Goal: Task Accomplishment & Management: Use online tool/utility

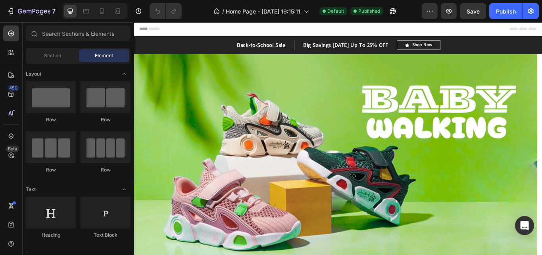
click at [52, 62] on div "Section Element" at bounding box center [78, 56] width 105 height 16
click at [65, 54] on div "Section" at bounding box center [52, 55] width 50 height 13
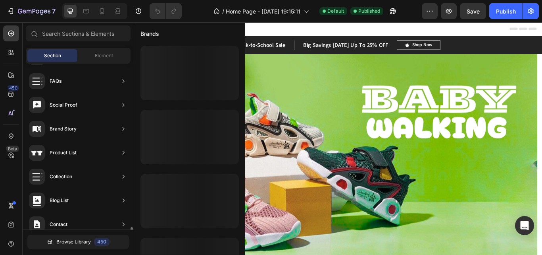
scroll to position [295, 0]
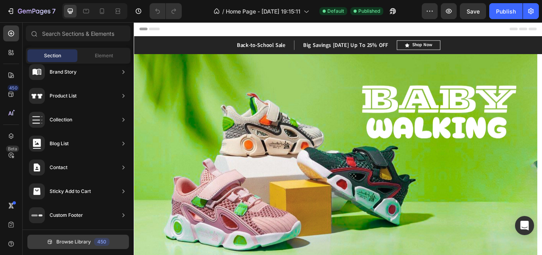
click at [88, 241] on span "Browse Library" at bounding box center [73, 241] width 35 height 7
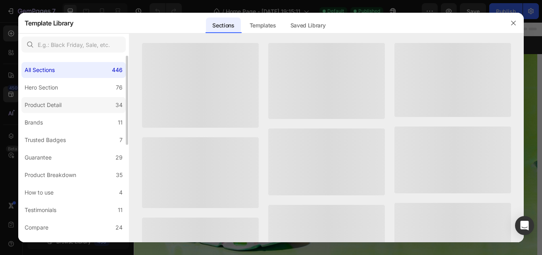
click at [65, 99] on label "Product Detail 34" at bounding box center [73, 105] width 104 height 16
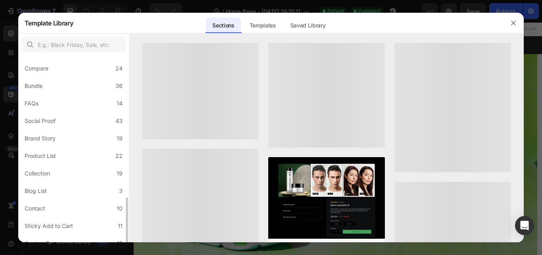
scroll to position [203, 0]
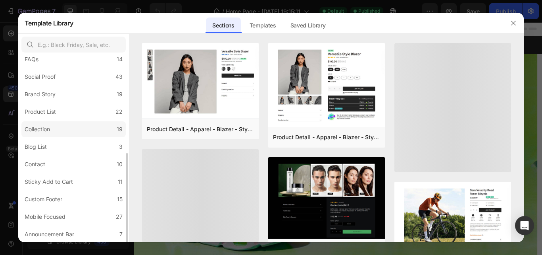
click at [84, 125] on label "Collection 19" at bounding box center [73, 129] width 104 height 16
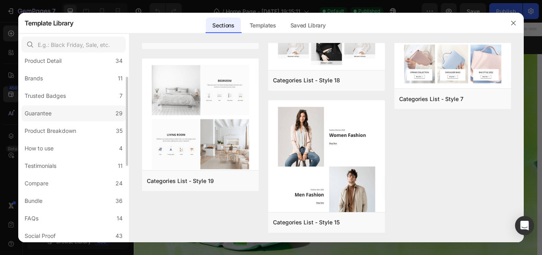
scroll to position [0, 0]
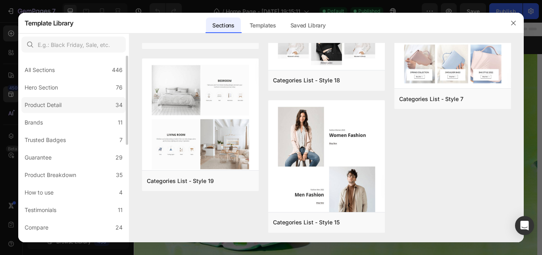
click at [75, 104] on label "Product Detail 34" at bounding box center [73, 105] width 104 height 16
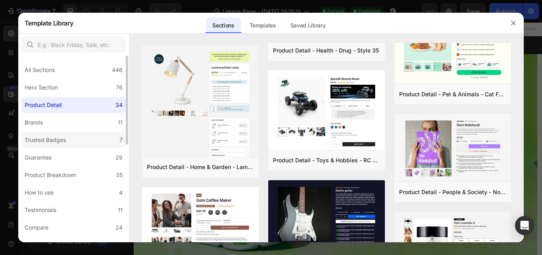
scroll to position [79, 0]
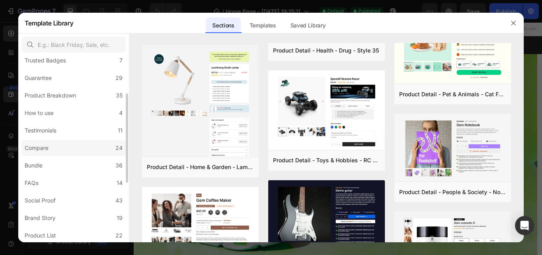
click at [96, 154] on label "Compare 24" at bounding box center [73, 148] width 104 height 16
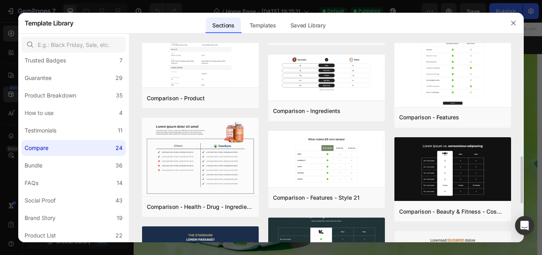
scroll to position [644, 0]
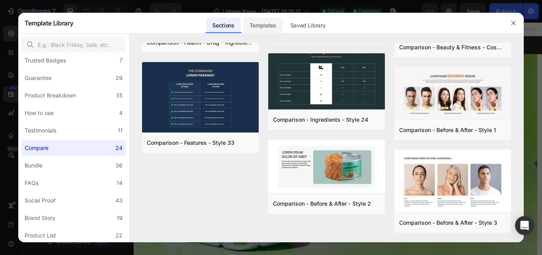
click at [268, 19] on div "Templates" at bounding box center [262, 25] width 39 height 16
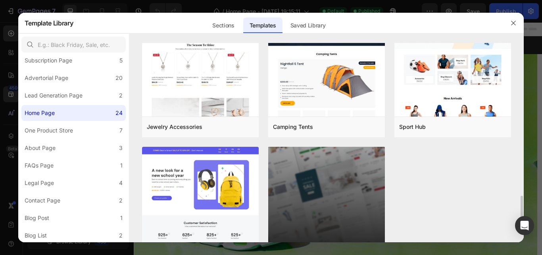
scroll to position [922, 0]
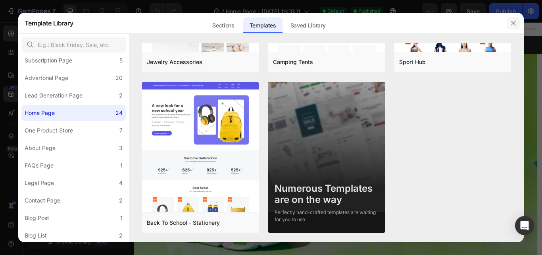
click at [512, 21] on icon "button" at bounding box center [514, 23] width 6 height 6
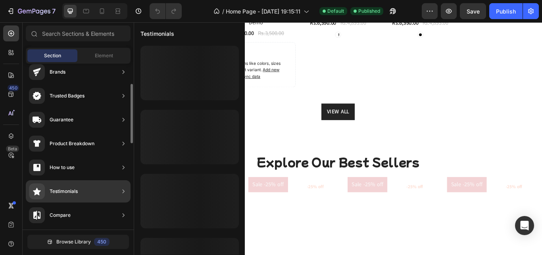
scroll to position [0, 0]
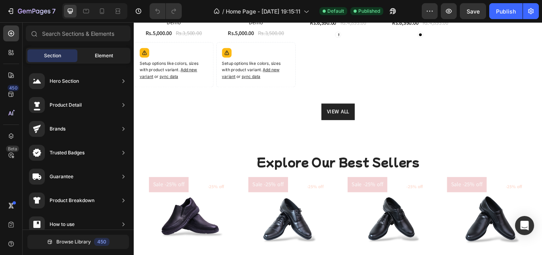
click at [112, 58] on span "Element" at bounding box center [104, 55] width 18 height 7
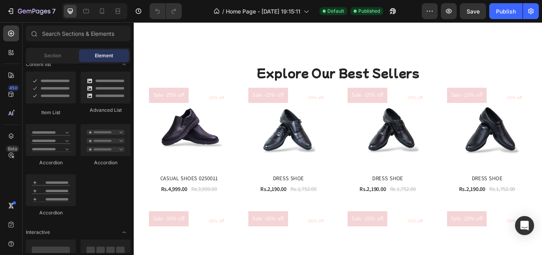
scroll to position [842, 0]
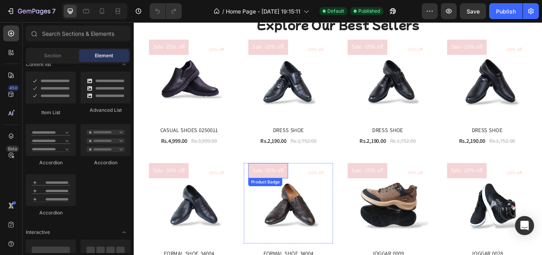
click at [283, 197] on pre "Sale -35% off" at bounding box center [290, 195] width 46 height 18
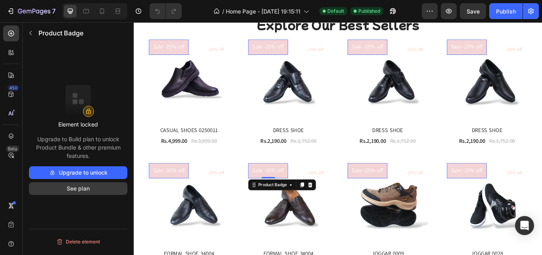
click at [65, 187] on button "See plan" at bounding box center [78, 188] width 98 height 13
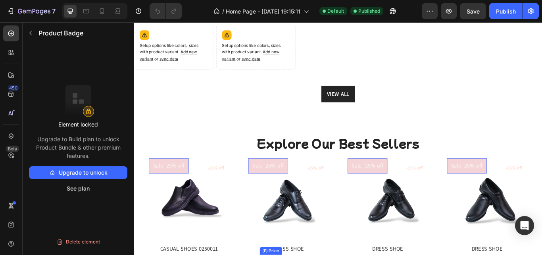
scroll to position [618, 0]
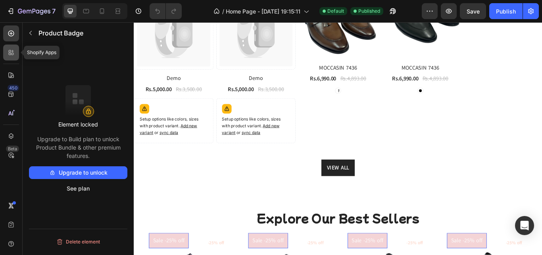
click at [9, 44] on div at bounding box center [11, 52] width 16 height 16
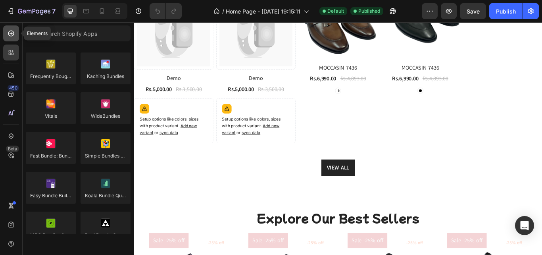
click at [10, 34] on icon at bounding box center [11, 33] width 8 height 8
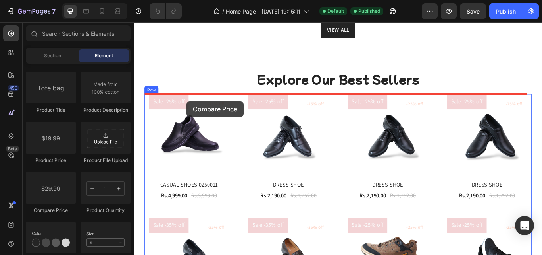
scroll to position [908, 0]
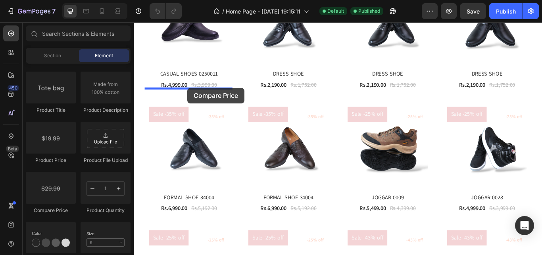
drag, startPoint x: 190, startPoint y: 214, endPoint x: 197, endPoint y: 98, distance: 116.1
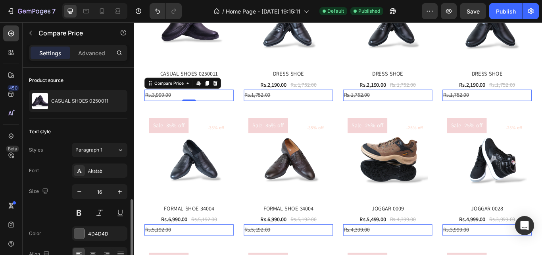
scroll to position [79, 0]
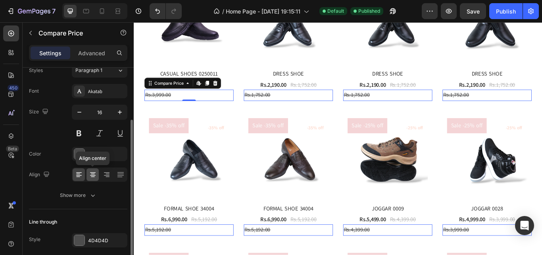
click at [94, 177] on icon at bounding box center [93, 174] width 8 height 8
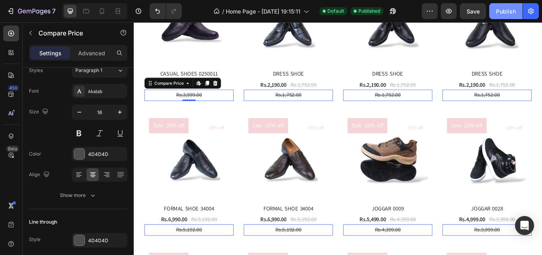
click at [518, 6] on button "Publish" at bounding box center [506, 11] width 33 height 16
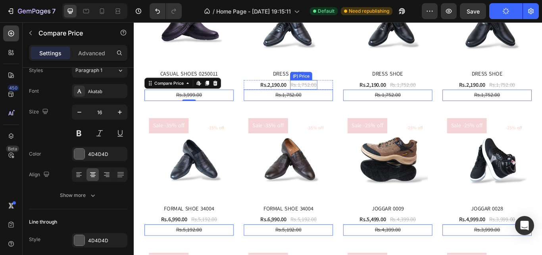
click at [336, 87] on div "Sale -25% off Product Badge (P) Images -25% off Product Badge Row DRESS SHOE (P…" at bounding box center [314, 45] width 104 height 137
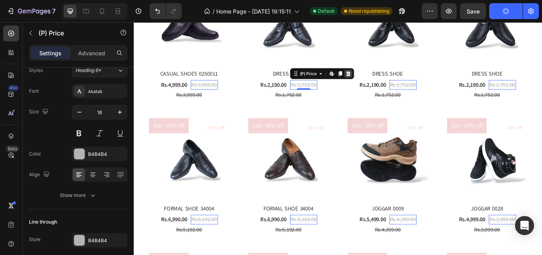
click at [382, 79] on icon at bounding box center [383, 82] width 5 height 6
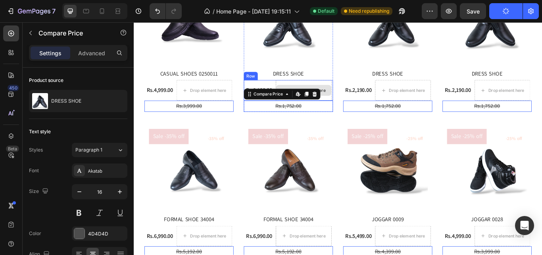
drag, startPoint x: 322, startPoint y: 121, endPoint x: 343, endPoint y: 98, distance: 31.2
click at [343, 98] on div "Sale -25% off Product Badge (P) Images -25% off Product Badge Row DRESS SHOE (P…" at bounding box center [314, 52] width 104 height 150
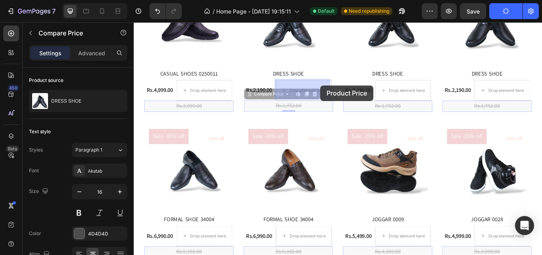
drag, startPoint x: 266, startPoint y: 105, endPoint x: 351, endPoint y: 96, distance: 85.5
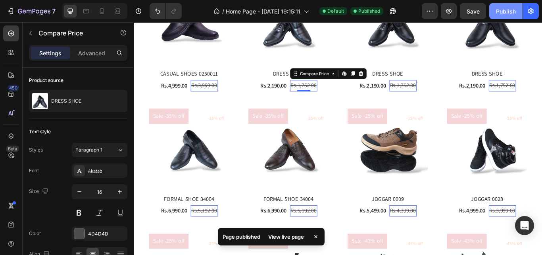
click at [523, 16] on button "Publish" at bounding box center [506, 11] width 33 height 16
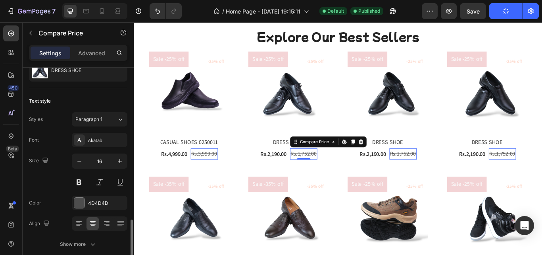
scroll to position [110, 0]
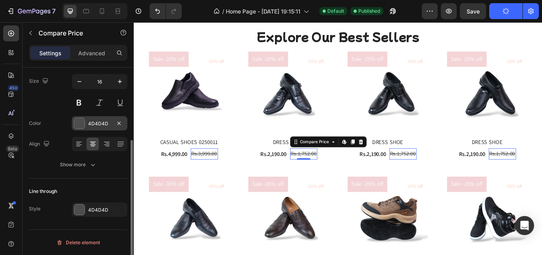
click at [82, 123] on div at bounding box center [79, 123] width 10 height 10
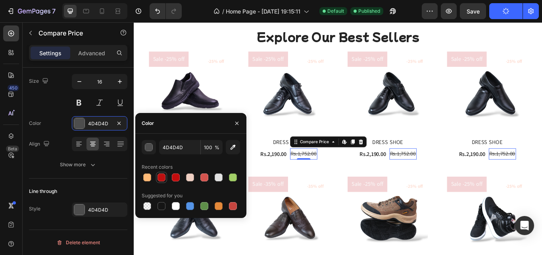
click at [162, 177] on div at bounding box center [162, 177] width 8 height 8
click at [177, 175] on div at bounding box center [176, 177] width 8 height 8
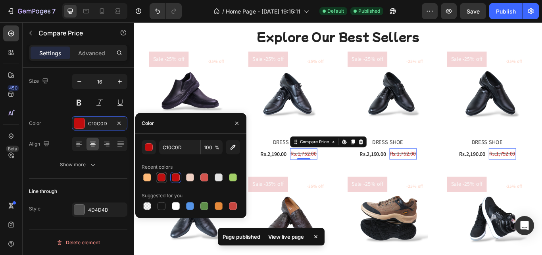
click at [161, 177] on div at bounding box center [162, 177] width 8 height 8
type input "BB0F0F"
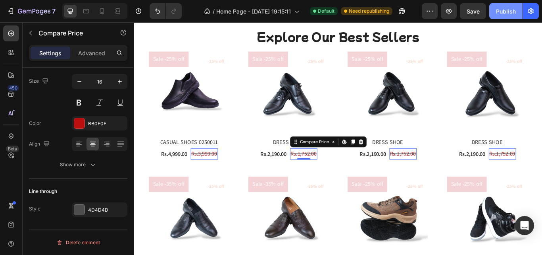
click at [506, 17] on button "Publish" at bounding box center [506, 11] width 33 height 16
click at [277, 69] on pre "Sale -25% off" at bounding box center [290, 65] width 46 height 18
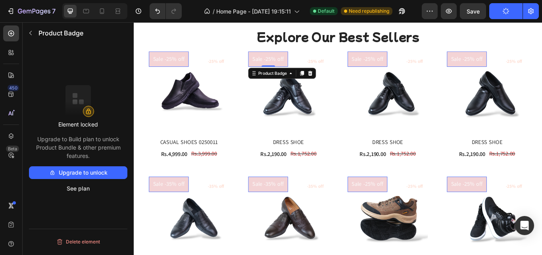
click at [340, 82] on icon at bounding box center [339, 82] width 5 height 6
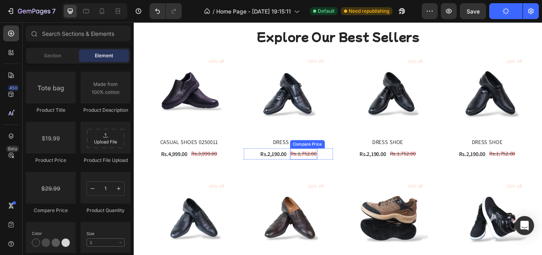
click at [320, 171] on div "Rs.1,752.00" at bounding box center [332, 175] width 32 height 13
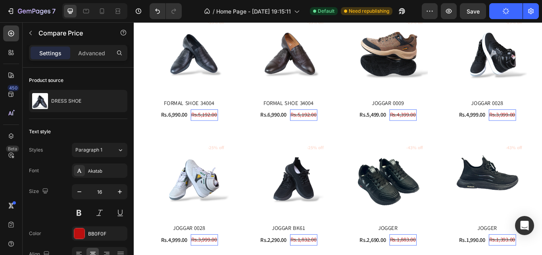
scroll to position [1067, 0]
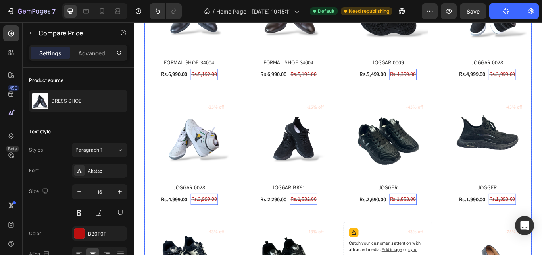
click at [297, 99] on div "(P) Images -25% off Product Badge Row CASUAL SHOES 0250011 (P) Title Rs.4,999.0…" at bounding box center [372, 125] width 452 height 615
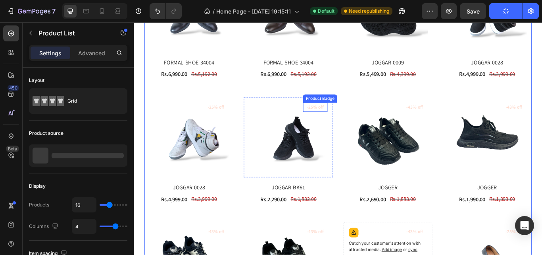
click at [349, 116] on pre "-25% off" at bounding box center [345, 121] width 29 height 11
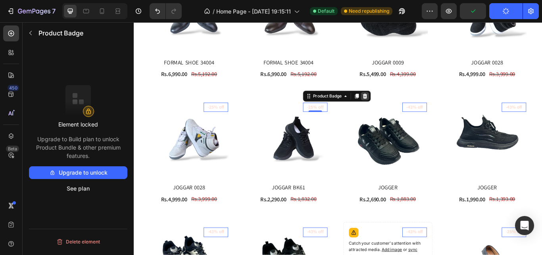
click at [401, 106] on icon at bounding box center [403, 108] width 6 height 6
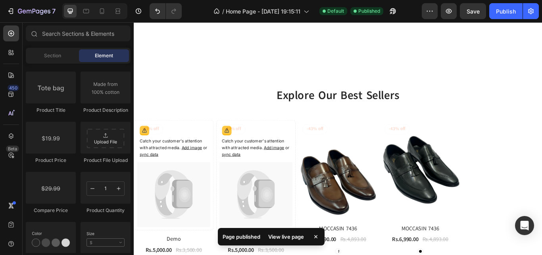
scroll to position [511, 0]
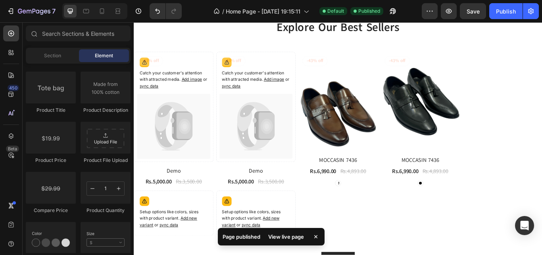
click at [301, 240] on div "View live page" at bounding box center [286, 236] width 45 height 11
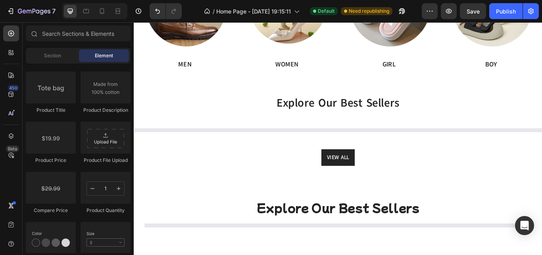
scroll to position [397, 0]
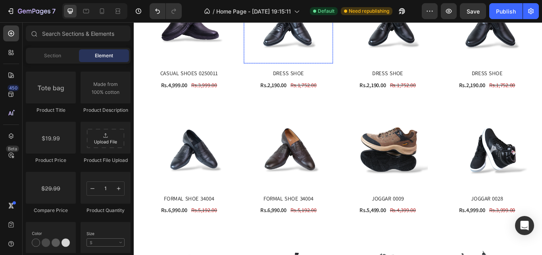
scroll to position [477, 0]
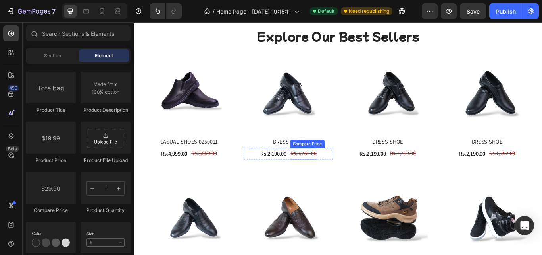
click at [329, 175] on div "Rs.1,752.00" at bounding box center [332, 175] width 32 height 13
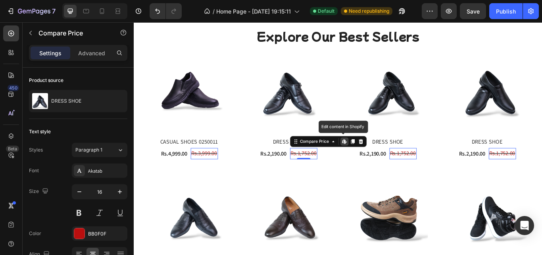
click at [377, 158] on icon at bounding box center [378, 160] width 3 height 5
click at [341, 162] on div "Compare Price" at bounding box center [344, 161] width 37 height 7
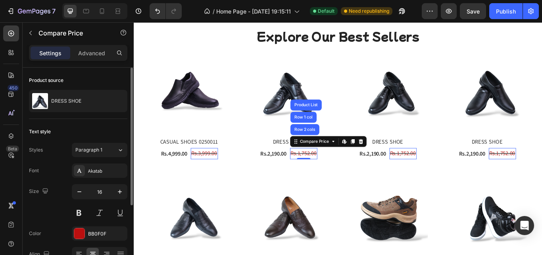
scroll to position [79, 0]
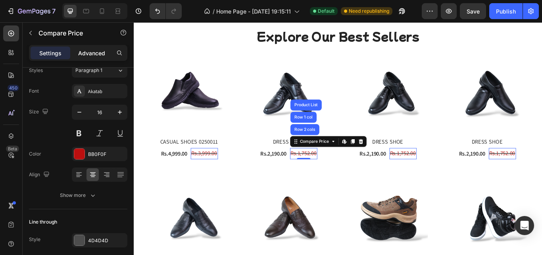
click at [101, 56] on p "Advanced" at bounding box center [91, 53] width 27 height 8
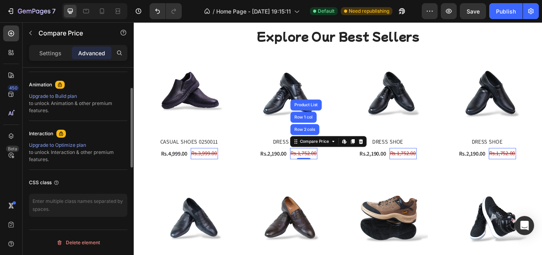
scroll to position [0, 0]
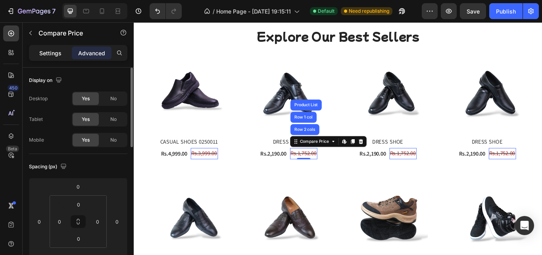
click at [46, 50] on p "Settings" at bounding box center [50, 53] width 22 height 8
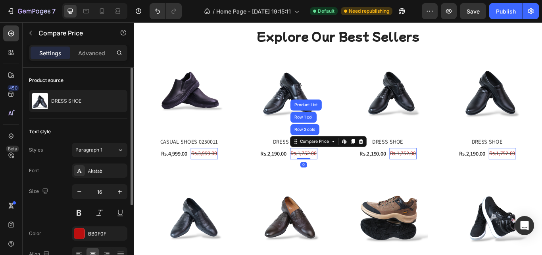
scroll to position [110, 0]
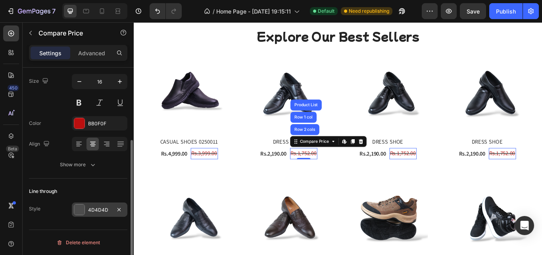
click at [81, 208] on div at bounding box center [79, 209] width 10 height 10
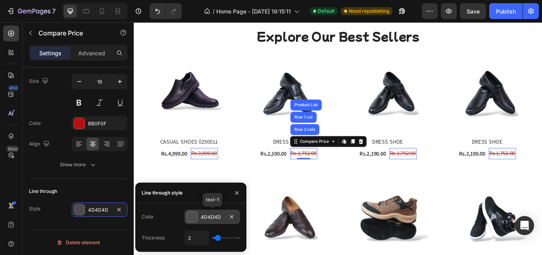
scroll to position [556, 0]
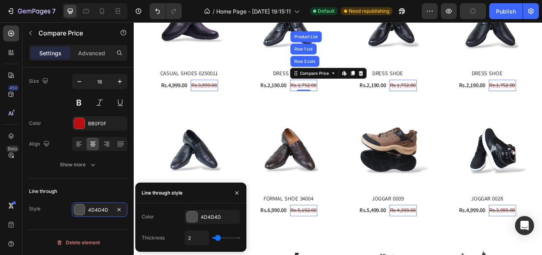
click at [217, 238] on input "range" at bounding box center [226, 238] width 28 height 2
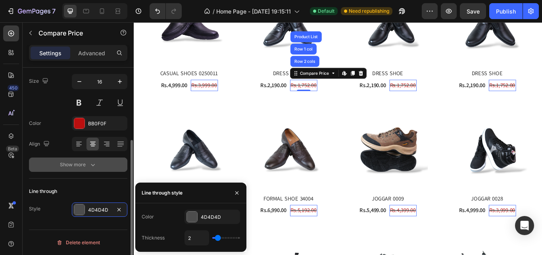
click at [81, 166] on div "Show more" at bounding box center [78, 164] width 37 height 8
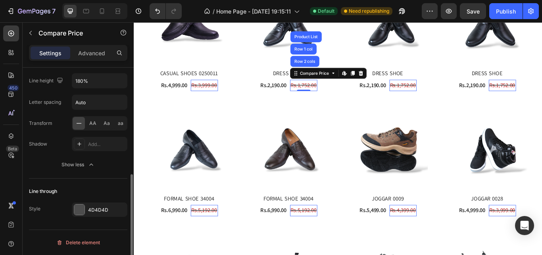
scroll to position [135, 0]
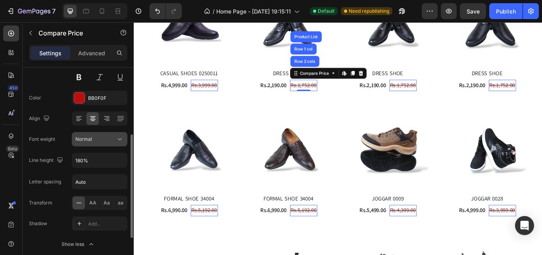
click at [115, 135] on div "Normal" at bounding box center [99, 139] width 48 height 8
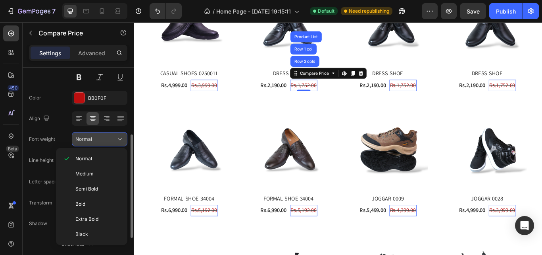
click at [115, 135] on div "Normal" at bounding box center [99, 139] width 48 height 8
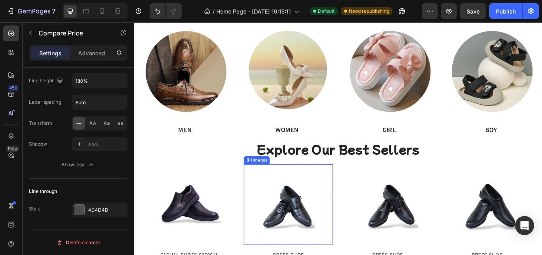
scroll to position [318, 0]
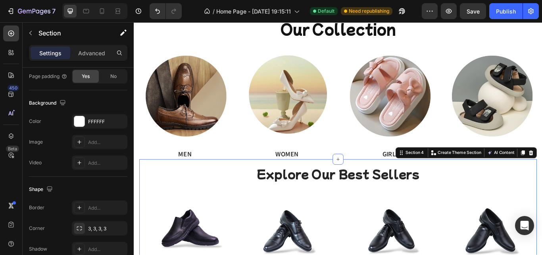
scroll to position [0, 0]
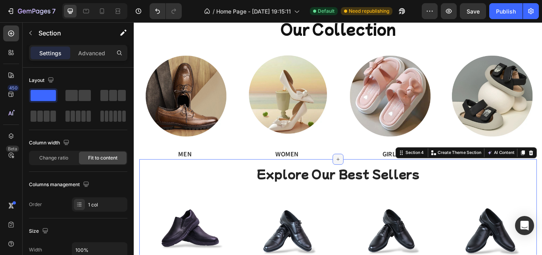
click at [370, 179] on icon at bounding box center [372, 182] width 6 height 6
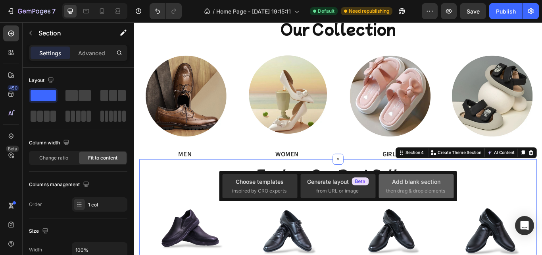
click at [394, 179] on div "Add blank section" at bounding box center [416, 181] width 48 height 8
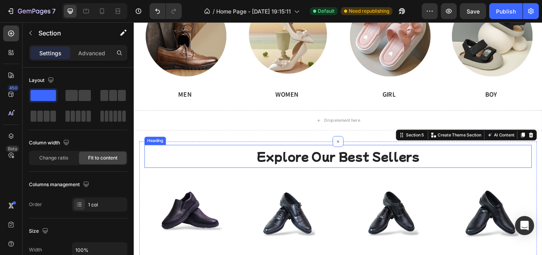
scroll to position [397, 0]
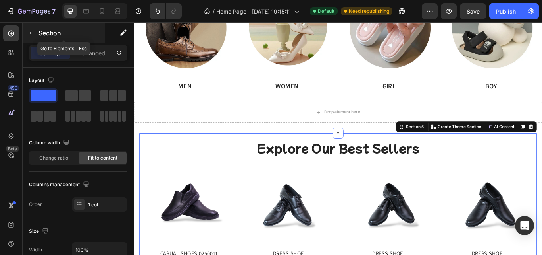
click at [31, 34] on icon "button" at bounding box center [30, 33] width 6 height 6
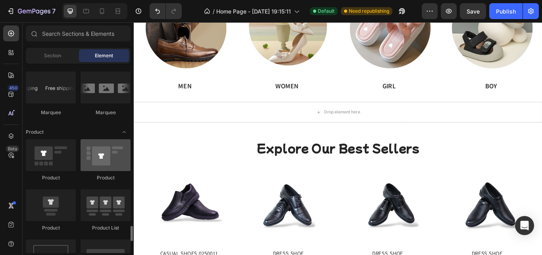
scroll to position [1032, 0]
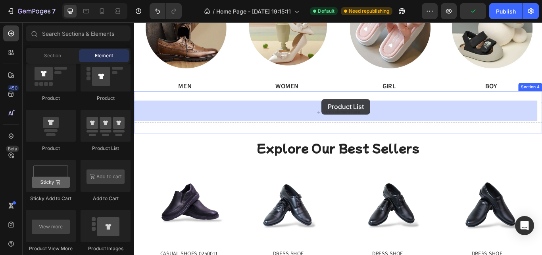
drag, startPoint x: 245, startPoint y: 153, endPoint x: 353, endPoint y: 112, distance: 115.4
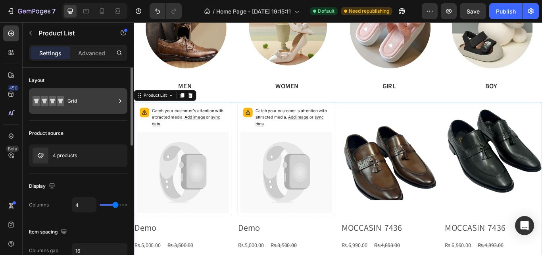
click at [95, 97] on div "Grid" at bounding box center [92, 101] width 48 height 18
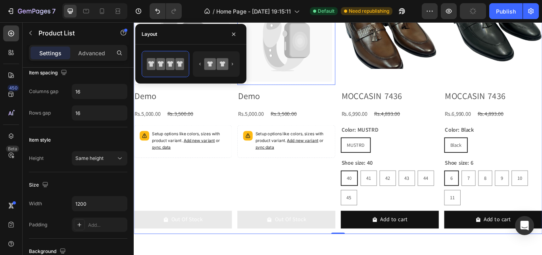
scroll to position [556, 0]
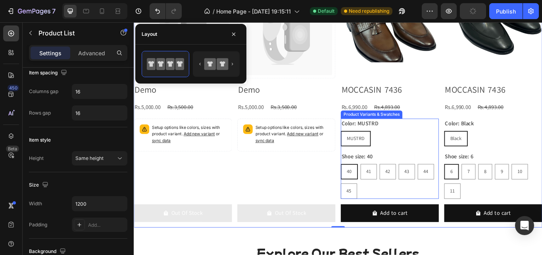
click at [425, 139] on div "Color: MUSTRD MUSTRD MUSTRD MUSTRD" at bounding box center [432, 151] width 114 height 32
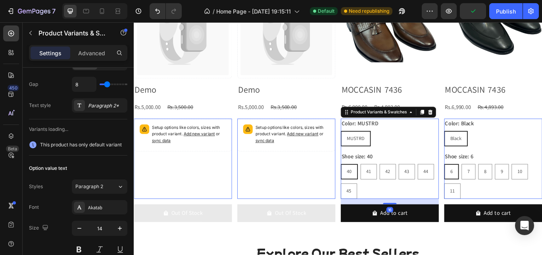
scroll to position [0, 0]
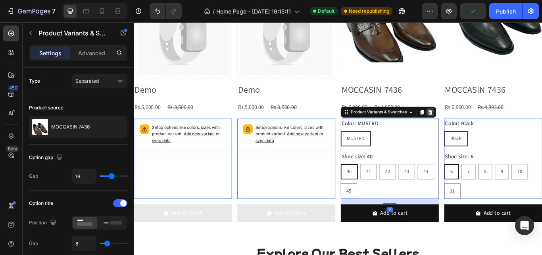
click at [477, 124] on icon at bounding box center [480, 127] width 6 height 6
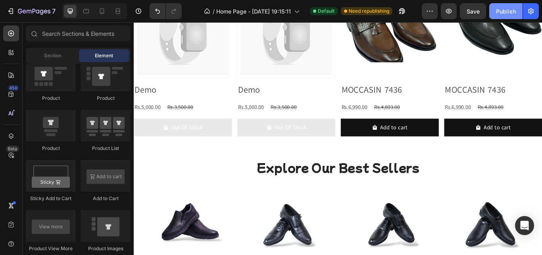
click at [510, 12] on div "Publish" at bounding box center [506, 11] width 20 height 8
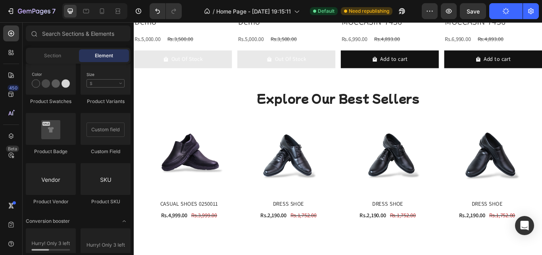
scroll to position [715, 0]
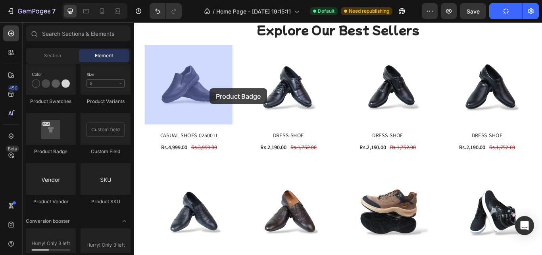
drag, startPoint x: 183, startPoint y: 163, endPoint x: 222, endPoint y: 99, distance: 75.0
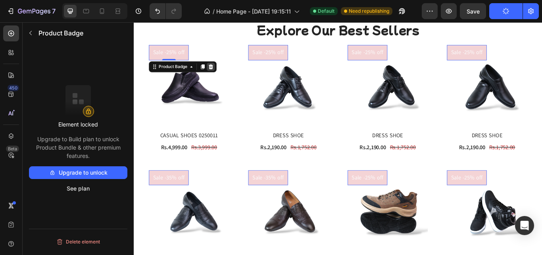
click at [225, 72] on icon at bounding box center [223, 74] width 5 height 6
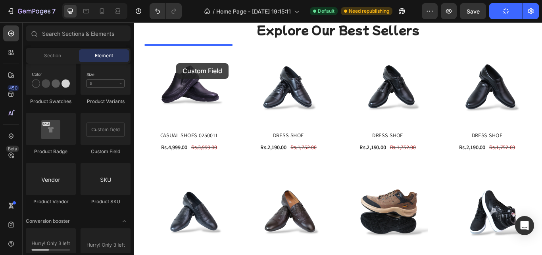
drag, startPoint x: 248, startPoint y: 156, endPoint x: 183, endPoint y: 70, distance: 107.2
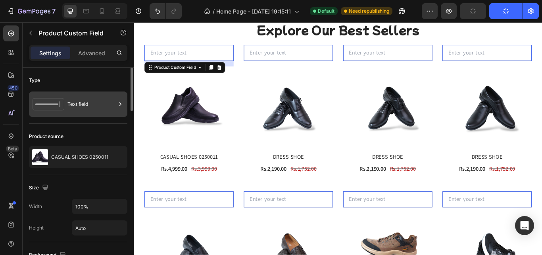
click at [60, 101] on icon at bounding box center [49, 104] width 32 height 18
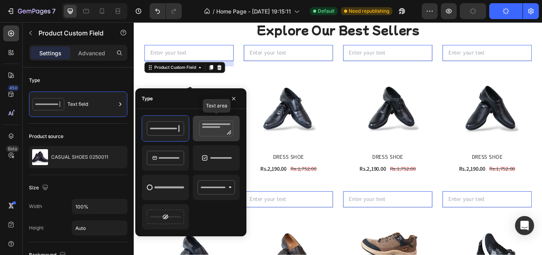
click at [216, 131] on icon at bounding box center [216, 128] width 37 height 16
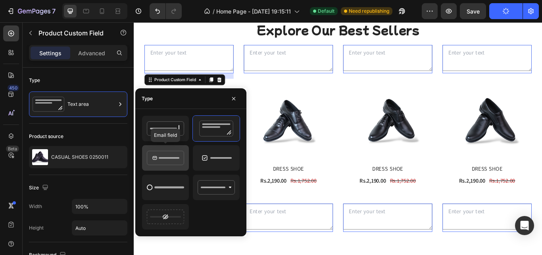
click at [171, 152] on icon at bounding box center [165, 158] width 37 height 16
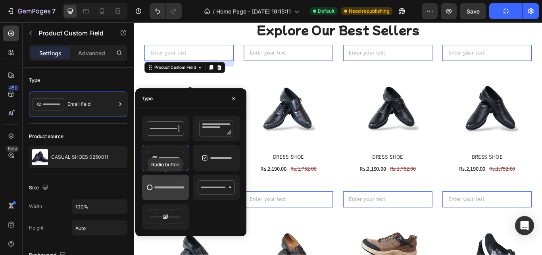
click at [172, 185] on icon at bounding box center [165, 187] width 37 height 16
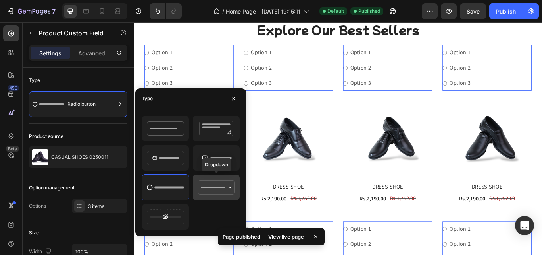
click at [209, 190] on icon at bounding box center [216, 187] width 37 height 16
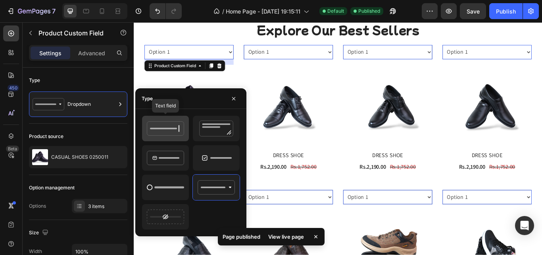
click at [173, 126] on icon at bounding box center [165, 128] width 37 height 16
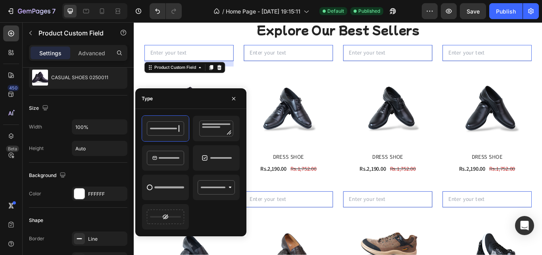
scroll to position [0, 0]
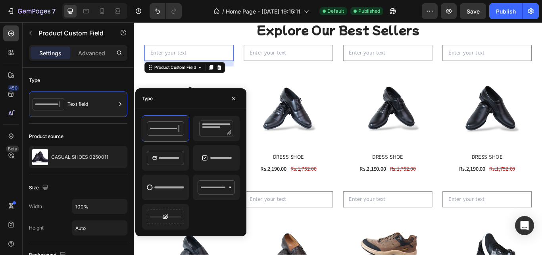
click at [175, 54] on input "text" at bounding box center [198, 58] width 104 height 19
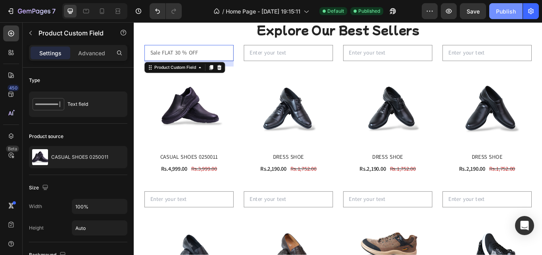
type input "Sale FLAT 30 % OFF"
click at [505, 11] on div "Publish" at bounding box center [506, 11] width 20 height 8
click at [211, 75] on icon at bounding box center [211, 75] width 2 height 2
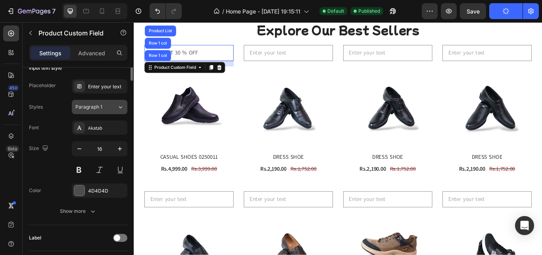
scroll to position [238, 0]
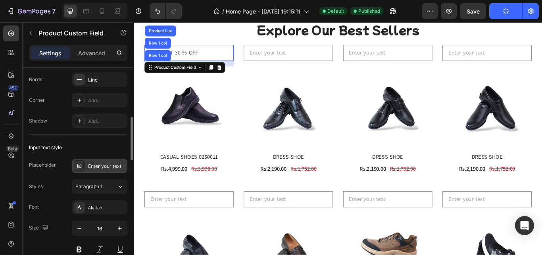
click at [111, 168] on div "Enter your text" at bounding box center [106, 165] width 37 height 7
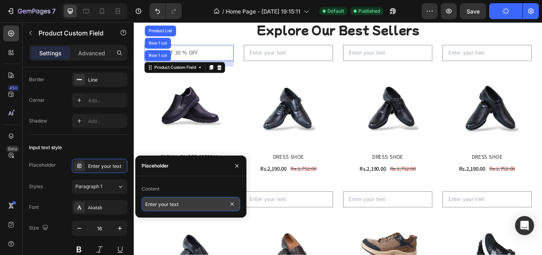
click at [164, 201] on input "Enter your text" at bounding box center [191, 204] width 98 height 14
click at [193, 205] on input "Enter your text" at bounding box center [191, 204] width 98 height 14
type input "E"
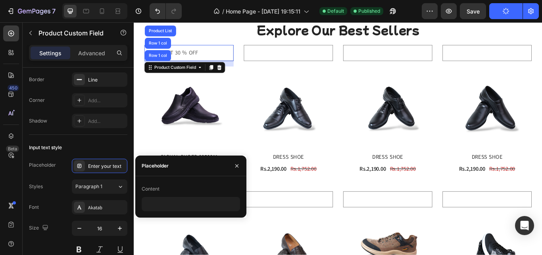
click at [196, 57] on input "Sale FLAT 30 % OFF" at bounding box center [198, 58] width 104 height 19
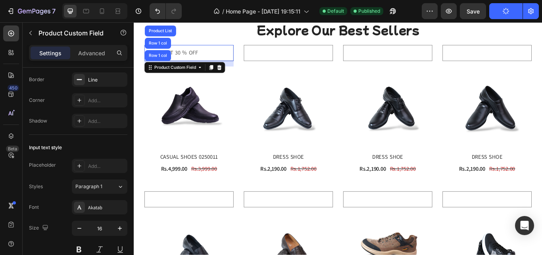
click at [196, 57] on input "Sale FLAT 30 % OFF" at bounding box center [198, 58] width 104 height 19
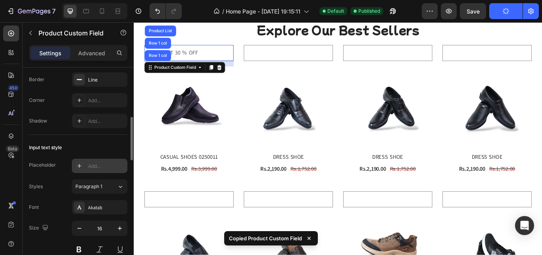
click at [98, 166] on div "Add..." at bounding box center [106, 165] width 37 height 7
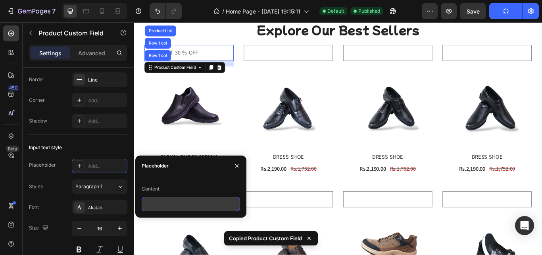
click at [181, 199] on input "text" at bounding box center [191, 204] width 98 height 14
paste input "Copy element from Gempages!"
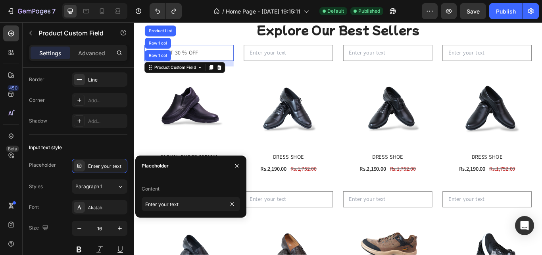
click at [205, 54] on input "Sale FLAT 30 % OFF" at bounding box center [198, 58] width 104 height 19
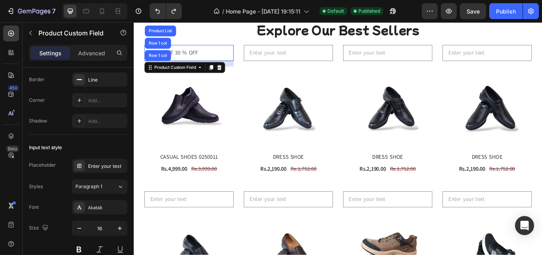
click at [205, 54] on input "Sale FLAT 30 % OFF" at bounding box center [198, 58] width 104 height 19
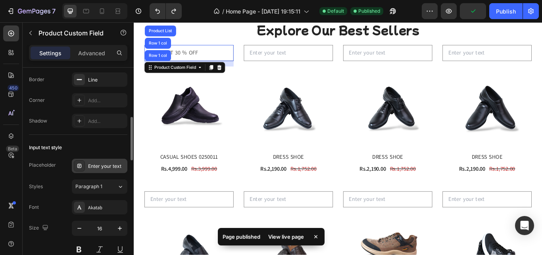
click at [97, 164] on div "Enter your text" at bounding box center [106, 165] width 37 height 7
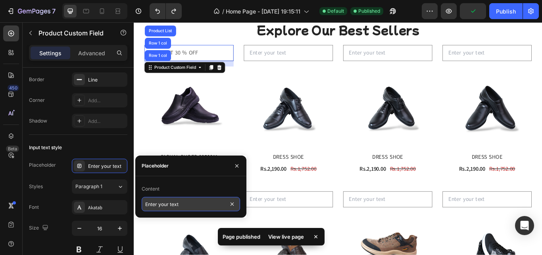
click at [187, 204] on input "Enter your text" at bounding box center [191, 204] width 98 height 14
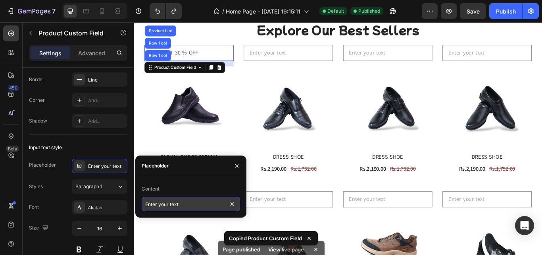
paste input "Copy element from Gempages!"
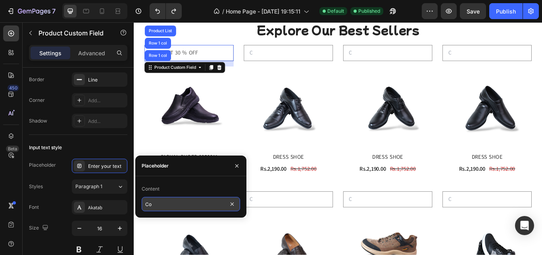
type input "C"
type input "S"
type input "SALE FLAT 30 % OFF"
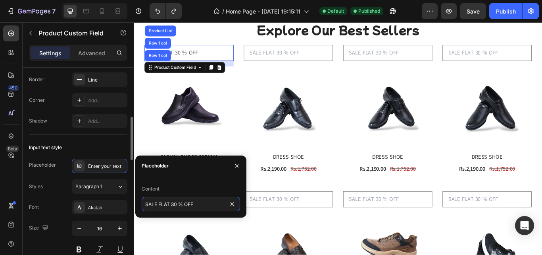
scroll to position [318, 0]
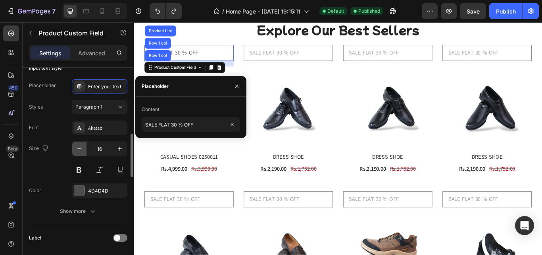
click at [83, 147] on icon "button" at bounding box center [79, 149] width 8 height 8
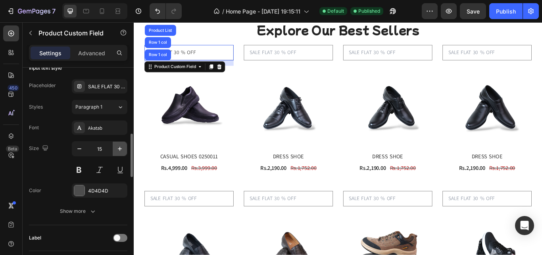
click at [122, 149] on icon "button" at bounding box center [120, 149] width 8 height 8
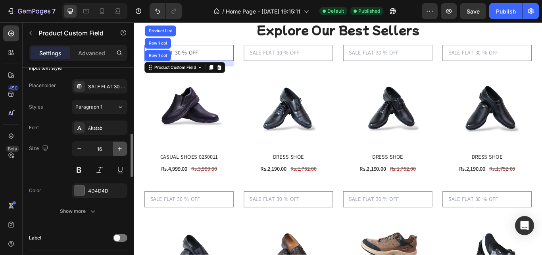
type input "17"
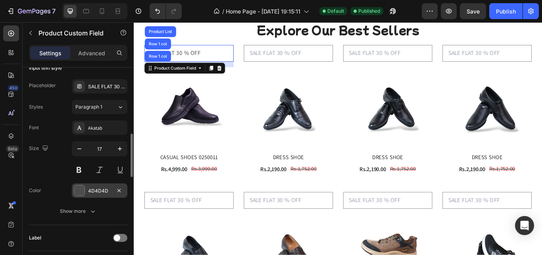
click at [75, 191] on div at bounding box center [79, 190] width 10 height 10
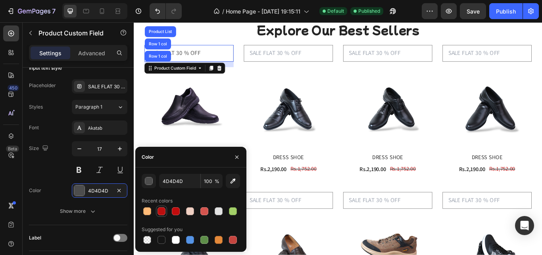
click at [161, 213] on div at bounding box center [162, 211] width 8 height 8
type input "BB0F0F"
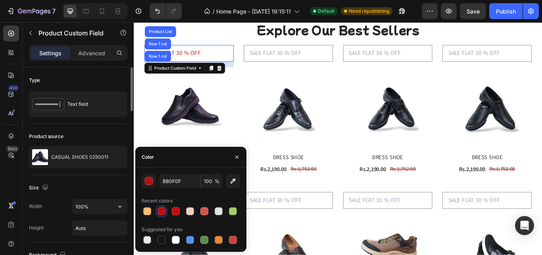
scroll to position [79, 0]
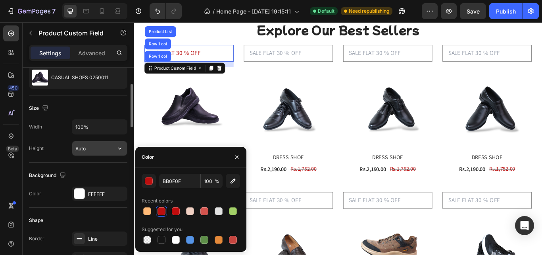
click at [102, 149] on input "Auto" at bounding box center [99, 148] width 55 height 14
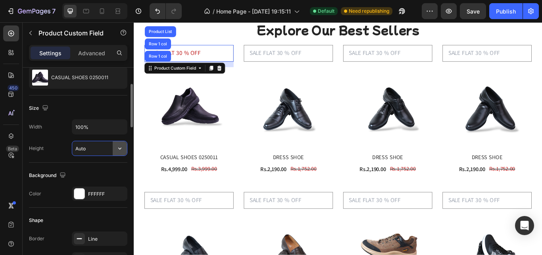
click at [119, 145] on icon "button" at bounding box center [120, 148] width 8 height 8
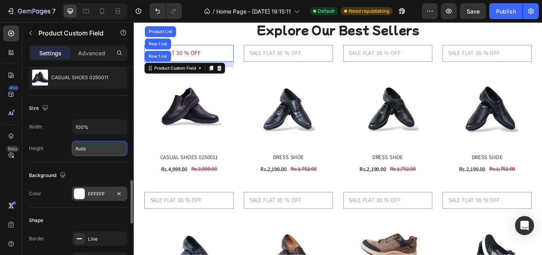
scroll to position [159, 0]
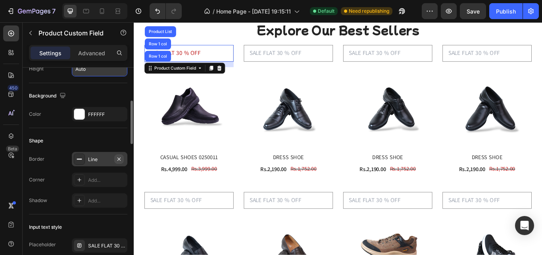
click at [121, 160] on icon "button" at bounding box center [119, 158] width 3 height 3
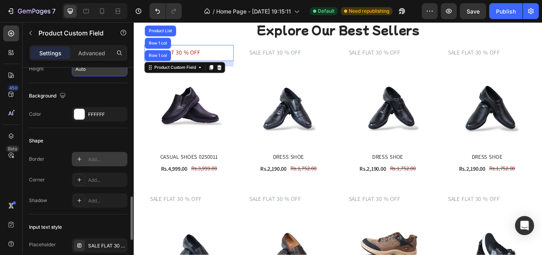
scroll to position [238, 0]
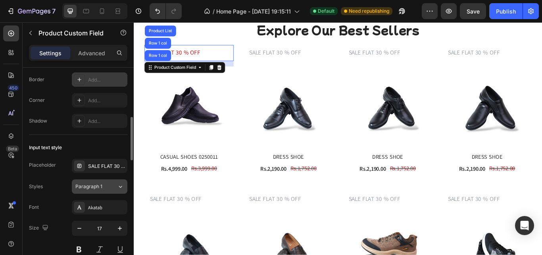
click at [116, 184] on div "Paragraph 1" at bounding box center [96, 186] width 42 height 7
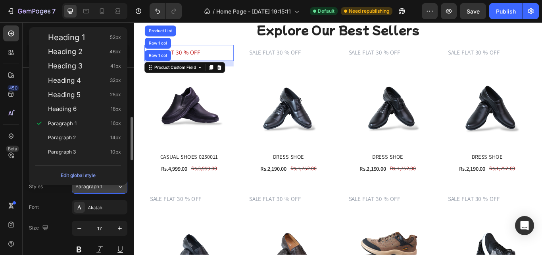
click at [116, 184] on div "Edit global style" at bounding box center [78, 173] width 92 height 23
click at [99, 209] on div "Akatab" at bounding box center [106, 207] width 37 height 7
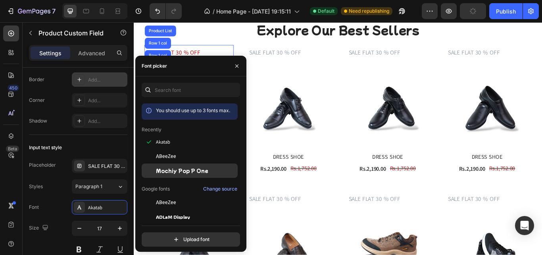
click at [188, 171] on span "Mochiy Pop P One" at bounding box center [182, 170] width 52 height 7
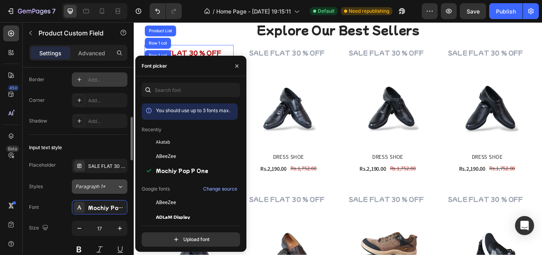
scroll to position [318, 0]
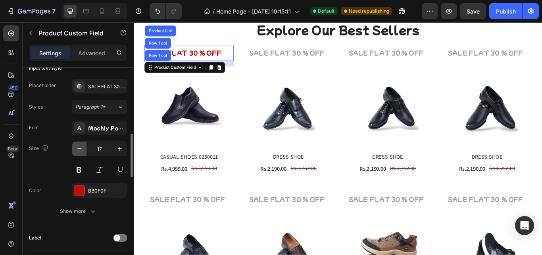
click at [83, 147] on icon "button" at bounding box center [79, 149] width 8 height 8
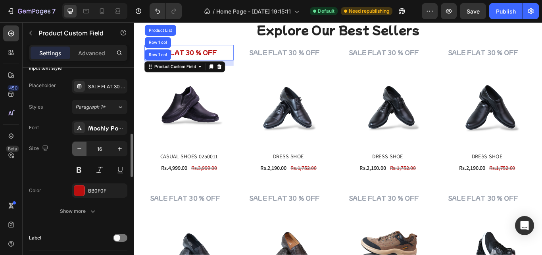
click at [83, 147] on icon "button" at bounding box center [79, 149] width 8 height 8
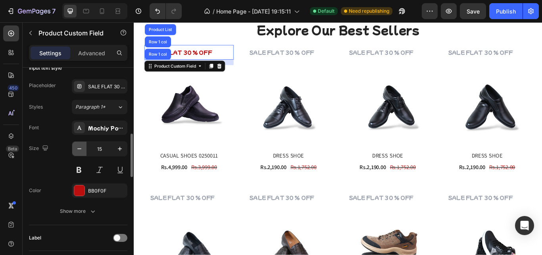
click at [83, 147] on icon "button" at bounding box center [79, 149] width 8 height 8
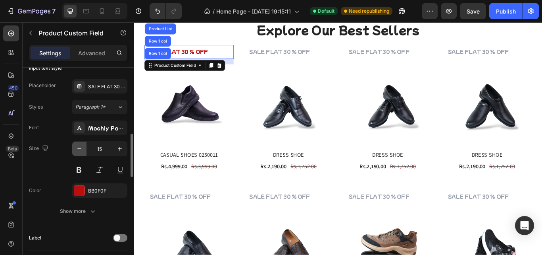
type input "14"
click at [90, 207] on icon "button" at bounding box center [93, 211] width 8 height 8
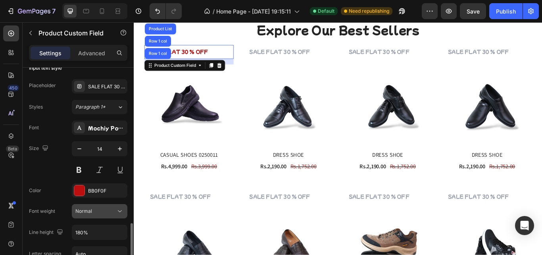
scroll to position [397, 0]
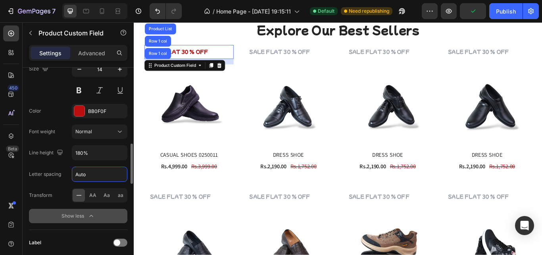
click at [106, 173] on input "Auto" at bounding box center [99, 174] width 55 height 14
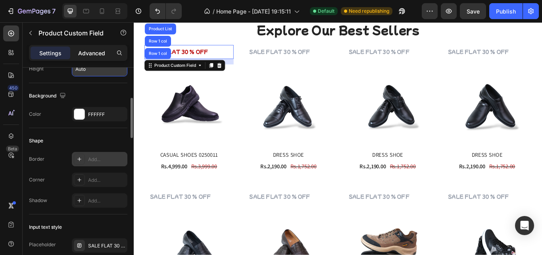
click at [91, 51] on p "Advanced" at bounding box center [91, 53] width 27 height 8
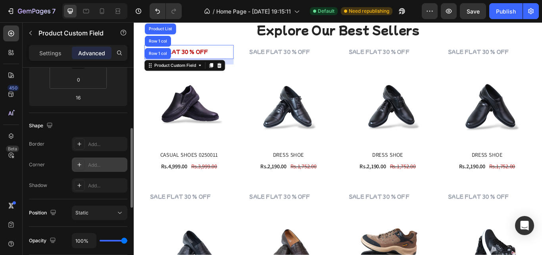
scroll to position [238, 0]
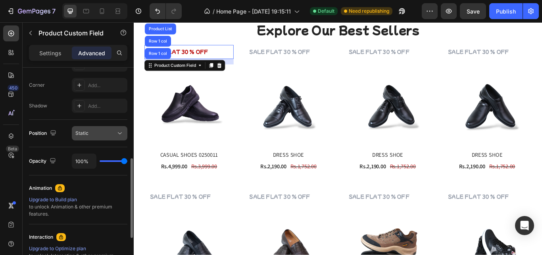
click at [92, 133] on div "Static" at bounding box center [95, 132] width 41 height 7
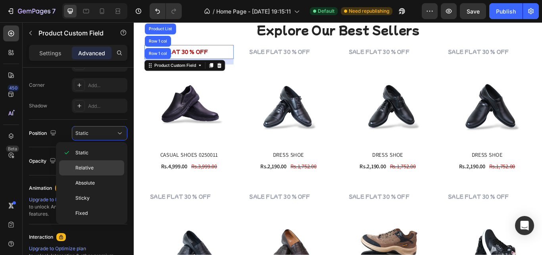
click at [91, 171] on div "Relative" at bounding box center [91, 167] width 65 height 15
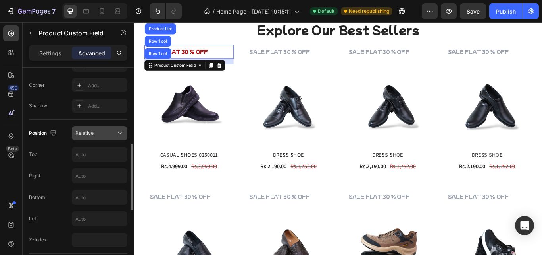
click at [106, 132] on div "Relative" at bounding box center [95, 132] width 41 height 7
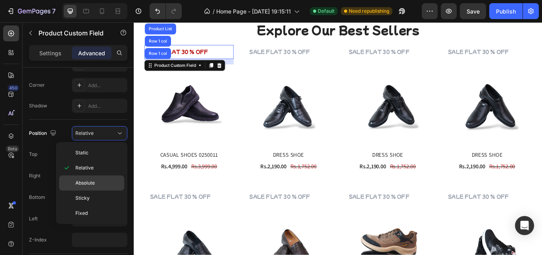
click at [95, 181] on p "Absolute" at bounding box center [97, 182] width 45 height 7
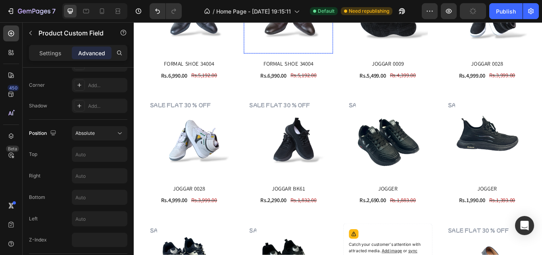
scroll to position [885, 0]
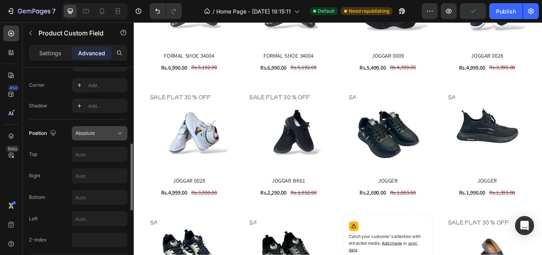
click at [106, 128] on button "Absolute" at bounding box center [100, 133] width 56 height 14
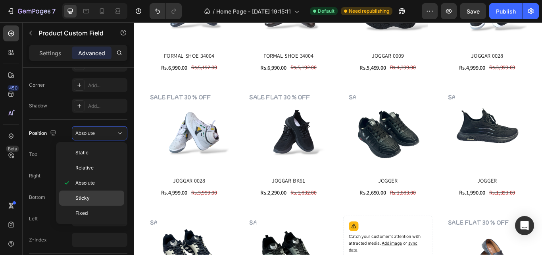
click at [98, 195] on p "Sticky" at bounding box center [97, 197] width 45 height 7
type input "0"
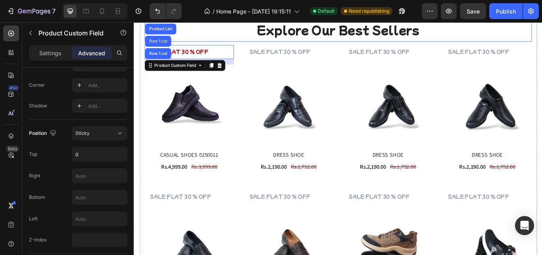
scroll to position [488, 0]
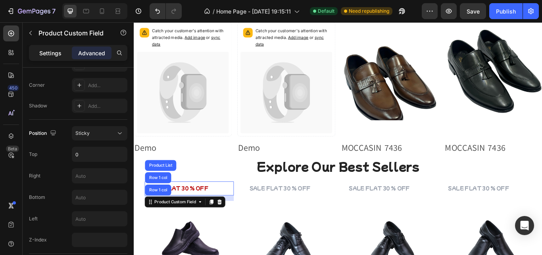
click at [43, 50] on p "Settings" at bounding box center [50, 53] width 22 height 8
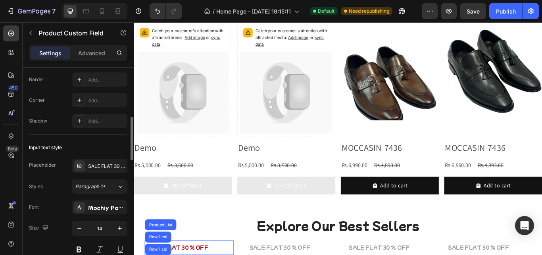
scroll to position [318, 0]
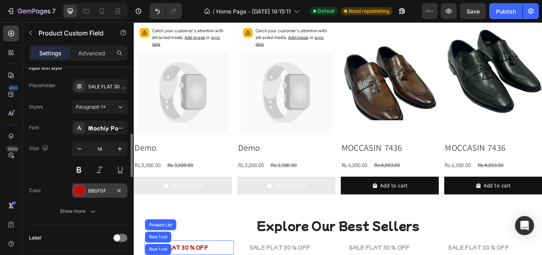
click at [78, 190] on div at bounding box center [79, 190] width 10 height 10
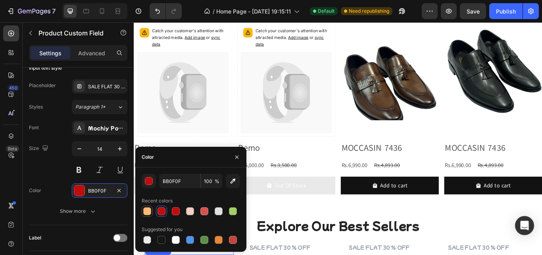
click at [145, 210] on div at bounding box center [147, 211] width 8 height 8
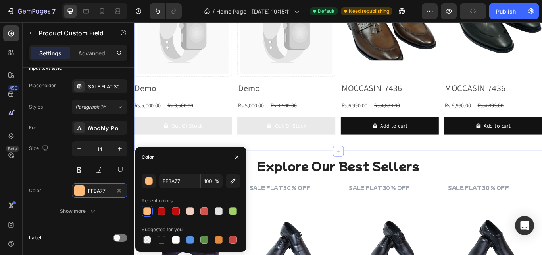
scroll to position [568, 0]
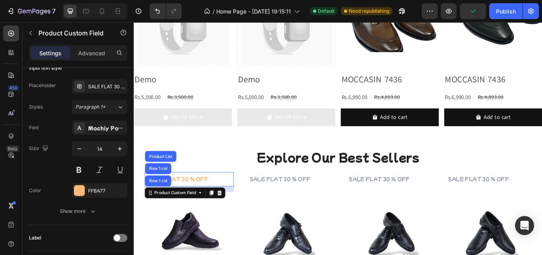
click at [397, 204] on input "text" at bounding box center [430, 205] width 104 height 16
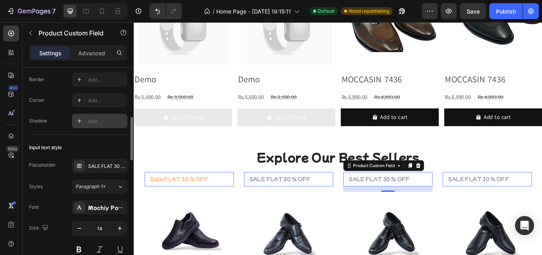
scroll to position [159, 0]
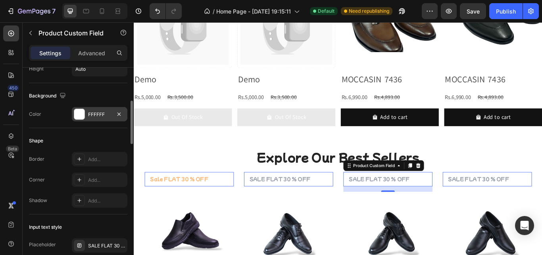
click at [79, 108] on div "FFFFFF" at bounding box center [100, 114] width 56 height 14
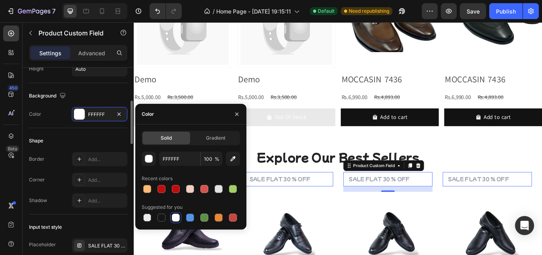
click at [93, 136] on div "Shape" at bounding box center [78, 140] width 98 height 13
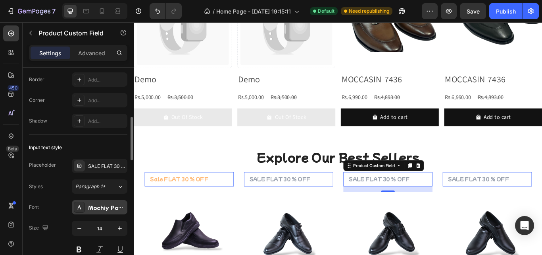
scroll to position [318, 0]
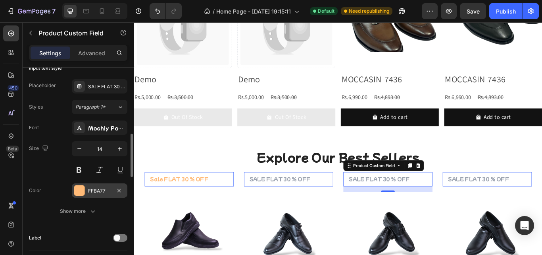
click at [82, 190] on div at bounding box center [79, 190] width 10 height 10
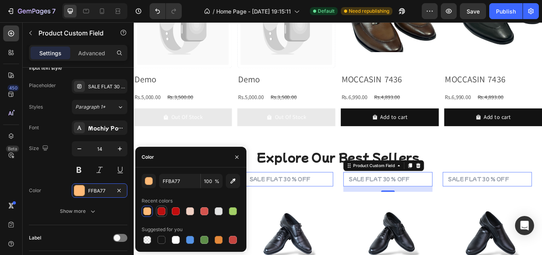
click at [162, 208] on div at bounding box center [162, 211] width 8 height 8
type input "BB0F0F"
click at [116, 236] on span at bounding box center [117, 237] width 6 height 6
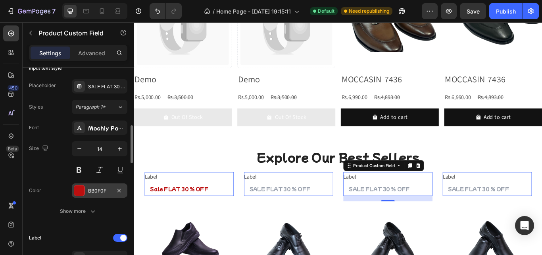
scroll to position [397, 0]
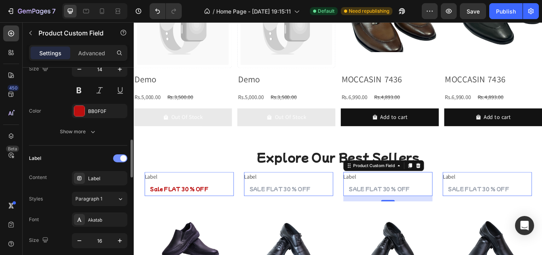
click at [118, 159] on div at bounding box center [120, 158] width 14 height 8
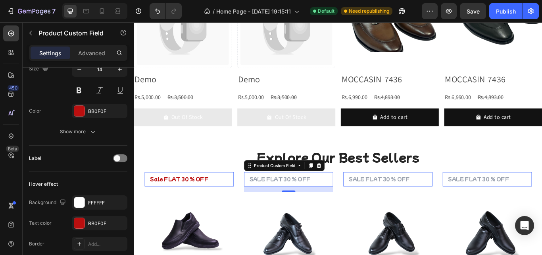
click at [297, 208] on input "text" at bounding box center [314, 205] width 104 height 16
click at [346, 187] on icon at bounding box center [349, 189] width 6 height 6
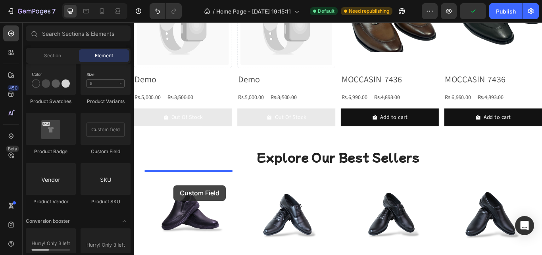
drag, startPoint x: 229, startPoint y: 148, endPoint x: 180, endPoint y: 212, distance: 80.5
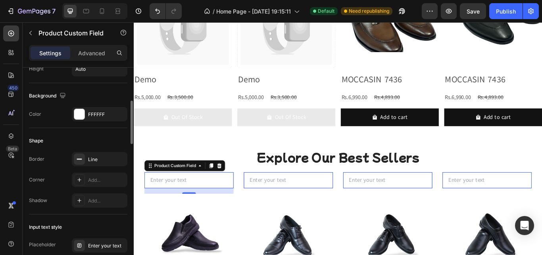
scroll to position [238, 0]
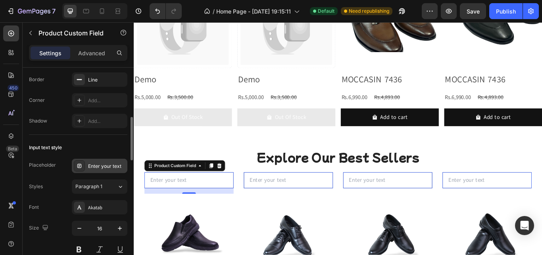
click at [97, 166] on div "Enter your text" at bounding box center [106, 165] width 37 height 7
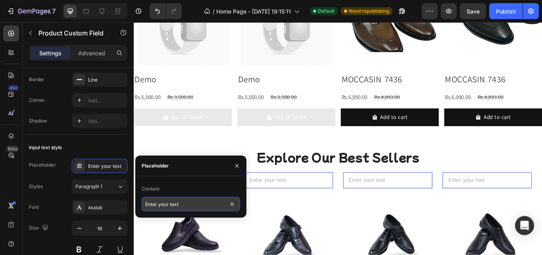
click at [173, 209] on input "Enter your text" at bounding box center [191, 204] width 98 height 14
paste input "Copy element from Gempages!"
type input "Copy element from Gempages!"
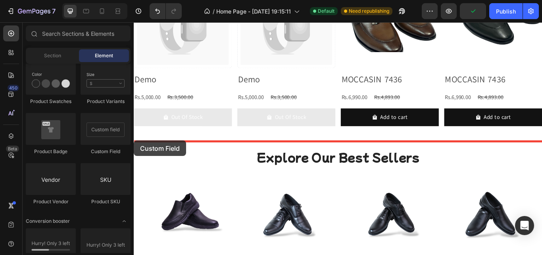
drag, startPoint x: 101, startPoint y: 147, endPoint x: 134, endPoint y: 140, distance: 33.3
click at [134, 0] on div "7 / Home Page - [DATE] 19:15:11 Default Need republishing Preview Publish 450 B…" at bounding box center [271, 0] width 542 height 0
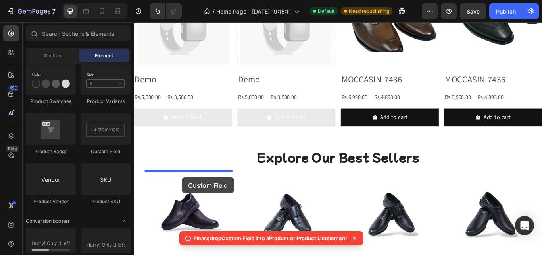
drag, startPoint x: 236, startPoint y: 151, endPoint x: 266, endPoint y: 164, distance: 32.4
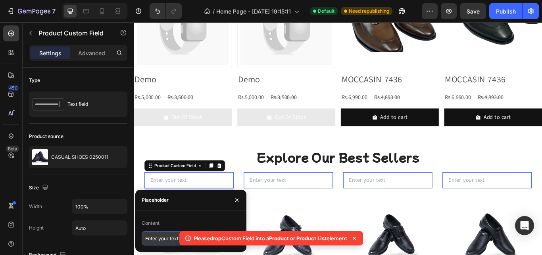
click at [161, 239] on input "Enter your text" at bounding box center [191, 238] width 98 height 14
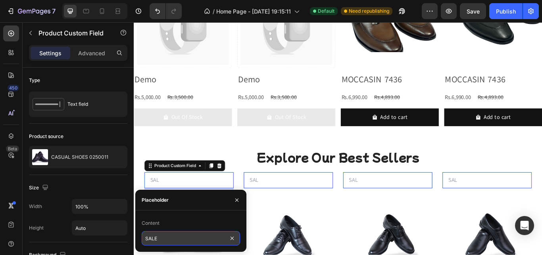
type input "SALE"
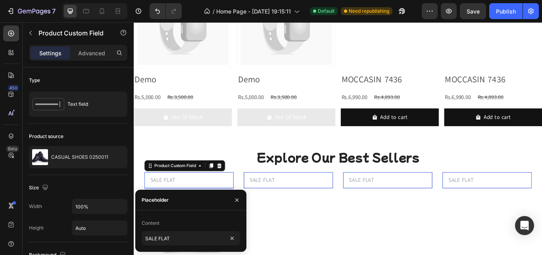
scroll to position [568, 0]
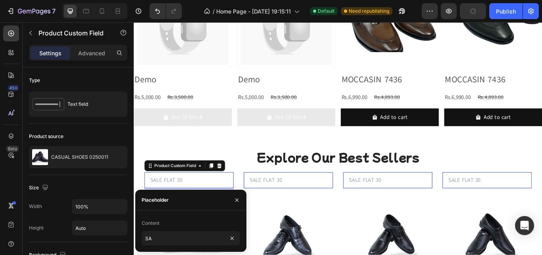
type input "S"
type input "-30 % OFF"
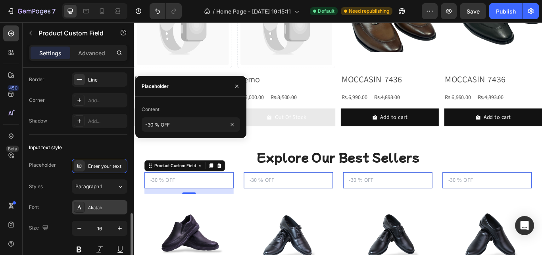
scroll to position [318, 0]
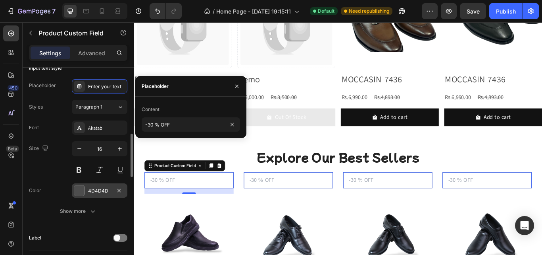
click at [81, 190] on div at bounding box center [79, 190] width 10 height 10
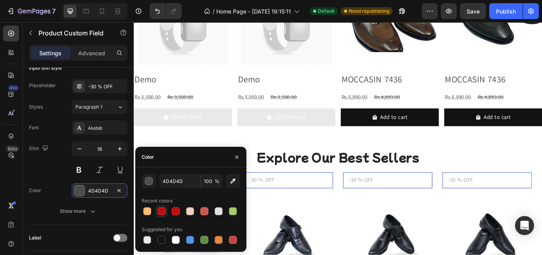
click at [165, 208] on div at bounding box center [162, 211] width 8 height 8
type input "BB0F0F"
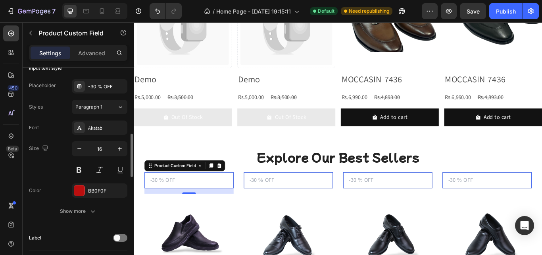
click at [58, 195] on div "Color BB0F0F" at bounding box center [78, 190] width 98 height 14
click at [83, 216] on button "Show more" at bounding box center [78, 211] width 98 height 14
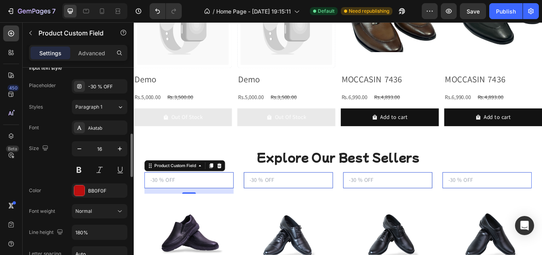
scroll to position [397, 0]
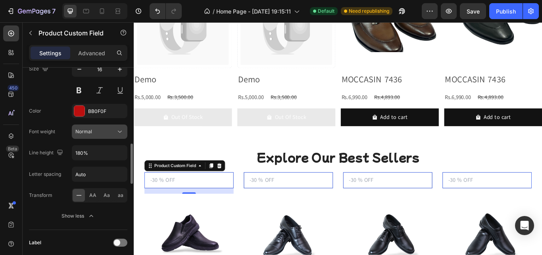
click at [88, 133] on span "Normal" at bounding box center [83, 131] width 17 height 6
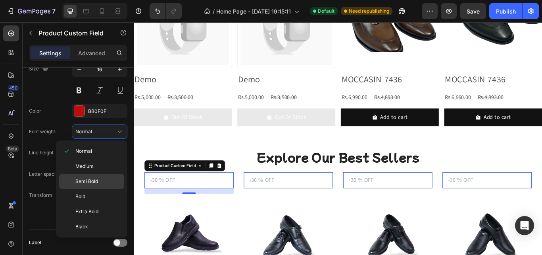
click at [100, 175] on div "Semi Bold" at bounding box center [91, 181] width 65 height 15
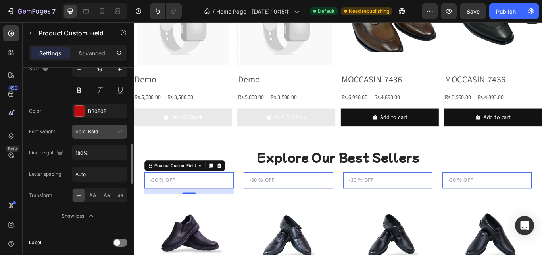
click at [92, 135] on button "Semi Bold" at bounding box center [100, 131] width 56 height 14
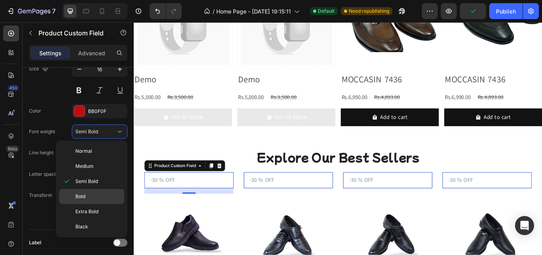
click at [95, 196] on p "Bold" at bounding box center [97, 196] width 45 height 7
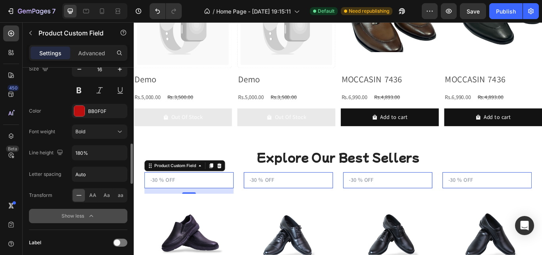
click at [76, 220] on button "Show less" at bounding box center [78, 215] width 98 height 14
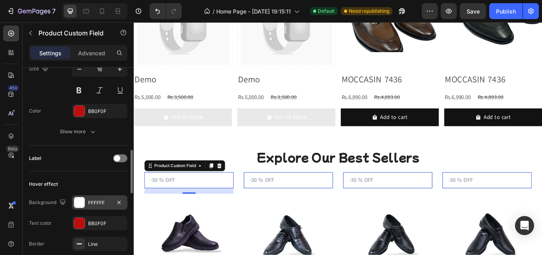
click at [77, 205] on div at bounding box center [79, 202] width 10 height 10
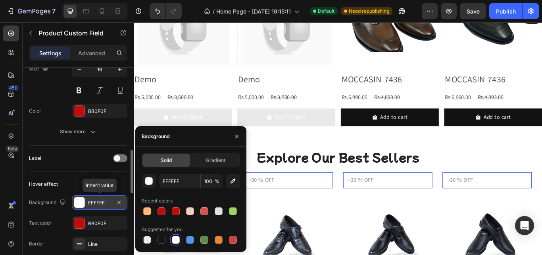
click at [77, 205] on div at bounding box center [79, 202] width 10 height 10
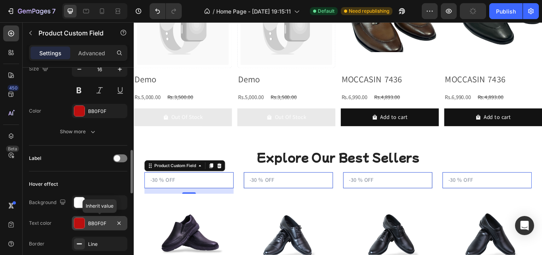
click at [77, 225] on div at bounding box center [79, 223] width 10 height 10
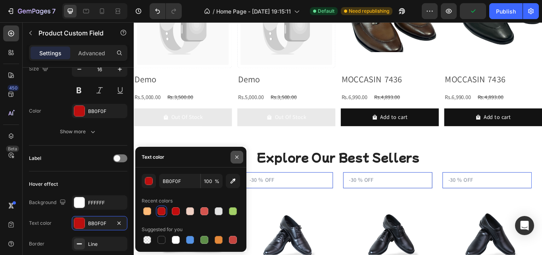
click at [237, 157] on icon "button" at bounding box center [236, 156] width 3 height 3
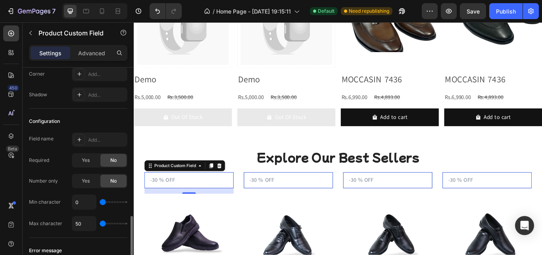
scroll to position [794, 0]
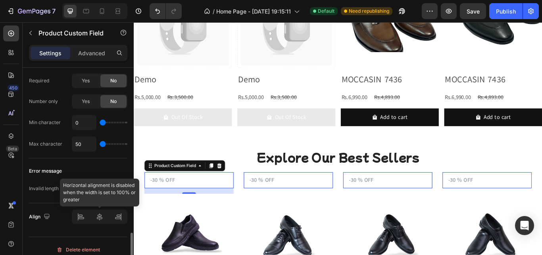
click at [103, 220] on div at bounding box center [100, 216] width 56 height 14
click at [98, 215] on div at bounding box center [100, 216] width 56 height 14
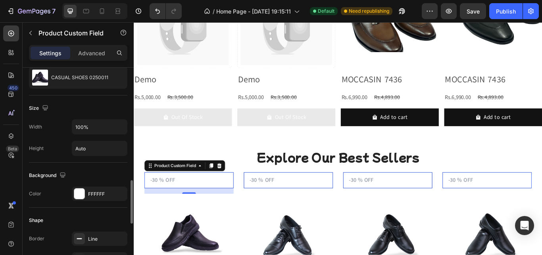
scroll to position [318, 0]
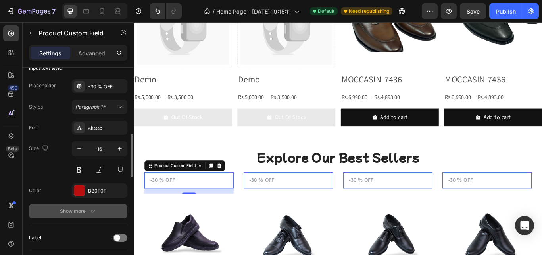
click at [74, 209] on div "Show more" at bounding box center [78, 211] width 37 height 8
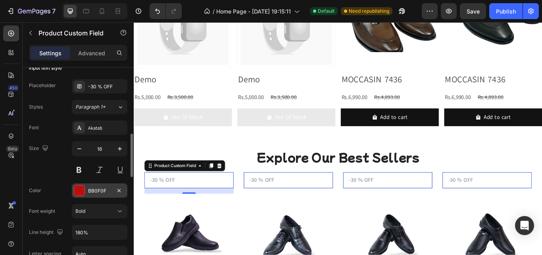
scroll to position [397, 0]
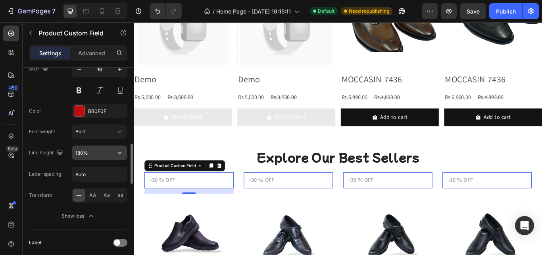
click at [96, 154] on input "180%" at bounding box center [99, 152] width 55 height 14
click at [120, 150] on icon "button" at bounding box center [120, 153] width 8 height 8
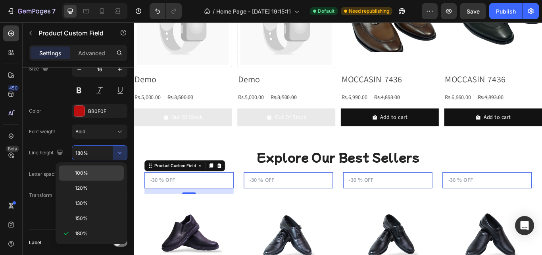
click at [104, 168] on div "100%" at bounding box center [91, 172] width 65 height 15
type input "100%"
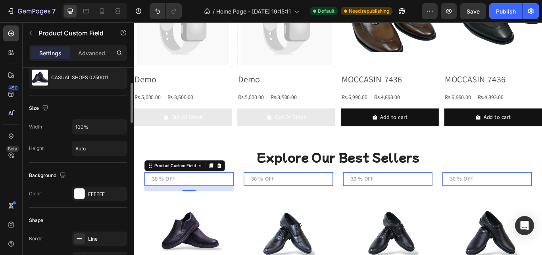
scroll to position [0, 0]
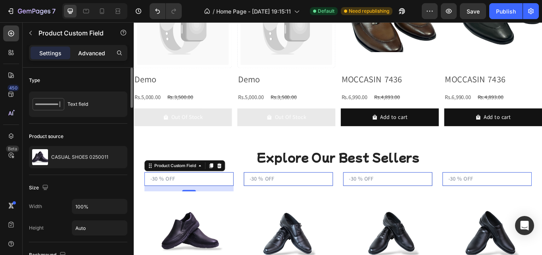
click at [93, 52] on p "Advanced" at bounding box center [91, 53] width 27 height 8
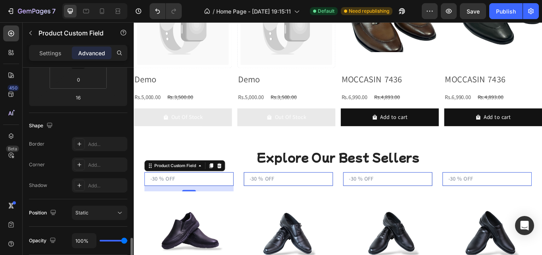
scroll to position [238, 0]
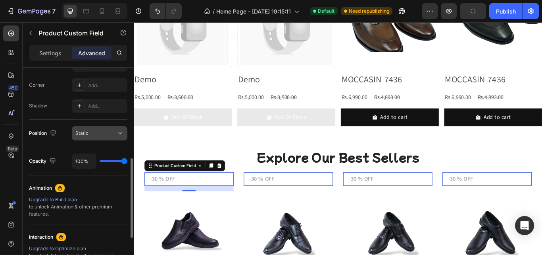
click at [108, 130] on div "Static" at bounding box center [95, 132] width 41 height 7
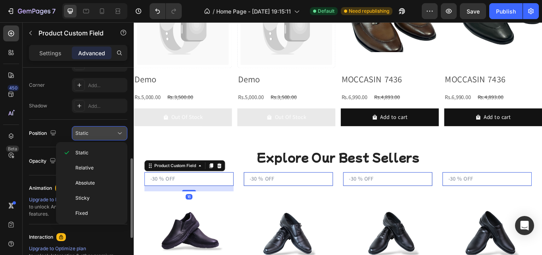
click at [108, 131] on div "Static" at bounding box center [95, 132] width 41 height 7
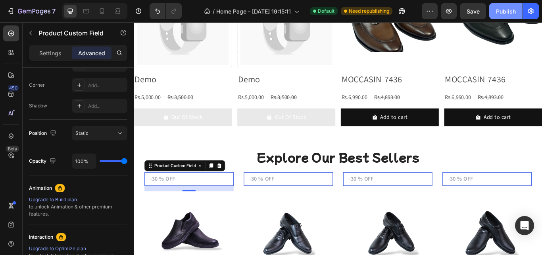
drag, startPoint x: 497, startPoint y: 14, endPoint x: 364, endPoint y: 24, distance: 133.0
click at [497, 14] on div "Publish" at bounding box center [506, 11] width 20 height 8
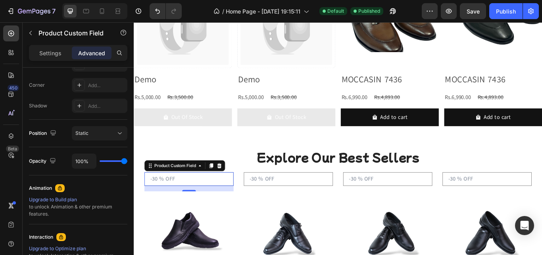
click at [196, 207] on input "text" at bounding box center [198, 205] width 104 height 16
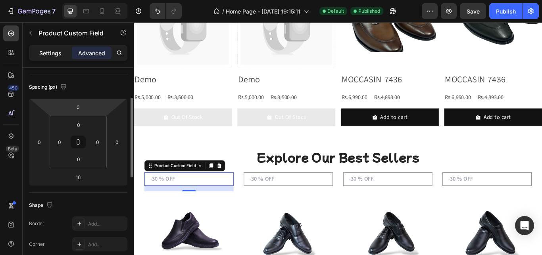
click at [58, 55] on p "Settings" at bounding box center [50, 53] width 22 height 8
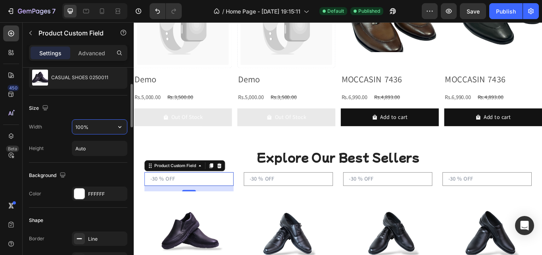
click at [112, 125] on input "100%" at bounding box center [99, 127] width 55 height 14
click at [123, 125] on icon "button" at bounding box center [120, 127] width 8 height 8
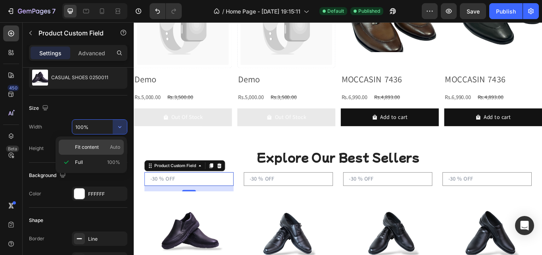
click at [110, 148] on span "Auto" at bounding box center [115, 146] width 10 height 7
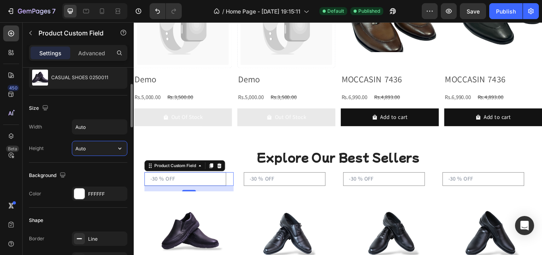
click at [100, 147] on input "Auto" at bounding box center [99, 148] width 55 height 14
click at [122, 147] on icon "button" at bounding box center [120, 148] width 8 height 8
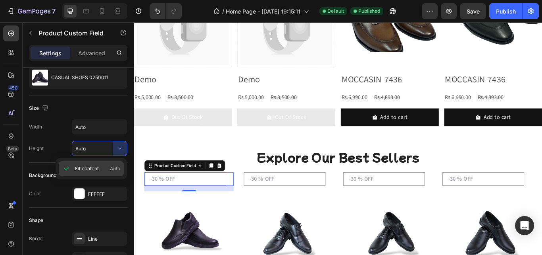
click at [115, 168] on span "Auto" at bounding box center [115, 168] width 10 height 7
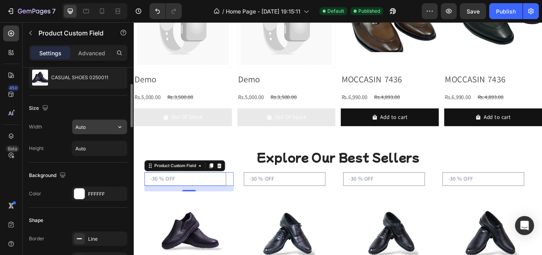
click at [113, 134] on div "Auto" at bounding box center [100, 126] width 56 height 15
click at [113, 129] on button "button" at bounding box center [120, 127] width 14 height 14
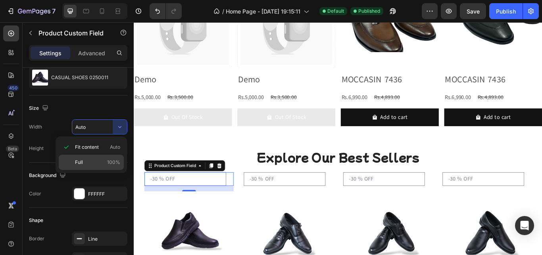
click at [98, 165] on p "Full 100%" at bounding box center [97, 161] width 45 height 7
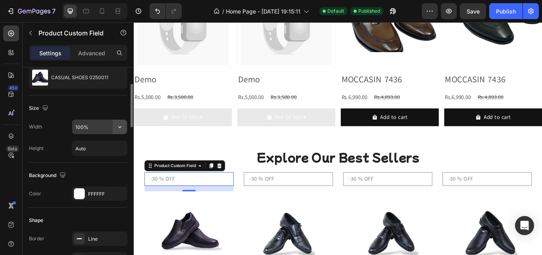
click at [120, 122] on button "button" at bounding box center [120, 127] width 14 height 14
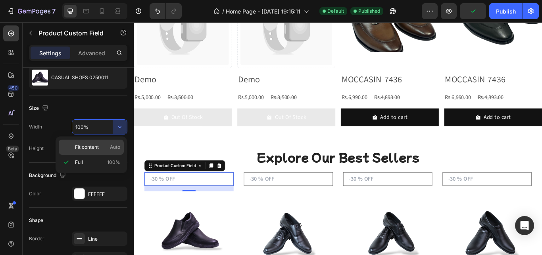
click at [108, 147] on p "Fit content Auto" at bounding box center [97, 146] width 45 height 7
type input "Auto"
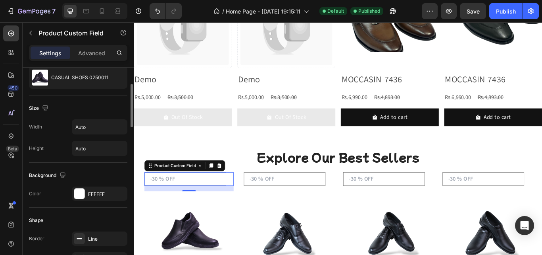
scroll to position [159, 0]
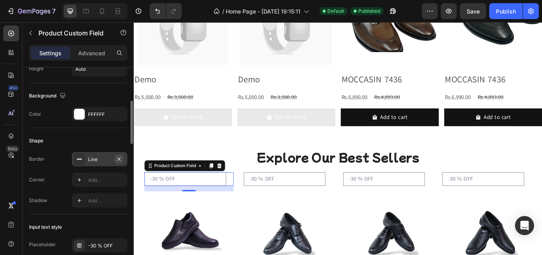
click at [116, 156] on button "button" at bounding box center [119, 159] width 10 height 10
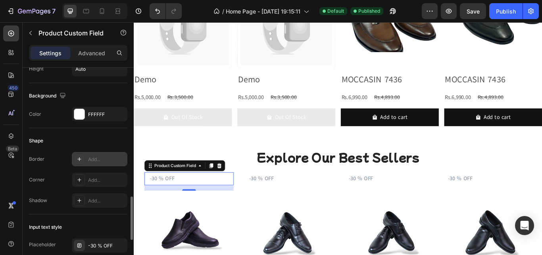
scroll to position [238, 0]
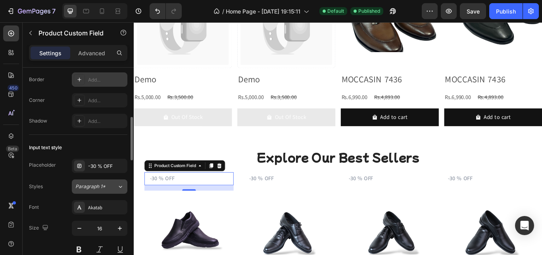
click at [98, 186] on span "Paragraph 1*" at bounding box center [90, 186] width 30 height 7
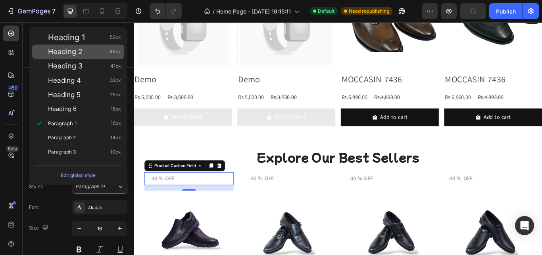
click at [87, 56] on div "Heading 2 46px" at bounding box center [78, 51] width 92 height 14
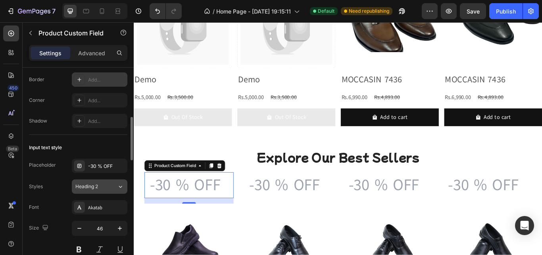
click at [106, 185] on div "Heading 2" at bounding box center [91, 186] width 32 height 7
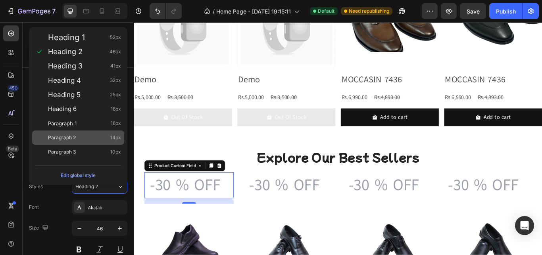
click at [94, 144] on div "Paragraph 2 14px" at bounding box center [78, 137] width 92 height 14
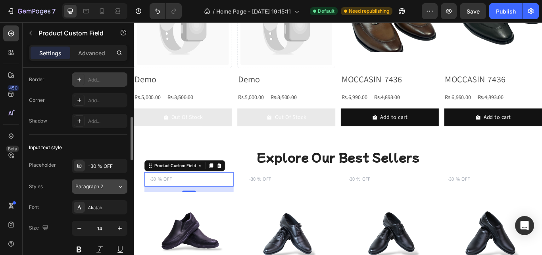
click at [108, 184] on div "Paragraph 2" at bounding box center [96, 186] width 42 height 7
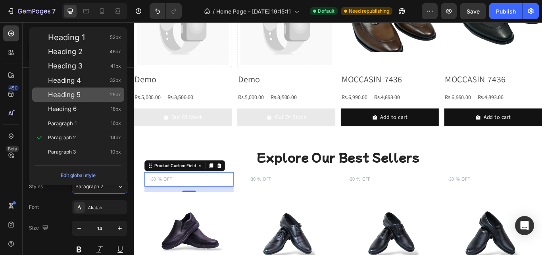
click at [99, 100] on div "Heading 5 25px" at bounding box center [78, 94] width 92 height 14
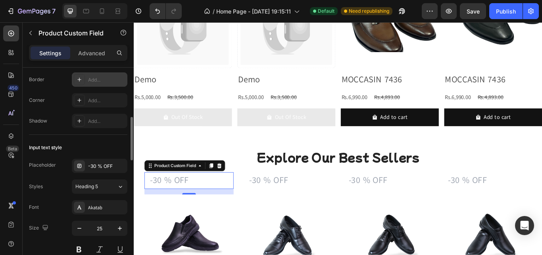
scroll to position [318, 0]
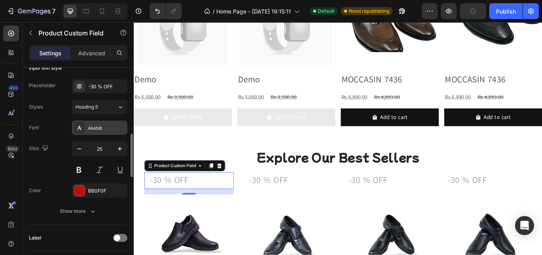
click at [108, 130] on div "Akatab" at bounding box center [106, 127] width 37 height 7
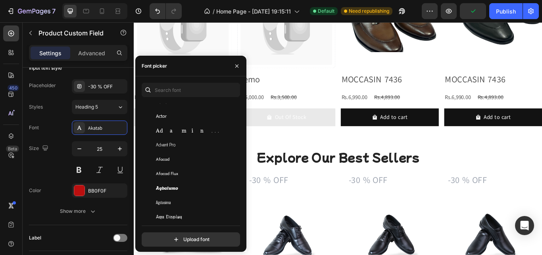
scroll to position [238, 0]
click at [176, 172] on span "Agbalumo" at bounding box center [167, 174] width 22 height 7
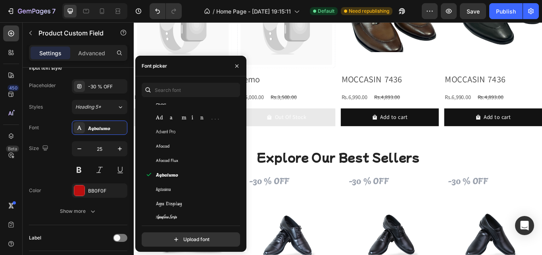
scroll to position [318, 0]
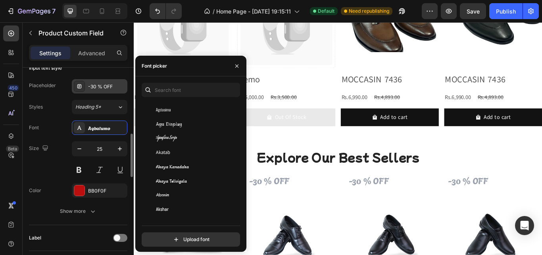
click at [103, 85] on div "-30 % OFF" at bounding box center [106, 86] width 37 height 7
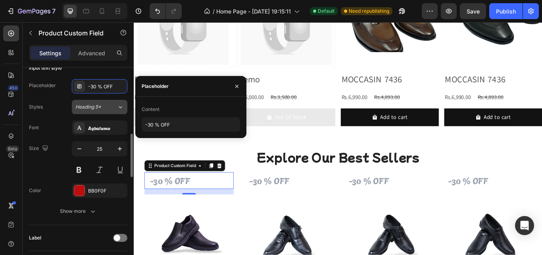
click at [110, 108] on div "Heading 5*" at bounding box center [96, 106] width 42 height 7
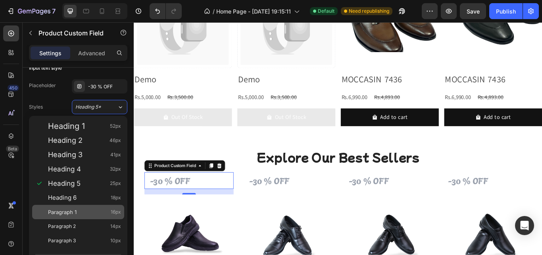
click at [81, 208] on div "Paragraph 1 16px" at bounding box center [84, 212] width 73 height 8
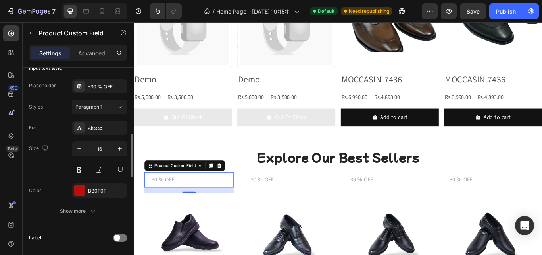
click at [98, 120] on div "Styles Paragraph 1 Font Akatab Size 16 Color BB0F0F Show more" at bounding box center [78, 159] width 98 height 118
click at [98, 104] on span "Paragraph 1" at bounding box center [88, 106] width 27 height 7
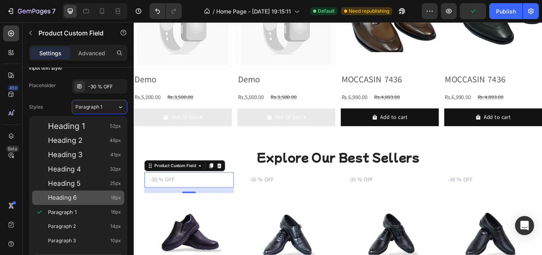
click at [77, 199] on div "Heading 6 18px" at bounding box center [84, 197] width 73 height 8
type input "18"
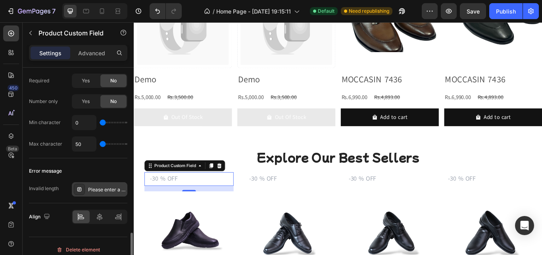
scroll to position [801, 0]
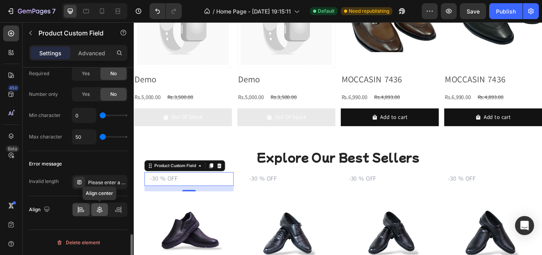
click at [102, 206] on icon at bounding box center [100, 209] width 8 height 8
click at [116, 208] on icon at bounding box center [118, 209] width 8 height 8
click at [249, 201] on input "text" at bounding box center [199, 204] width 102 height 15
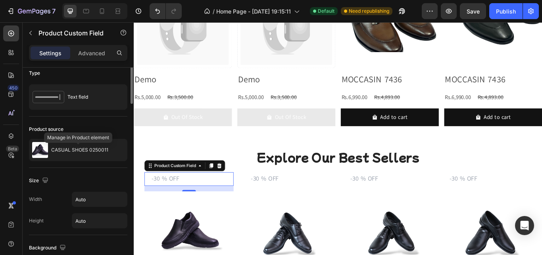
scroll to position [0, 0]
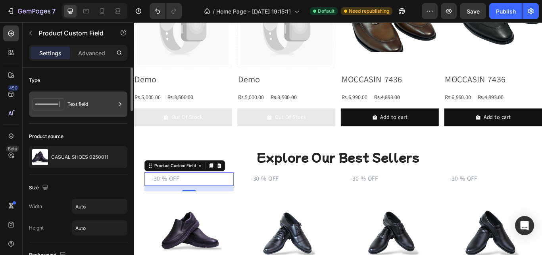
click at [53, 114] on div "Text field" at bounding box center [78, 103] width 98 height 25
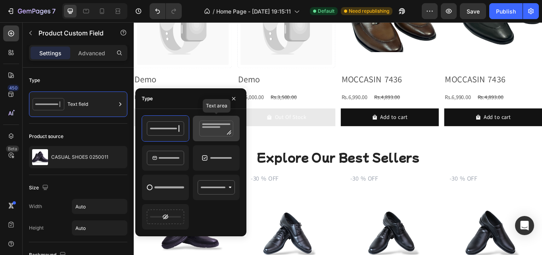
click at [201, 129] on icon at bounding box center [216, 128] width 37 height 16
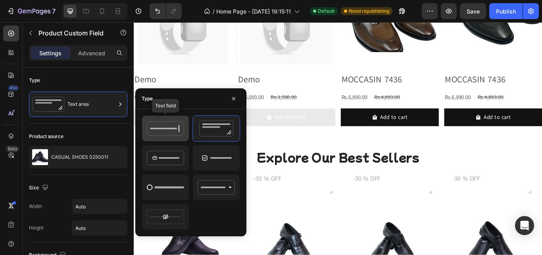
click at [152, 131] on icon at bounding box center [165, 128] width 37 height 16
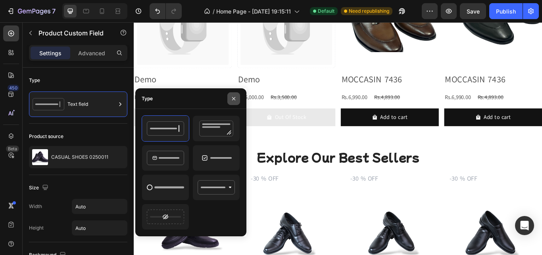
click at [235, 98] on icon "button" at bounding box center [234, 98] width 6 height 6
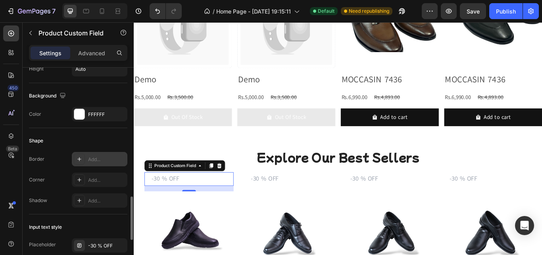
scroll to position [318, 0]
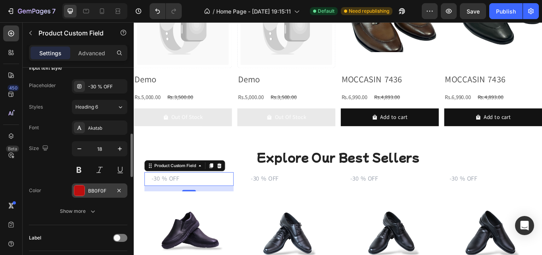
click at [79, 193] on div at bounding box center [79, 190] width 10 height 10
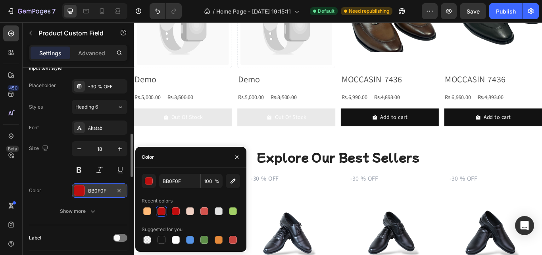
scroll to position [397, 0]
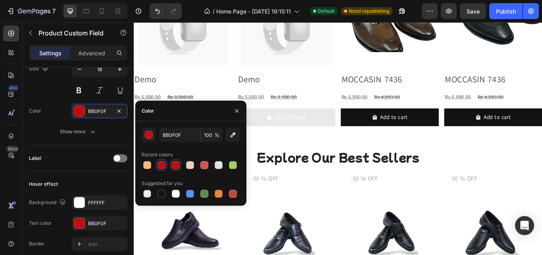
click at [173, 162] on div at bounding box center [176, 165] width 8 height 8
click at [160, 193] on div at bounding box center [162, 193] width 8 height 8
click at [235, 194] on div at bounding box center [233, 193] width 8 height 8
type input "C5453F"
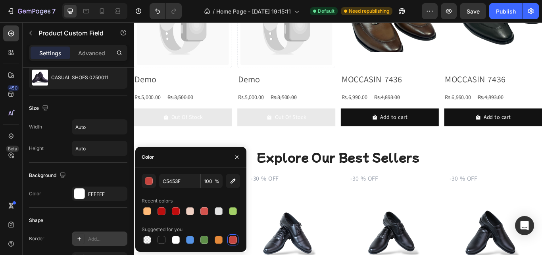
scroll to position [0, 0]
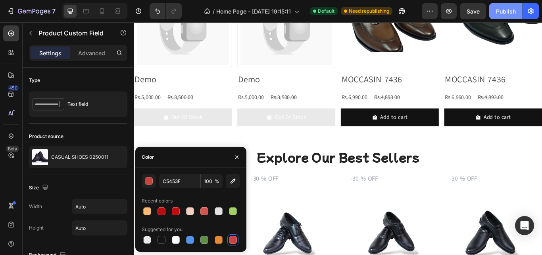
click at [502, 16] on button "Publish" at bounding box center [506, 11] width 33 height 16
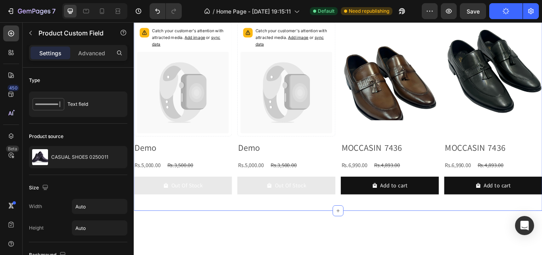
scroll to position [409, 0]
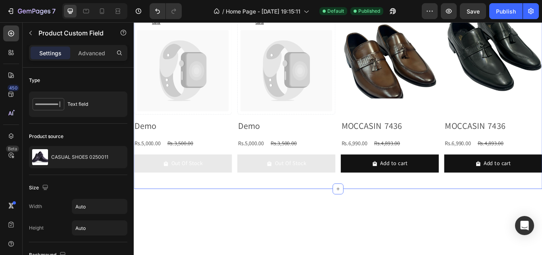
click at [499, 99] on div "Catch your customer's attention with attracted media. Add image or sync data Pr…" at bounding box center [372, 100] width 477 height 232
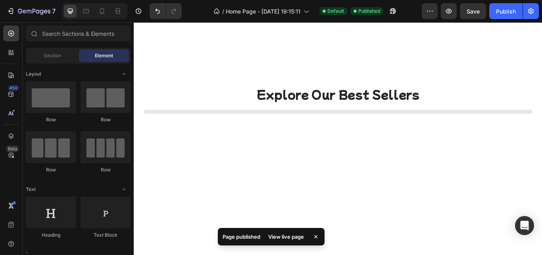
scroll to position [568, 0]
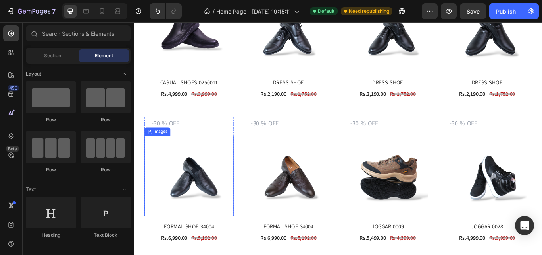
click at [216, 182] on img at bounding box center [198, 201] width 94 height 94
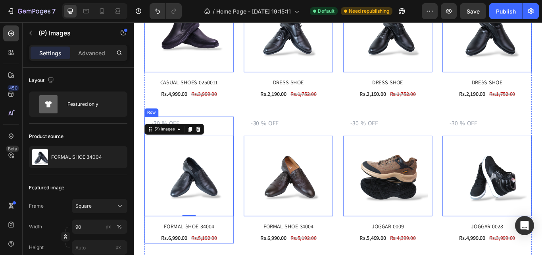
click at [247, 249] on div "Product Custom Field (P) Images 0 Row FORMAL SHOE 34004 (P) Title Rs.6,990.00 (…" at bounding box center [198, 206] width 104 height 148
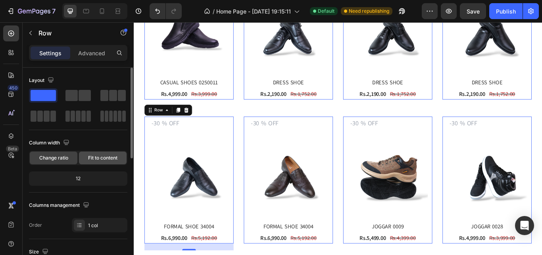
click at [95, 152] on div "Fit to content" at bounding box center [103, 157] width 48 height 13
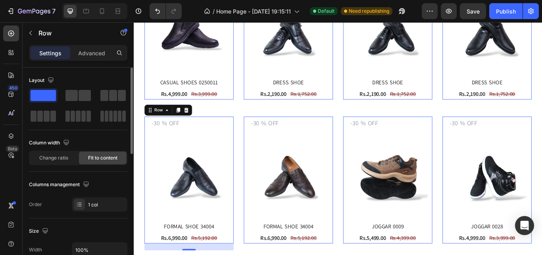
scroll to position [79, 0]
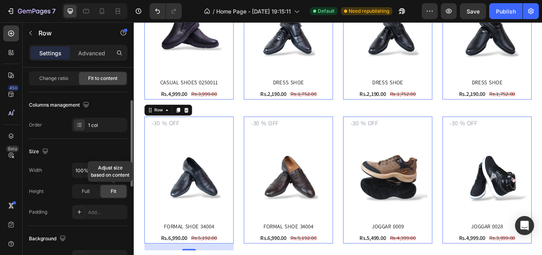
click at [115, 191] on span "Fit" at bounding box center [114, 190] width 6 height 7
click at [90, 55] on p "Advanced" at bounding box center [91, 53] width 27 height 8
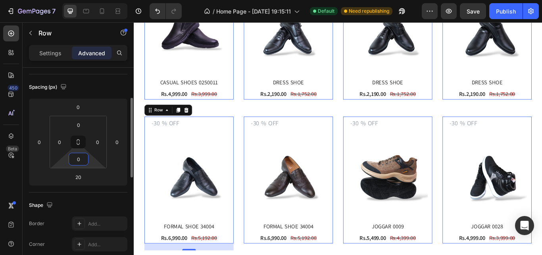
click at [79, 159] on input "0" at bounding box center [79, 159] width 16 height 12
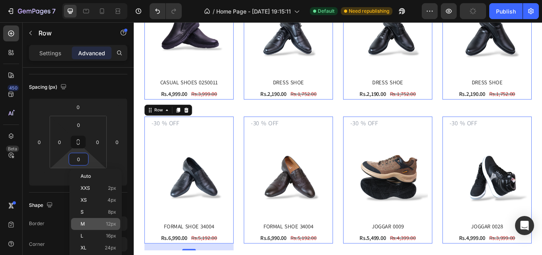
click at [86, 223] on p "M 12px" at bounding box center [99, 224] width 36 height 6
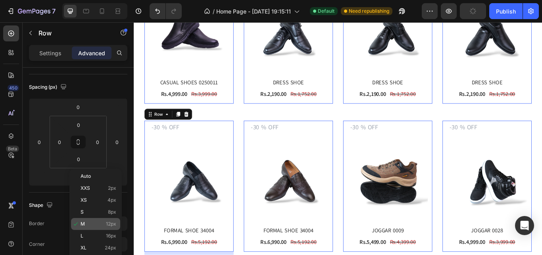
type input "12"
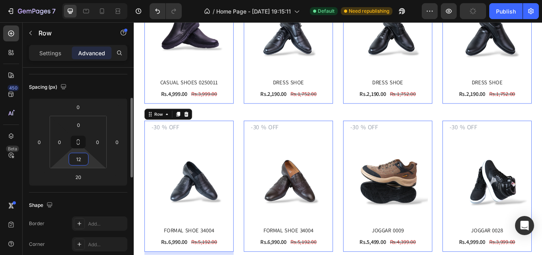
click at [77, 159] on input "12" at bounding box center [79, 159] width 16 height 12
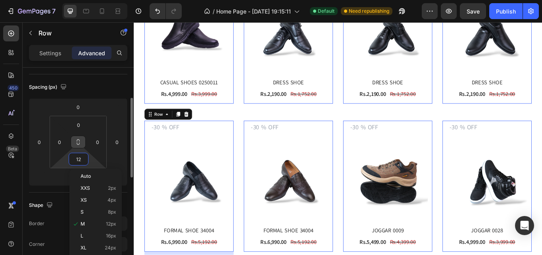
click at [80, 139] on icon at bounding box center [78, 142] width 6 height 6
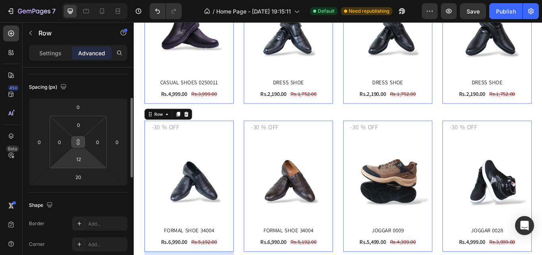
click at [80, 139] on icon at bounding box center [78, 142] width 6 height 6
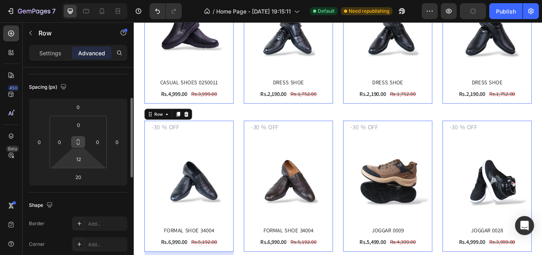
scroll to position [0, 0]
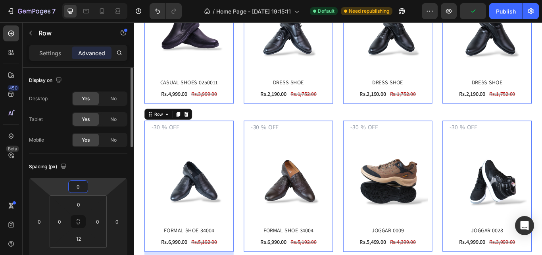
click at [72, 188] on input "0" at bounding box center [78, 186] width 16 height 12
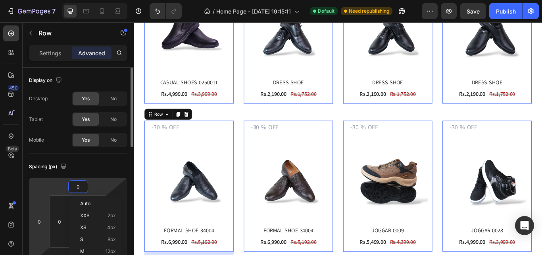
click at [32, 0] on html "7 / Home Page - Aug 27, 19:15:11 Default Need republishing Preview Save Publish…" at bounding box center [271, 0] width 542 height 0
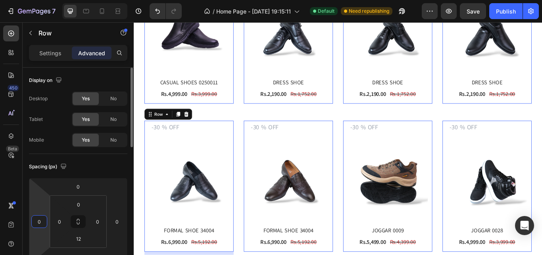
click at [89, 168] on div "Spacing (px)" at bounding box center [78, 166] width 98 height 13
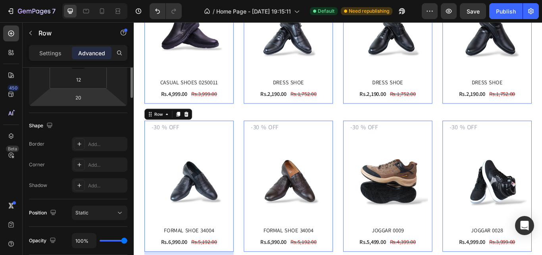
scroll to position [79, 0]
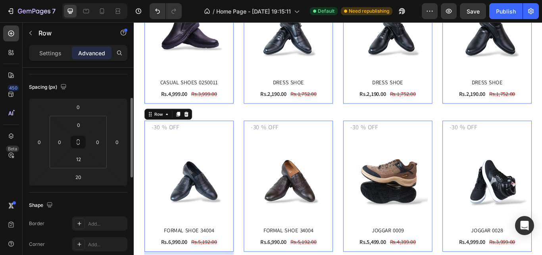
click at [86, 186] on div "Spacing (px) 0 0 20 0 0 0 12 0" at bounding box center [78, 133] width 98 height 118
click at [87, 176] on div "20" at bounding box center [78, 176] width 20 height 13
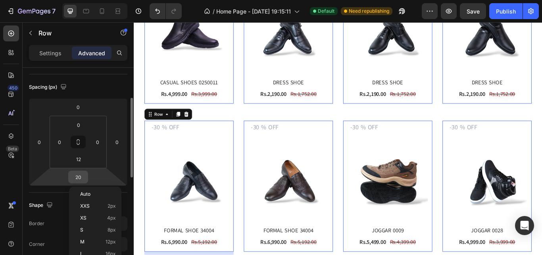
click at [79, 176] on input "20" at bounding box center [78, 177] width 16 height 12
click at [90, 194] on span "Auto" at bounding box center [85, 194] width 10 height 6
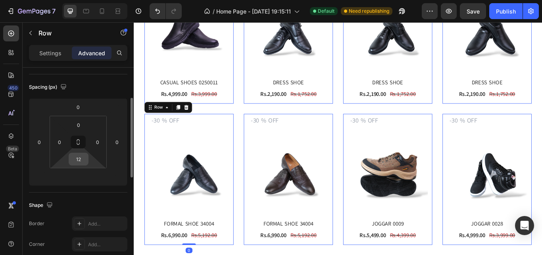
click at [79, 165] on div "12" at bounding box center [79, 158] width 20 height 13
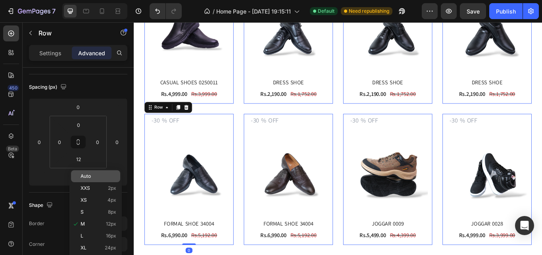
click at [85, 180] on div "Auto" at bounding box center [95, 176] width 49 height 12
type input "Auto"
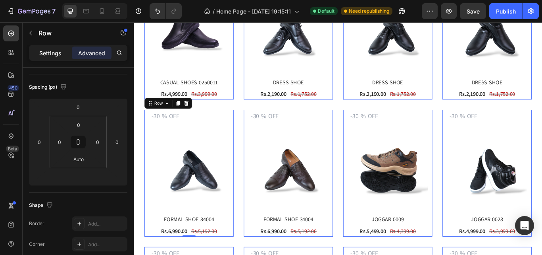
click at [55, 56] on p "Settings" at bounding box center [50, 53] width 22 height 8
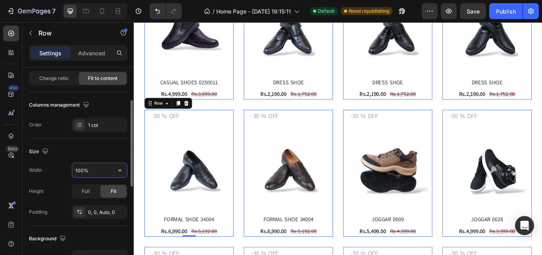
click at [101, 169] on input "100%" at bounding box center [99, 170] width 55 height 14
click at [42, 149] on icon "button" at bounding box center [44, 150] width 5 height 5
click at [43, 176] on icon "button" at bounding box center [47, 178] width 8 height 8
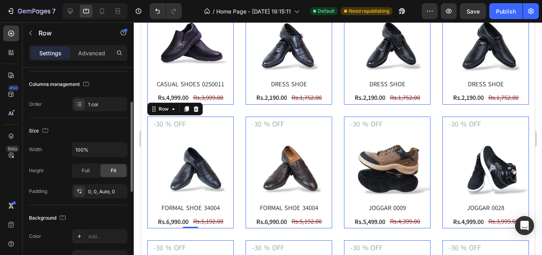
scroll to position [510, 0]
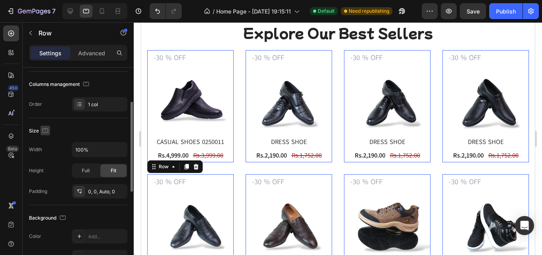
click at [44, 131] on icon "button" at bounding box center [45, 130] width 8 height 8
click at [44, 171] on icon "button" at bounding box center [47, 172] width 8 height 8
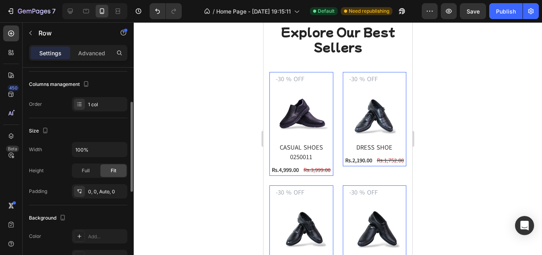
scroll to position [532, 0]
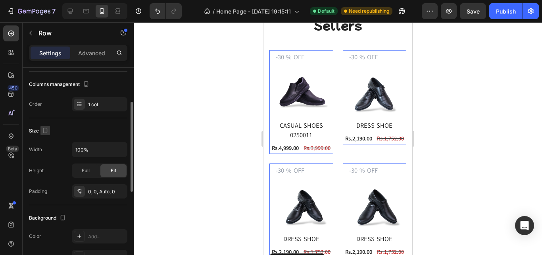
click at [46, 131] on icon "button" at bounding box center [45, 130] width 8 height 8
click at [46, 147] on icon "button" at bounding box center [47, 143] width 8 height 8
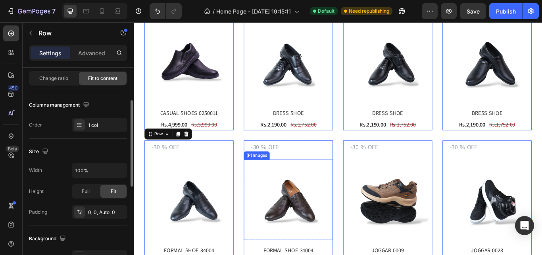
scroll to position [482, 0]
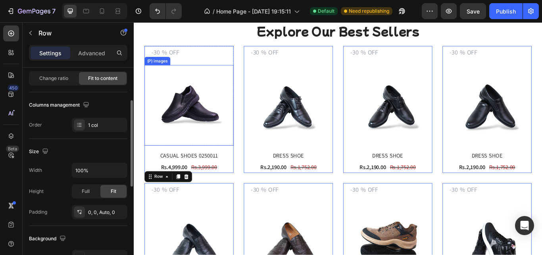
click at [210, 138] on img at bounding box center [198, 119] width 94 height 94
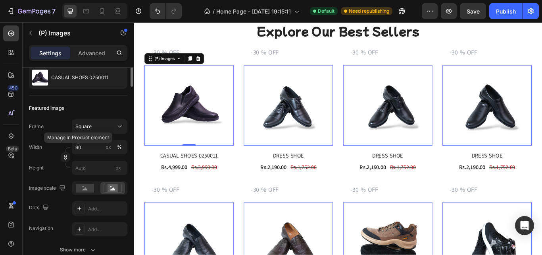
scroll to position [0, 0]
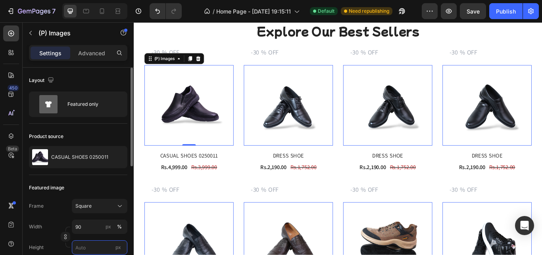
click at [95, 247] on input "px" at bounding box center [100, 247] width 56 height 14
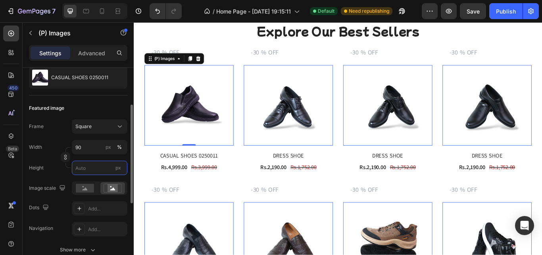
type input "5"
type input "50"
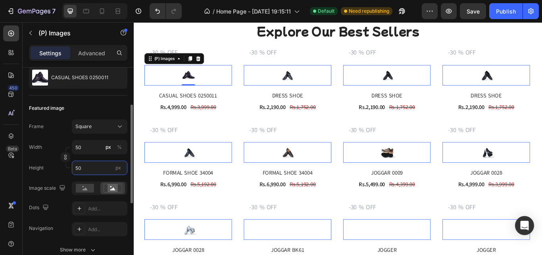
type input "5"
type input "58"
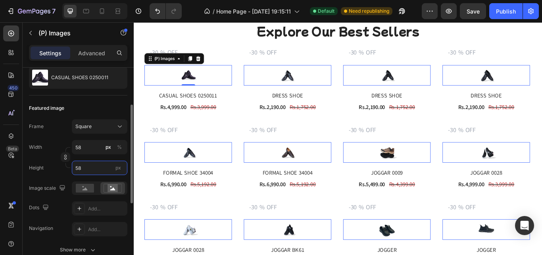
type input "580"
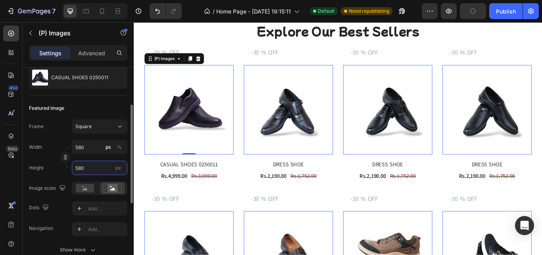
type input "58"
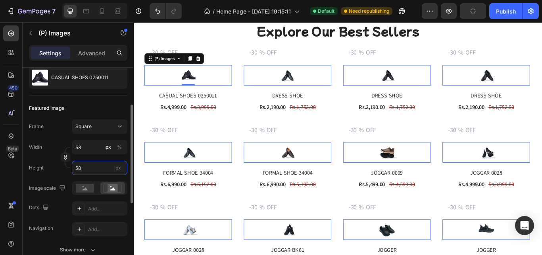
type input "5"
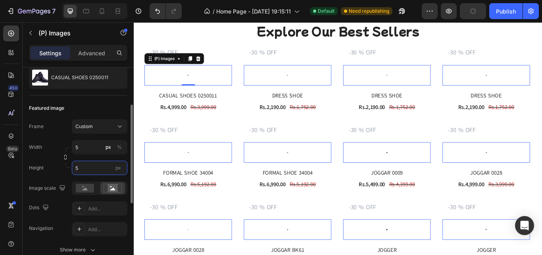
type input "58"
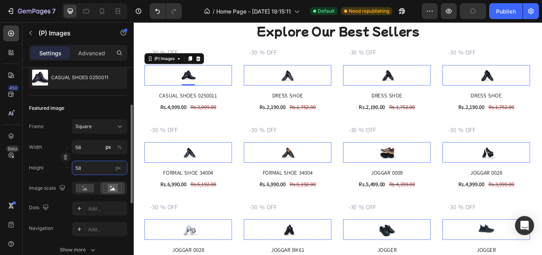
type input "580"
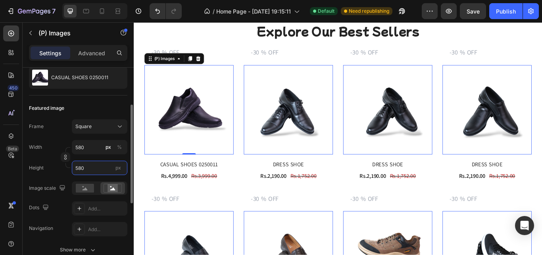
type input "58"
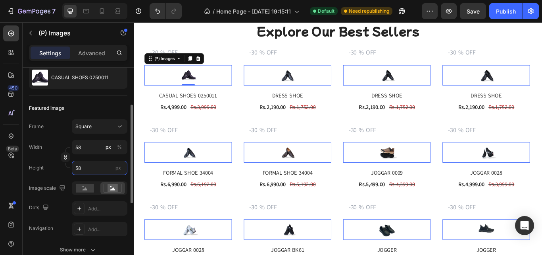
type input "5"
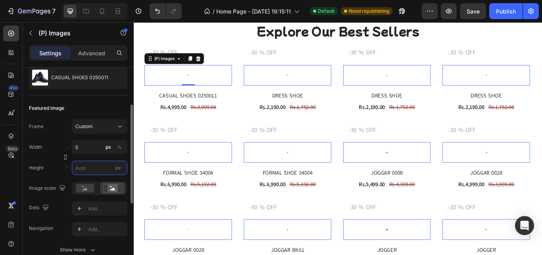
type input "5"
click at [81, 147] on input "5" at bounding box center [100, 147] width 56 height 14
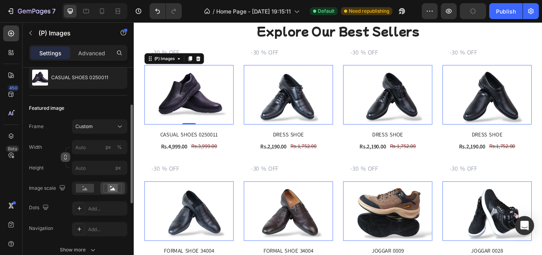
click at [64, 158] on icon "button" at bounding box center [66, 157] width 6 height 6
click at [93, 167] on input "px" at bounding box center [100, 167] width 56 height 14
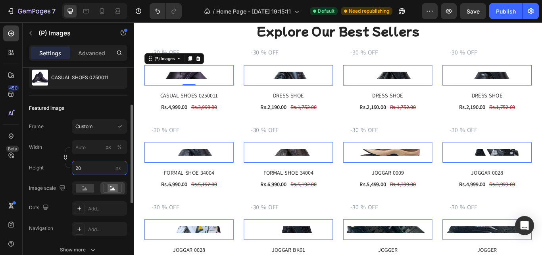
type input "2"
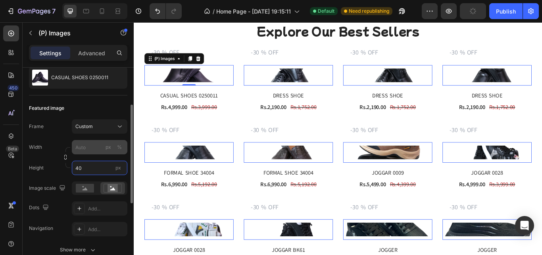
type input "40"
click at [90, 145] on input "px %" at bounding box center [100, 147] width 56 height 14
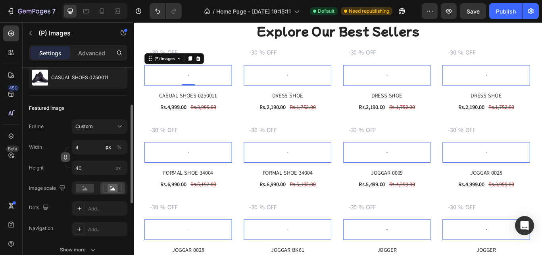
click at [66, 157] on icon "button" at bounding box center [66, 157] width 6 height 6
click at [87, 148] on input "4" at bounding box center [100, 147] width 56 height 14
type input "5"
type input "50"
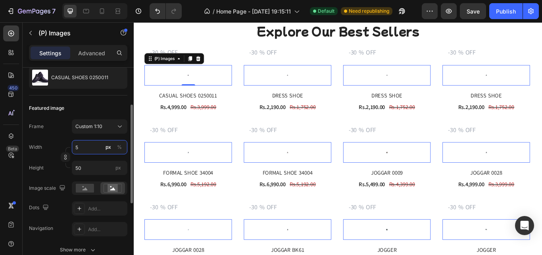
type input "500"
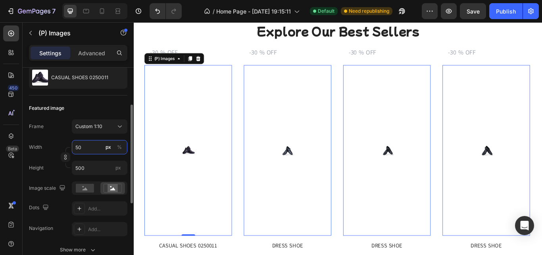
type input "5"
type input "50"
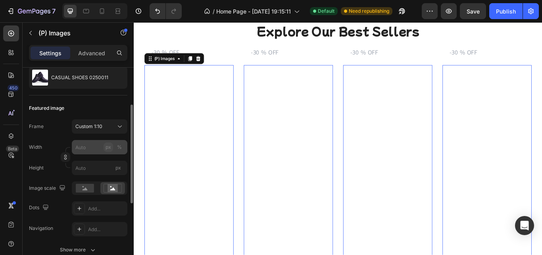
click at [109, 145] on div "px" at bounding box center [109, 146] width 6 height 7
click at [84, 150] on input "px %" at bounding box center [100, 147] width 56 height 14
type input "5"
type input "50"
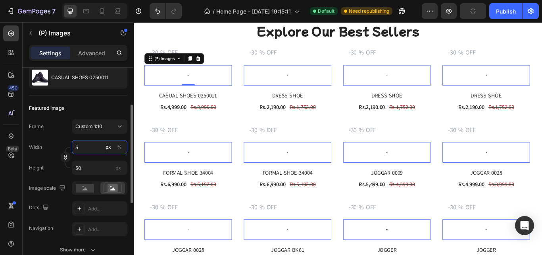
type input "50"
type input "500"
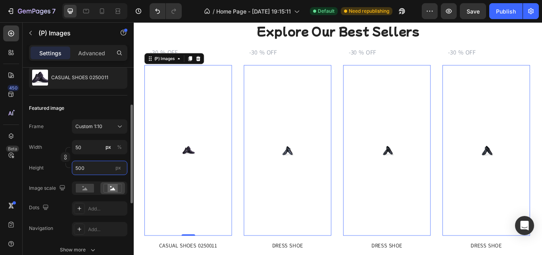
click at [89, 168] on input "500" at bounding box center [100, 167] width 56 height 14
type input "1"
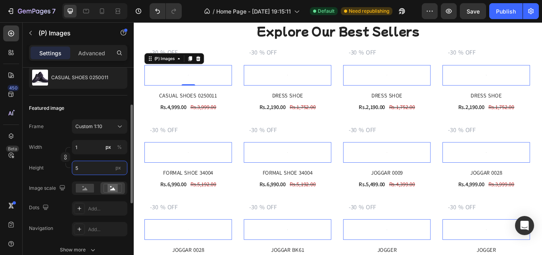
type input "50"
type input "5"
type input "50"
click at [68, 158] on button "button" at bounding box center [66, 157] width 10 height 10
click at [109, 112] on div "Featured image" at bounding box center [78, 108] width 98 height 13
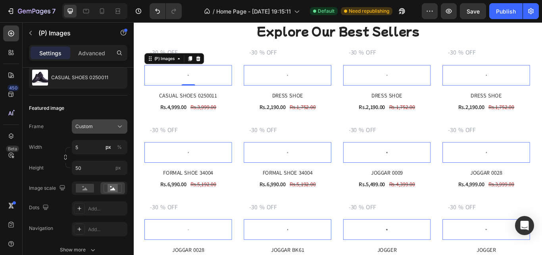
click at [110, 126] on div "Custom" at bounding box center [94, 126] width 39 height 7
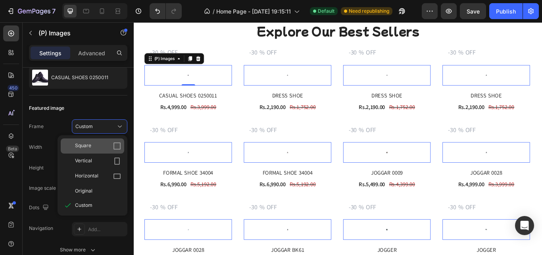
click at [98, 145] on div "Square" at bounding box center [98, 146] width 46 height 8
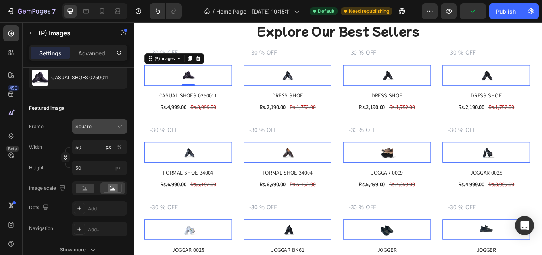
click at [112, 121] on button "Square" at bounding box center [100, 126] width 56 height 14
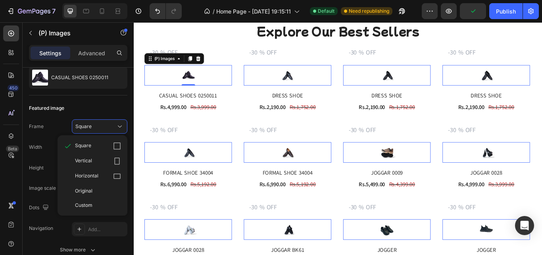
click at [94, 158] on div "Vertical" at bounding box center [98, 161] width 46 height 8
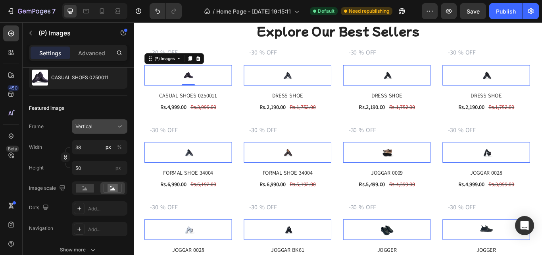
click at [108, 129] on div "Vertical" at bounding box center [94, 126] width 39 height 7
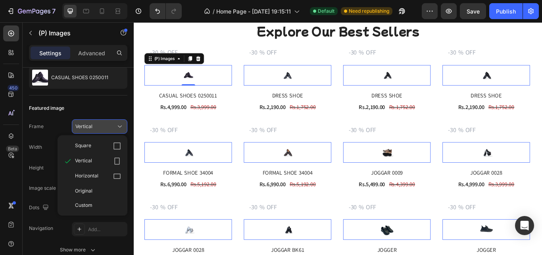
click at [107, 146] on div "Square" at bounding box center [98, 146] width 46 height 8
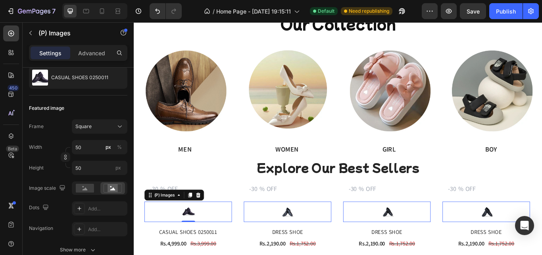
scroll to position [403, 0]
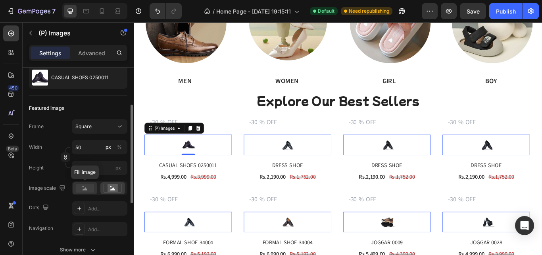
click at [82, 191] on rect at bounding box center [85, 187] width 18 height 9
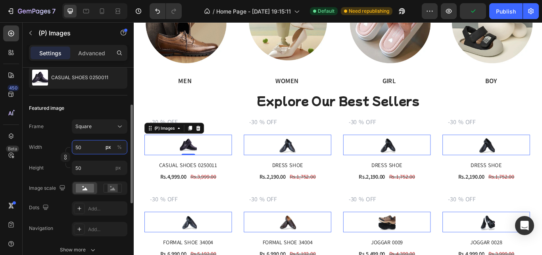
click at [83, 148] on input "50" at bounding box center [100, 147] width 56 height 14
type input "7"
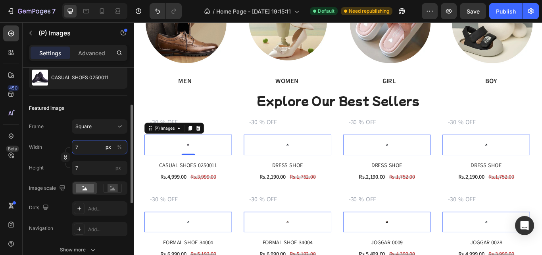
type input "70"
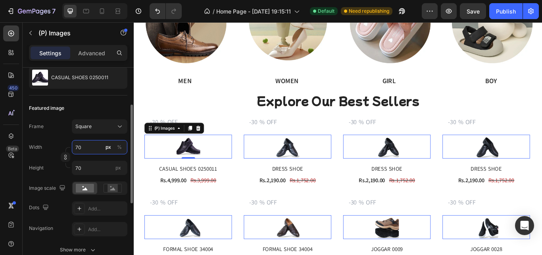
type input "7"
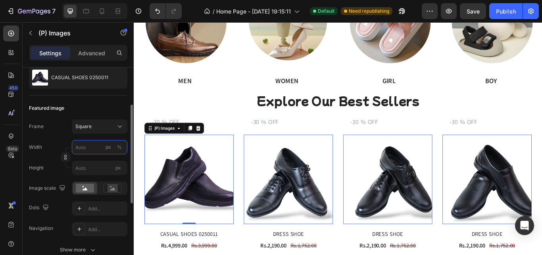
type input "9"
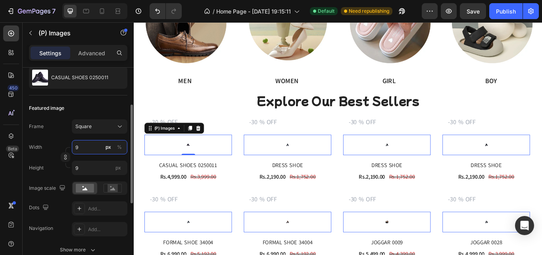
type input "90"
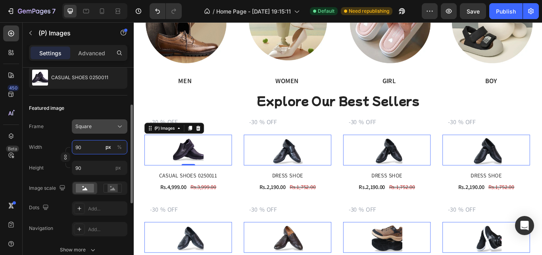
type input "90"
click at [89, 122] on div "Square" at bounding box center [99, 126] width 48 height 8
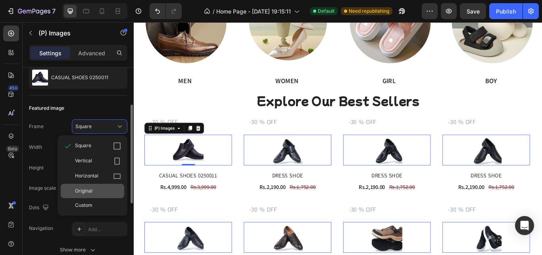
click at [91, 192] on span "Original" at bounding box center [83, 190] width 17 height 7
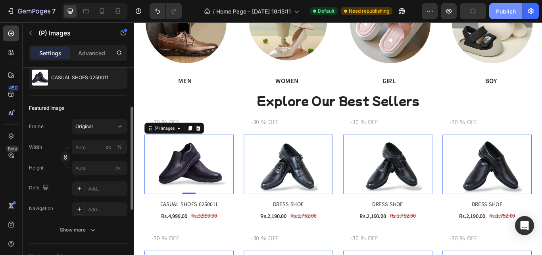
click at [511, 14] on div "Publish" at bounding box center [506, 11] width 20 height 8
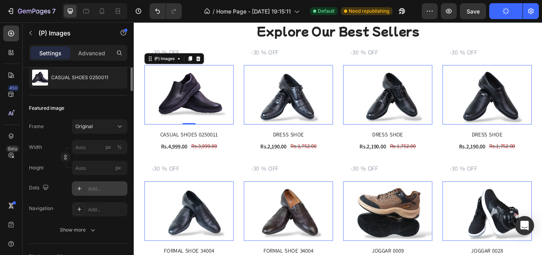
scroll to position [0, 0]
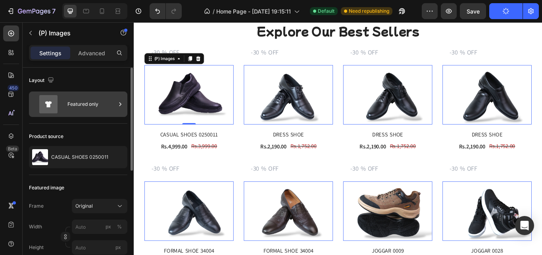
click at [69, 109] on div "Featured only" at bounding box center [92, 104] width 48 height 18
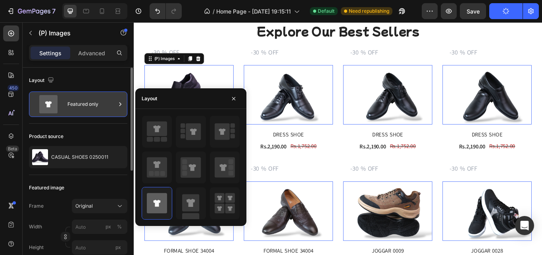
click at [83, 110] on div "Featured only" at bounding box center [92, 104] width 48 height 18
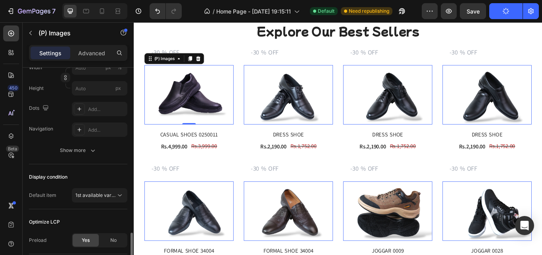
scroll to position [217, 0]
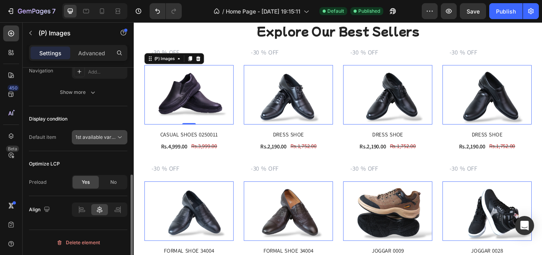
click at [104, 141] on button "1st available variant" at bounding box center [100, 137] width 56 height 14
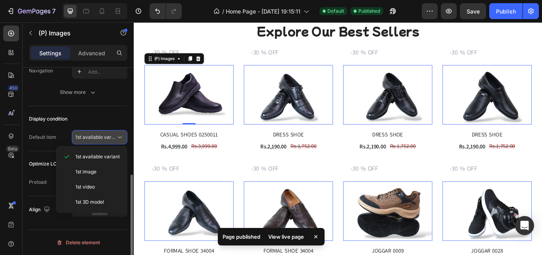
click at [104, 141] on button "1st available variant" at bounding box center [100, 137] width 56 height 14
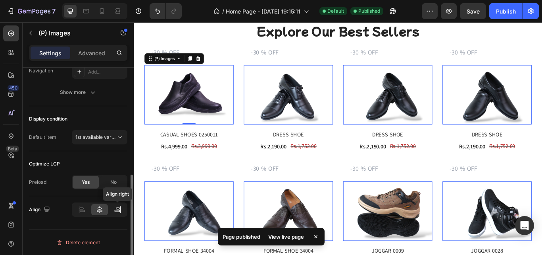
click at [119, 211] on icon at bounding box center [118, 209] width 8 height 8
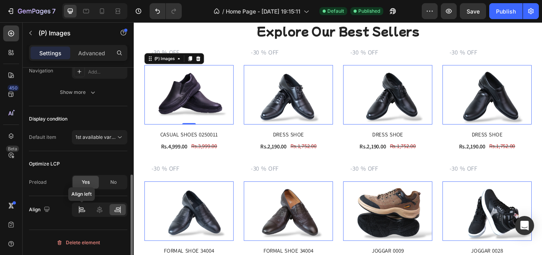
click at [75, 210] on div at bounding box center [81, 209] width 16 height 11
click at [98, 209] on icon at bounding box center [100, 209] width 8 height 8
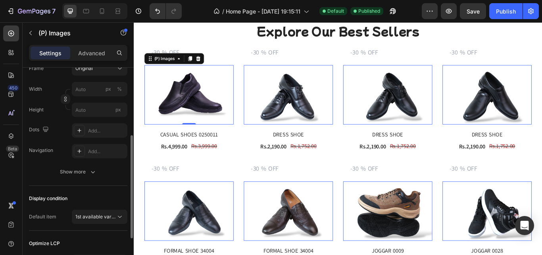
scroll to position [58, 0]
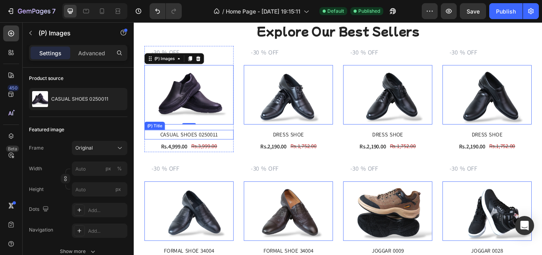
click at [235, 154] on h2 "CASUAL SHOES 0250011" at bounding box center [198, 153] width 104 height 11
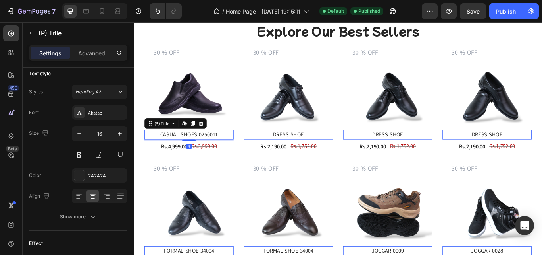
scroll to position [0, 0]
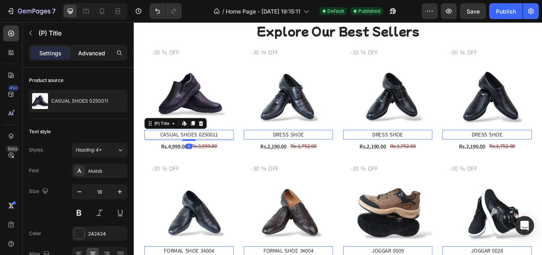
click at [100, 54] on p "Advanced" at bounding box center [91, 53] width 27 height 8
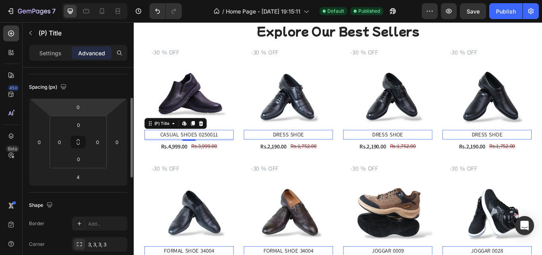
scroll to position [159, 0]
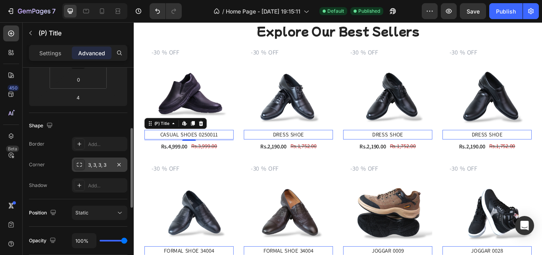
click at [92, 168] on div "3, 3, 3, 3" at bounding box center [99, 164] width 23 height 7
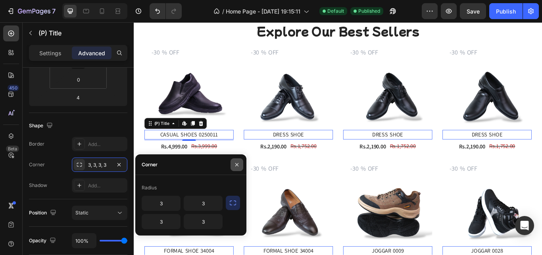
click at [240, 162] on button "button" at bounding box center [237, 164] width 13 height 13
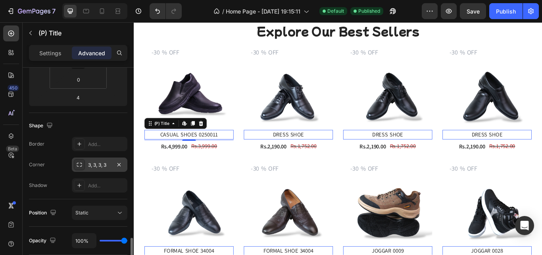
scroll to position [238, 0]
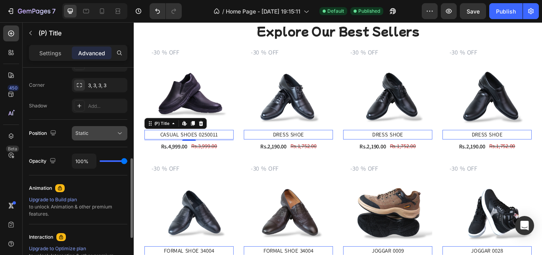
click at [92, 131] on div "Static" at bounding box center [95, 132] width 41 height 7
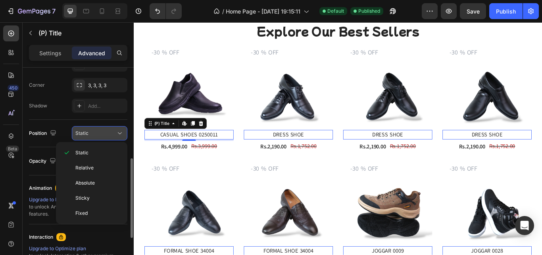
click at [92, 131] on div "Static" at bounding box center [95, 132] width 41 height 7
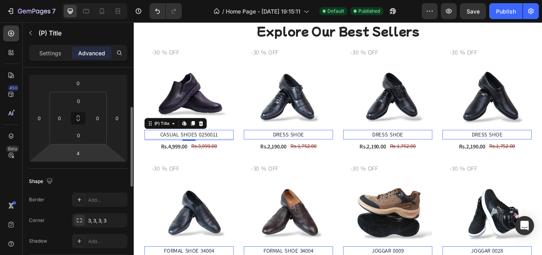
scroll to position [0, 0]
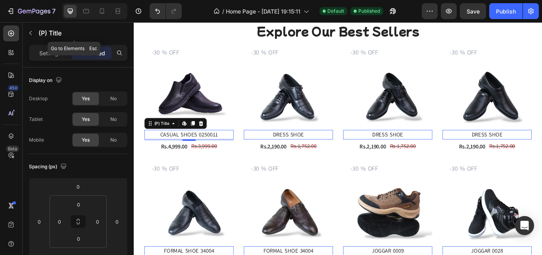
drag, startPoint x: 50, startPoint y: 44, endPoint x: 52, endPoint y: 62, distance: 17.9
click at [50, 44] on div "(P) Title" at bounding box center [74, 33] width 103 height 23
click at [52, 62] on div "Settings Advanced" at bounding box center [78, 56] width 111 height 23
click at [52, 58] on div "Settings" at bounding box center [51, 52] width 40 height 13
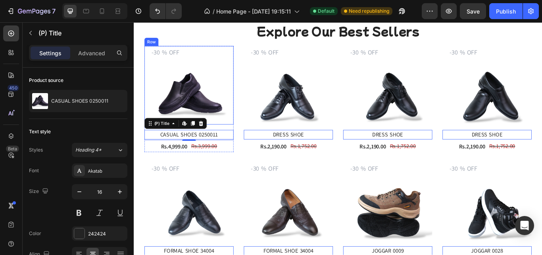
click at [209, 69] on div "Product Custom Field (P) Images" at bounding box center [198, 95] width 104 height 91
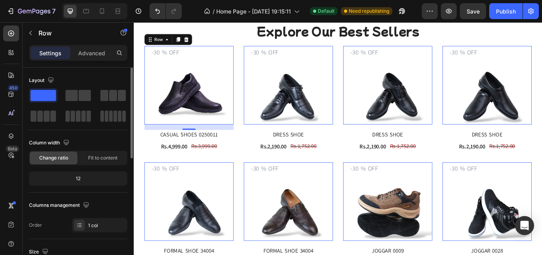
click at [86, 177] on div "12" at bounding box center [78, 178] width 95 height 11
click at [75, 178] on div "12" at bounding box center [78, 178] width 95 height 11
click at [81, 177] on div "12" at bounding box center [78, 178] width 95 height 11
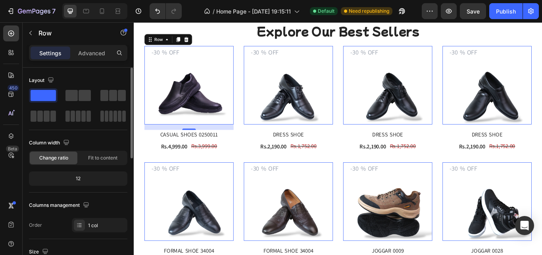
scroll to position [79, 0]
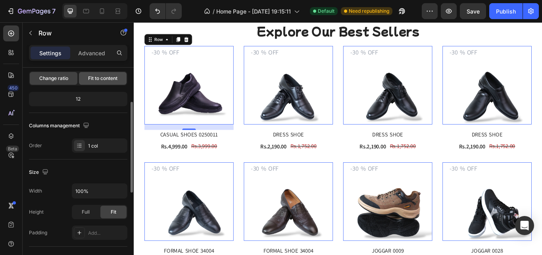
click at [95, 82] on div "Fit to content" at bounding box center [103, 78] width 48 height 13
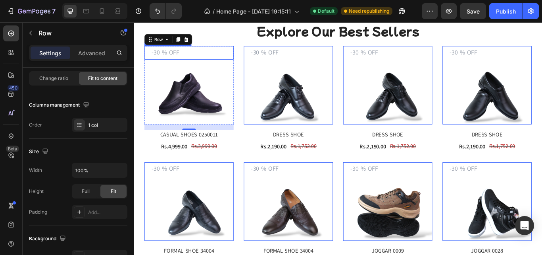
click at [201, 64] on input "text" at bounding box center [199, 57] width 102 height 15
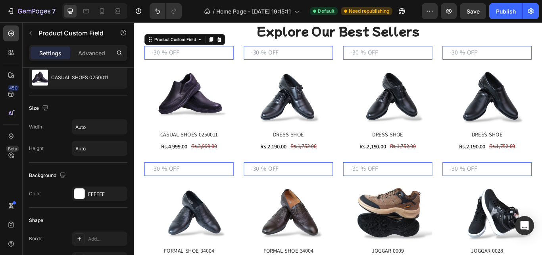
scroll to position [0, 0]
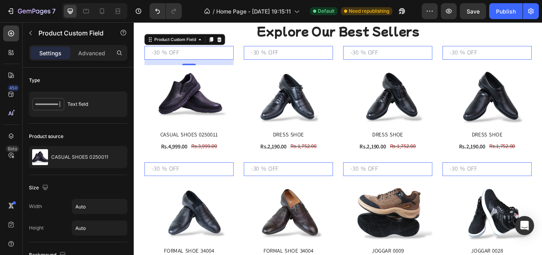
click at [86, 60] on div "Settings Advanced" at bounding box center [78, 53] width 98 height 16
click at [90, 54] on p "Advanced" at bounding box center [91, 53] width 27 height 8
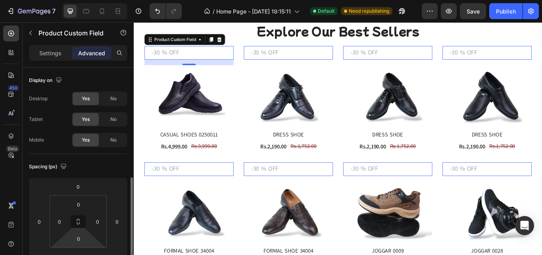
scroll to position [79, 0]
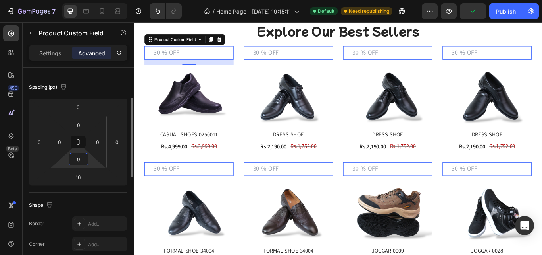
click at [81, 164] on input "0" at bounding box center [79, 159] width 16 height 12
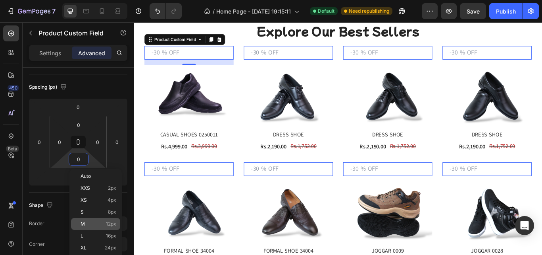
click at [93, 227] on div "M 12px" at bounding box center [95, 224] width 49 height 12
type input "12"
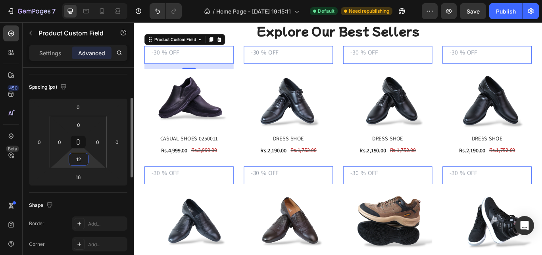
click at [79, 159] on input "12" at bounding box center [79, 159] width 16 height 12
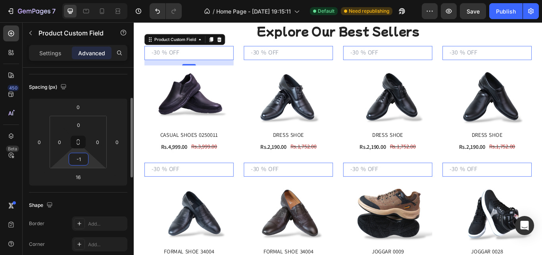
type input "-"
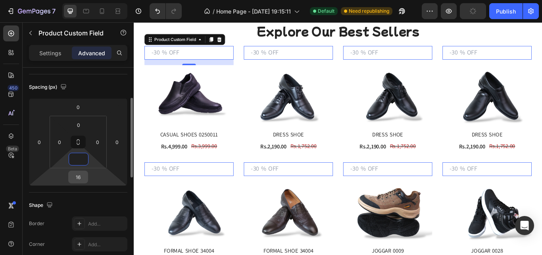
type input "0"
click at [76, 176] on input "16" at bounding box center [78, 177] width 16 height 12
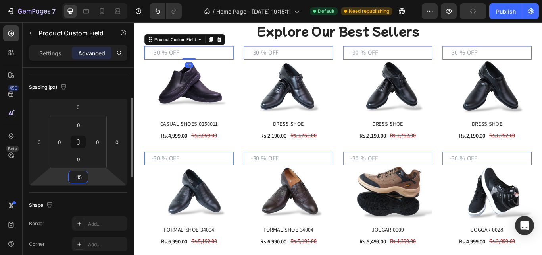
type input "-1"
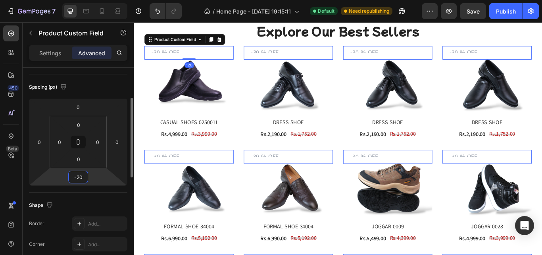
type input "-2"
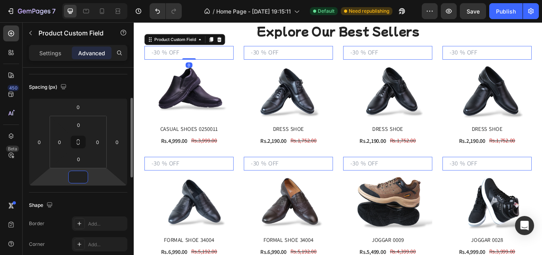
type input "-2"
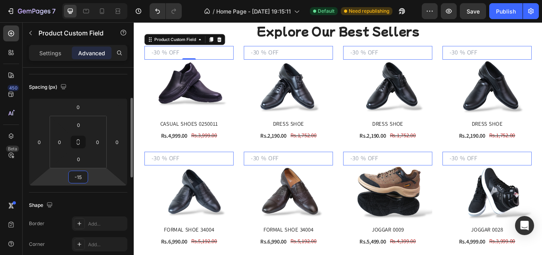
click at [60, 233] on div "Border Add... Corner Add... Shadow Add..." at bounding box center [78, 244] width 98 height 56
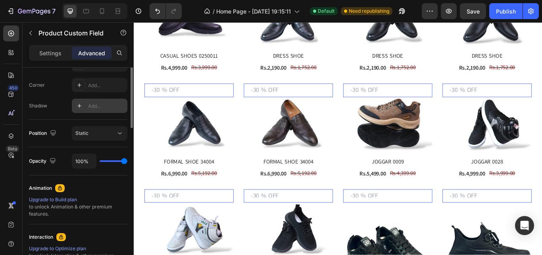
scroll to position [159, 0]
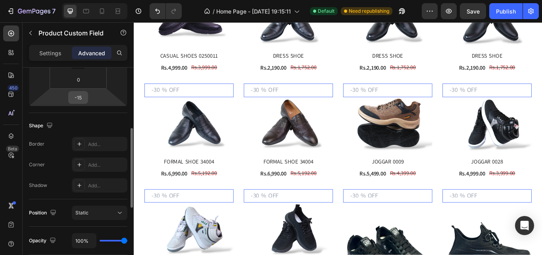
click at [78, 96] on input "-15" at bounding box center [78, 97] width 16 height 12
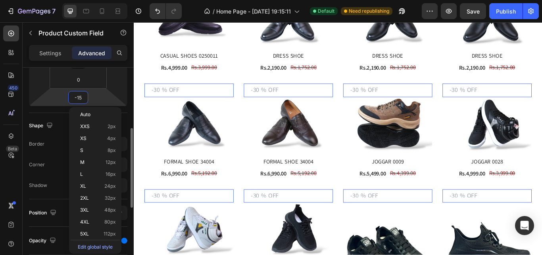
click at [83, 98] on input "-15" at bounding box center [78, 97] width 16 height 12
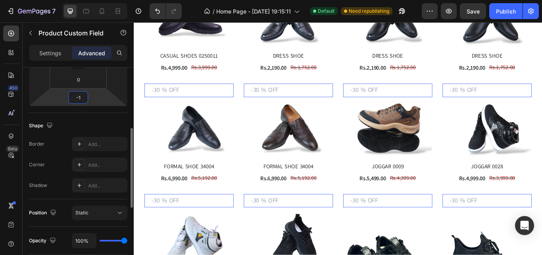
type input "-10"
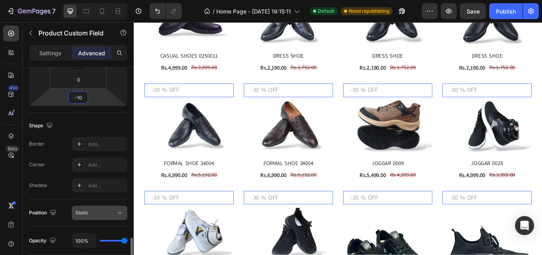
scroll to position [0, 0]
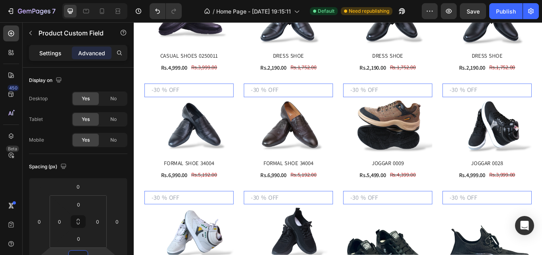
click at [53, 56] on p "Settings" at bounding box center [50, 53] width 22 height 8
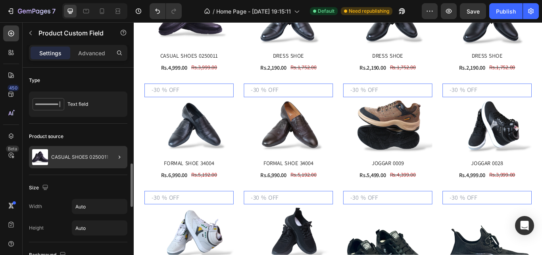
scroll to position [79, 0]
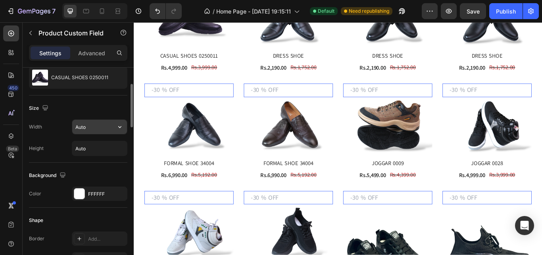
click at [104, 130] on input "Auto" at bounding box center [99, 127] width 55 height 14
click at [118, 131] on button "button" at bounding box center [120, 127] width 14 height 14
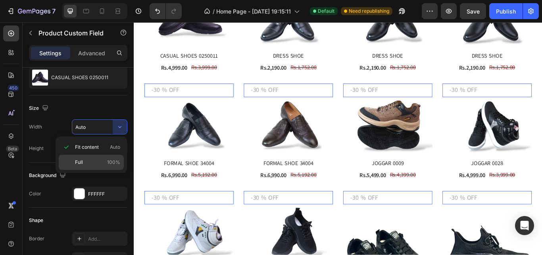
click at [106, 158] on div "Full 100%" at bounding box center [91, 161] width 65 height 15
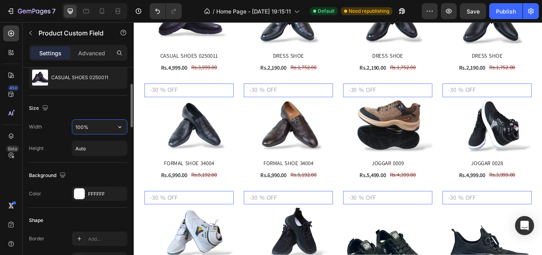
click at [98, 129] on input "100%" at bounding box center [99, 127] width 55 height 14
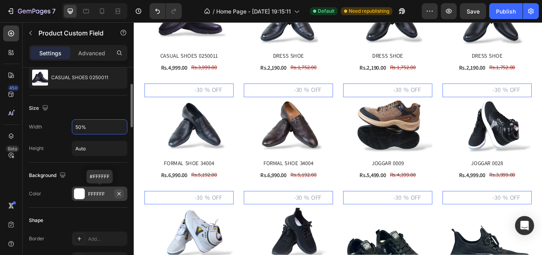
type input "50%"
click at [117, 195] on icon "button" at bounding box center [119, 193] width 6 height 6
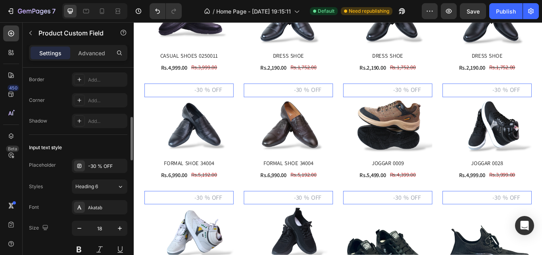
scroll to position [318, 0]
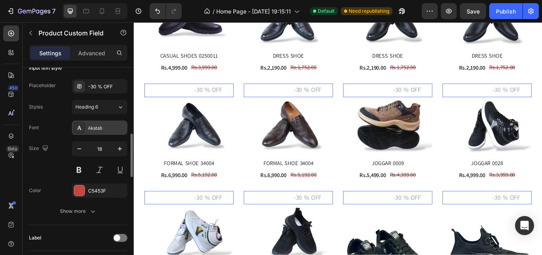
click at [107, 130] on div "Akatab" at bounding box center [106, 127] width 37 height 7
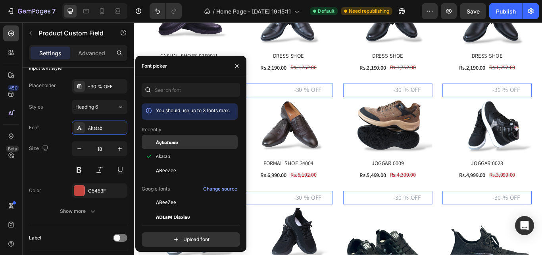
click at [163, 142] on span "Agbalumo" at bounding box center [167, 141] width 22 height 7
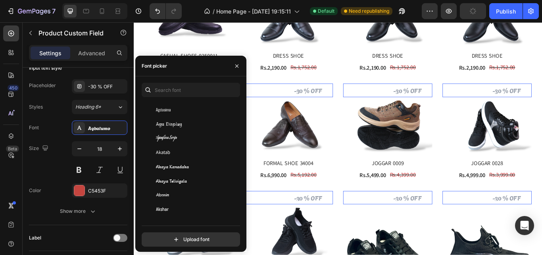
scroll to position [397, 0]
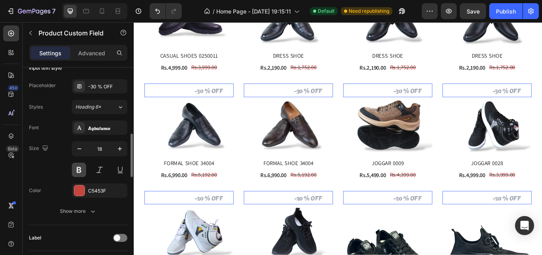
click at [76, 168] on button at bounding box center [79, 169] width 14 height 14
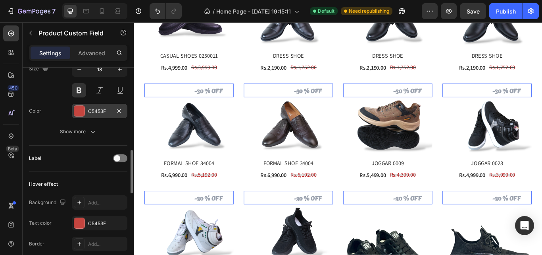
click at [78, 110] on div at bounding box center [79, 111] width 10 height 10
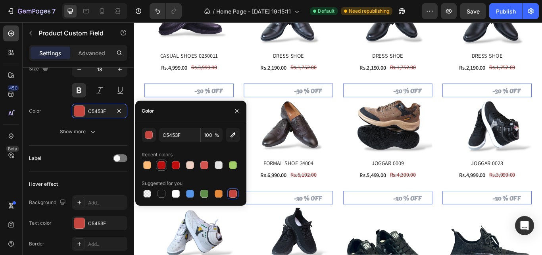
click at [163, 163] on div at bounding box center [162, 165] width 8 height 8
type input "BB0F0F"
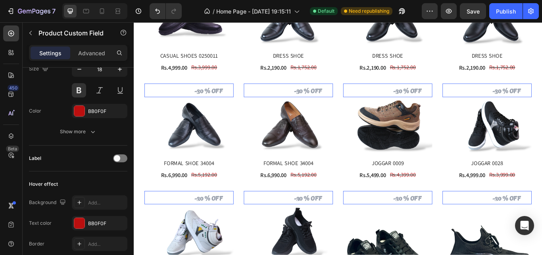
click at [314, 97] on input "text" at bounding box center [340, 101] width 52 height 15
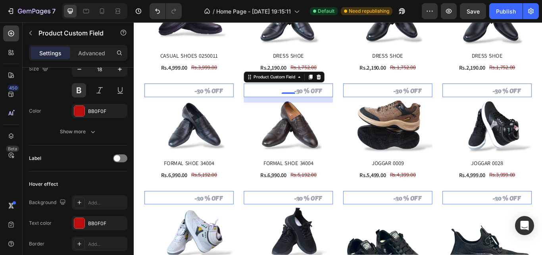
click at [338, 99] on input "text" at bounding box center [340, 101] width 52 height 15
click at [183, 99] on div at bounding box center [198, 101] width 104 height 15
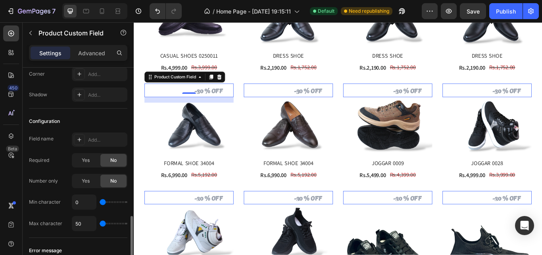
scroll to position [801, 0]
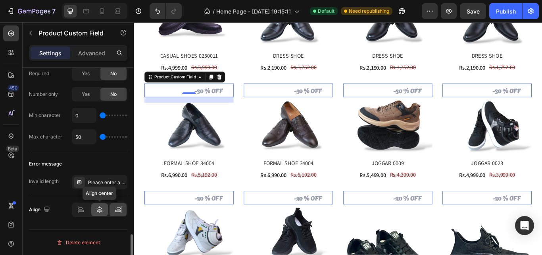
click at [101, 212] on icon at bounding box center [100, 209] width 8 height 8
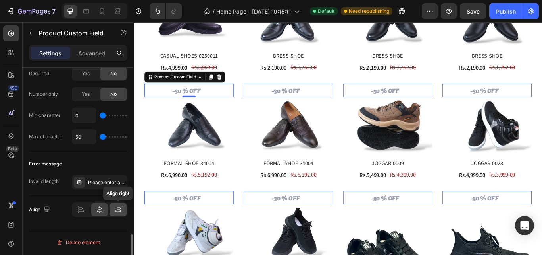
click at [114, 208] on div at bounding box center [118, 209] width 17 height 13
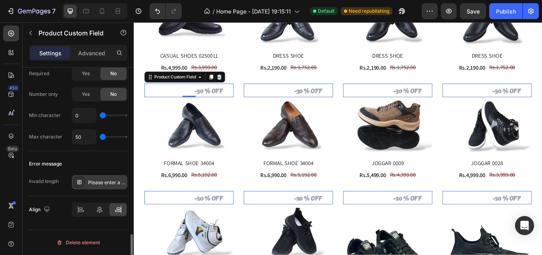
scroll to position [722, 0]
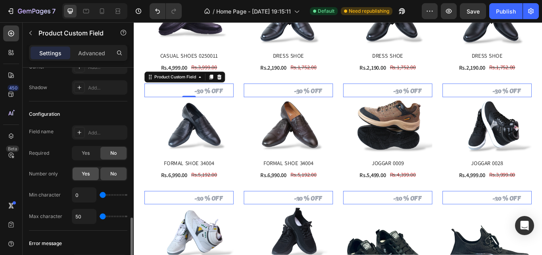
click at [95, 178] on div "Yes" at bounding box center [86, 173] width 26 height 13
click at [110, 174] on div "No" at bounding box center [113, 173] width 26 height 13
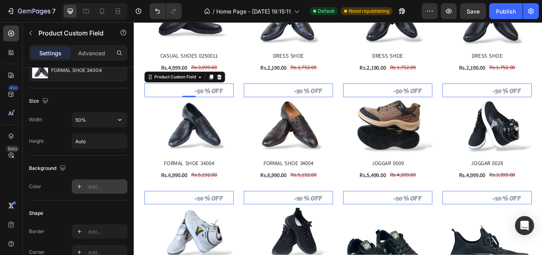
scroll to position [0, 0]
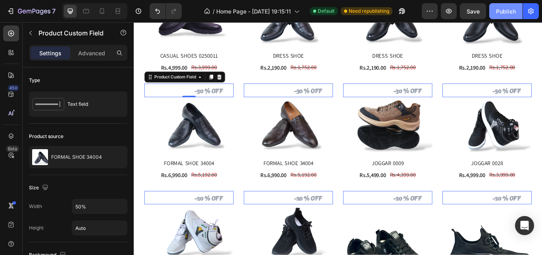
click at [497, 6] on button "Publish" at bounding box center [506, 11] width 33 height 16
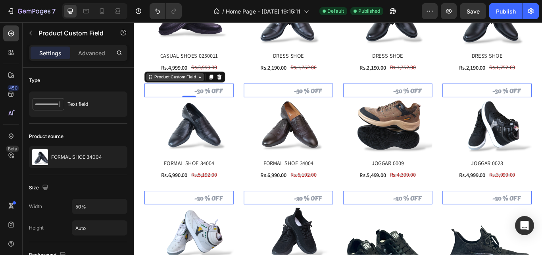
click at [207, 84] on div "Product Custom Field" at bounding box center [182, 86] width 52 height 7
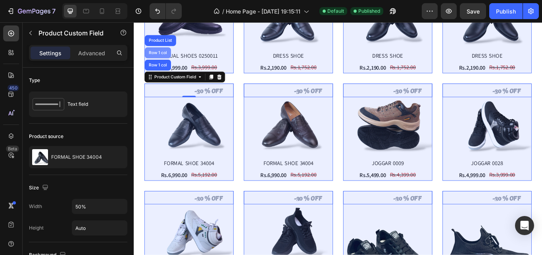
click at [161, 52] on div "Row 1 col" at bounding box center [162, 58] width 31 height 13
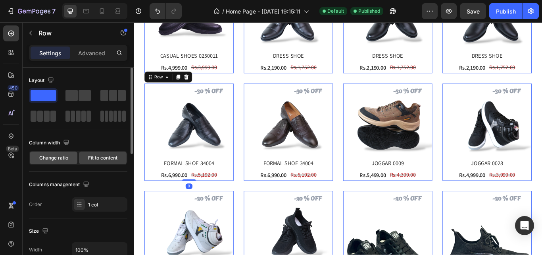
click at [59, 160] on span "Change ratio" at bounding box center [53, 157] width 29 height 7
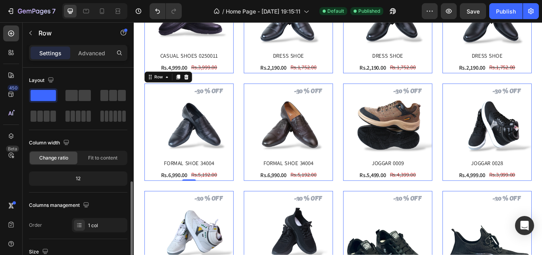
scroll to position [79, 0]
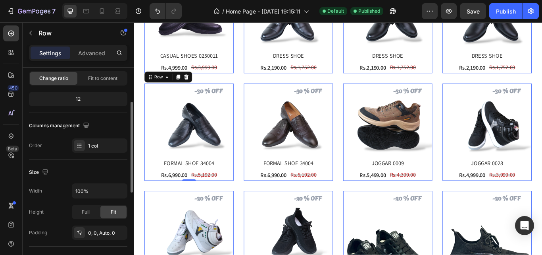
click at [97, 102] on div "12" at bounding box center [78, 98] width 95 height 11
click at [95, 95] on div "12" at bounding box center [78, 98] width 95 height 11
drag, startPoint x: 73, startPoint y: 97, endPoint x: 81, endPoint y: 97, distance: 7.9
click at [81, 97] on div "12" at bounding box center [78, 98] width 95 height 11
click at [100, 149] on div "1 col" at bounding box center [106, 145] width 37 height 7
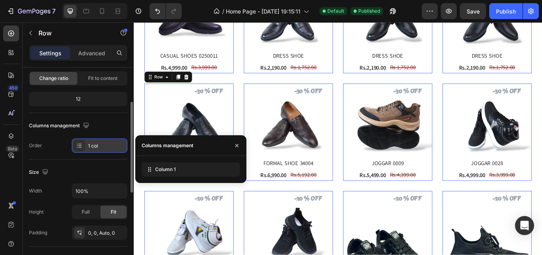
click at [100, 149] on div "1 col" at bounding box center [106, 145] width 37 height 7
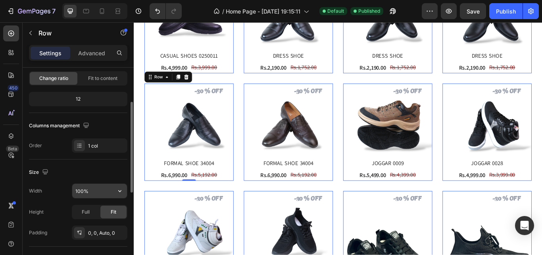
click at [94, 193] on input "100%" at bounding box center [99, 190] width 55 height 14
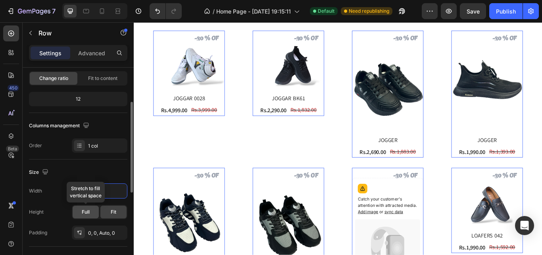
scroll to position [159, 0]
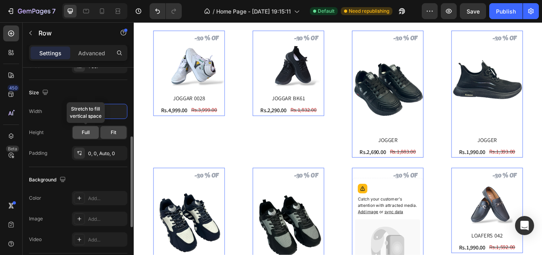
type input "80%"
click at [87, 131] on span "Full" at bounding box center [86, 132] width 8 height 7
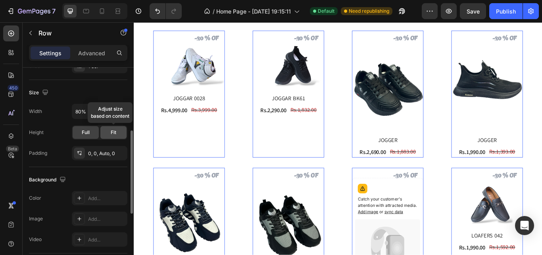
click at [107, 135] on div "Fit" at bounding box center [113, 132] width 26 height 13
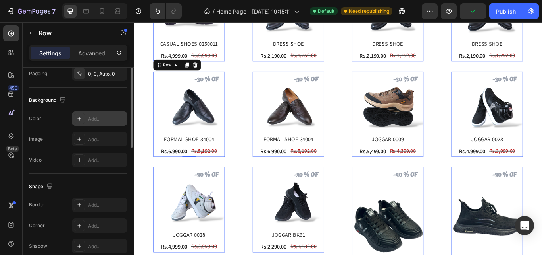
scroll to position [79, 0]
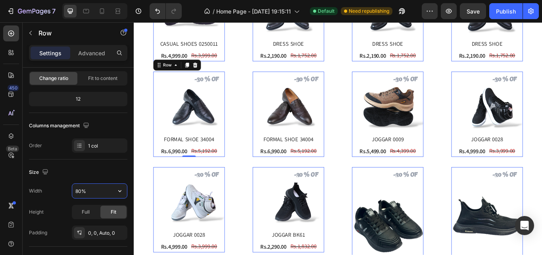
click at [107, 185] on input "80%" at bounding box center [99, 190] width 55 height 14
click at [126, 191] on button "button" at bounding box center [120, 190] width 14 height 14
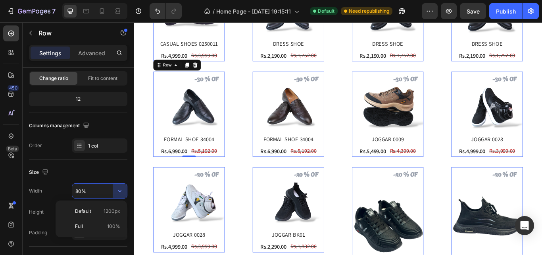
click at [108, 174] on div "Size" at bounding box center [78, 172] width 98 height 13
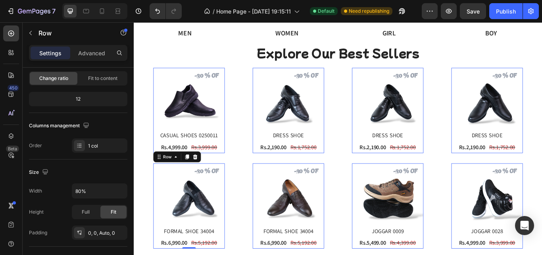
scroll to position [484, 0]
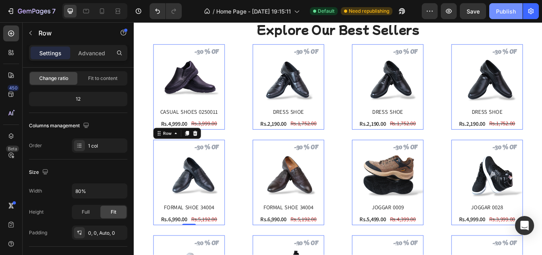
click at [501, 10] on div "Publish" at bounding box center [506, 11] width 20 height 8
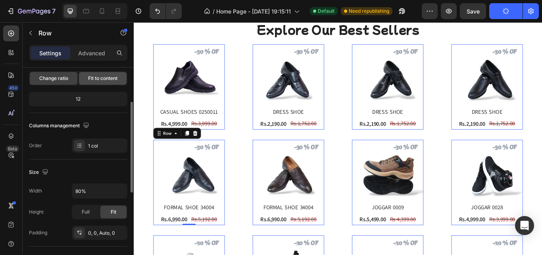
click at [103, 74] on div "Fit to content" at bounding box center [103, 78] width 48 height 13
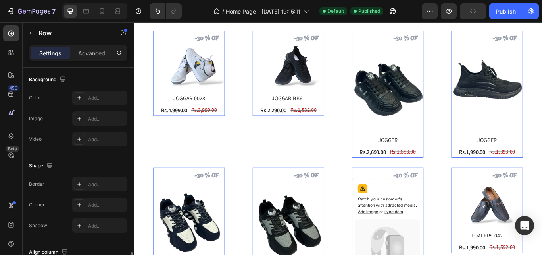
scroll to position [299, 0]
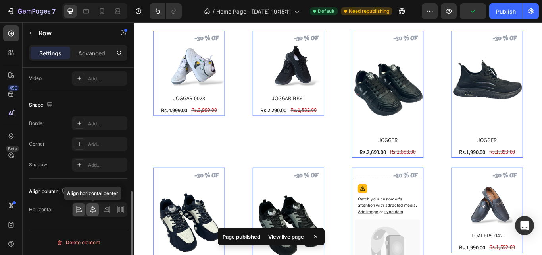
click at [93, 212] on icon at bounding box center [93, 209] width 6 height 7
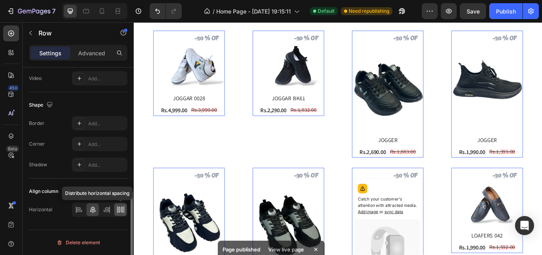
click at [123, 206] on icon at bounding box center [121, 209] width 8 height 8
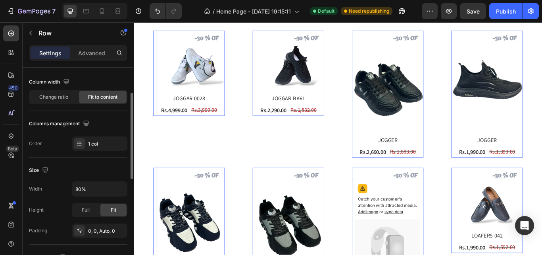
scroll to position [0, 0]
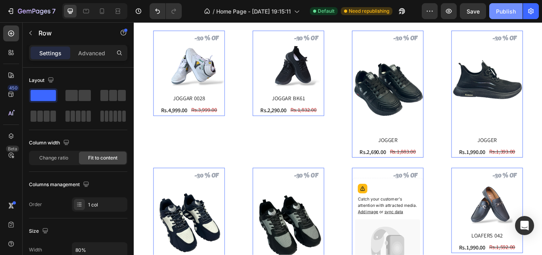
click at [499, 8] on div "Publish" at bounding box center [506, 11] width 20 height 8
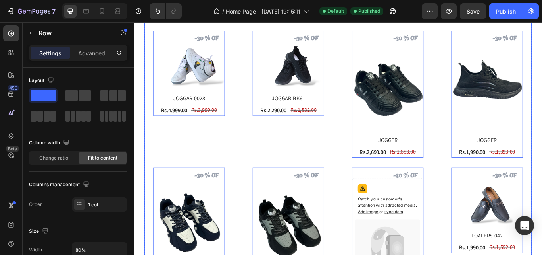
scroll to position [749, 0]
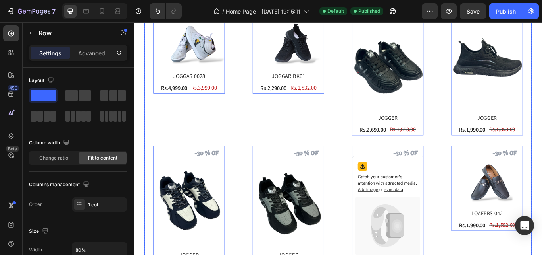
click at [430, 61] on img at bounding box center [429, 70] width 83 height 104
click at [485, 141] on div "Product Custom Field (P) Images Row CASUAL SHOES 0250011 (P) Title Rs.4,999.00 …" at bounding box center [372, 56] width 452 height 545
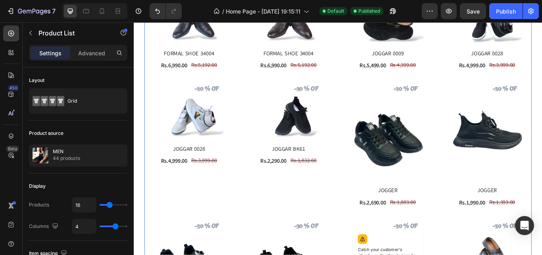
scroll to position [723, 0]
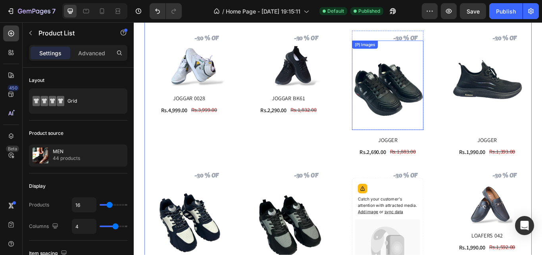
click at [428, 96] on img at bounding box center [429, 96] width 83 height 104
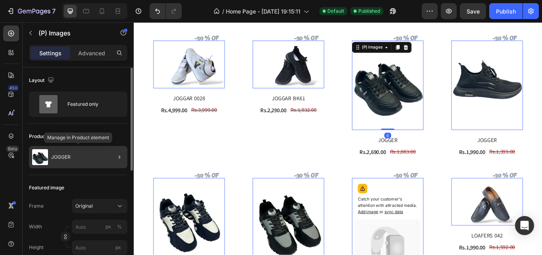
click at [87, 154] on div "JOGGER" at bounding box center [78, 157] width 98 height 22
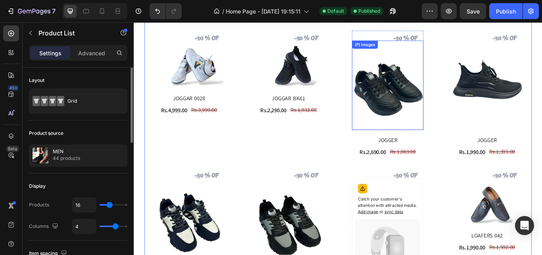
click at [446, 101] on img at bounding box center [429, 96] width 83 height 104
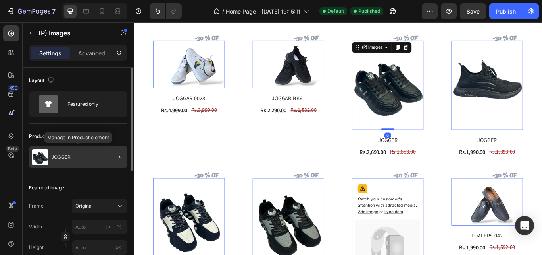
scroll to position [79, 0]
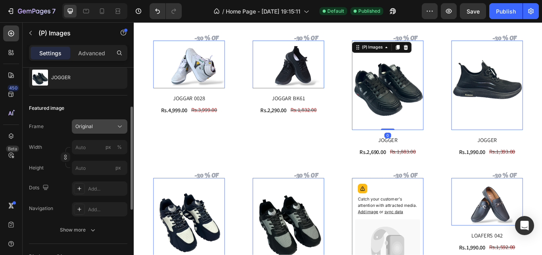
click at [106, 122] on button "Original" at bounding box center [100, 126] width 56 height 14
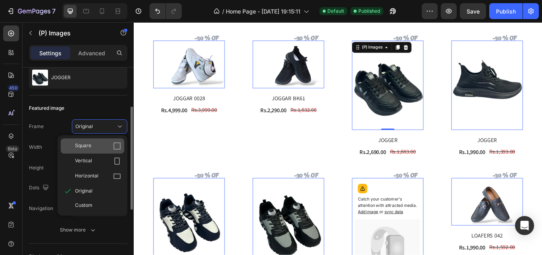
click at [99, 149] on div "Square" at bounding box center [98, 146] width 46 height 8
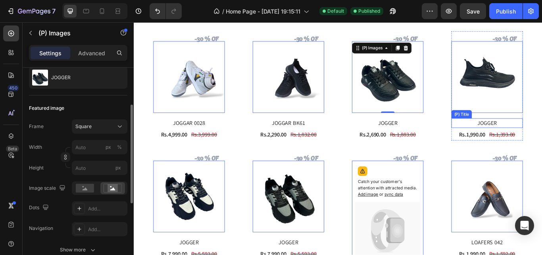
scroll to position [802, 0]
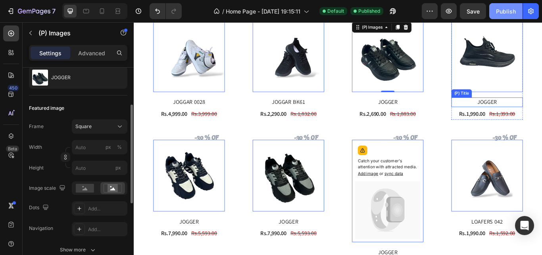
click at [508, 16] on button "Publish" at bounding box center [506, 11] width 33 height 16
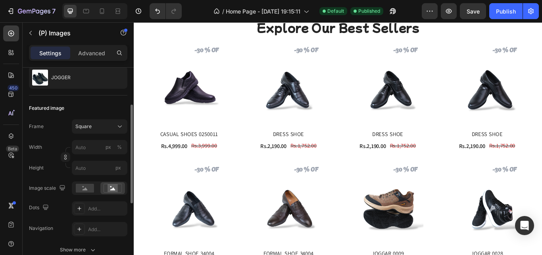
scroll to position [460, 0]
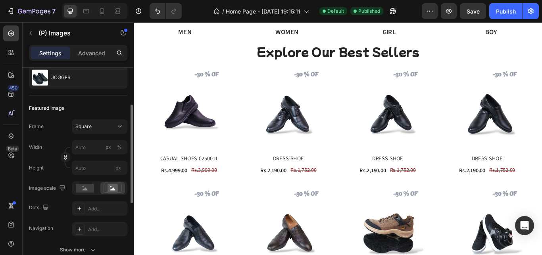
drag, startPoint x: 303, startPoint y: 128, endPoint x: 227, endPoint y: 135, distance: 76.6
click at [303, 128] on img at bounding box center [313, 127] width 83 height 83
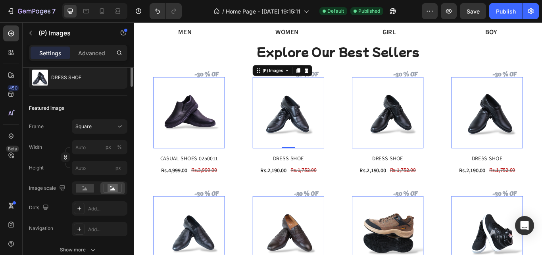
scroll to position [0, 0]
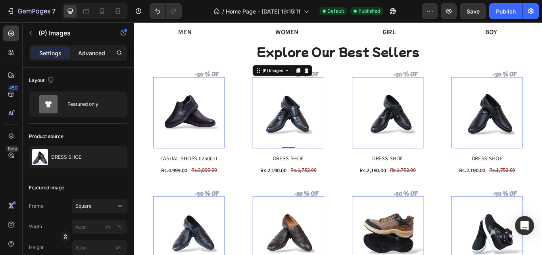
click at [101, 52] on p "Advanced" at bounding box center [91, 53] width 27 height 8
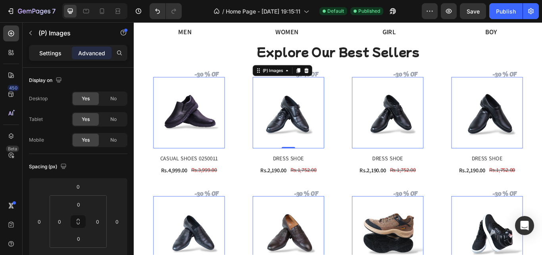
click at [58, 50] on p "Settings" at bounding box center [50, 53] width 22 height 8
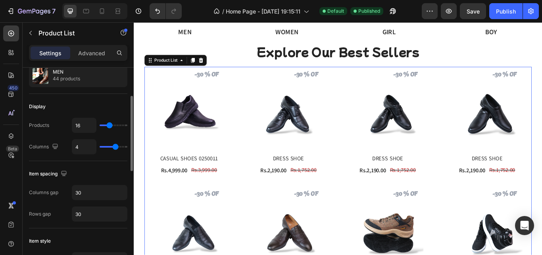
scroll to position [159, 0]
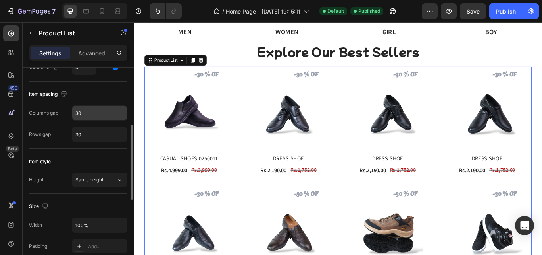
click at [104, 114] on input "30" at bounding box center [99, 113] width 55 height 14
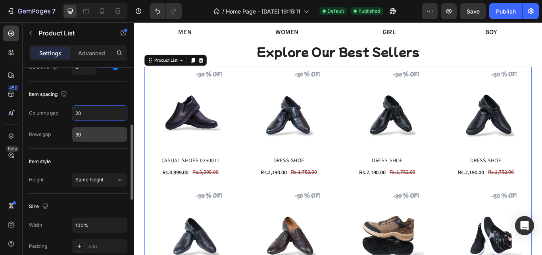
type input "20"
click at [95, 130] on input "30" at bounding box center [99, 134] width 55 height 14
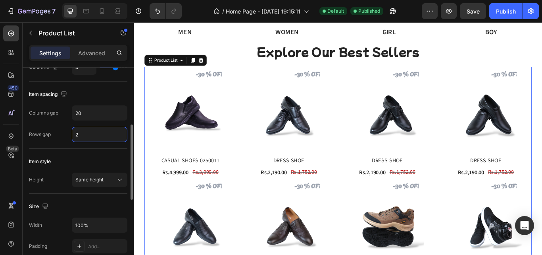
type input "20"
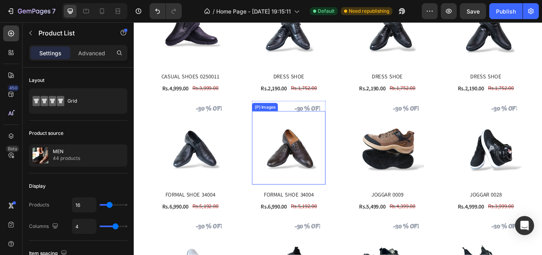
scroll to position [477, 0]
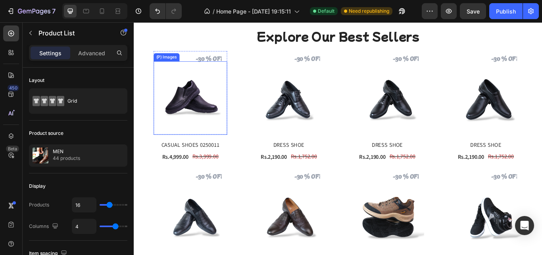
click at [233, 107] on img at bounding box center [200, 111] width 86 height 86
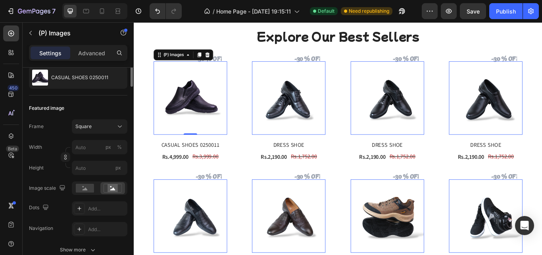
scroll to position [0, 0]
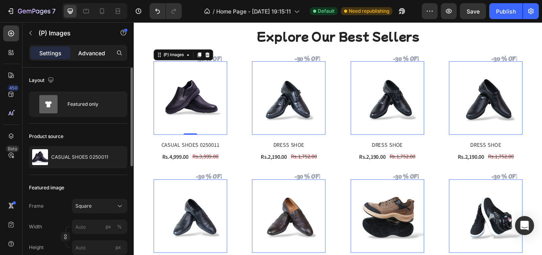
click at [87, 49] on p "Advanced" at bounding box center [91, 53] width 27 height 8
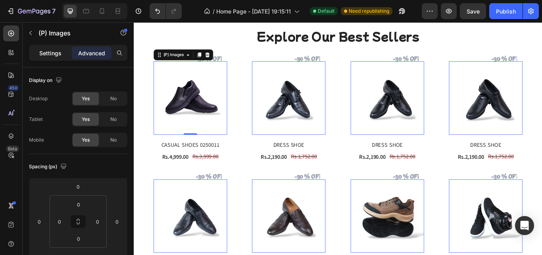
drag, startPoint x: 47, startPoint y: 55, endPoint x: 2, endPoint y: 60, distance: 45.6
click at [47, 55] on p "Settings" at bounding box center [50, 53] width 22 height 8
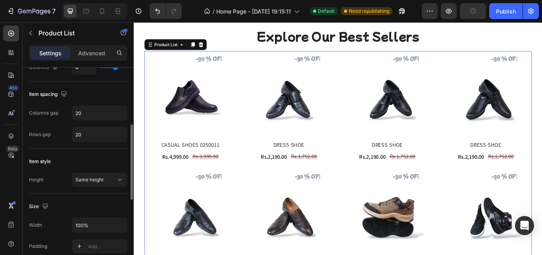
scroll to position [238, 0]
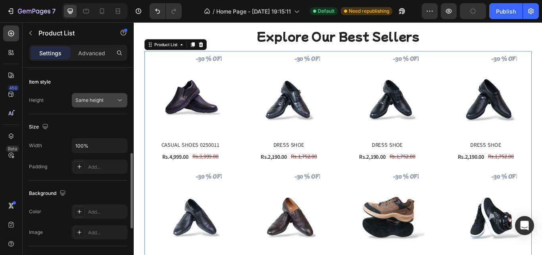
click at [114, 100] on div "Same height" at bounding box center [95, 99] width 41 height 7
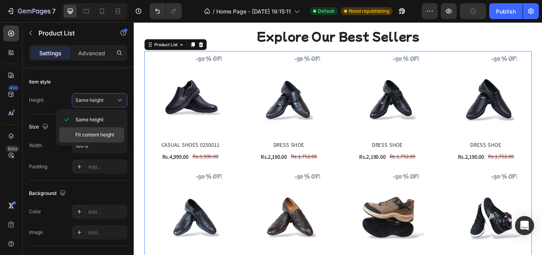
click at [99, 139] on div "Fit content height" at bounding box center [91, 134] width 65 height 15
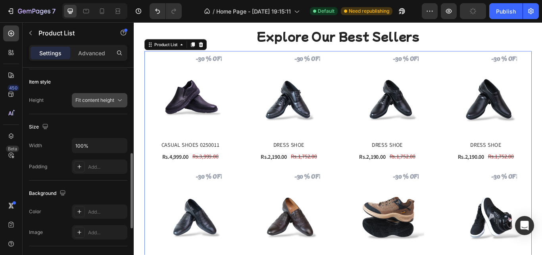
click at [110, 102] on span "Fit content height" at bounding box center [94, 100] width 39 height 6
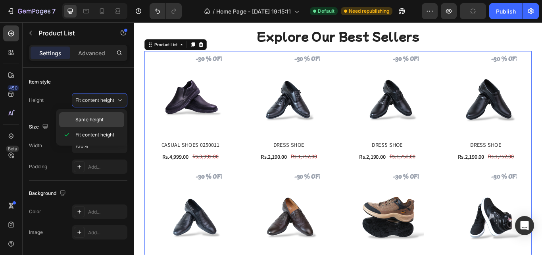
click at [98, 126] on div "Same height" at bounding box center [91, 119] width 65 height 15
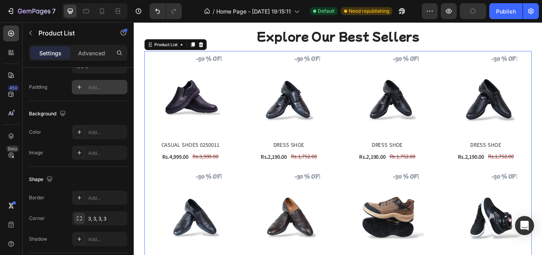
scroll to position [374, 0]
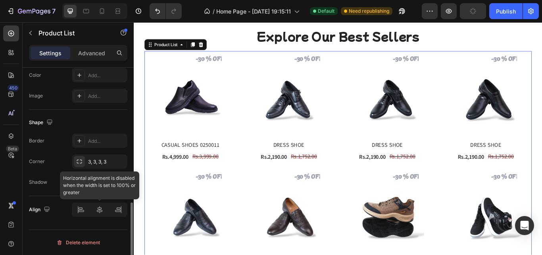
click at [98, 214] on div at bounding box center [100, 209] width 56 height 14
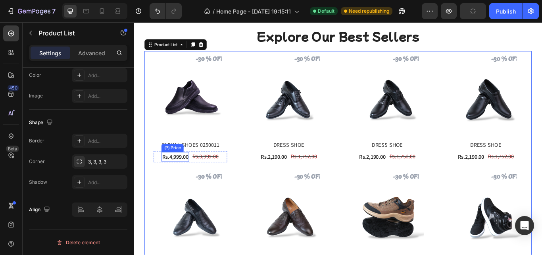
scroll to position [397, 0]
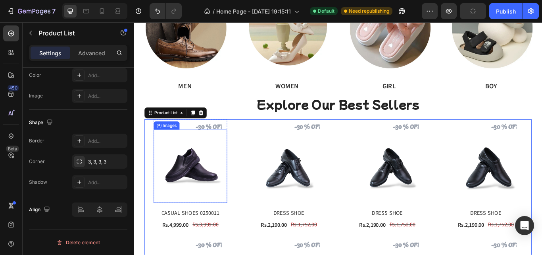
drag, startPoint x: 212, startPoint y: 185, endPoint x: 219, endPoint y: 165, distance: 21.6
click at [212, 185] on img at bounding box center [200, 190] width 86 height 86
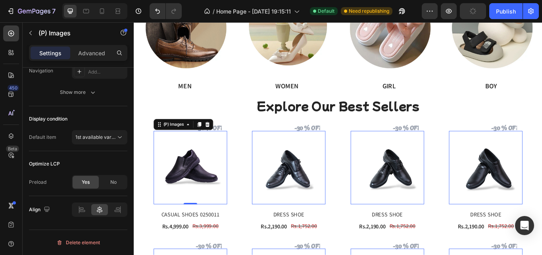
scroll to position [0, 0]
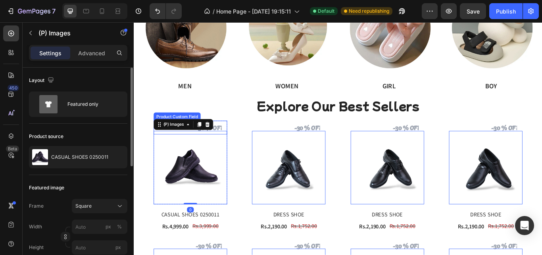
drag, startPoint x: 222, startPoint y: 167, endPoint x: 233, endPoint y: 141, distance: 29.0
click at [233, 141] on input "text" at bounding box center [221, 144] width 43 height 15
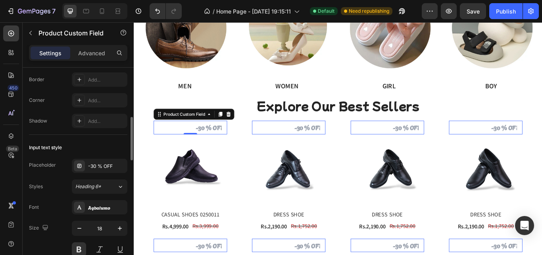
scroll to position [318, 0]
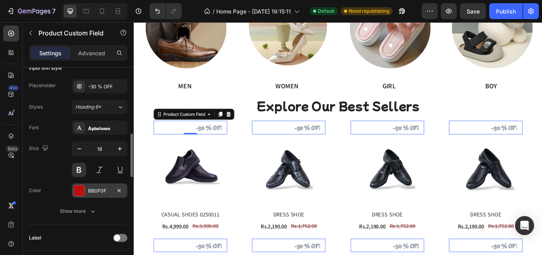
click at [82, 187] on div at bounding box center [79, 190] width 10 height 10
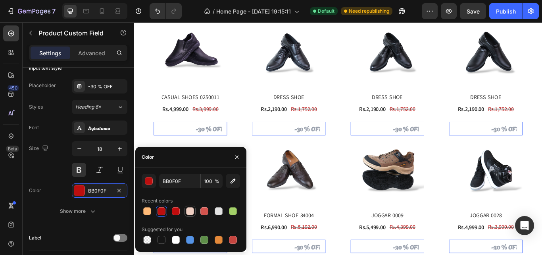
scroll to position [477, 0]
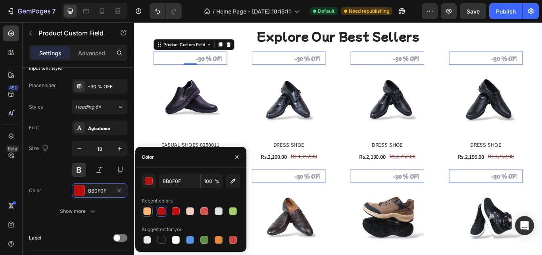
click at [152, 215] on div at bounding box center [147, 210] width 11 height 11
type input "FFBA77"
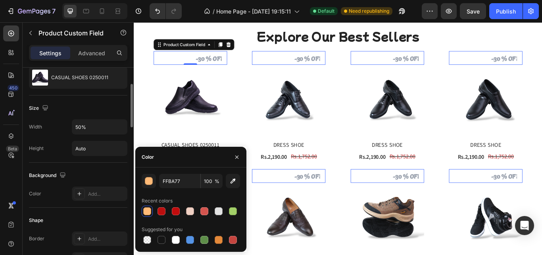
scroll to position [0, 0]
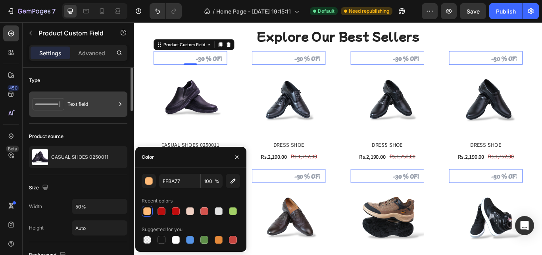
click at [93, 103] on div "Text field" at bounding box center [92, 104] width 48 height 18
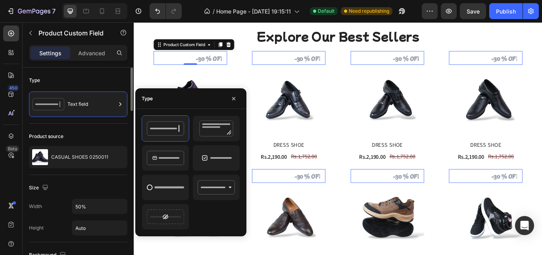
click at [104, 181] on div "Size Width 50% Height Auto" at bounding box center [78, 208] width 98 height 67
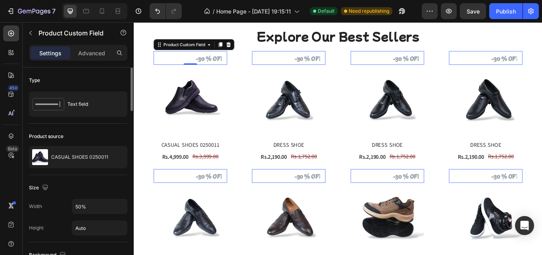
scroll to position [79, 0]
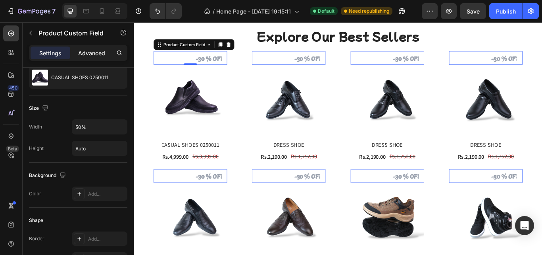
click at [87, 54] on p "Advanced" at bounding box center [91, 53] width 27 height 8
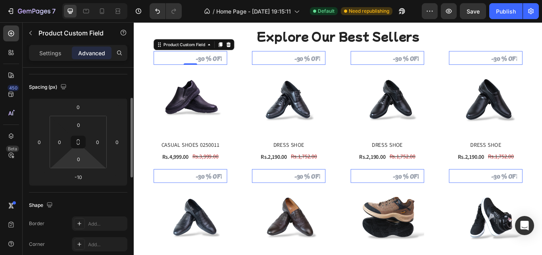
scroll to position [0, 0]
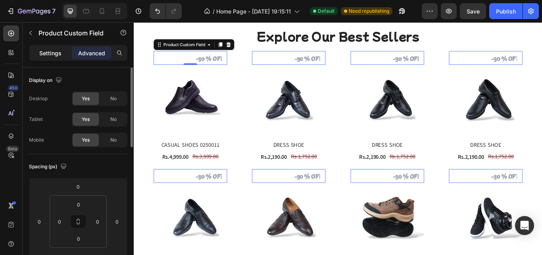
click at [44, 50] on p "Settings" at bounding box center [50, 53] width 22 height 8
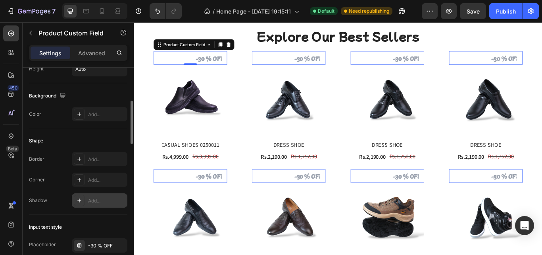
scroll to position [238, 0]
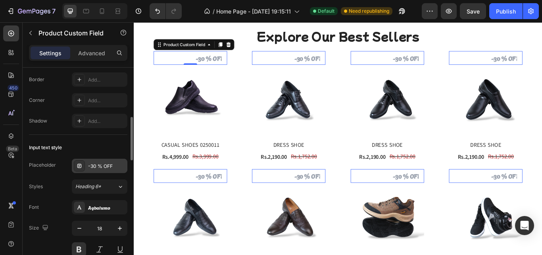
click at [93, 165] on div "-30 % OFF" at bounding box center [106, 165] width 37 height 7
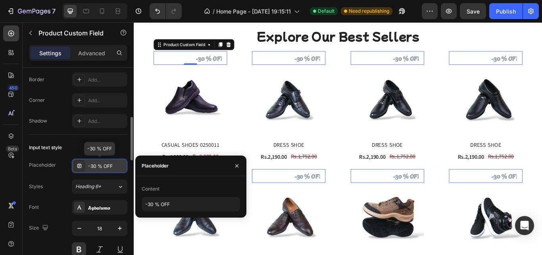
click at [93, 165] on div "-30 % OFF" at bounding box center [106, 165] width 37 height 7
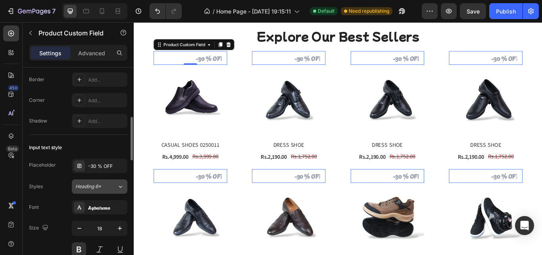
click at [107, 182] on button "Heading 6*" at bounding box center [100, 186] width 56 height 14
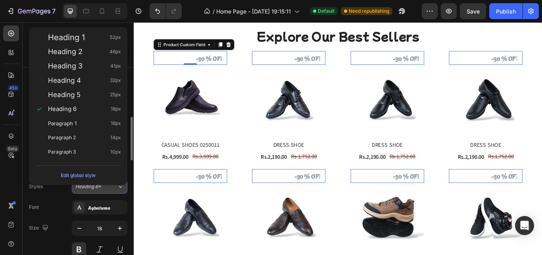
click at [107, 182] on div "Edit global style" at bounding box center [78, 173] width 92 height 23
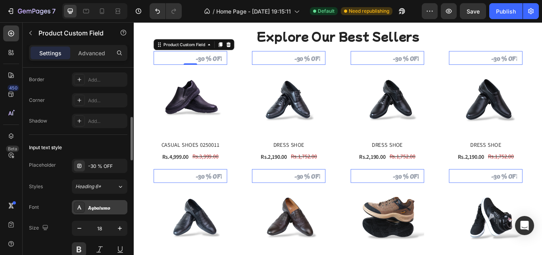
click at [104, 207] on div "Agbalumo" at bounding box center [106, 207] width 37 height 7
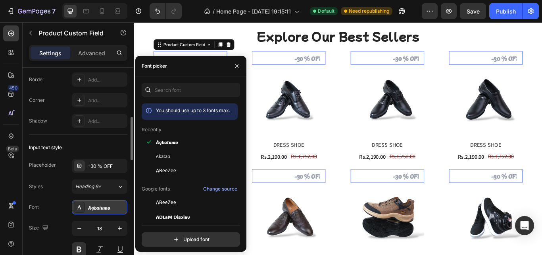
click at [104, 208] on div "Agbalumo" at bounding box center [106, 207] width 37 height 7
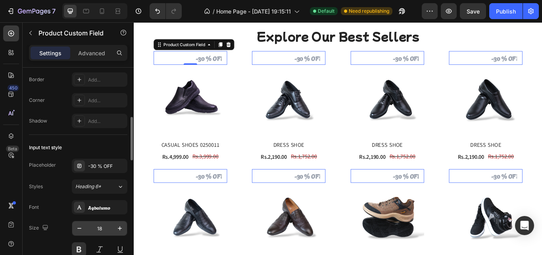
scroll to position [318, 0]
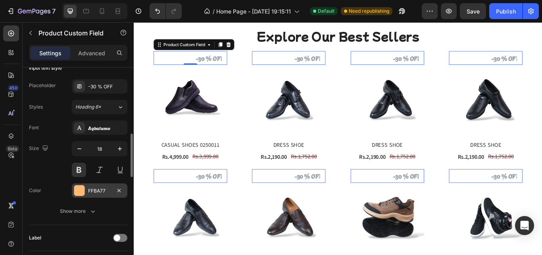
click at [98, 187] on div "FFBA77" at bounding box center [99, 190] width 23 height 7
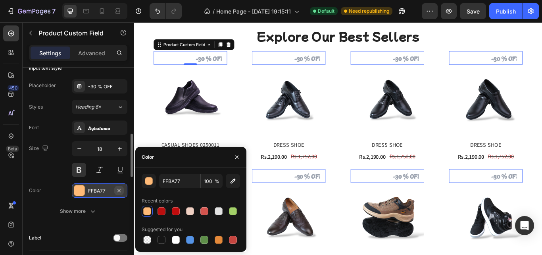
click at [122, 189] on icon "button" at bounding box center [119, 190] width 6 height 6
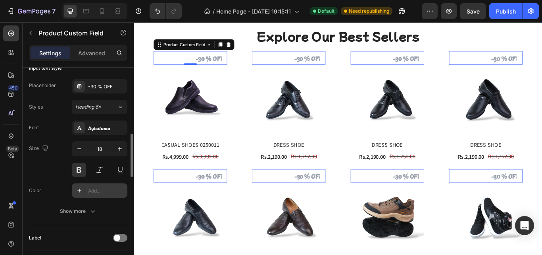
click at [220, 66] on input "text" at bounding box center [221, 63] width 43 height 15
click at [221, 66] on input "text" at bounding box center [221, 63] width 43 height 15
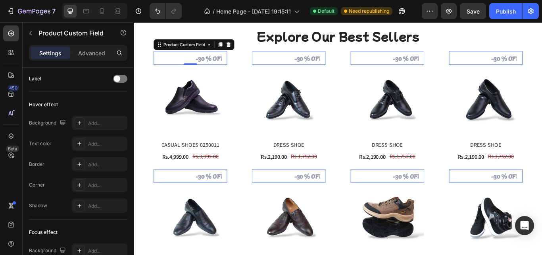
scroll to position [556, 0]
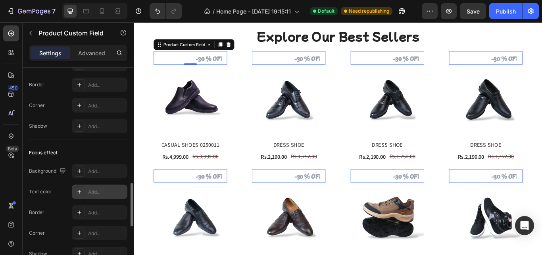
click at [83, 187] on div at bounding box center [79, 191] width 11 height 11
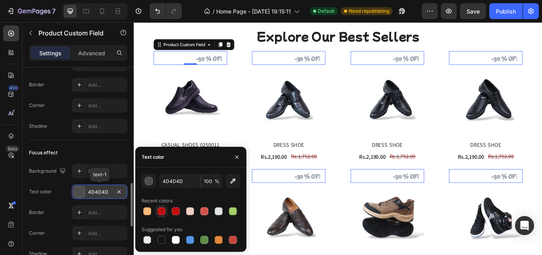
click at [162, 210] on div at bounding box center [162, 211] width 8 height 8
type input "BB0F0F"
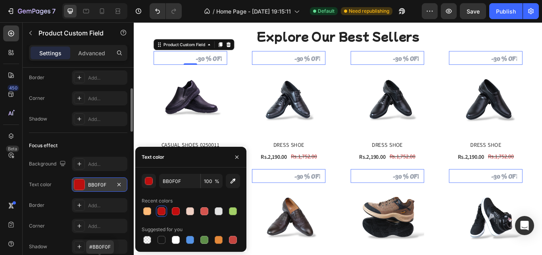
scroll to position [484, 0]
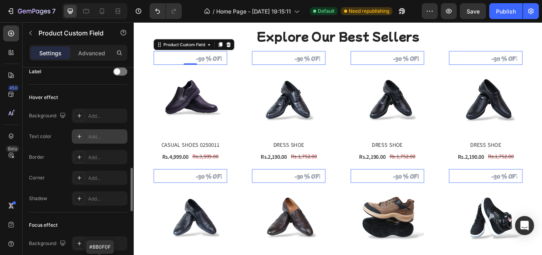
click at [79, 138] on icon at bounding box center [79, 136] width 6 height 6
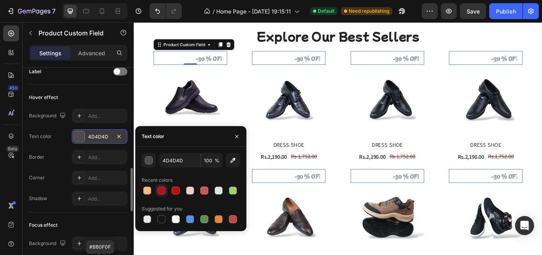
click at [160, 190] on div at bounding box center [162, 190] width 8 height 8
click at [123, 137] on button "button" at bounding box center [119, 136] width 10 height 10
type input "000000"
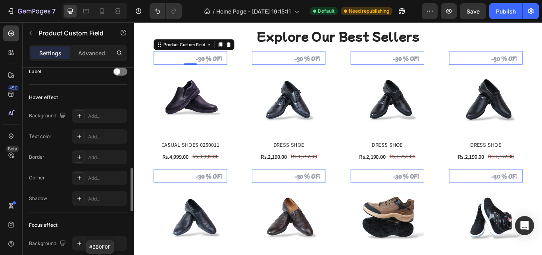
scroll to position [404, 0]
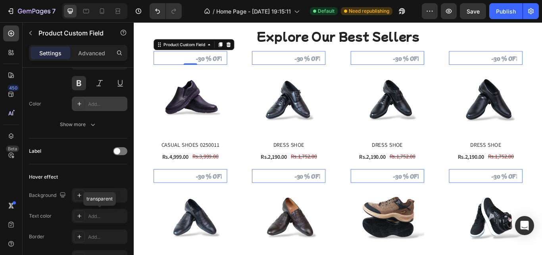
click at [81, 101] on icon at bounding box center [79, 103] width 6 height 6
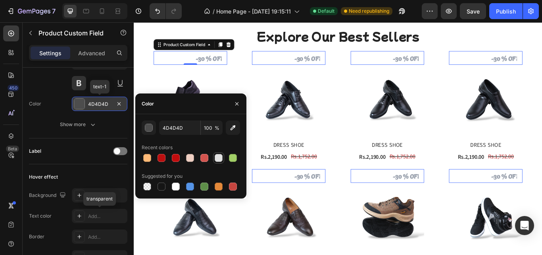
click at [230, 155] on div at bounding box center [233, 158] width 8 height 8
type input "A2CF67"
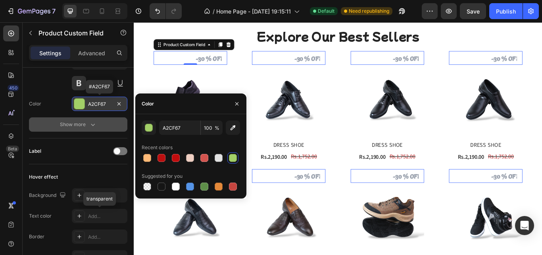
click at [83, 121] on div "Show more" at bounding box center [78, 124] width 37 height 8
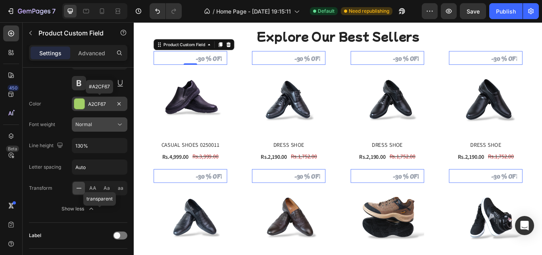
click at [96, 125] on div "Normal" at bounding box center [95, 124] width 41 height 7
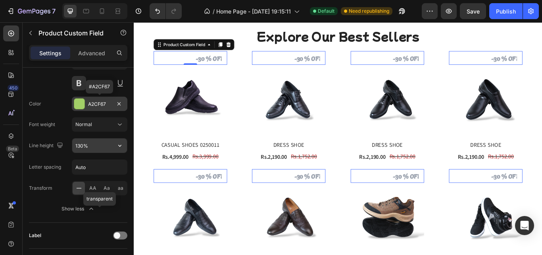
click at [95, 145] on input "130%" at bounding box center [99, 145] width 55 height 14
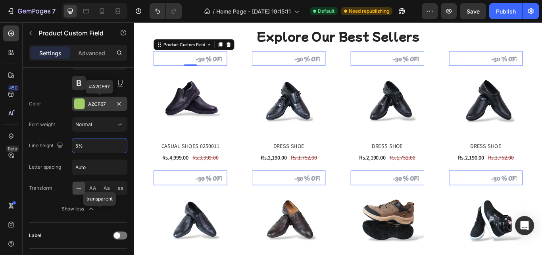
type input "%"
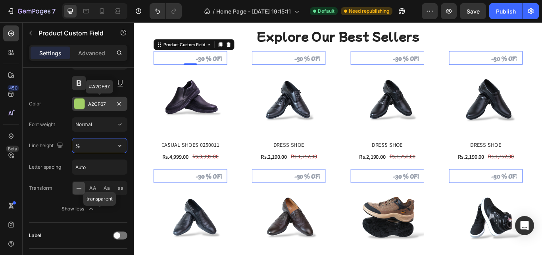
click at [101, 148] on input "%" at bounding box center [99, 145] width 55 height 14
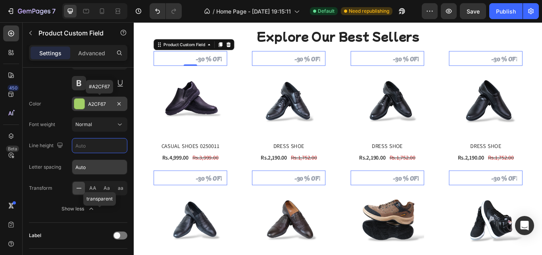
scroll to position [484, 0]
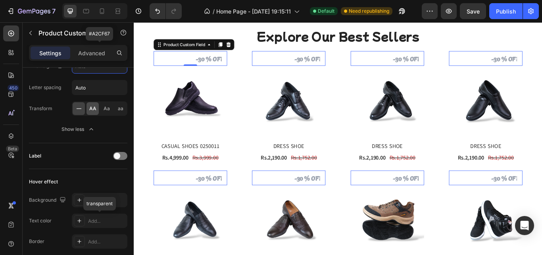
click at [96, 108] on span "AA" at bounding box center [92, 108] width 7 height 7
click at [105, 107] on span "Aa" at bounding box center [107, 108] width 6 height 7
click at [95, 109] on span "AA" at bounding box center [92, 108] width 7 height 7
click at [235, 202] on input "text" at bounding box center [221, 203] width 43 height 17
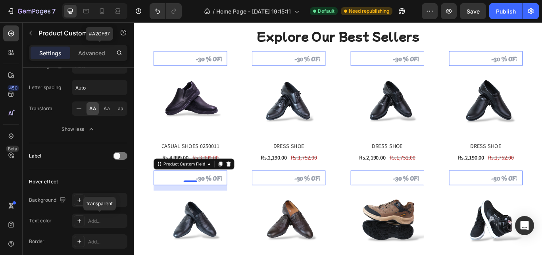
click at [225, 204] on input "text" at bounding box center [221, 203] width 43 height 17
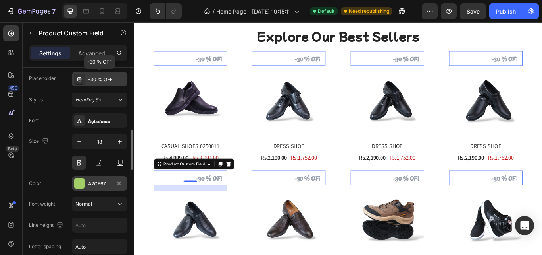
scroll to position [245, 0]
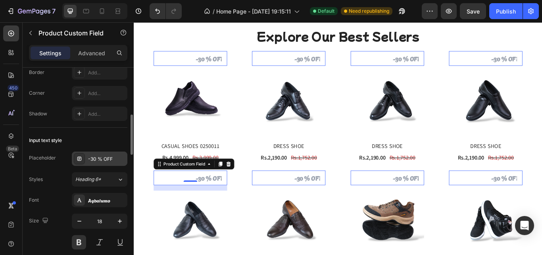
click at [104, 160] on div "-30 % OFF" at bounding box center [106, 158] width 37 height 7
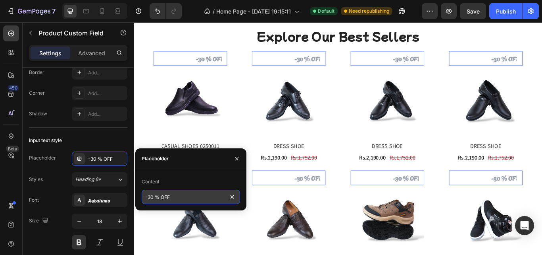
click at [176, 192] on input "-30 % OFF" at bounding box center [191, 196] width 98 height 14
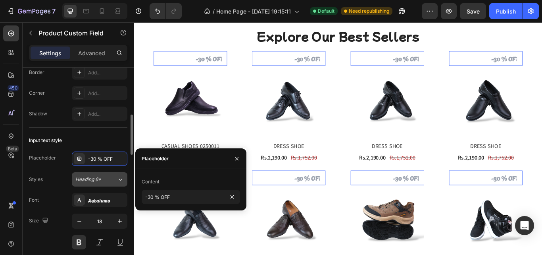
click at [109, 178] on div "Heading 6*" at bounding box center [96, 179] width 42 height 7
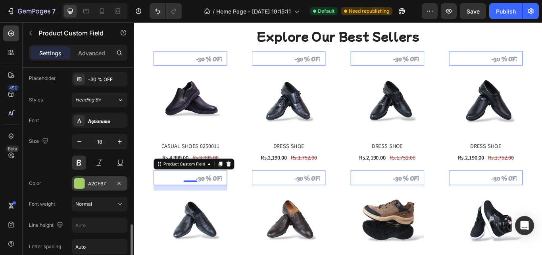
scroll to position [404, 0]
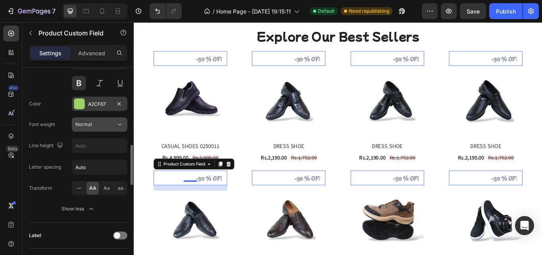
click at [108, 127] on div "Normal" at bounding box center [95, 124] width 41 height 7
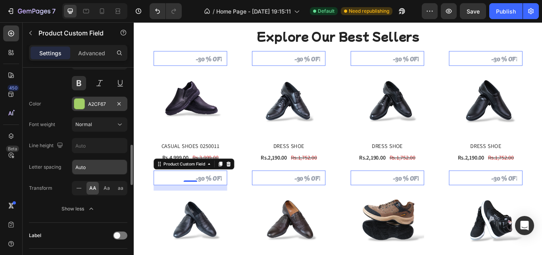
click at [104, 169] on input "Auto" at bounding box center [99, 167] width 55 height 14
click at [98, 145] on input "text" at bounding box center [99, 145] width 55 height 14
click at [121, 145] on icon "button" at bounding box center [119, 146] width 3 height 2
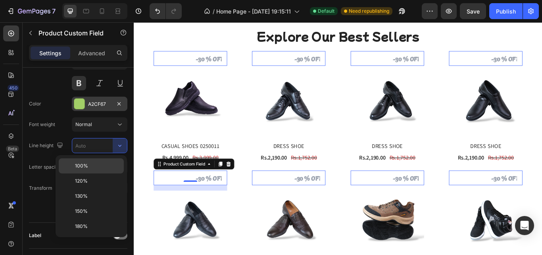
click at [110, 163] on p "100%" at bounding box center [97, 165] width 45 height 7
type input "100%"
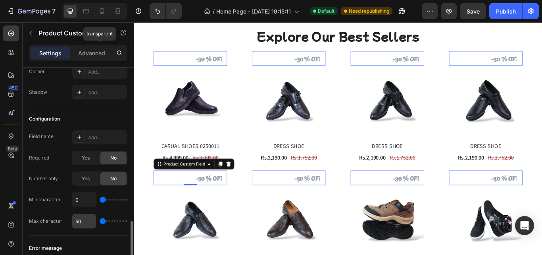
scroll to position [885, 0]
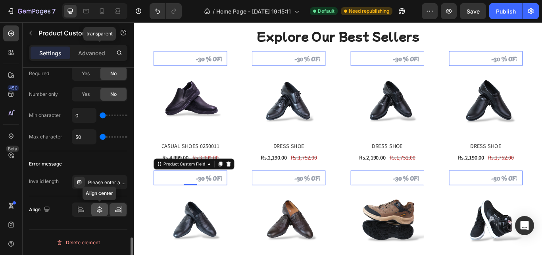
click at [102, 214] on div at bounding box center [99, 209] width 17 height 13
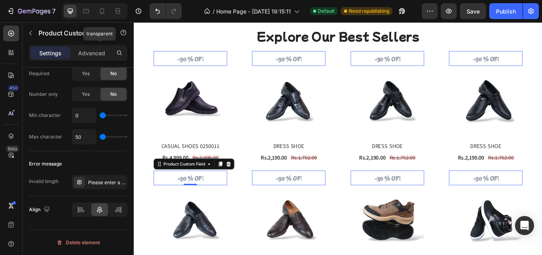
click at [210, 204] on input "text" at bounding box center [199, 203] width 43 height 17
click at [218, 201] on input "text" at bounding box center [199, 203] width 43 height 17
click at [123, 212] on div at bounding box center [118, 209] width 17 height 13
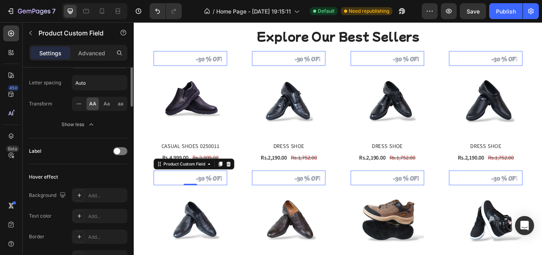
scroll to position [409, 0]
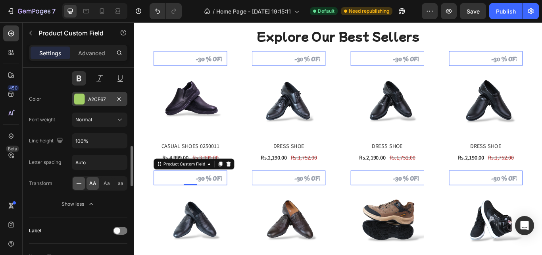
click at [79, 180] on icon at bounding box center [79, 183] width 8 height 8
click at [108, 145] on input "100%" at bounding box center [99, 140] width 55 height 14
click at [111, 124] on button "Normal" at bounding box center [100, 119] width 56 height 14
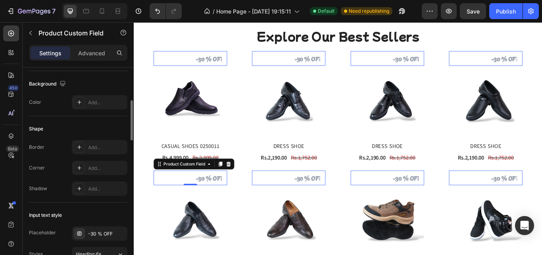
scroll to position [91, 0]
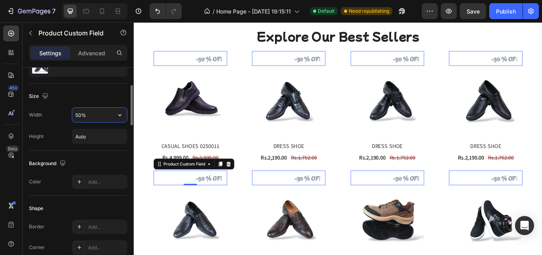
click at [79, 114] on input "50%" at bounding box center [99, 115] width 55 height 14
click at [79, 117] on input "50%" at bounding box center [99, 115] width 55 height 14
type input "60%"
click at [100, 137] on input "Auto" at bounding box center [99, 136] width 55 height 14
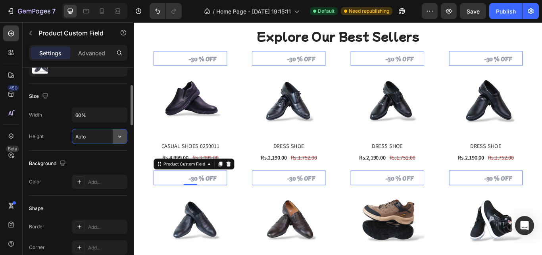
click at [114, 134] on button "button" at bounding box center [120, 136] width 14 height 14
click at [112, 157] on span "Auto" at bounding box center [115, 156] width 10 height 7
click at [113, 138] on button "button" at bounding box center [120, 136] width 14 height 14
click at [85, 152] on div "Fit content Auto" at bounding box center [91, 156] width 65 height 15
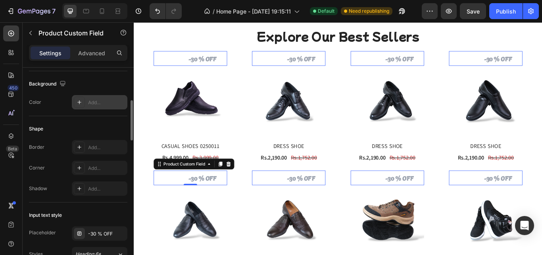
click at [77, 102] on icon at bounding box center [79, 102] width 6 height 6
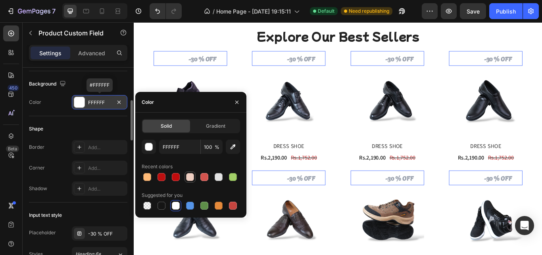
click at [194, 177] on div at bounding box center [190, 177] width 8 height 8
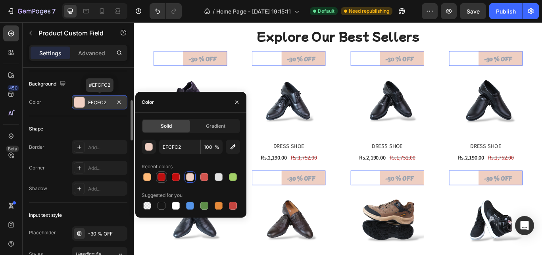
click at [160, 173] on div at bounding box center [162, 177] width 8 height 8
type input "BB0F0F"
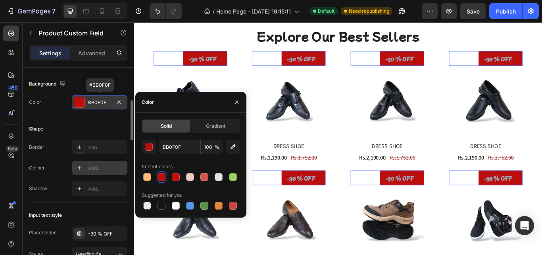
scroll to position [250, 0]
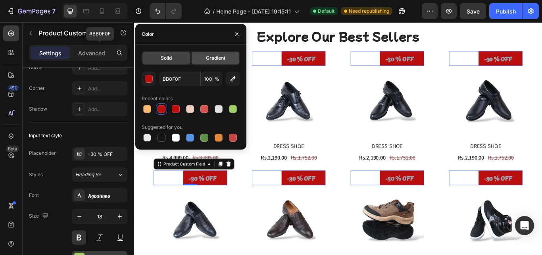
click at [225, 56] on span "Gradient" at bounding box center [215, 57] width 19 height 7
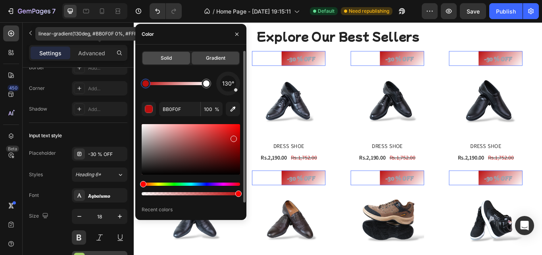
click at [172, 57] on span "Solid" at bounding box center [166, 57] width 11 height 7
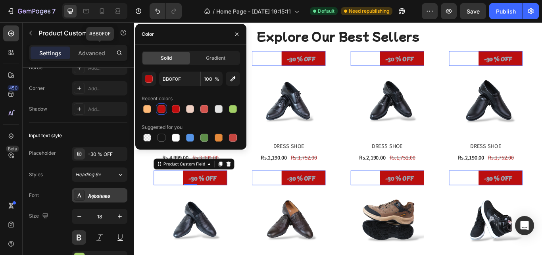
click at [110, 195] on div "Agbalumo" at bounding box center [106, 195] width 37 height 7
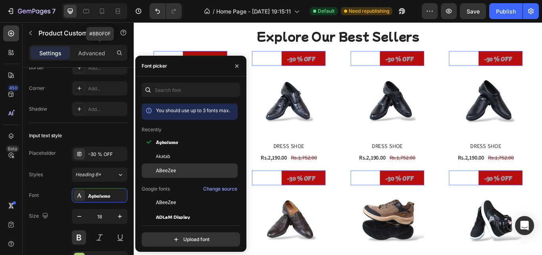
click at [171, 167] on span "ABeeZee" at bounding box center [166, 170] width 20 height 7
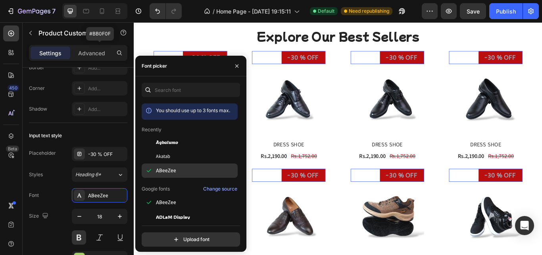
scroll to position [79, 0]
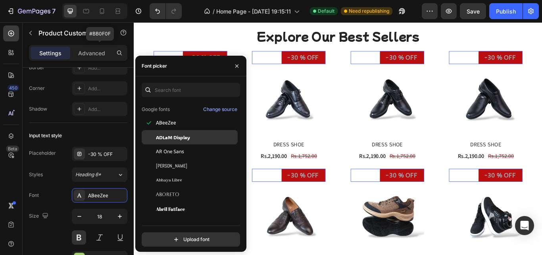
click at [170, 135] on span "ADLaM Display" at bounding box center [173, 136] width 34 height 7
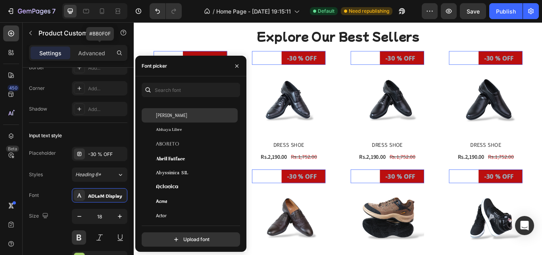
scroll to position [159, 0]
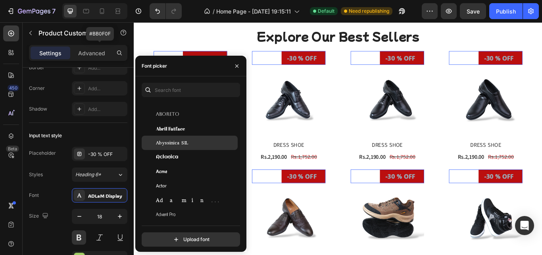
click at [186, 147] on div "Abyssinica SIL" at bounding box center [190, 142] width 96 height 14
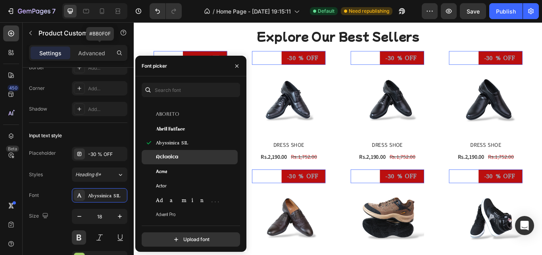
click at [185, 153] on div "Aclonica" at bounding box center [196, 156] width 80 height 7
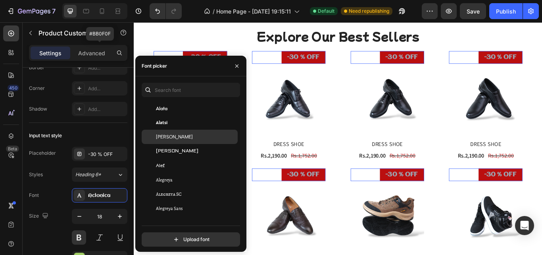
scroll to position [477, 0]
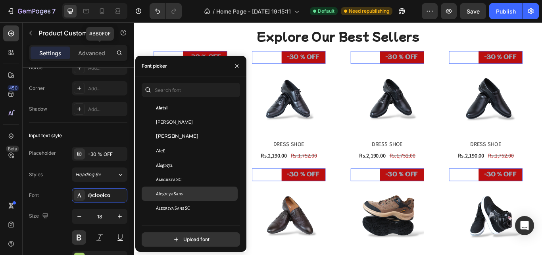
click at [182, 190] on div "Alegreya Sans" at bounding box center [196, 193] width 80 height 7
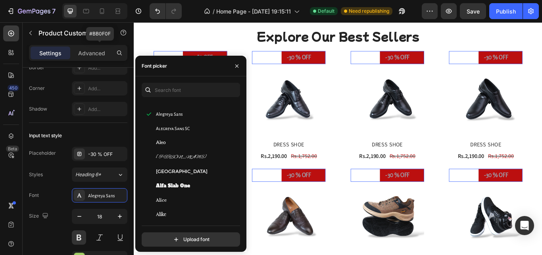
scroll to position [635, 0]
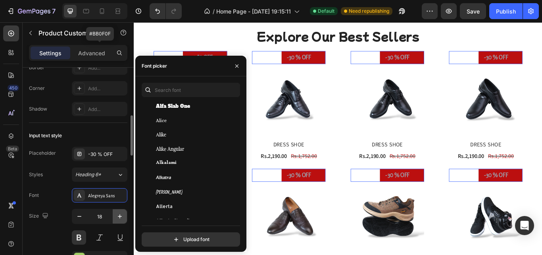
click at [118, 211] on button "button" at bounding box center [120, 216] width 14 height 14
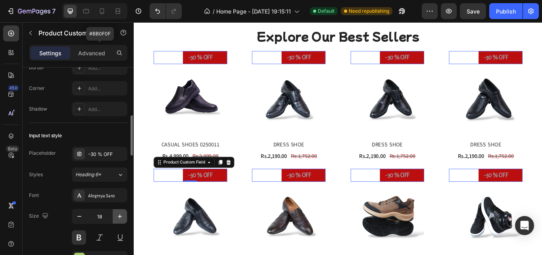
type input "19"
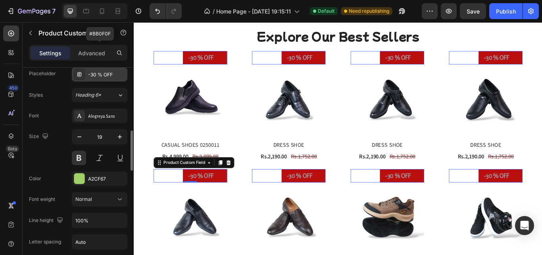
scroll to position [409, 0]
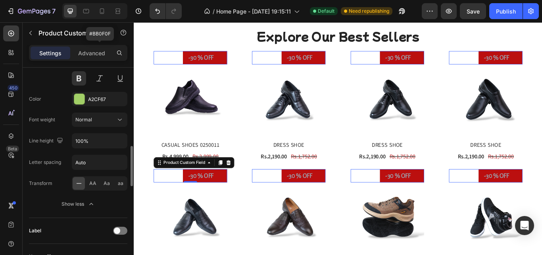
click at [81, 96] on div at bounding box center [79, 99] width 10 height 10
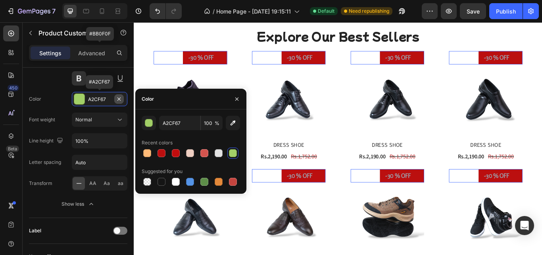
click at [118, 101] on icon "button" at bounding box center [119, 99] width 6 height 6
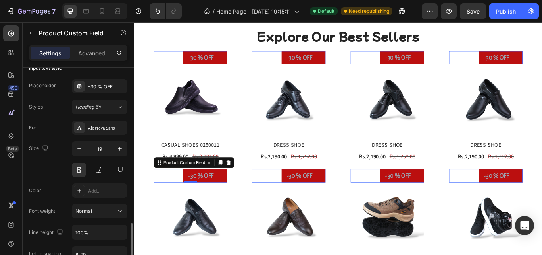
scroll to position [397, 0]
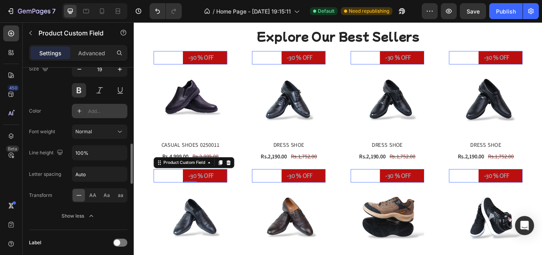
click at [99, 111] on div "Add..." at bounding box center [106, 111] width 37 height 7
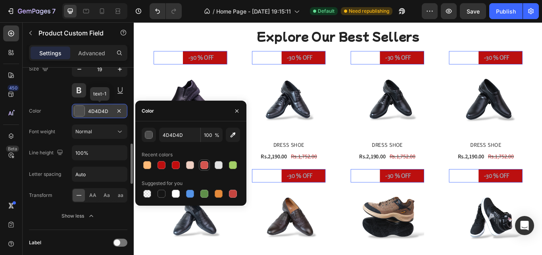
click at [206, 164] on div at bounding box center [205, 165] width 8 height 8
click at [165, 168] on div at bounding box center [162, 165] width 10 height 10
click at [149, 165] on div at bounding box center [147, 165] width 8 height 8
click at [161, 195] on div at bounding box center [162, 193] width 8 height 8
click at [178, 194] on div at bounding box center [176, 193] width 8 height 8
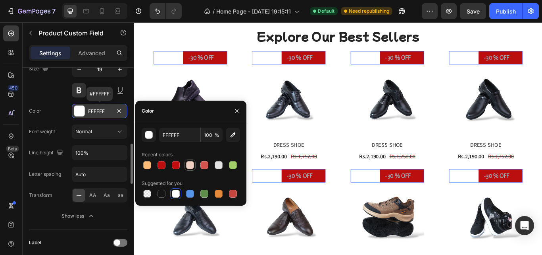
click at [192, 161] on div at bounding box center [190, 165] width 8 height 8
click at [219, 162] on div at bounding box center [219, 165] width 8 height 8
click at [211, 140] on input "100" at bounding box center [212, 134] width 22 height 14
click at [231, 136] on icon "button" at bounding box center [233, 134] width 5 height 5
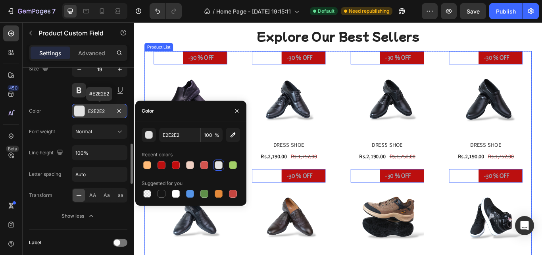
type input "FFFFFF"
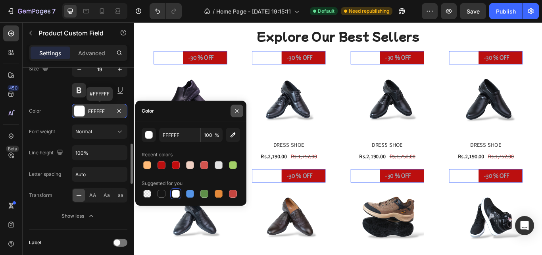
drag, startPoint x: 235, startPoint y: 114, endPoint x: 113, endPoint y: 107, distance: 122.9
click at [235, 114] on icon "button" at bounding box center [237, 111] width 6 height 6
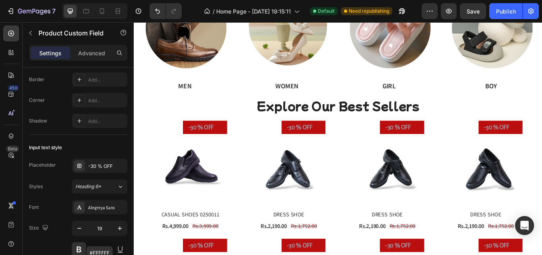
click at [227, 146] on input "text" at bounding box center [216, 144] width 51 height 15
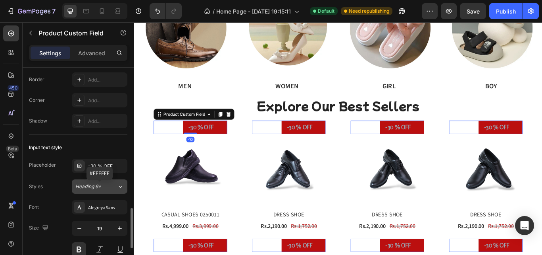
scroll to position [318, 0]
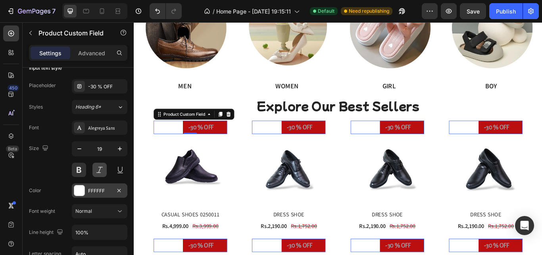
click at [102, 168] on button at bounding box center [100, 169] width 14 height 14
click at [119, 170] on button at bounding box center [120, 169] width 14 height 14
click at [100, 211] on div "Normal" at bounding box center [95, 210] width 41 height 7
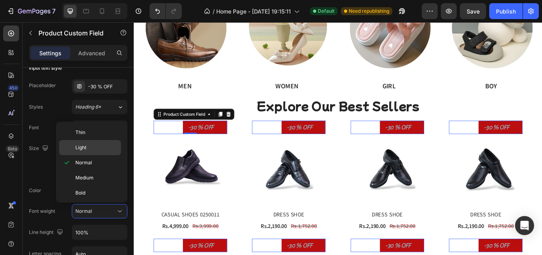
click at [91, 147] on p "Light" at bounding box center [96, 147] width 42 height 7
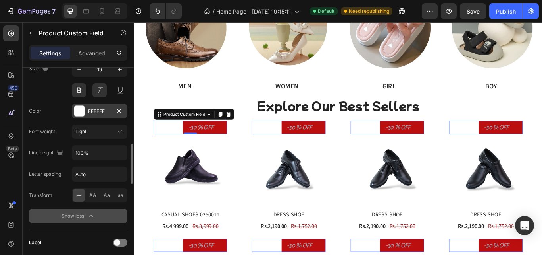
scroll to position [477, 0]
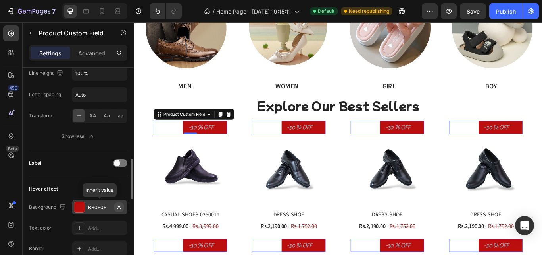
click at [118, 208] on icon "button" at bounding box center [119, 206] width 3 height 3
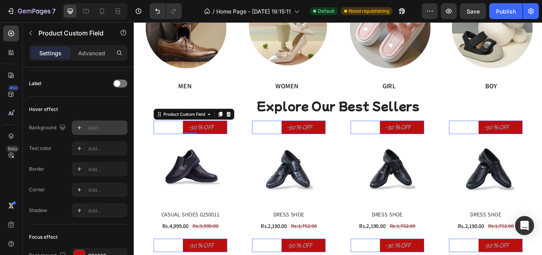
scroll to position [635, 0]
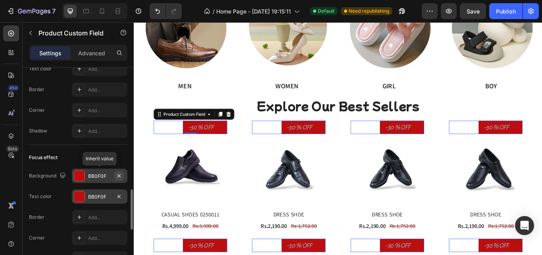
click at [118, 177] on icon "button" at bounding box center [119, 175] width 6 height 6
click at [120, 198] on icon "button" at bounding box center [119, 196] width 6 height 6
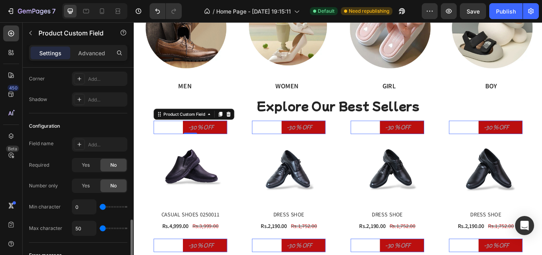
scroll to position [874, 0]
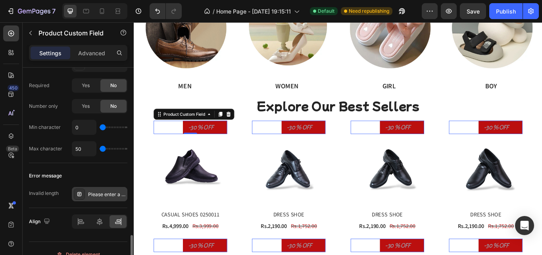
click at [98, 197] on div "Please enter a value with a valid length" at bounding box center [100, 194] width 56 height 14
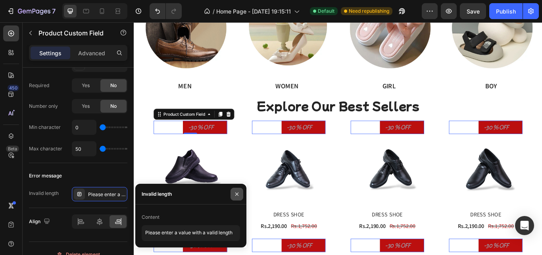
click at [240, 193] on icon "button" at bounding box center [237, 194] width 6 height 6
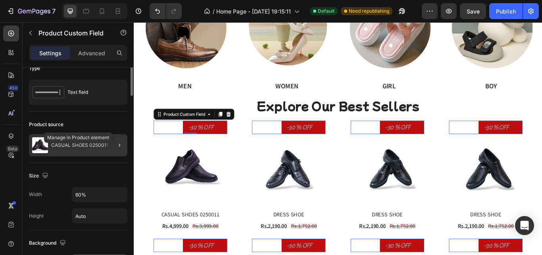
scroll to position [0, 0]
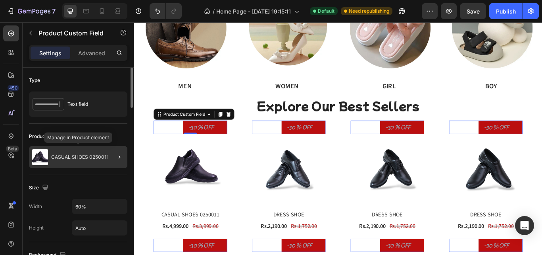
click at [93, 156] on p "CASUAL SHOES 0250011" at bounding box center [79, 157] width 57 height 6
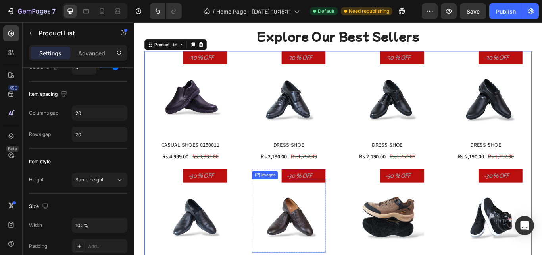
scroll to position [397, 0]
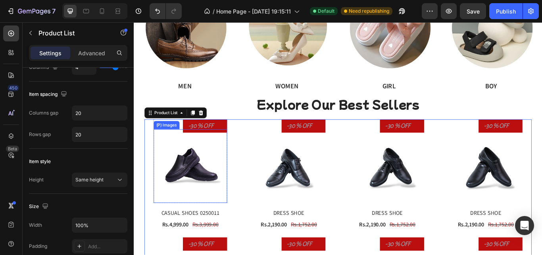
click at [225, 205] on img at bounding box center [200, 190] width 86 height 86
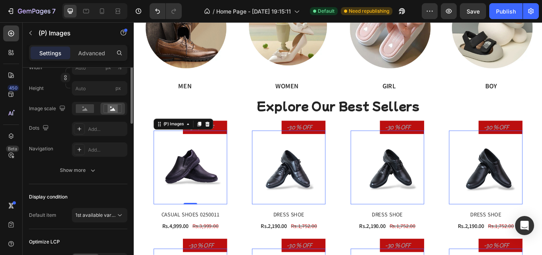
scroll to position [79, 0]
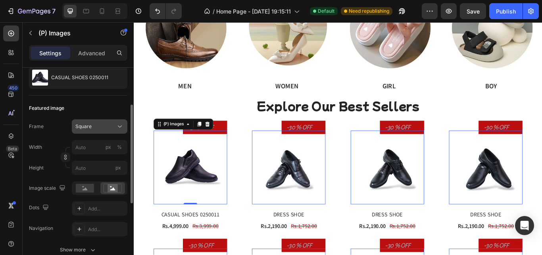
click at [98, 123] on div "Square" at bounding box center [94, 126] width 39 height 7
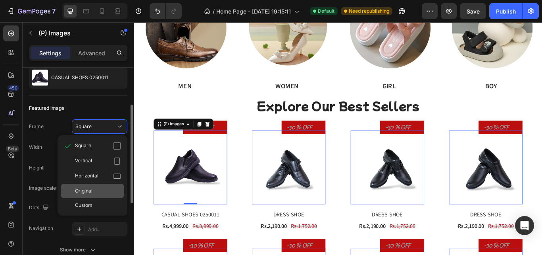
click at [92, 189] on span "Original" at bounding box center [83, 190] width 17 height 7
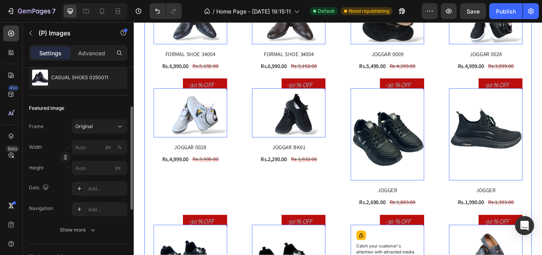
scroll to position [635, 0]
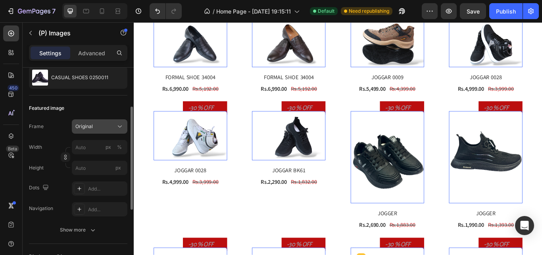
click at [109, 123] on div "Original" at bounding box center [94, 126] width 39 height 7
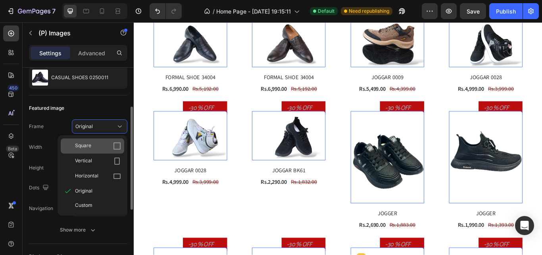
click at [101, 141] on div "Square" at bounding box center [93, 145] width 64 height 15
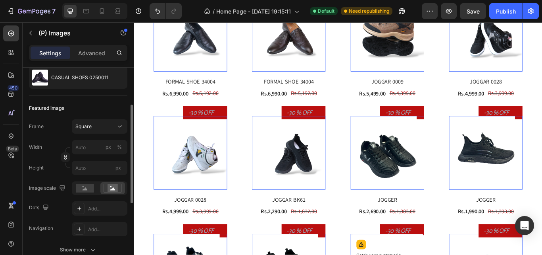
scroll to position [715, 0]
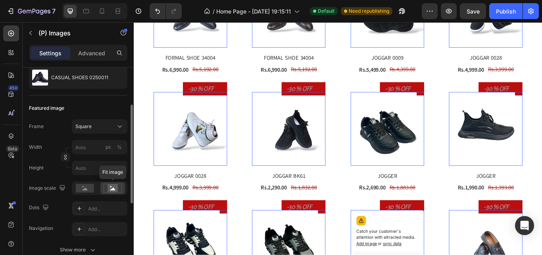
click at [116, 187] on rect at bounding box center [113, 188] width 10 height 8
click at [94, 188] on div at bounding box center [85, 188] width 25 height 12
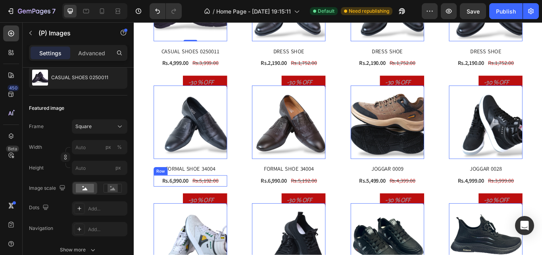
scroll to position [556, 0]
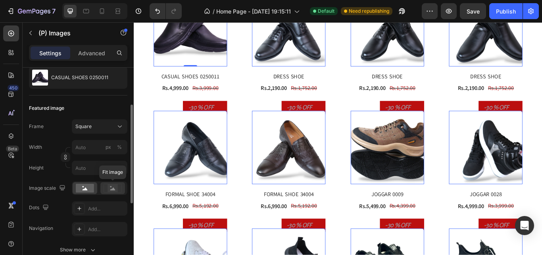
click at [111, 186] on circle at bounding box center [111, 187] width 2 height 2
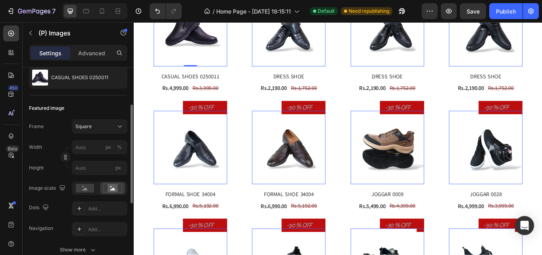
click at [85, 194] on div at bounding box center [100, 188] width 56 height 14
click at [91, 188] on rect at bounding box center [85, 187] width 18 height 9
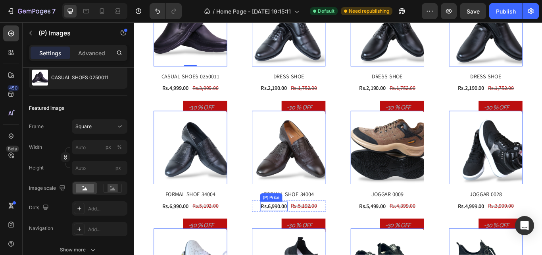
scroll to position [477, 0]
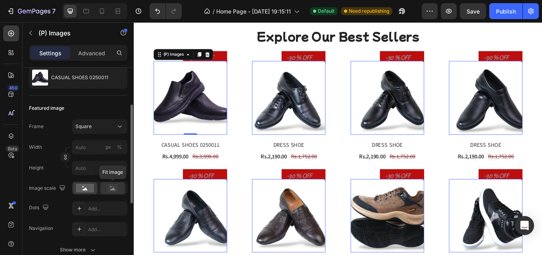
click at [109, 191] on rect at bounding box center [113, 188] width 10 height 8
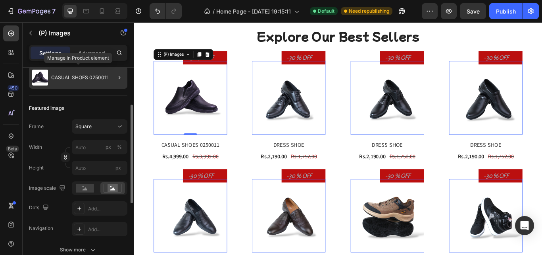
scroll to position [0, 0]
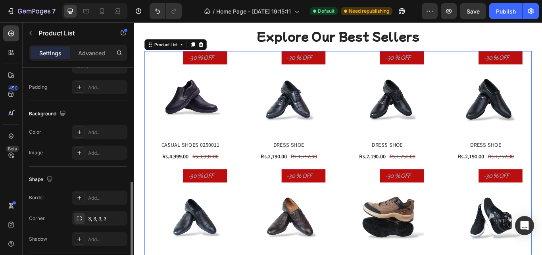
scroll to position [374, 0]
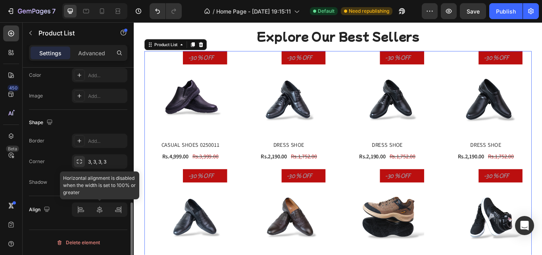
click at [100, 209] on div at bounding box center [100, 209] width 56 height 14
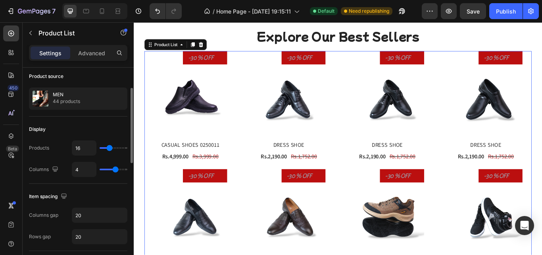
scroll to position [0, 0]
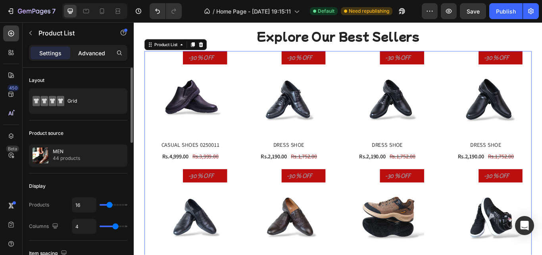
click at [84, 50] on p "Advanced" at bounding box center [91, 53] width 27 height 8
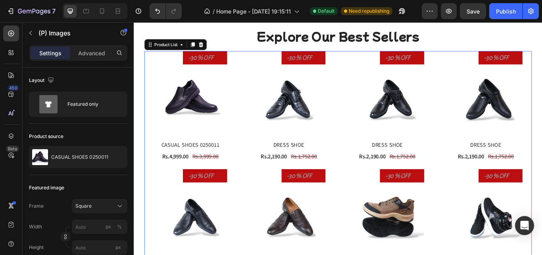
click at [232, 108] on img at bounding box center [200, 111] width 86 height 86
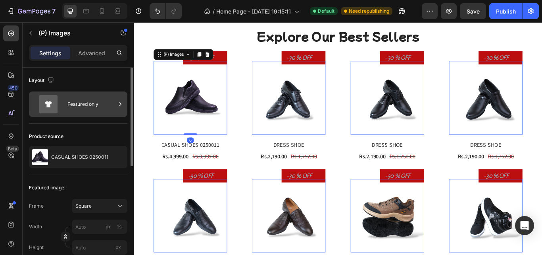
click at [100, 97] on div "Featured only" at bounding box center [92, 104] width 48 height 18
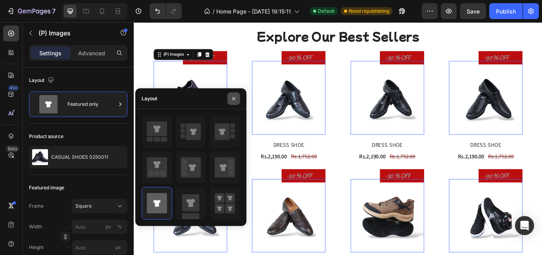
click at [235, 97] on icon "button" at bounding box center [234, 98] width 6 height 6
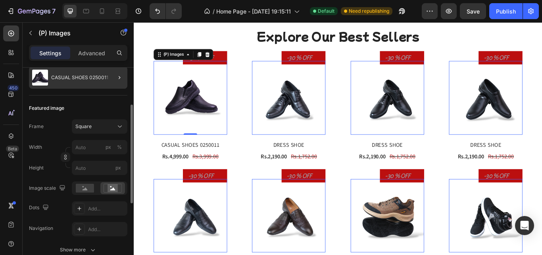
scroll to position [159, 0]
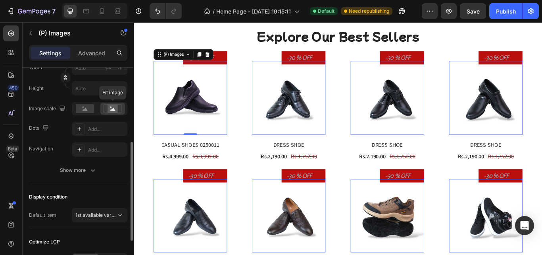
click at [114, 109] on icon at bounding box center [112, 109] width 5 height 3
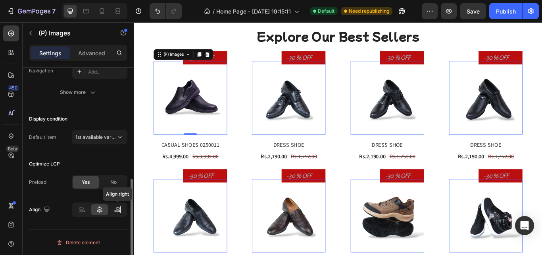
click at [110, 208] on div at bounding box center [118, 209] width 16 height 11
click at [93, 208] on div at bounding box center [99, 209] width 16 height 11
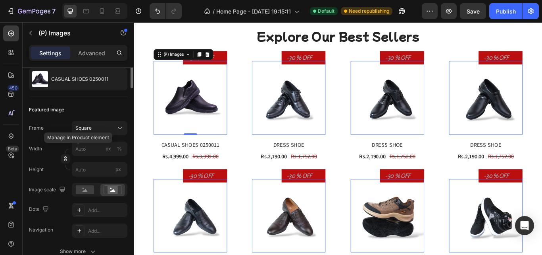
scroll to position [0, 0]
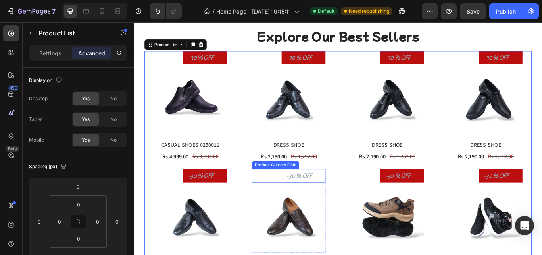
click at [348, 199] on input "text" at bounding box center [331, 200] width 51 height 15
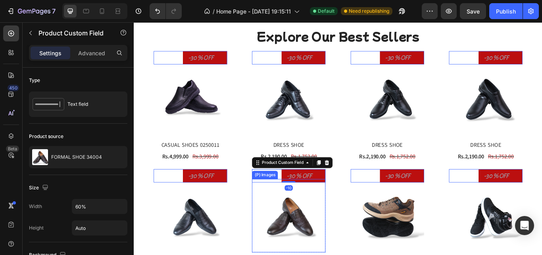
click at [343, 222] on img at bounding box center [315, 248] width 86 height 86
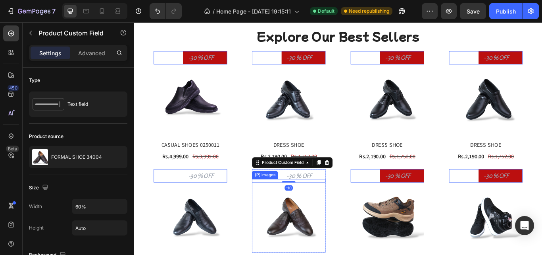
click at [341, 197] on input "text" at bounding box center [331, 200] width 51 height 15
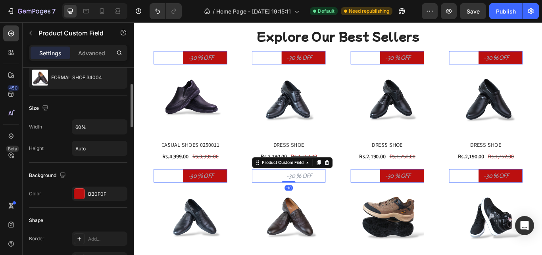
scroll to position [159, 0]
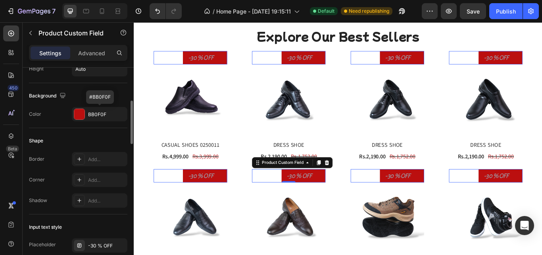
click at [83, 111] on div at bounding box center [79, 114] width 10 height 10
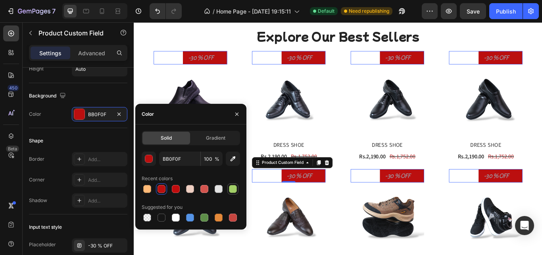
click at [230, 190] on div at bounding box center [233, 189] width 8 height 8
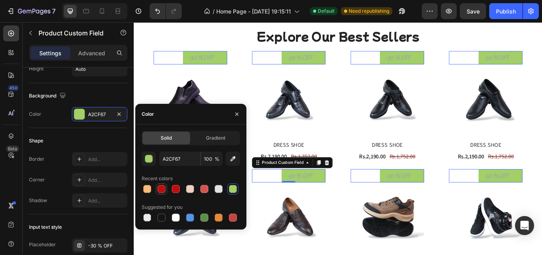
click at [158, 190] on div at bounding box center [162, 189] width 8 height 8
type input "BB0F0F"
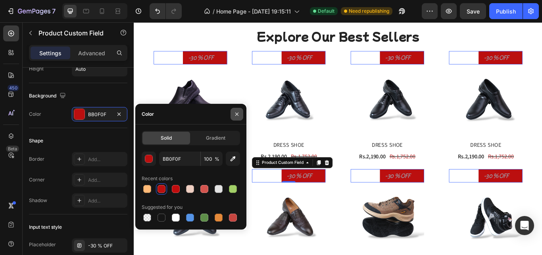
drag, startPoint x: 239, startPoint y: 113, endPoint x: 66, endPoint y: 123, distance: 173.0
click at [239, 113] on icon "button" at bounding box center [237, 114] width 6 height 6
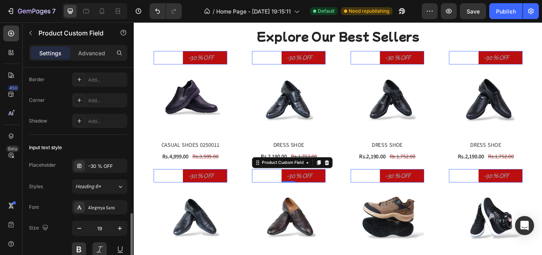
scroll to position [318, 0]
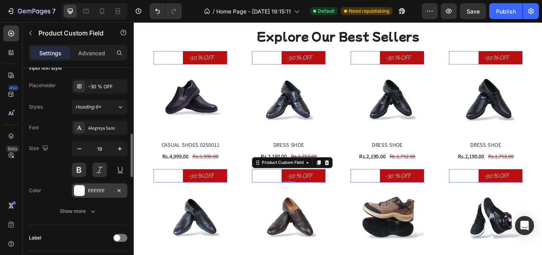
click at [83, 194] on div at bounding box center [79, 190] width 10 height 10
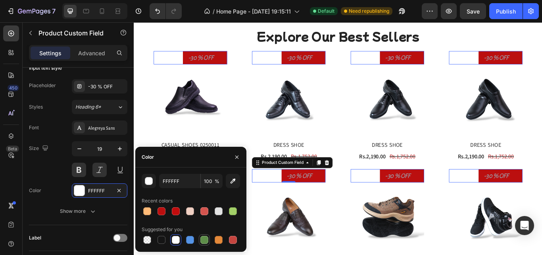
click at [206, 239] on div at bounding box center [205, 239] width 8 height 8
click at [151, 238] on div at bounding box center [148, 240] width 10 height 10
type input "000000"
type input "0"
click at [151, 238] on div at bounding box center [148, 240] width 10 height 10
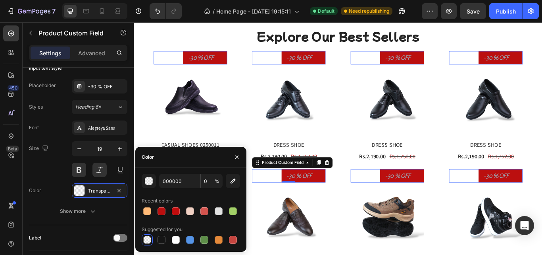
click at [151, 238] on div at bounding box center [148, 240] width 10 height 10
click at [166, 239] on div at bounding box center [162, 240] width 10 height 10
type input "151515"
type input "100"
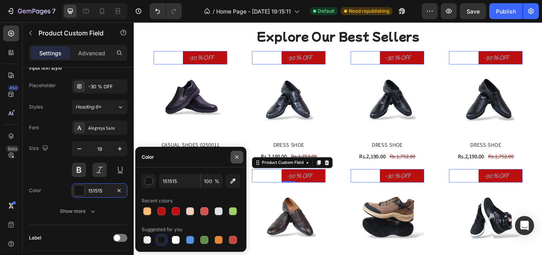
drag, startPoint x: 236, startPoint y: 156, endPoint x: 55, endPoint y: 163, distance: 181.2
click at [236, 156] on icon "button" at bounding box center [237, 157] width 6 height 6
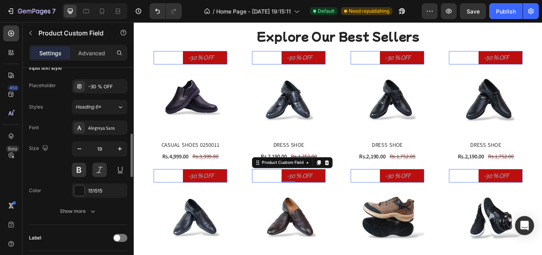
scroll to position [397, 0]
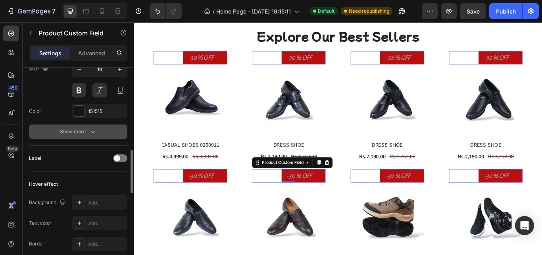
click at [86, 129] on div "Show more" at bounding box center [78, 131] width 37 height 8
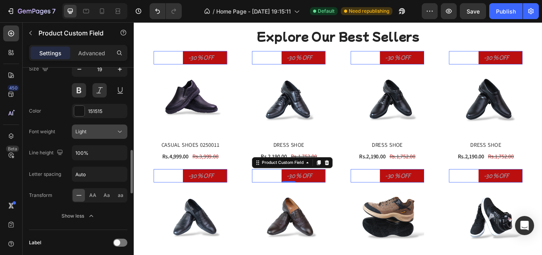
click at [110, 137] on button "Light" at bounding box center [100, 131] width 56 height 14
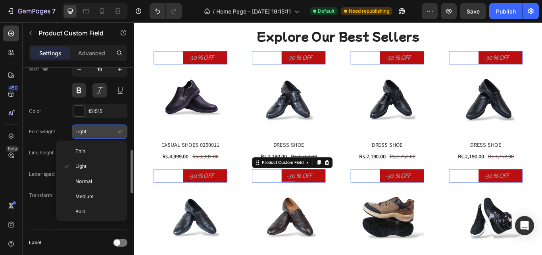
click at [110, 137] on button "Light" at bounding box center [100, 131] width 56 height 14
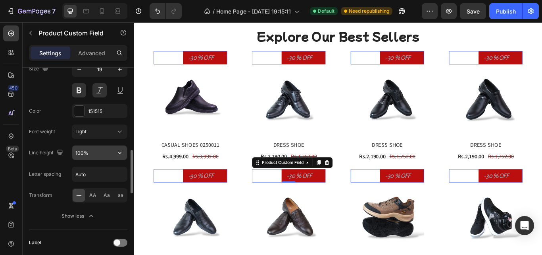
click at [106, 146] on input "100%" at bounding box center [99, 152] width 55 height 14
click at [92, 177] on input "Auto" at bounding box center [99, 174] width 55 height 14
click at [64, 200] on div "Transform AA Aa aa" at bounding box center [78, 195] width 98 height 14
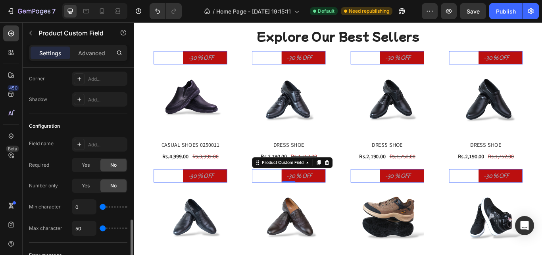
scroll to position [885, 0]
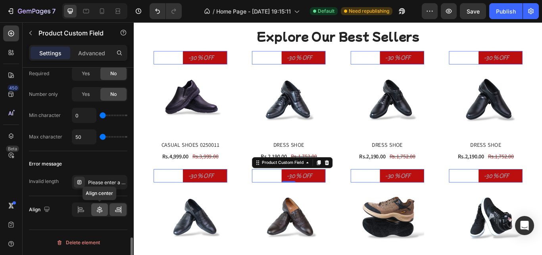
click at [99, 212] on icon at bounding box center [100, 209] width 8 height 8
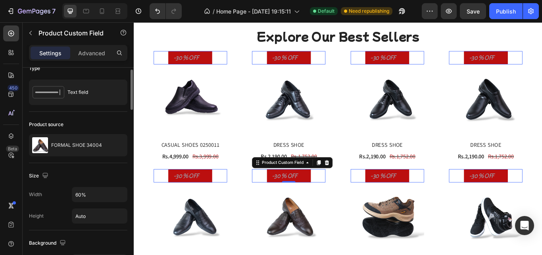
scroll to position [0, 0]
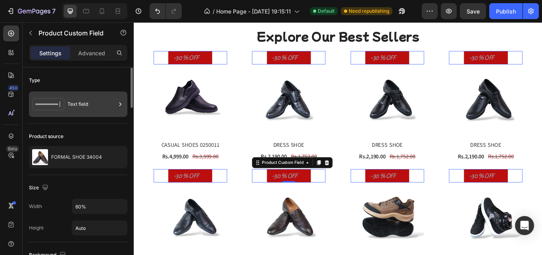
click at [107, 101] on div "Text field" at bounding box center [92, 104] width 48 height 18
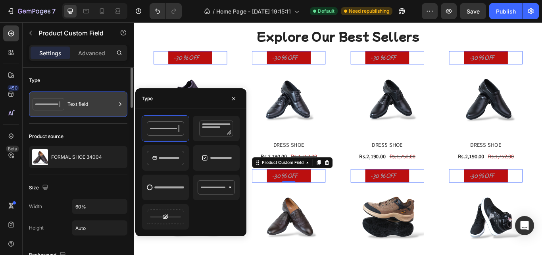
click at [108, 103] on div "Text field" at bounding box center [92, 104] width 48 height 18
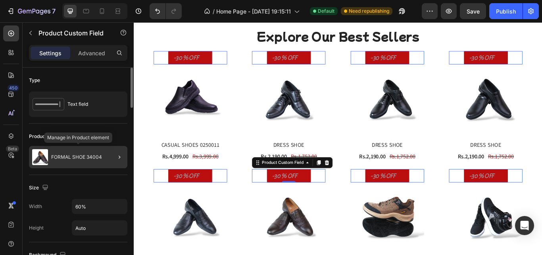
click at [100, 156] on p "FORMAL SHOE 34004" at bounding box center [76, 157] width 51 height 6
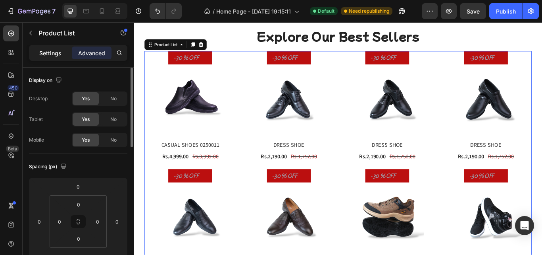
click at [62, 57] on div "Settings" at bounding box center [51, 52] width 40 height 13
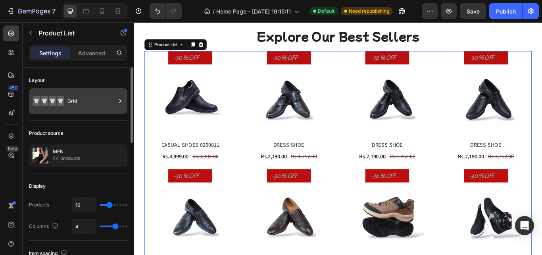
click at [104, 101] on div "Grid" at bounding box center [92, 101] width 48 height 18
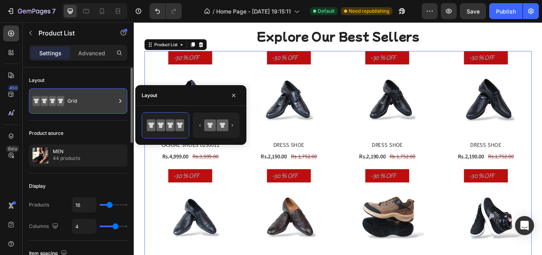
click at [104, 102] on div "Grid" at bounding box center [92, 101] width 48 height 18
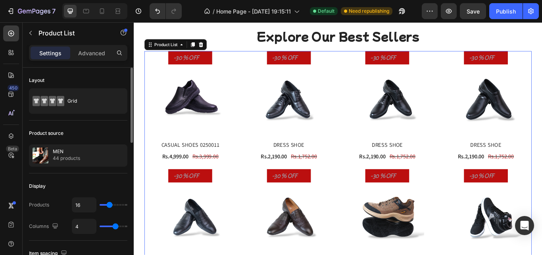
scroll to position [79, 0]
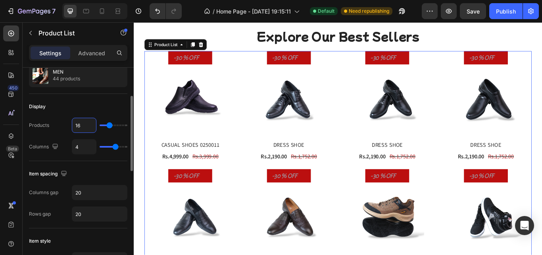
type input "5"
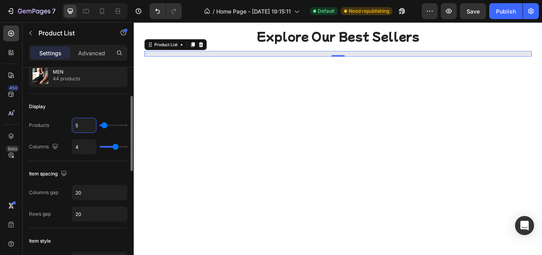
type input "50"
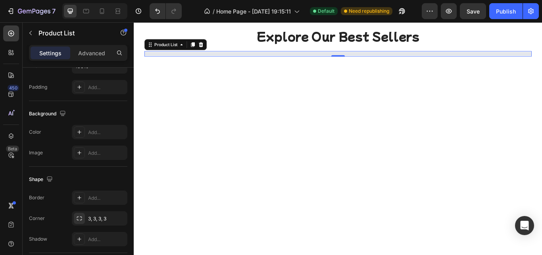
scroll to position [374, 0]
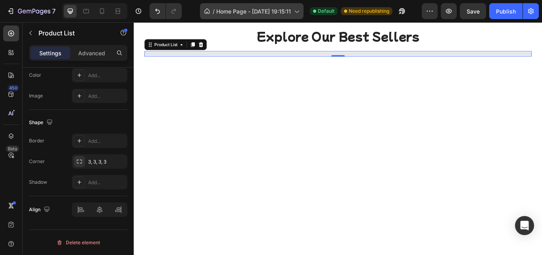
type input "50"
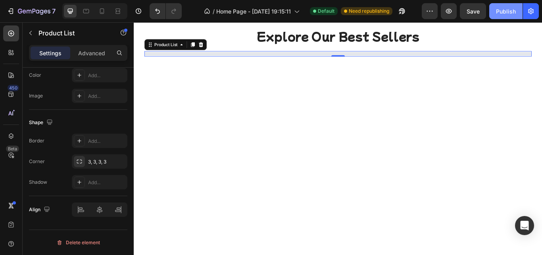
click at [510, 10] on div "Publish" at bounding box center [506, 11] width 20 height 8
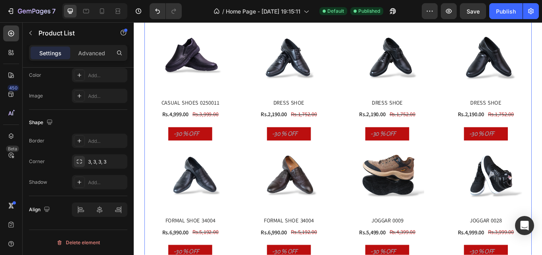
scroll to position [556, 0]
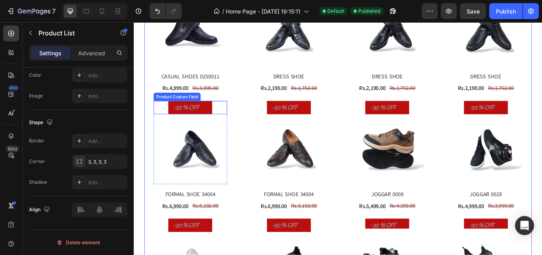
click at [233, 125] on img at bounding box center [200, 168] width 86 height 86
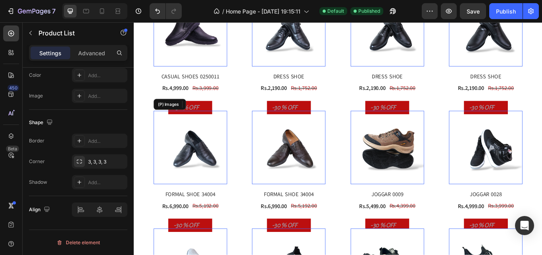
click at [234, 117] on div at bounding box center [200, 121] width 86 height 15
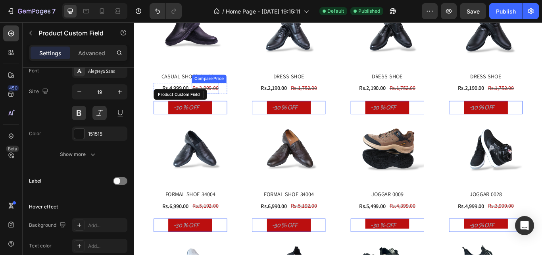
click at [230, 117] on div at bounding box center [200, 121] width 86 height 15
click at [164, 123] on div at bounding box center [200, 121] width 86 height 15
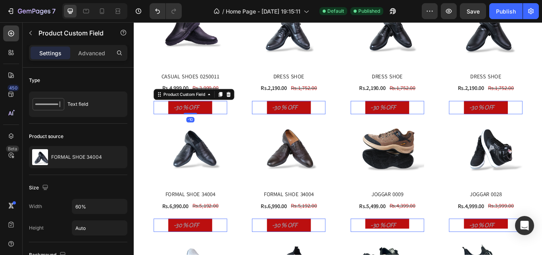
click at [166, 251] on div at bounding box center [200, 258] width 86 height 15
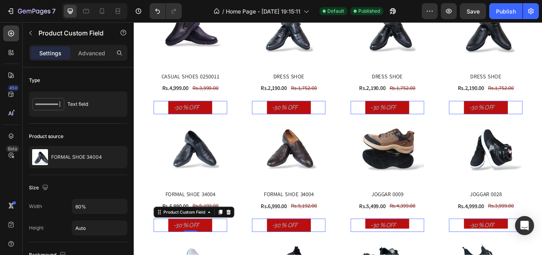
click at [166, 254] on div at bounding box center [200, 258] width 86 height 15
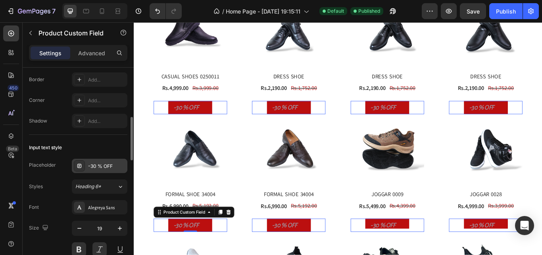
scroll to position [318, 0]
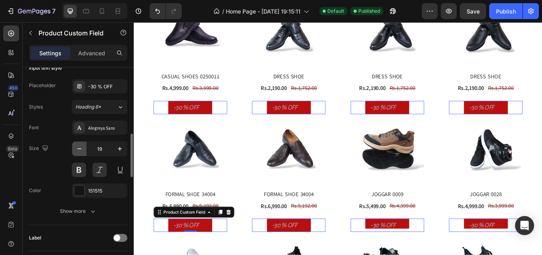
click at [80, 153] on button "button" at bounding box center [79, 148] width 14 height 14
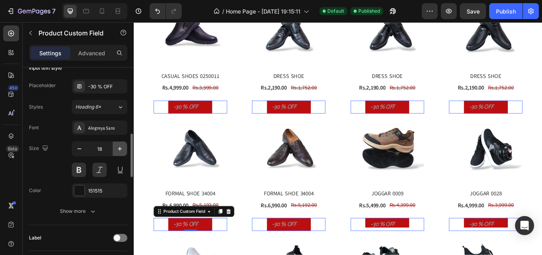
scroll to position [556, 0]
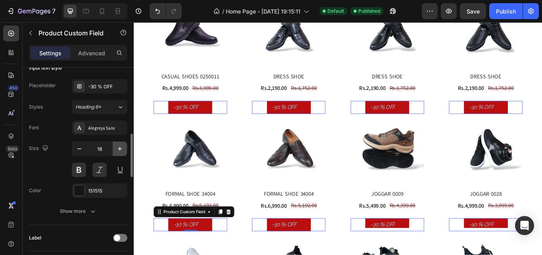
click at [119, 150] on icon "button" at bounding box center [120, 149] width 8 height 8
type input "19"
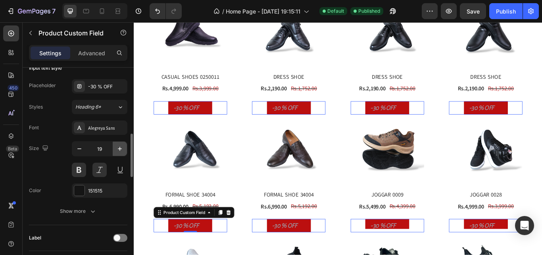
scroll to position [556, 0]
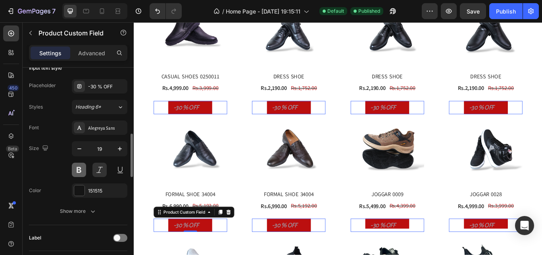
click at [78, 170] on button at bounding box center [79, 169] width 14 height 14
click at [111, 191] on div "151515" at bounding box center [100, 190] width 56 height 14
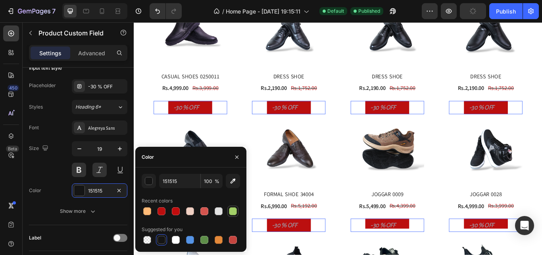
click at [233, 210] on div at bounding box center [233, 211] width 8 height 8
type input "A2CF67"
click at [239, 153] on button "button" at bounding box center [237, 156] width 13 height 13
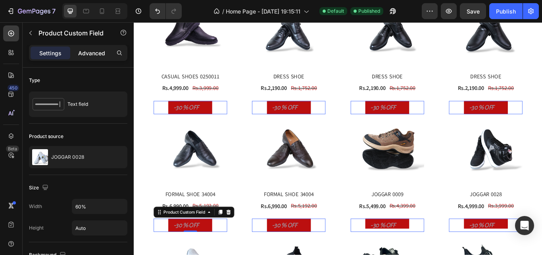
click at [88, 53] on p "Advanced" at bounding box center [91, 53] width 27 height 8
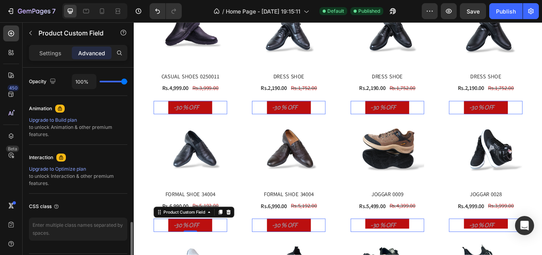
scroll to position [341, 0]
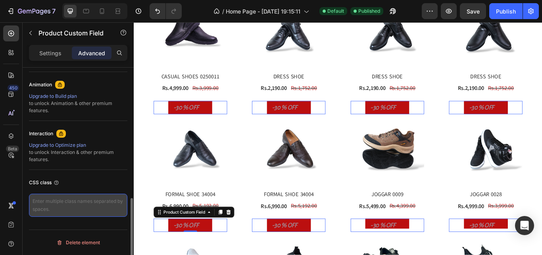
click at [58, 201] on textarea at bounding box center [78, 204] width 98 height 23
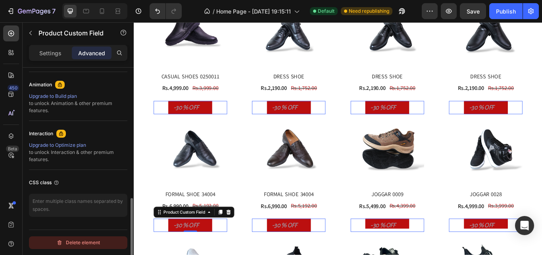
drag, startPoint x: 72, startPoint y: 239, endPoint x: 69, endPoint y: 185, distance: 53.7
click at [72, 239] on div "Delete element" at bounding box center [78, 242] width 44 height 10
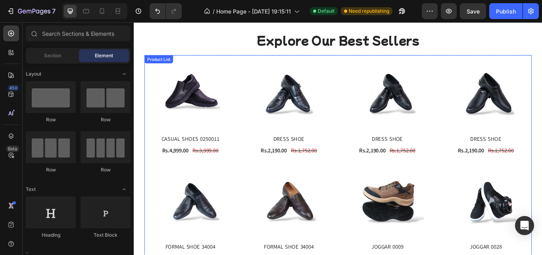
scroll to position [386, 0]
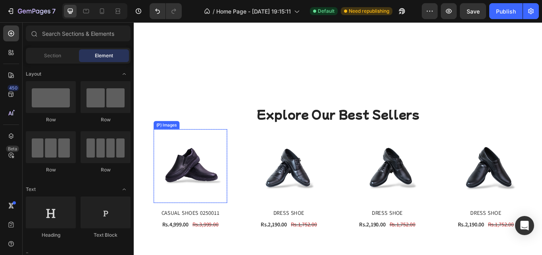
drag, startPoint x: 228, startPoint y: 195, endPoint x: 218, endPoint y: 189, distance: 11.0
click at [229, 195] on img at bounding box center [200, 190] width 86 height 86
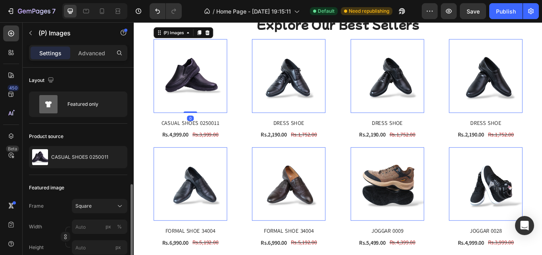
scroll to position [79, 0]
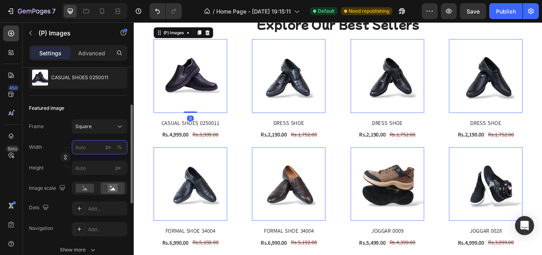
click at [89, 144] on input "px %" at bounding box center [100, 147] width 56 height 14
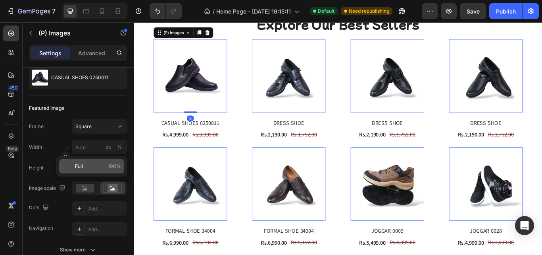
click at [107, 165] on p "Full 100%" at bounding box center [98, 165] width 46 height 7
type input "100"
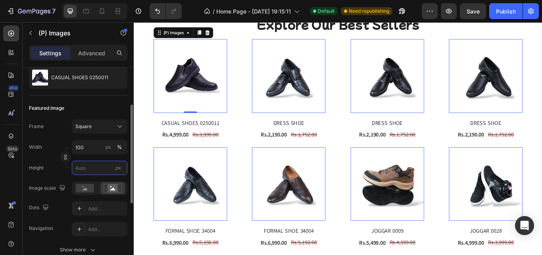
click at [97, 168] on input "px" at bounding box center [100, 167] width 56 height 14
click at [111, 169] on input "px" at bounding box center [100, 167] width 56 height 14
click at [123, 170] on div "px" at bounding box center [118, 167] width 12 height 10
click at [123, 170] on input "px" at bounding box center [100, 167] width 56 height 14
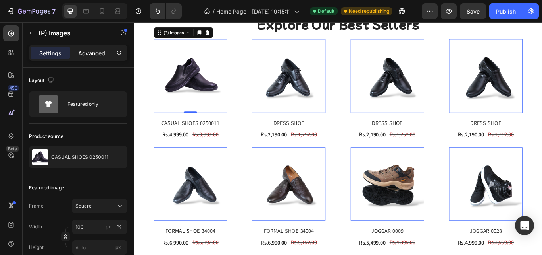
click at [95, 54] on p "Advanced" at bounding box center [91, 53] width 27 height 8
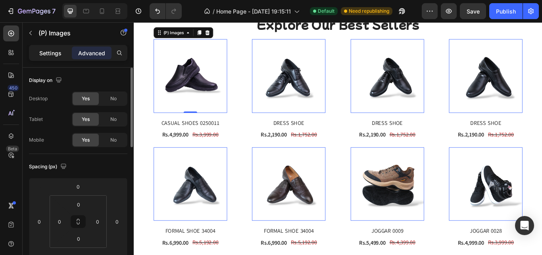
click at [50, 48] on div "Settings" at bounding box center [51, 52] width 40 height 13
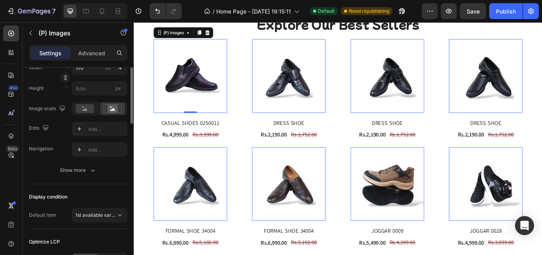
scroll to position [79, 0]
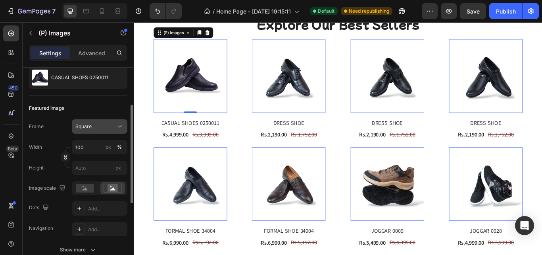
click at [97, 127] on div "Square" at bounding box center [94, 126] width 39 height 7
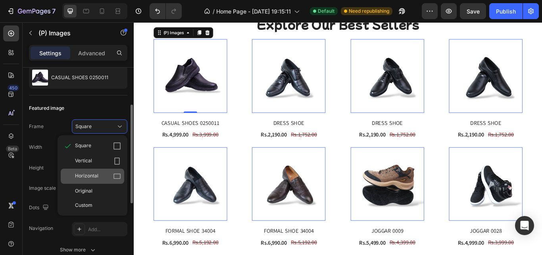
click at [100, 176] on div "Horizontal" at bounding box center [98, 176] width 46 height 8
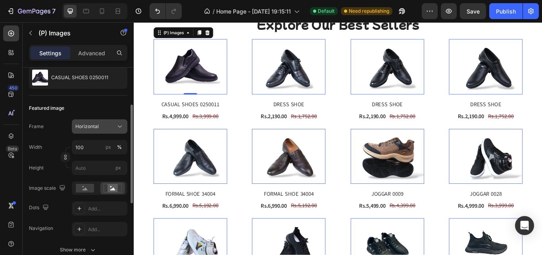
click at [108, 129] on div "Horizontal" at bounding box center [94, 126] width 39 height 7
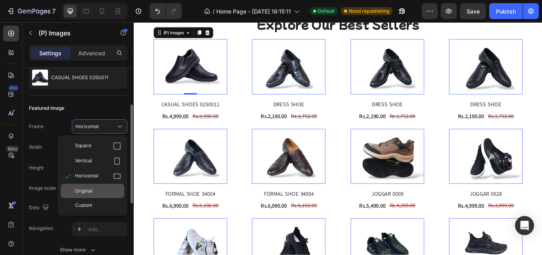
click at [114, 187] on div "Original" at bounding box center [98, 190] width 46 height 7
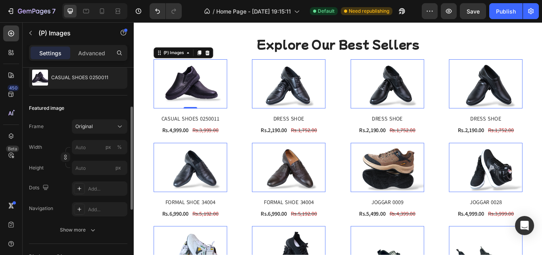
scroll to position [386, 0]
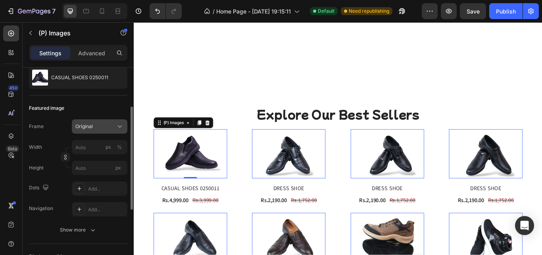
click at [115, 129] on div "Original" at bounding box center [99, 126] width 48 height 8
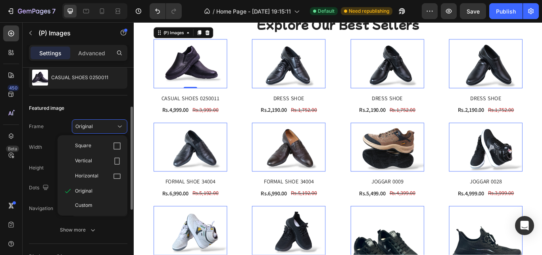
click at [107, 146] on div "Square" at bounding box center [98, 146] width 46 height 8
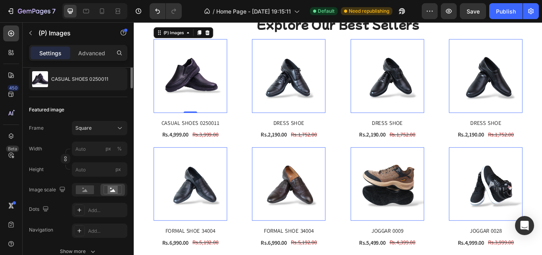
scroll to position [0, 0]
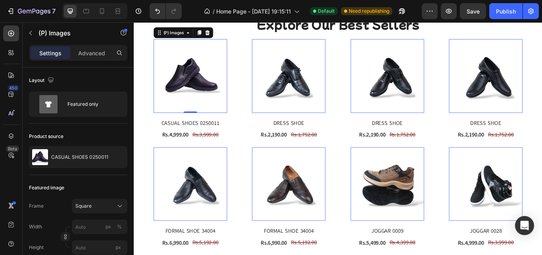
click at [201, 128] on img at bounding box center [200, 85] width 86 height 86
click at [99, 59] on div "Advanced" at bounding box center [92, 52] width 40 height 13
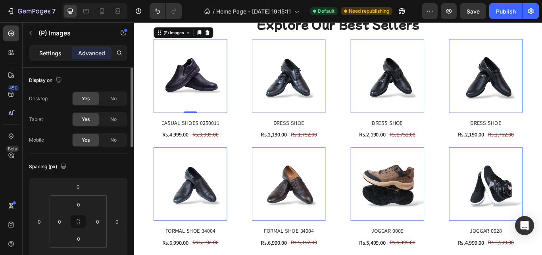
click at [64, 50] on div "Settings" at bounding box center [51, 52] width 40 height 13
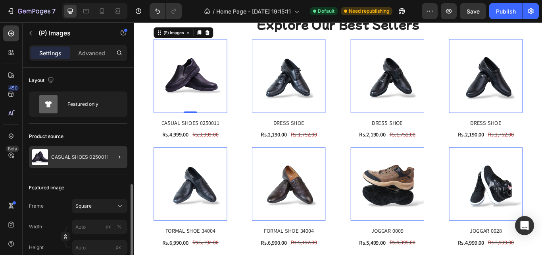
scroll to position [79, 0]
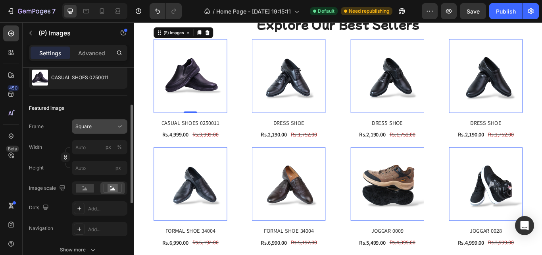
click at [105, 122] on button "Square" at bounding box center [100, 126] width 56 height 14
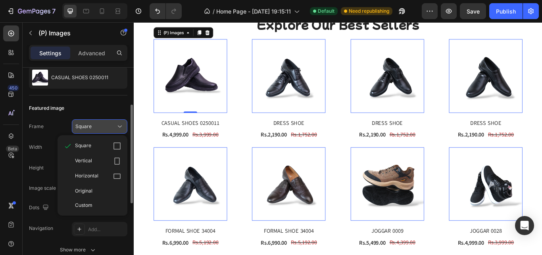
click at [105, 122] on button "Square" at bounding box center [100, 126] width 56 height 14
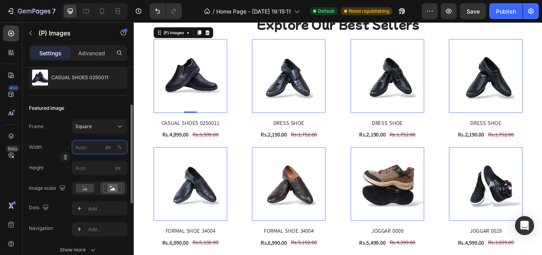
click at [82, 143] on input "px %" at bounding box center [100, 147] width 56 height 14
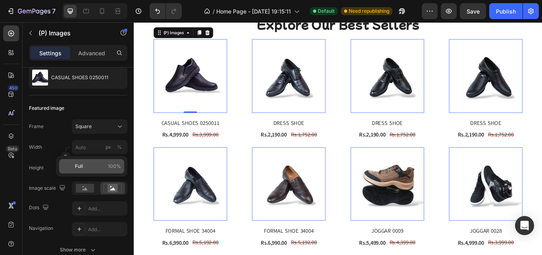
click at [115, 169] on span "100%" at bounding box center [114, 165] width 13 height 7
type input "100"
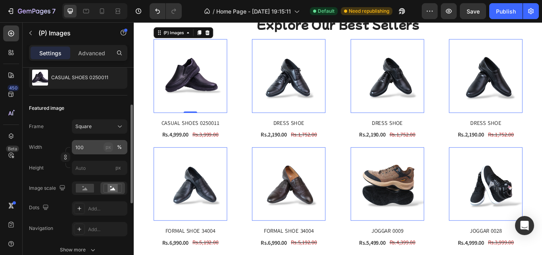
click at [111, 149] on div "px" at bounding box center [109, 146] width 6 height 7
type input "100"
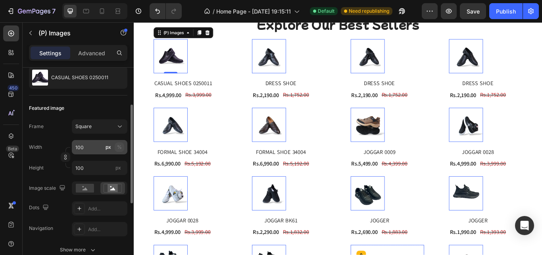
click at [123, 147] on button "%" at bounding box center [120, 147] width 10 height 10
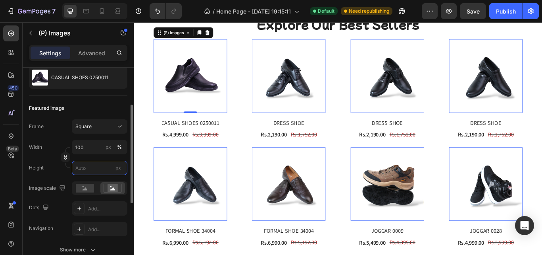
click at [97, 170] on input "px" at bounding box center [100, 167] width 56 height 14
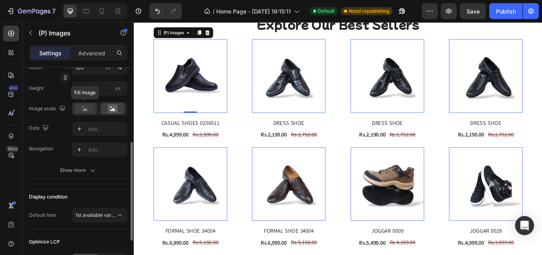
click at [80, 110] on rect at bounding box center [85, 108] width 18 height 9
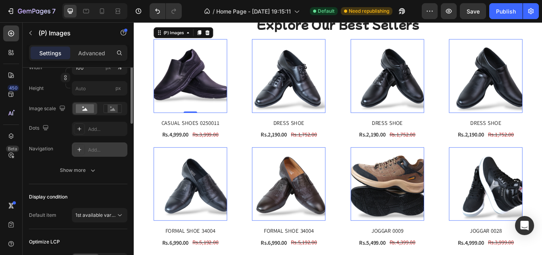
scroll to position [79, 0]
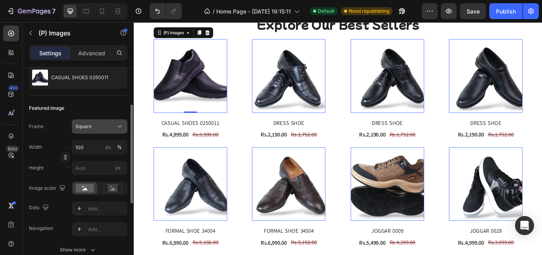
click at [104, 127] on div "Square" at bounding box center [94, 126] width 39 height 7
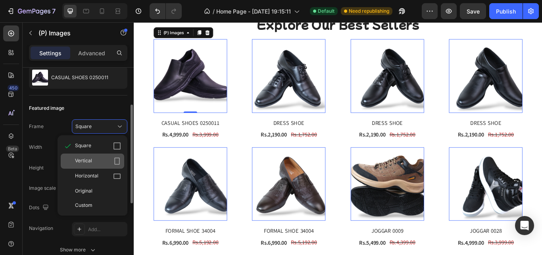
click at [101, 162] on div "Vertical" at bounding box center [98, 161] width 46 height 8
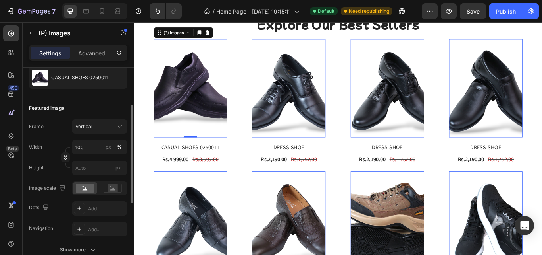
click at [113, 118] on div "Featured image Frame Vertical Width 100 px % Height px Image scale Dots Add... …" at bounding box center [78, 179] width 98 height 168
click at [113, 125] on div "Vertical" at bounding box center [94, 126] width 39 height 7
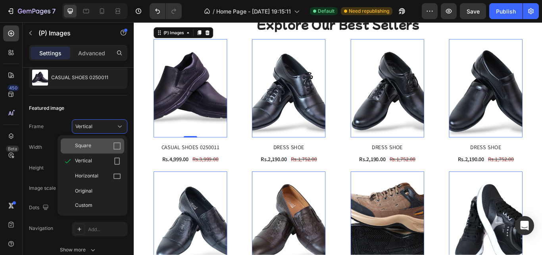
click at [106, 144] on div "Square" at bounding box center [98, 146] width 46 height 8
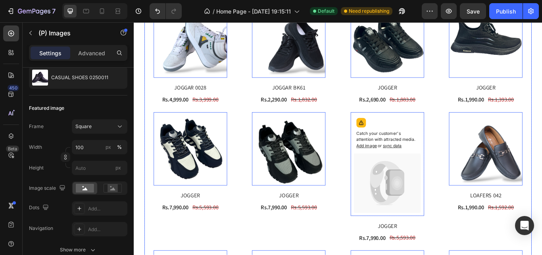
scroll to position [703, 0]
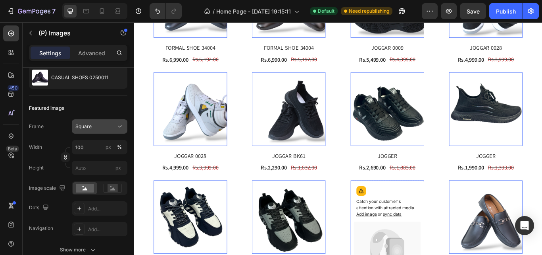
click at [80, 129] on span "Square" at bounding box center [83, 126] width 16 height 7
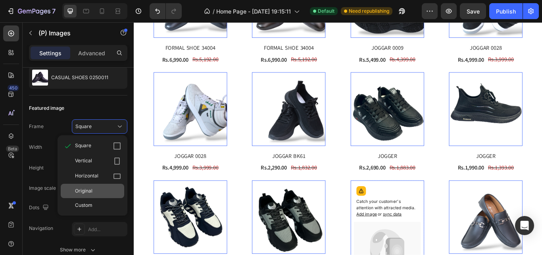
click at [88, 190] on span "Original" at bounding box center [83, 190] width 17 height 7
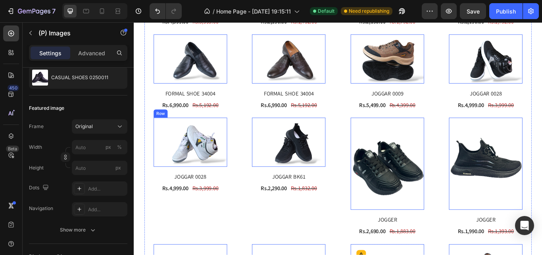
scroll to position [624, 0]
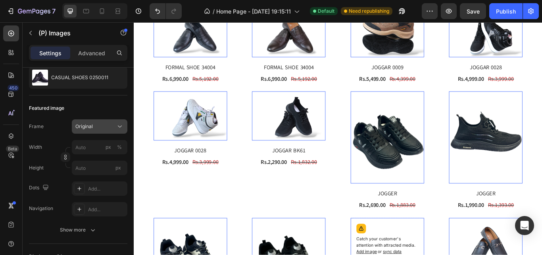
click at [104, 125] on div "Original" at bounding box center [94, 126] width 39 height 7
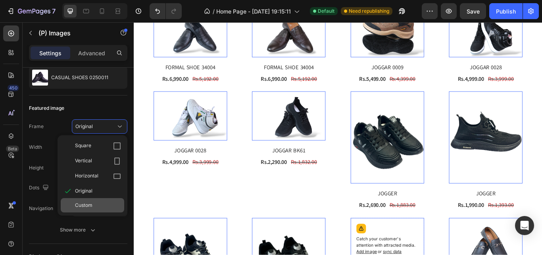
click at [91, 203] on span "Custom" at bounding box center [83, 204] width 17 height 7
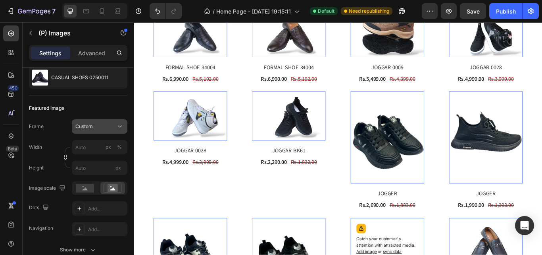
click at [99, 121] on button "Custom" at bounding box center [100, 126] width 56 height 14
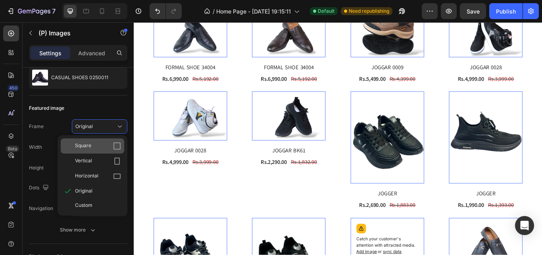
click at [96, 153] on div "Square" at bounding box center [93, 145] width 64 height 15
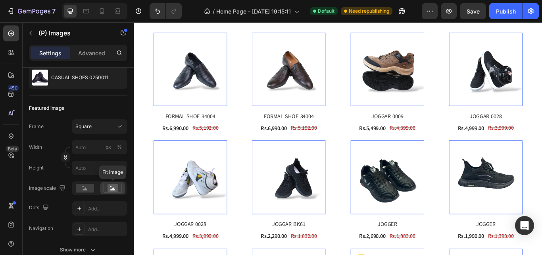
click at [114, 189] on icon at bounding box center [112, 188] width 5 height 3
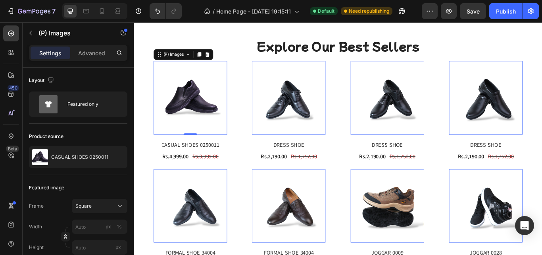
scroll to position [783, 0]
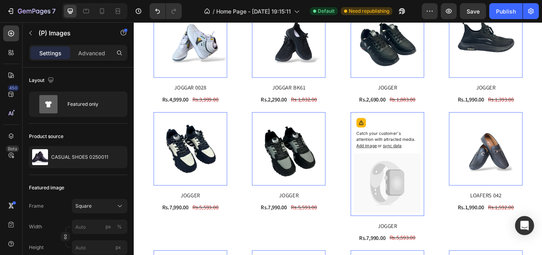
click at [349, 207] on img at bounding box center [315, 170] width 86 height 86
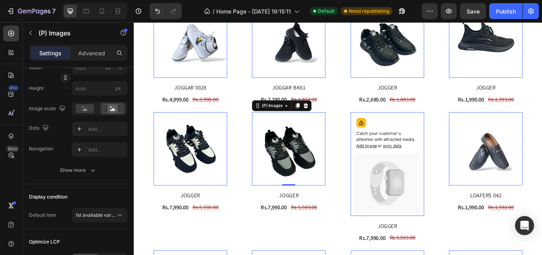
scroll to position [237, 0]
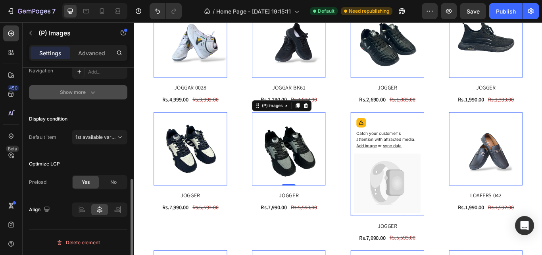
click at [73, 89] on div "Show more" at bounding box center [78, 92] width 37 height 8
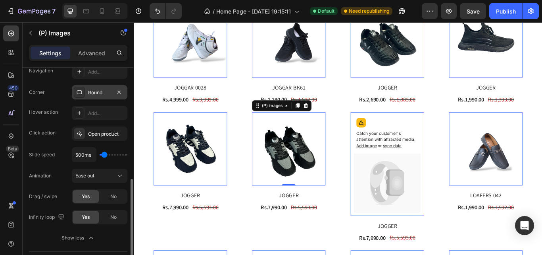
scroll to position [157, 0]
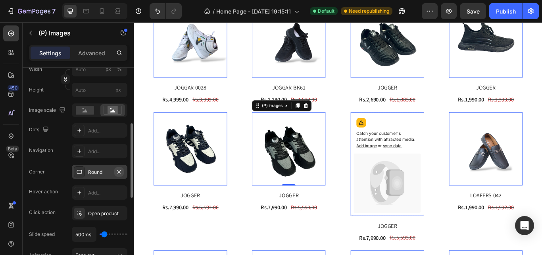
click at [120, 172] on icon "button" at bounding box center [119, 171] width 3 height 3
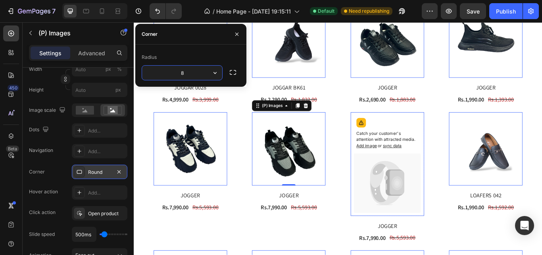
scroll to position [382, 0]
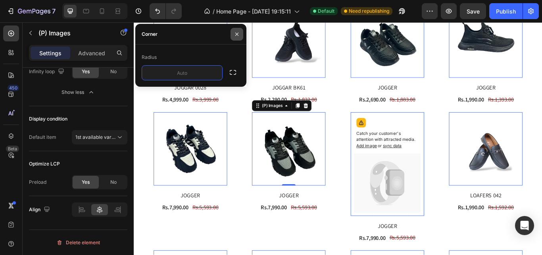
click at [234, 31] on icon "button" at bounding box center [237, 34] width 6 height 6
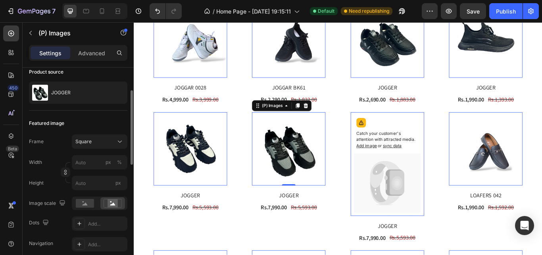
scroll to position [0, 0]
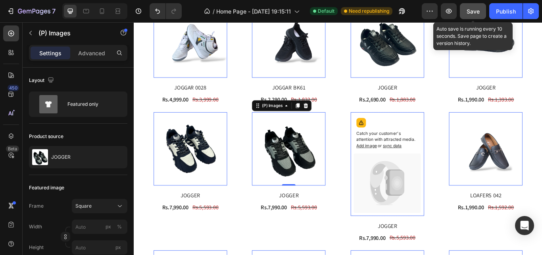
click at [476, 10] on span "Save" at bounding box center [473, 11] width 13 height 7
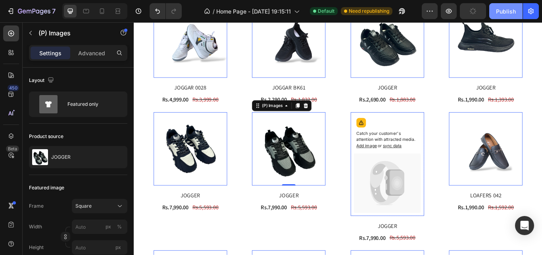
click at [507, 9] on div "Publish" at bounding box center [506, 11] width 20 height 8
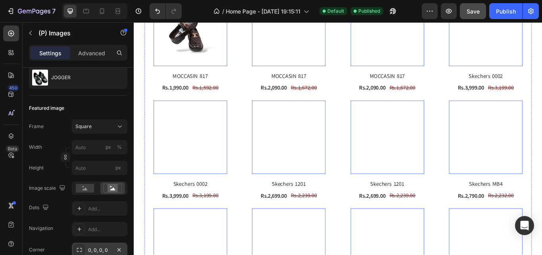
scroll to position [1705, 0]
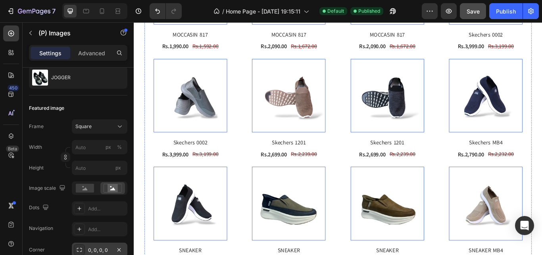
click at [501, 9] on div "Publish" at bounding box center [506, 11] width 20 height 8
click at [505, 15] on button "Publish" at bounding box center [506, 11] width 33 height 16
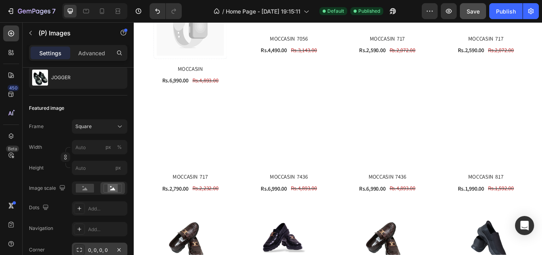
scroll to position [1387, 0]
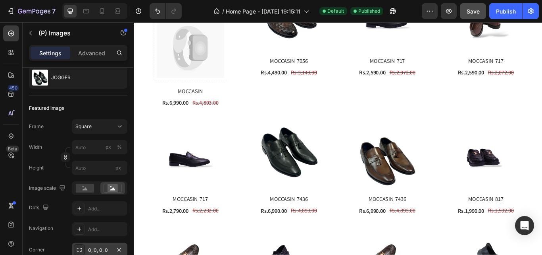
click at [193, 174] on img at bounding box center [200, 174] width 86 height 86
click at [194, 174] on img at bounding box center [200, 174] width 86 height 86
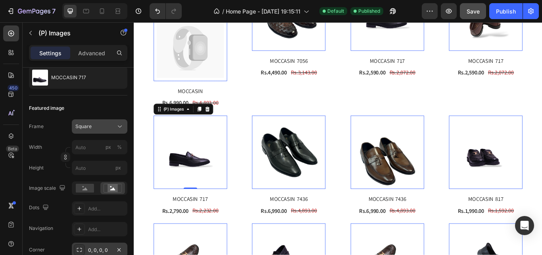
click at [106, 126] on div "Square" at bounding box center [94, 126] width 39 height 7
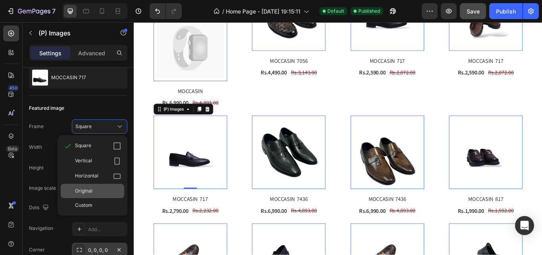
click at [93, 190] on div "Original" at bounding box center [98, 190] width 46 height 7
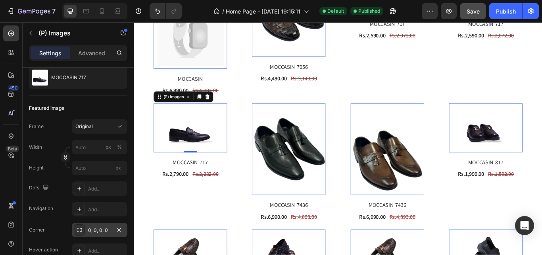
click at [309, 164] on img at bounding box center [315, 170] width 86 height 107
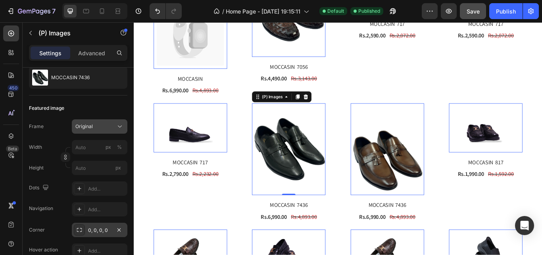
click at [107, 122] on div "Original" at bounding box center [99, 126] width 48 height 8
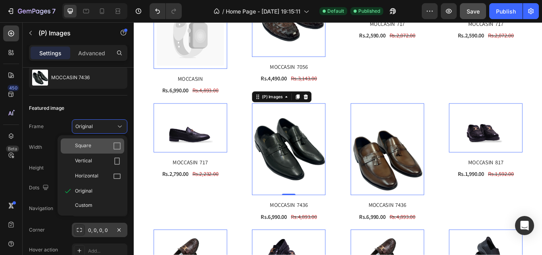
click at [73, 141] on div "Square" at bounding box center [93, 145] width 64 height 15
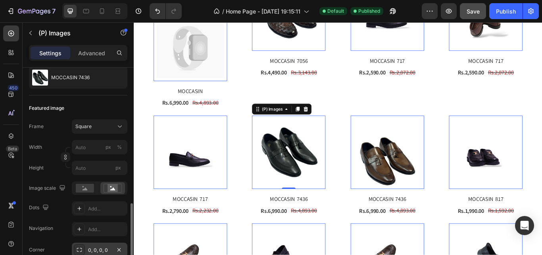
scroll to position [159, 0]
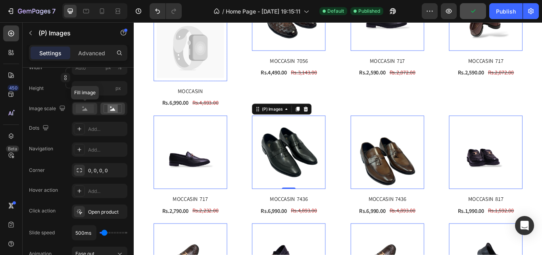
click at [92, 110] on rect at bounding box center [85, 108] width 18 height 9
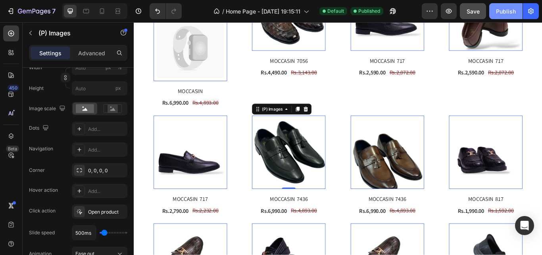
click at [501, 15] on div "Publish" at bounding box center [506, 11] width 20 height 8
click at [475, 8] on span "Save" at bounding box center [473, 11] width 13 height 7
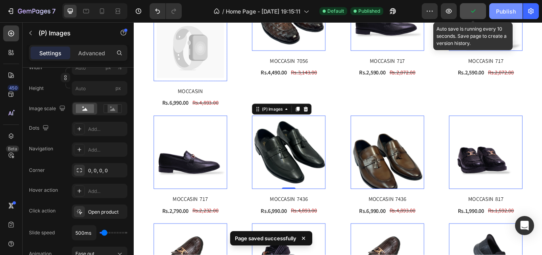
click at [505, 8] on div "Publish" at bounding box center [506, 11] width 20 height 8
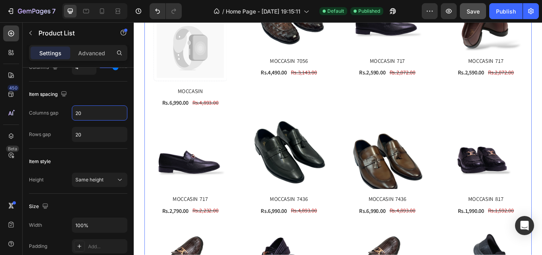
scroll to position [0, 0]
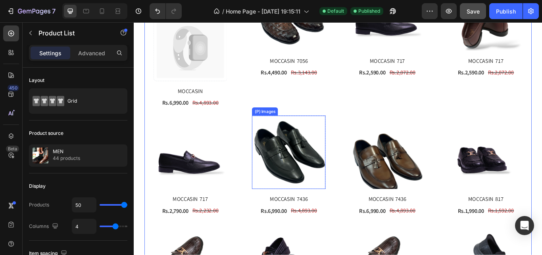
click at [273, 122] on div "(P) Images" at bounding box center [287, 127] width 30 height 10
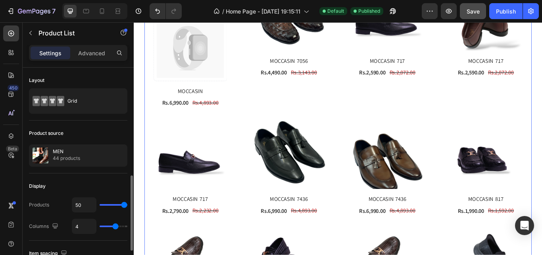
click at [283, 104] on div "(P) Images Row MOCCASIN 7056 (P) Title Rs.4,490.00 (P) Price (P) Price Rs.3,143…" at bounding box center [315, 46] width 86 height 153
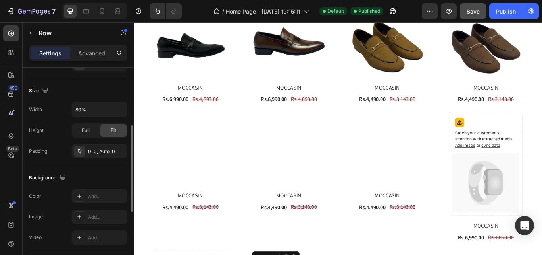
scroll to position [61, 0]
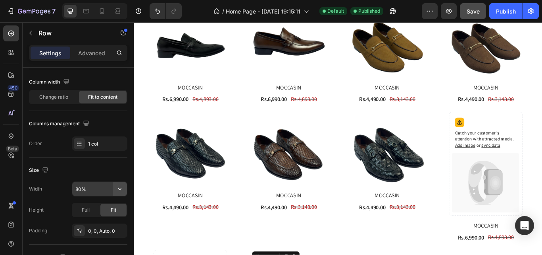
click at [123, 188] on icon "button" at bounding box center [120, 189] width 8 height 8
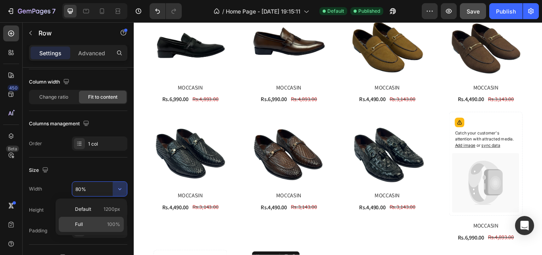
click at [102, 221] on p "Full 100%" at bounding box center [97, 223] width 45 height 7
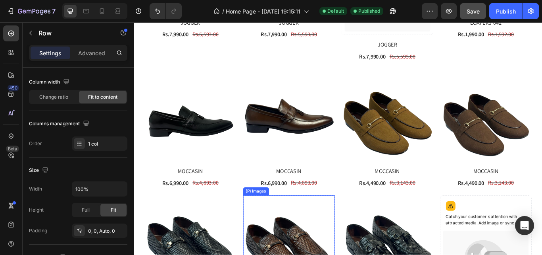
scroll to position [1149, 0]
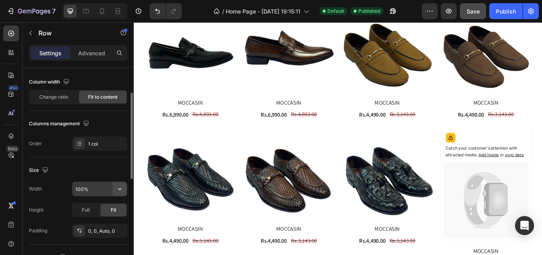
click at [116, 189] on icon "button" at bounding box center [120, 189] width 8 height 8
click at [95, 186] on input "100%" at bounding box center [99, 188] width 55 height 14
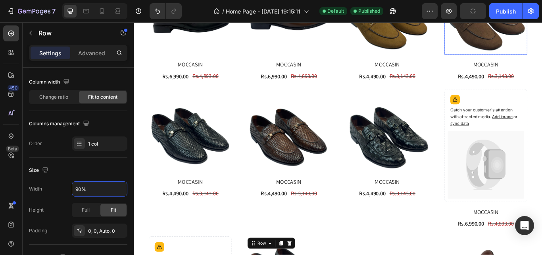
type input "90%"
click at [516, 8] on div "Publish" at bounding box center [506, 11] width 20 height 8
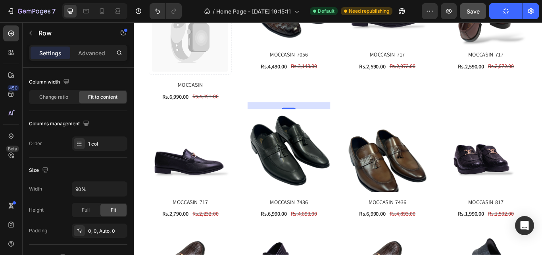
scroll to position [1546, 0]
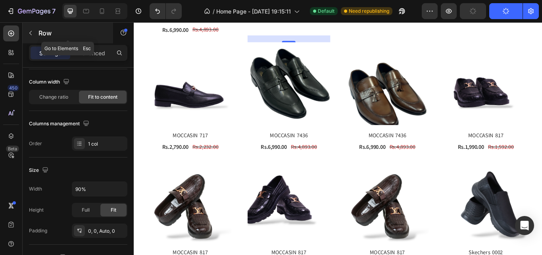
click at [29, 31] on icon "button" at bounding box center [30, 33] width 6 height 6
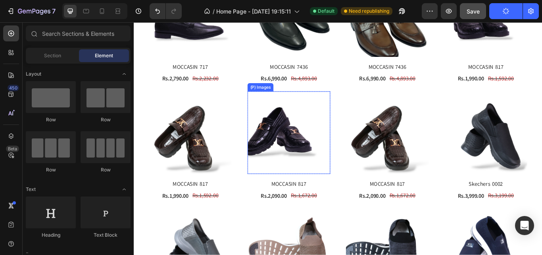
scroll to position [1705, 0]
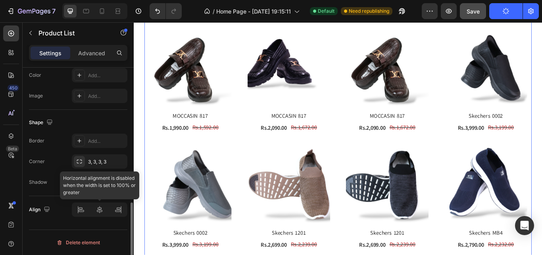
scroll to position [0, 0]
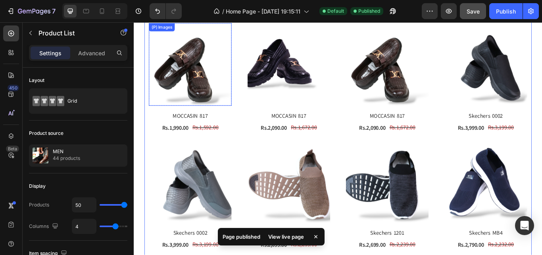
click at [236, 58] on img at bounding box center [199, 71] width 96 height 96
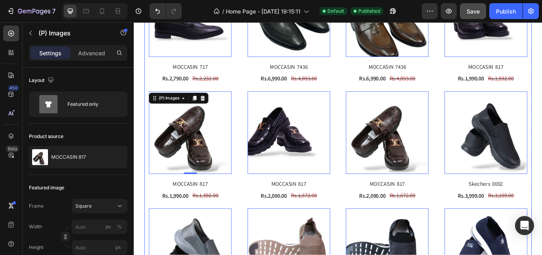
click at [225, 193] on div "(P) Images 0 Row MOCCASIN 817 (P) Title Rs.1,990.00 (P) Price (P) Price Rs.1,59…" at bounding box center [199, 167] width 96 height 128
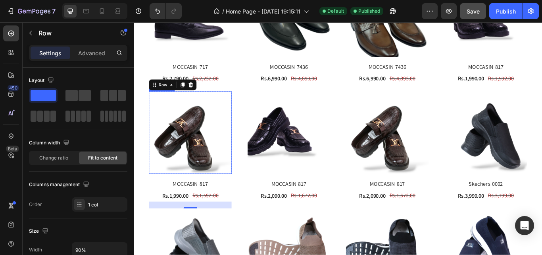
click at [235, 148] on img at bounding box center [199, 151] width 96 height 96
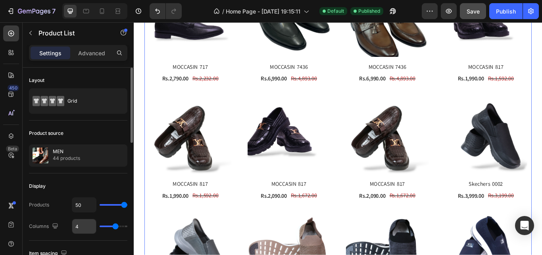
scroll to position [79, 0]
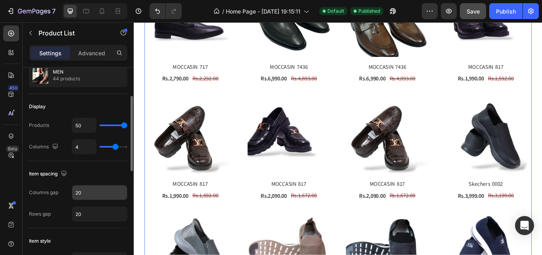
click at [78, 190] on input "20" at bounding box center [99, 192] width 55 height 14
click at [95, 194] on input "20" at bounding box center [99, 192] width 55 height 14
click at [84, 191] on input "20" at bounding box center [99, 192] width 55 height 14
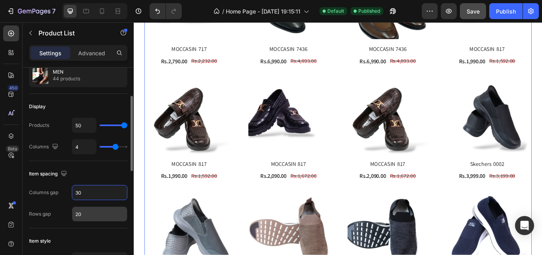
type input "30"
click at [93, 214] on input "20" at bounding box center [99, 213] width 55 height 14
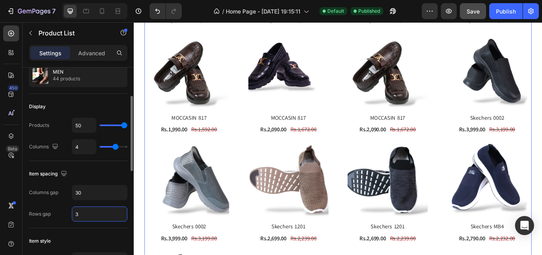
type input "30"
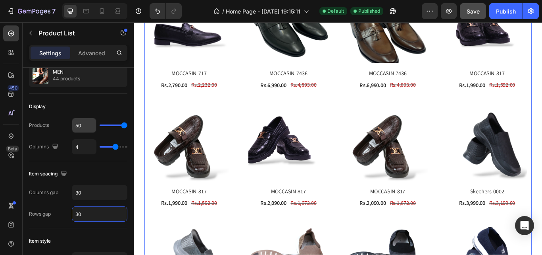
scroll to position [0, 0]
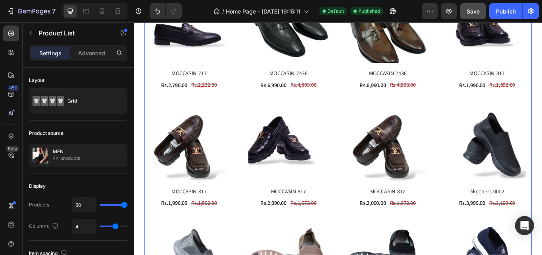
click at [233, 137] on img at bounding box center [198, 161] width 94 height 94
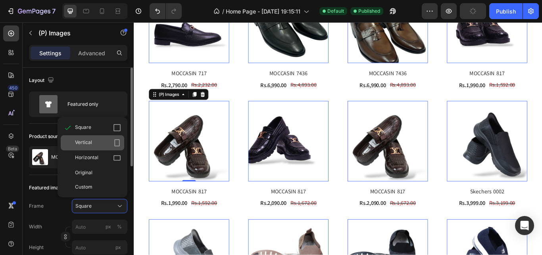
click at [101, 139] on div "Vertical" at bounding box center [98, 143] width 46 height 8
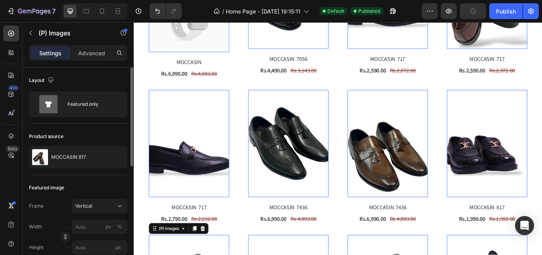
scroll to position [1705, 0]
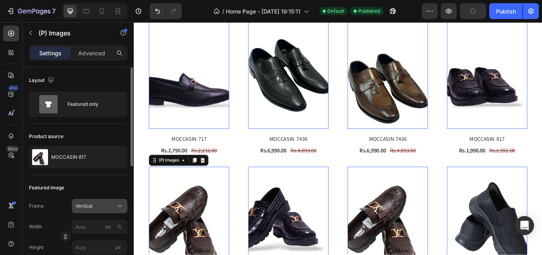
click at [108, 211] on button "Vertical" at bounding box center [100, 206] width 56 height 14
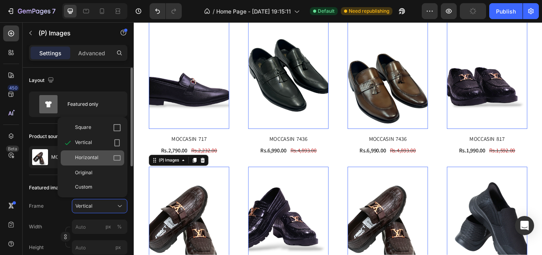
click at [105, 158] on div "Horizontal" at bounding box center [98, 158] width 46 height 8
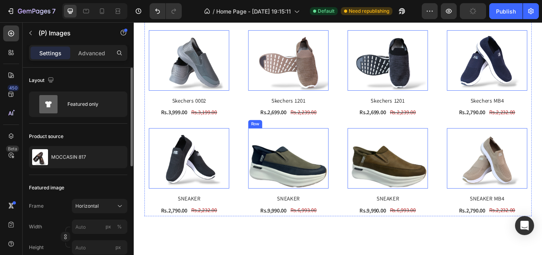
click at [504, 13] on div "Publish" at bounding box center [506, 11] width 20 height 8
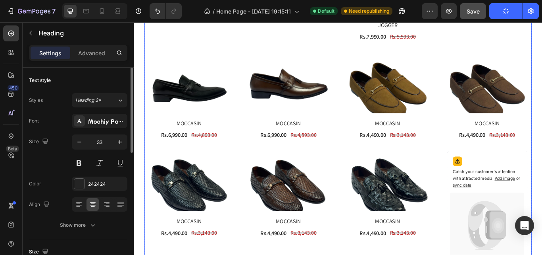
scroll to position [673, 0]
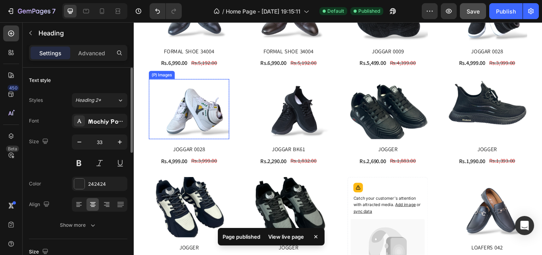
click at [211, 89] on img at bounding box center [198, 124] width 94 height 70
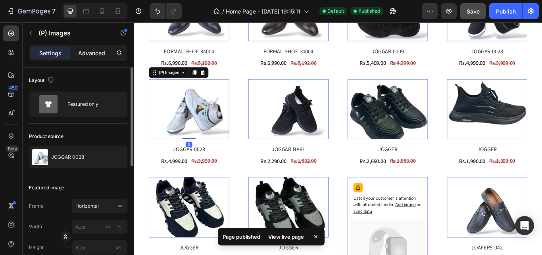
scroll to position [0, 0]
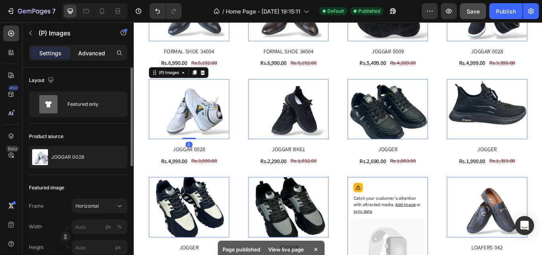
click at [91, 51] on p "Advanced" at bounding box center [91, 53] width 27 height 8
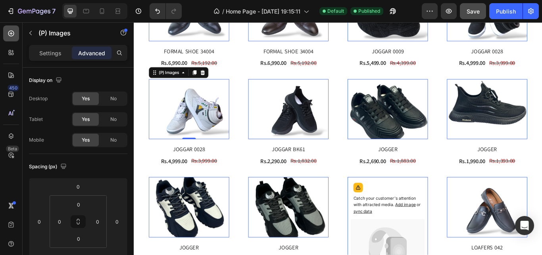
click at [15, 32] on div at bounding box center [11, 33] width 16 height 16
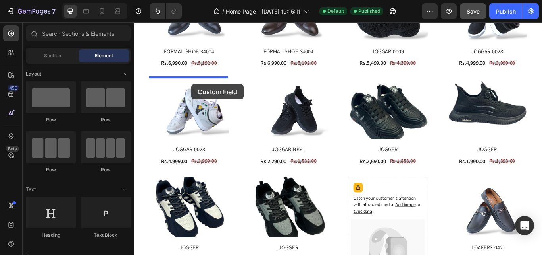
drag, startPoint x: 245, startPoint y: 163, endPoint x: 201, endPoint y: 94, distance: 82.2
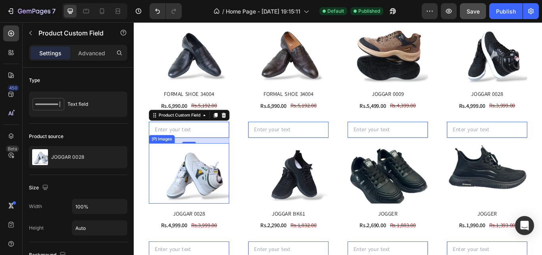
scroll to position [752, 0]
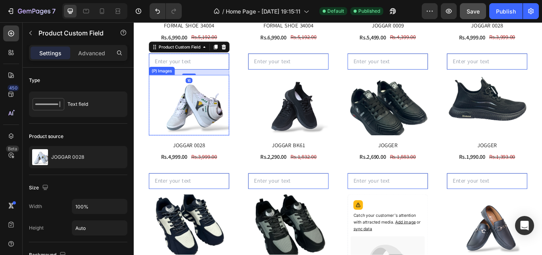
click at [181, 143] on img at bounding box center [198, 119] width 94 height 70
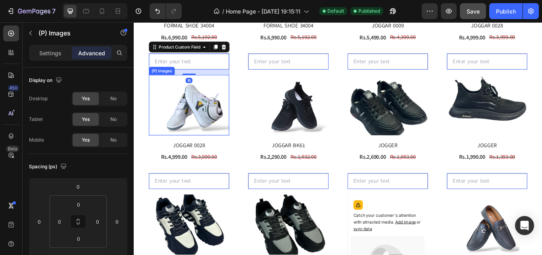
click at [208, 60] on input "text" at bounding box center [198, 68] width 94 height 19
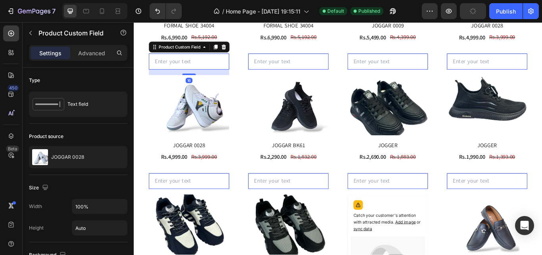
type input "4"
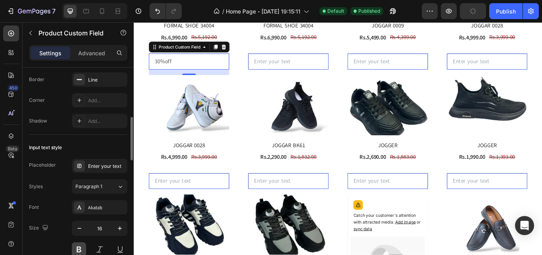
scroll to position [318, 0]
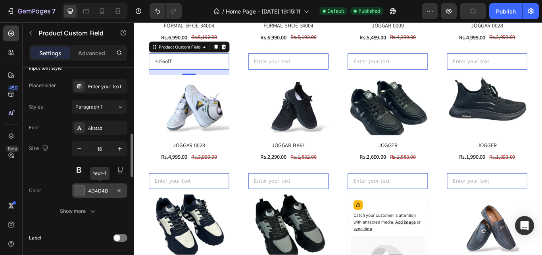
type input "30%off"
click at [81, 194] on div at bounding box center [79, 190] width 10 height 10
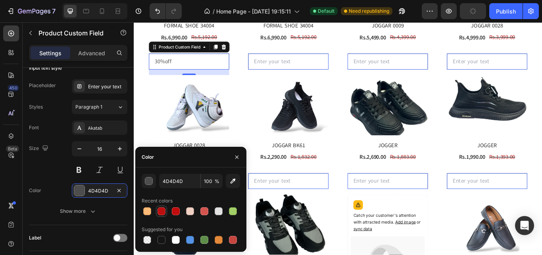
click at [161, 212] on div at bounding box center [162, 211] width 8 height 8
type input "BB0F0F"
click at [235, 158] on icon "button" at bounding box center [237, 157] width 6 height 6
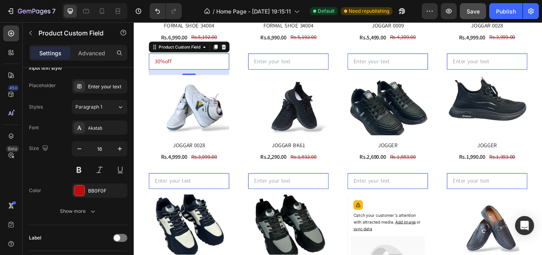
click at [170, 65] on input "30%off" at bounding box center [198, 68] width 94 height 19
click at [190, 66] on input "30%off" at bounding box center [198, 68] width 94 height 19
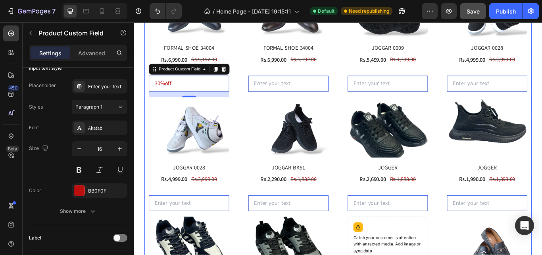
scroll to position [673, 0]
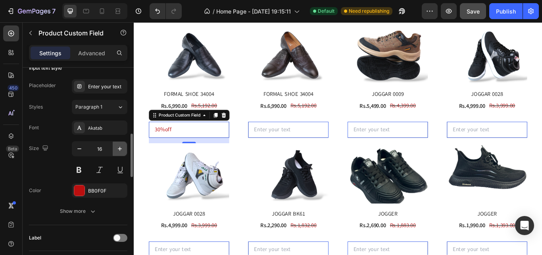
click at [118, 146] on icon "button" at bounding box center [120, 149] width 8 height 8
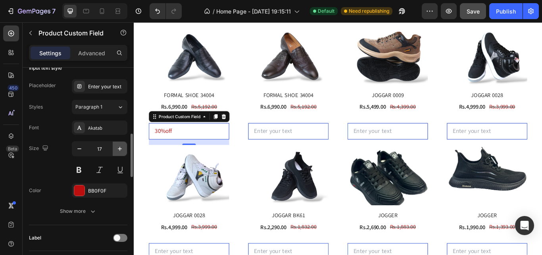
click at [118, 146] on icon "button" at bounding box center [120, 149] width 8 height 8
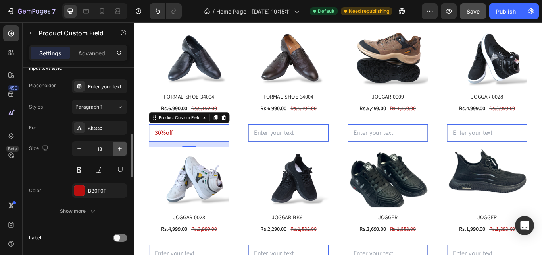
click at [118, 146] on icon "button" at bounding box center [120, 149] width 8 height 8
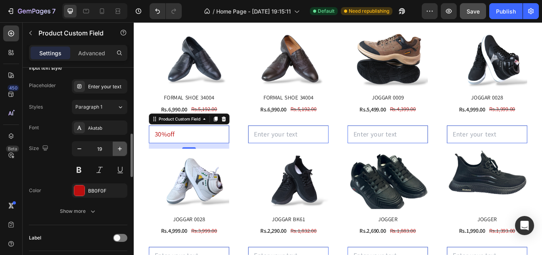
click at [118, 146] on icon "button" at bounding box center [120, 149] width 8 height 8
type input "20"
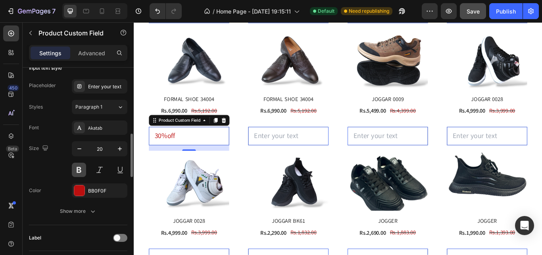
click at [82, 174] on button at bounding box center [79, 169] width 14 height 14
click at [98, 173] on button at bounding box center [100, 169] width 14 height 14
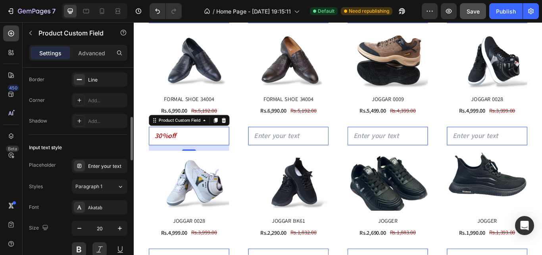
scroll to position [79, 0]
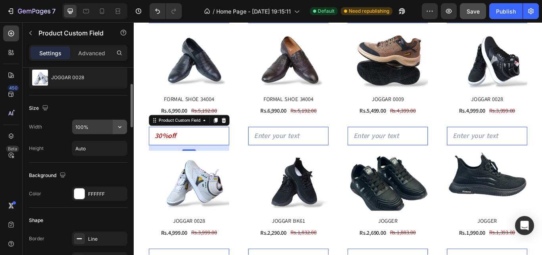
click at [122, 126] on icon "button" at bounding box center [120, 127] width 8 height 8
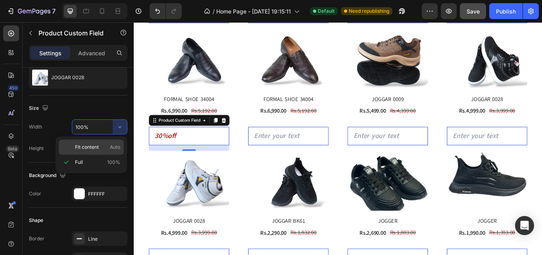
click at [97, 145] on span "Fit content" at bounding box center [87, 146] width 24 height 7
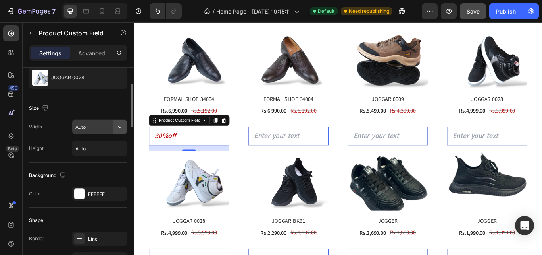
click at [122, 125] on icon "button" at bounding box center [120, 127] width 8 height 8
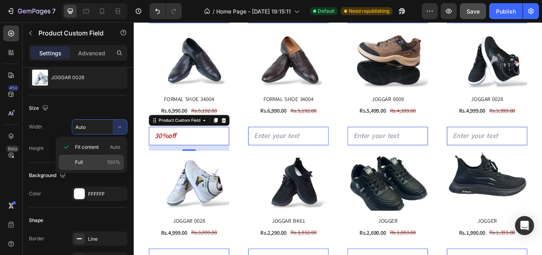
click at [104, 162] on p "Full 100%" at bounding box center [97, 161] width 45 height 7
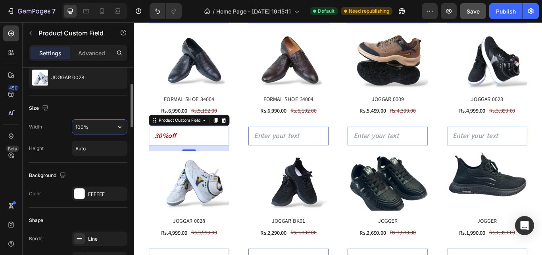
click at [83, 124] on input "100%" at bounding box center [99, 127] width 55 height 14
click at [98, 131] on input "90%" at bounding box center [99, 127] width 55 height 14
type input "90%"
click at [496, 8] on button "Publish" at bounding box center [506, 11] width 33 height 16
click at [297, 152] on input "text" at bounding box center [309, 154] width 84 height 21
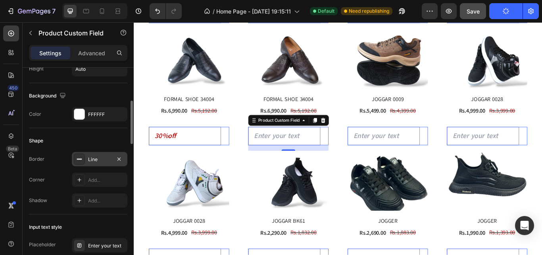
scroll to position [238, 0]
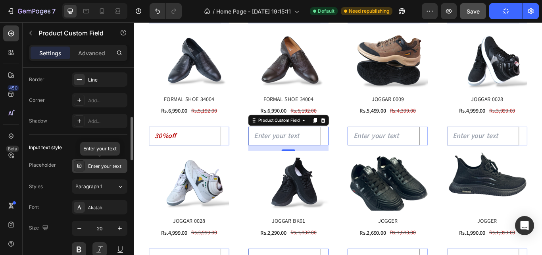
click at [109, 163] on div "Enter your text" at bounding box center [106, 165] width 37 height 7
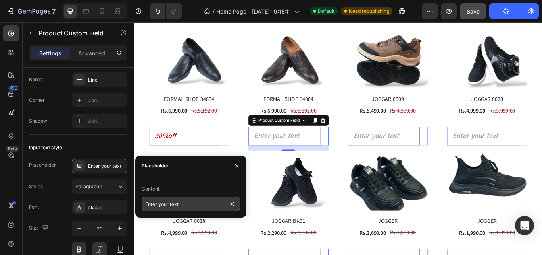
click at [188, 202] on input "Enter your text" at bounding box center [191, 204] width 98 height 14
type input "30% off"
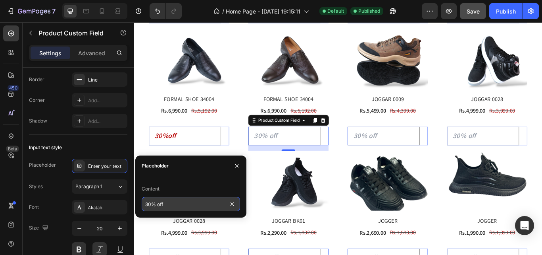
click at [159, 201] on input "30% off" at bounding box center [191, 204] width 98 height 14
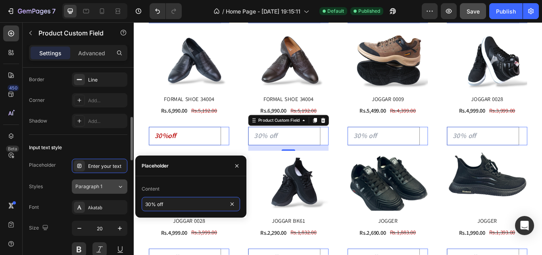
scroll to position [318, 0]
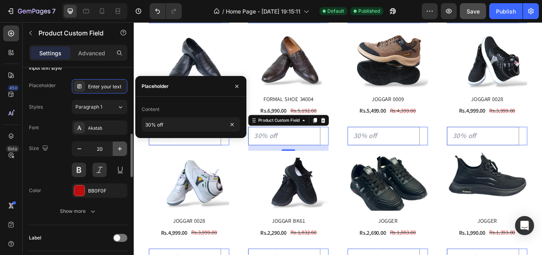
click at [119, 148] on icon "button" at bounding box center [120, 149] width 8 height 8
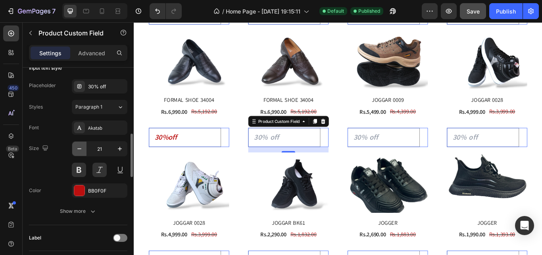
click at [80, 150] on icon "button" at bounding box center [79, 149] width 8 height 8
type input "20"
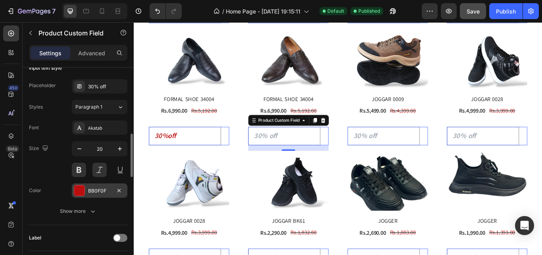
click at [80, 190] on div at bounding box center [79, 190] width 10 height 10
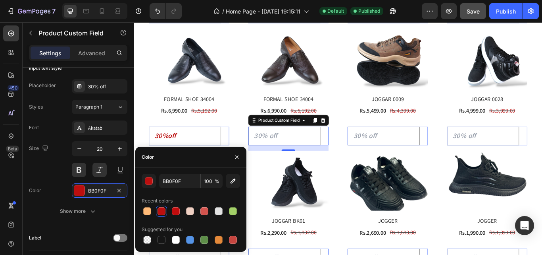
click at [164, 210] on div at bounding box center [162, 211] width 8 height 8
click at [178, 211] on div at bounding box center [176, 211] width 8 height 8
click at [235, 158] on icon "button" at bounding box center [237, 157] width 6 height 6
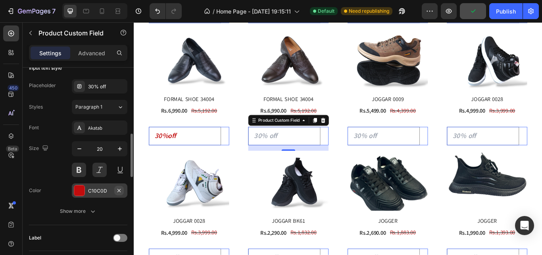
click at [122, 187] on icon "button" at bounding box center [119, 190] width 6 height 6
click at [83, 190] on div at bounding box center [79, 190] width 11 height 11
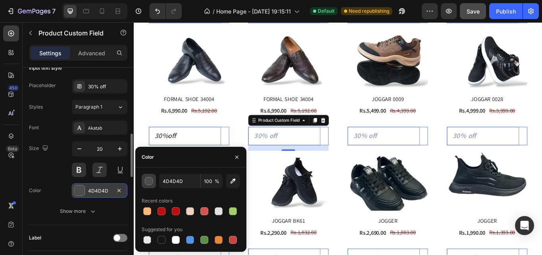
click at [145, 181] on div "button" at bounding box center [149, 181] width 8 height 8
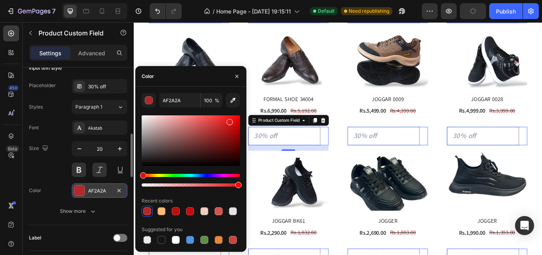
drag, startPoint x: 142, startPoint y: 164, endPoint x: 229, endPoint y: 120, distance: 97.5
click at [229, 120] on div at bounding box center [230, 122] width 6 height 6
click at [191, 208] on div at bounding box center [190, 211] width 8 height 8
type input "BB0F0F"
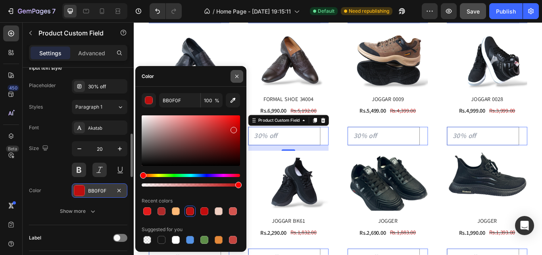
click at [238, 75] on icon "button" at bounding box center [237, 76] width 6 height 6
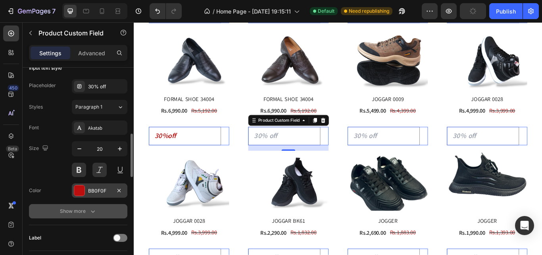
scroll to position [397, 0]
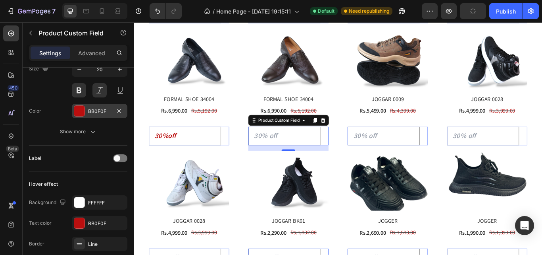
click at [405, 155] on input "text" at bounding box center [425, 154] width 84 height 21
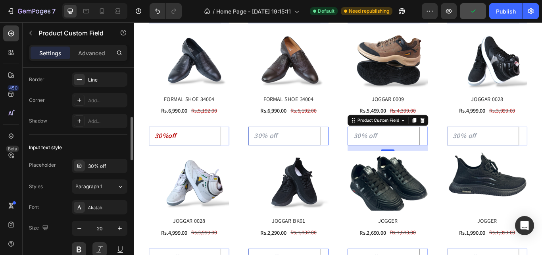
scroll to position [318, 0]
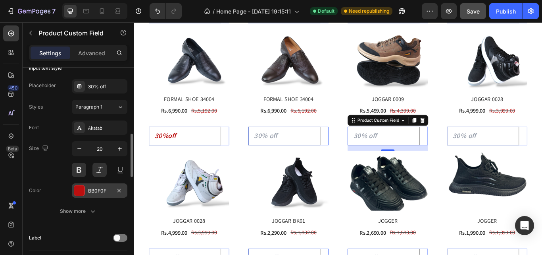
click at [81, 191] on div at bounding box center [79, 190] width 10 height 10
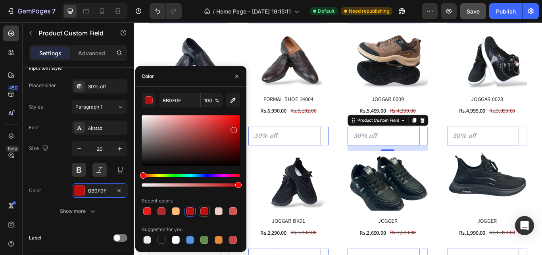
click at [208, 207] on div at bounding box center [205, 211] width 10 height 10
click at [411, 150] on input "text" at bounding box center [425, 154] width 84 height 21
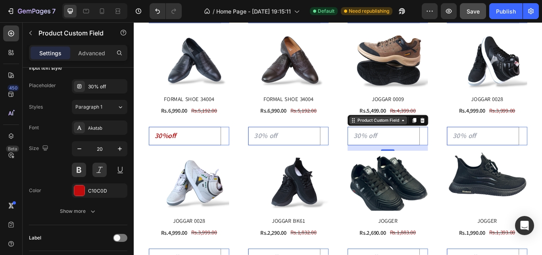
click at [414, 137] on div "Product Custom Field" at bounding box center [419, 136] width 52 height 7
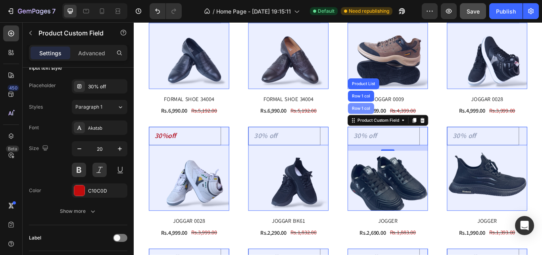
click at [394, 124] on div "Row 1 col" at bounding box center [399, 122] width 31 height 13
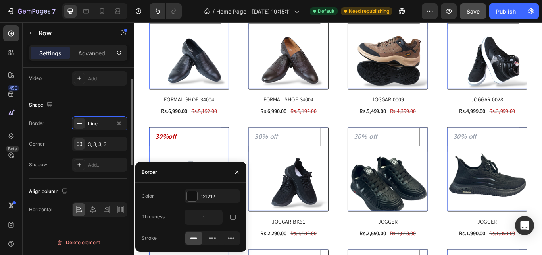
click at [110, 65] on div "Add..." at bounding box center [100, 57] width 56 height 14
click at [125, 65] on div "Add..." at bounding box center [100, 57] width 56 height 14
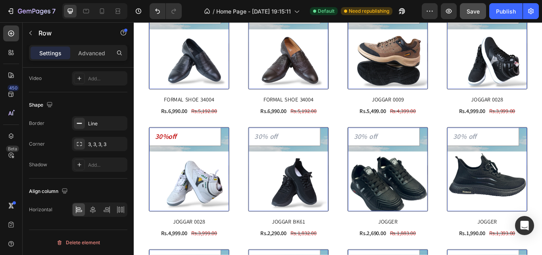
scroll to position [0, 0]
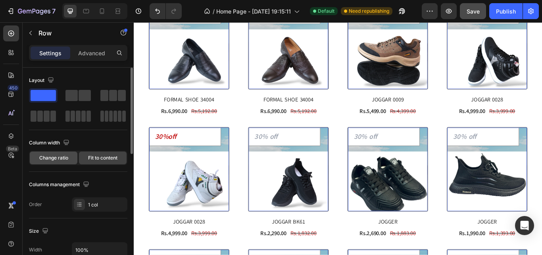
click at [67, 161] on span "Change ratio" at bounding box center [53, 157] width 29 height 7
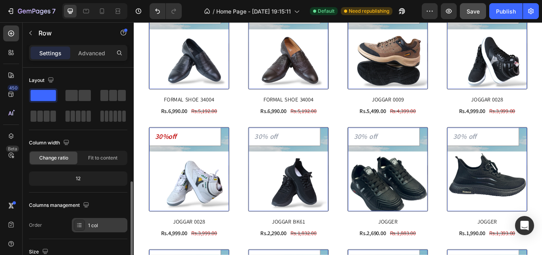
scroll to position [79, 0]
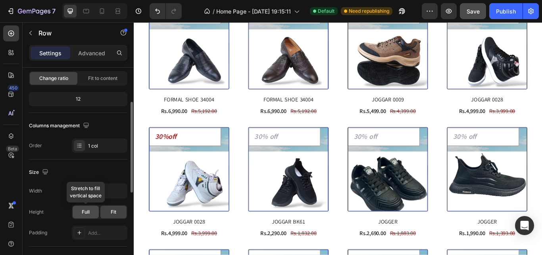
click at [83, 212] on span "Full" at bounding box center [86, 211] width 8 height 7
click at [114, 211] on span "Fit" at bounding box center [114, 211] width 6 height 7
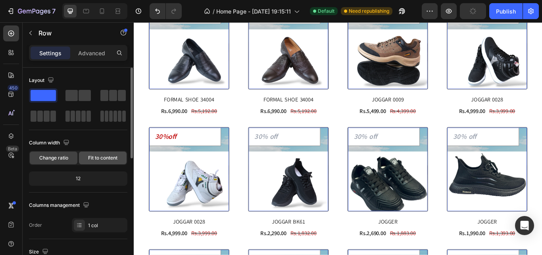
click at [98, 160] on span "Fit to content" at bounding box center [102, 157] width 29 height 7
click at [75, 94] on span at bounding box center [72, 95] width 12 height 11
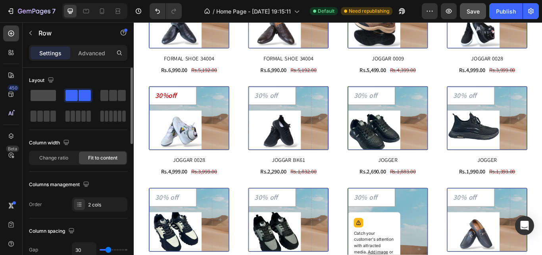
click at [43, 96] on span at bounding box center [43, 95] width 25 height 11
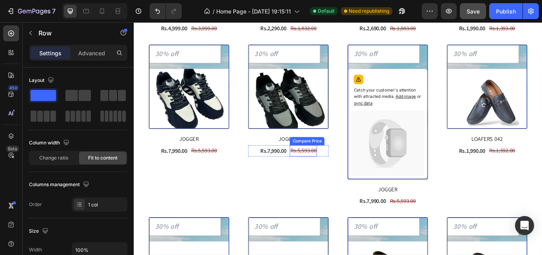
scroll to position [831, 0]
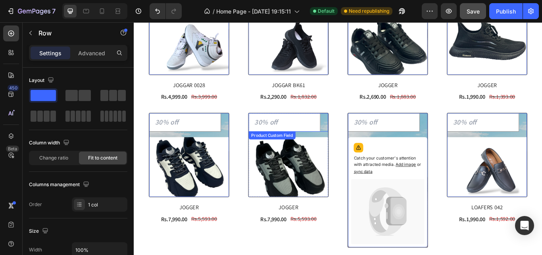
click at [306, 130] on input "text" at bounding box center [309, 138] width 83 height 21
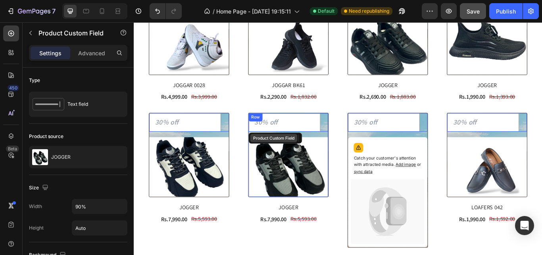
click at [302, 154] on div "Product Custom Field" at bounding box center [297, 157] width 52 height 7
click at [79, 110] on div "Text field" at bounding box center [92, 104] width 48 height 18
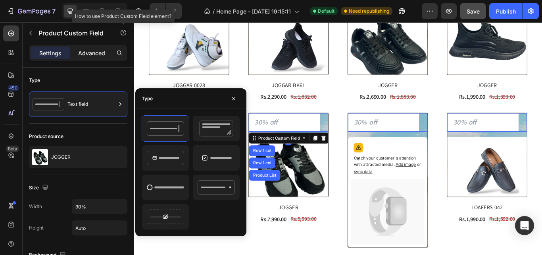
click at [93, 52] on p "Advanced" at bounding box center [91, 53] width 27 height 8
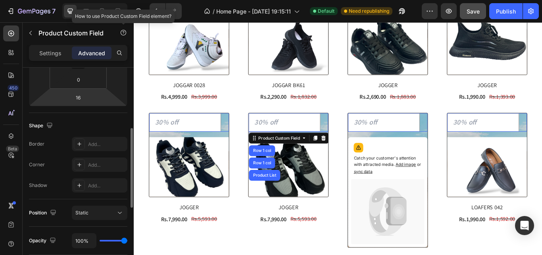
scroll to position [0, 0]
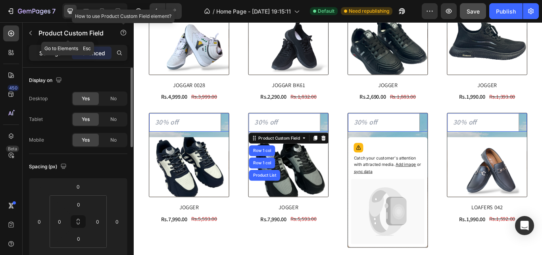
click at [49, 56] on p "Settings" at bounding box center [50, 53] width 22 height 8
click at [52, 48] on div "Settings" at bounding box center [51, 52] width 40 height 13
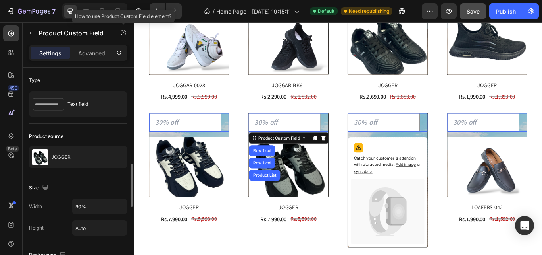
drag, startPoint x: 52, startPoint y: 53, endPoint x: 58, endPoint y: 270, distance: 216.9
click at [52, 53] on p "Settings" at bounding box center [50, 53] width 22 height 8
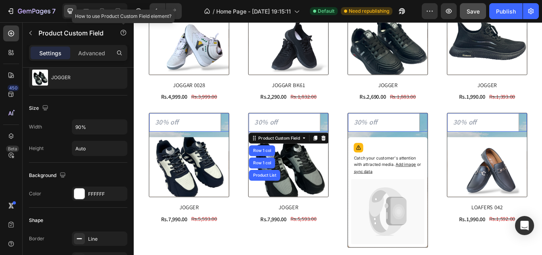
click at [308, 135] on input "text" at bounding box center [309, 138] width 83 height 21
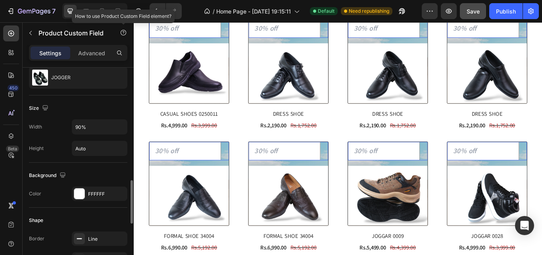
scroll to position [159, 0]
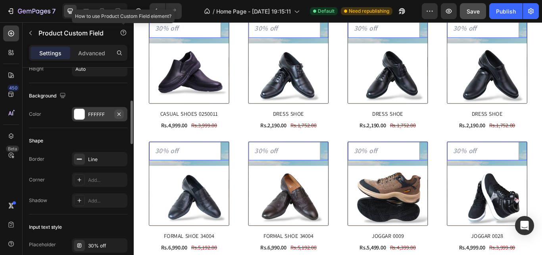
click at [119, 112] on icon "button" at bounding box center [119, 114] width 6 height 6
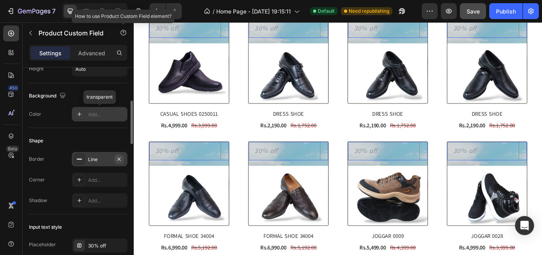
click at [118, 157] on icon "button" at bounding box center [119, 158] width 3 height 3
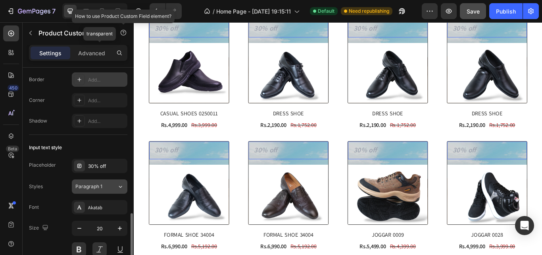
scroll to position [318, 0]
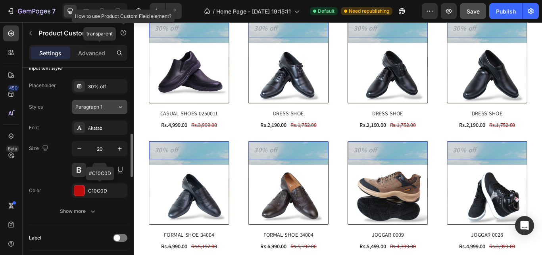
click at [82, 192] on div at bounding box center [79, 190] width 10 height 10
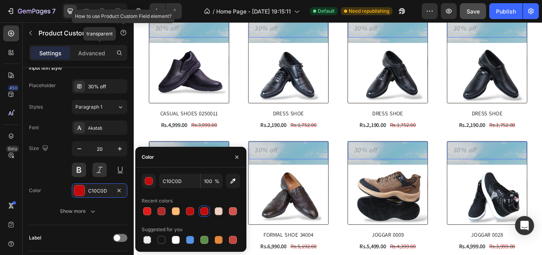
click at [185, 188] on div "C10C0D 100 % Recent colors Suggested for you" at bounding box center [191, 209] width 98 height 71
click at [188, 182] on input "C10C0D" at bounding box center [179, 181] width 41 height 14
click at [216, 178] on span "%" at bounding box center [217, 180] width 5 height 7
click at [142, 181] on button "button" at bounding box center [149, 181] width 14 height 14
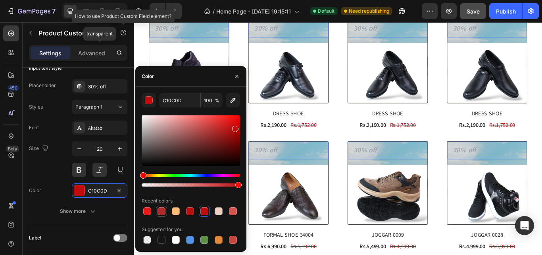
click at [161, 213] on div at bounding box center [162, 211] width 8 height 8
type input "AF2A2A"
click at [162, 240] on div at bounding box center [162, 239] width 8 height 8
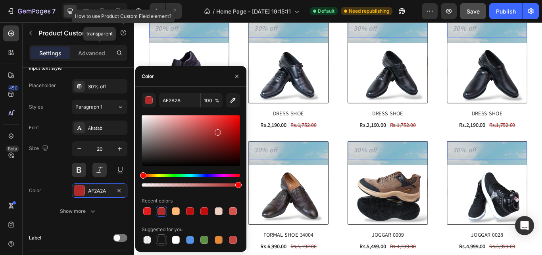
click at [162, 240] on div at bounding box center [162, 239] width 8 height 8
click at [234, 235] on div at bounding box center [233, 239] width 8 height 8
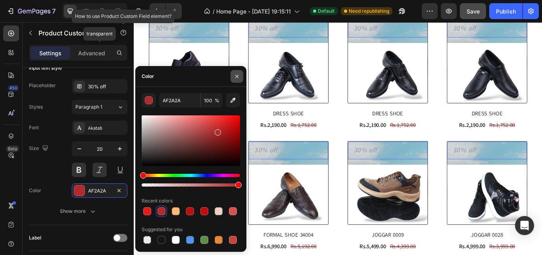
click at [77, 209] on div "Show more" at bounding box center [78, 211] width 37 height 8
click at [237, 75] on icon "button" at bounding box center [237, 76] width 6 height 6
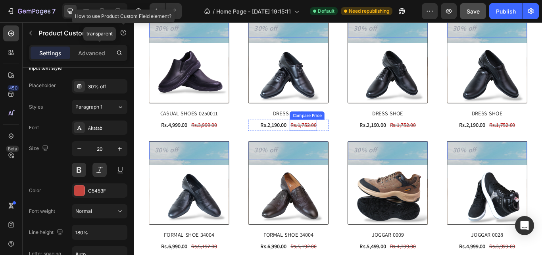
click at [342, 140] on div "Rs.1,752.00" at bounding box center [332, 142] width 32 height 13
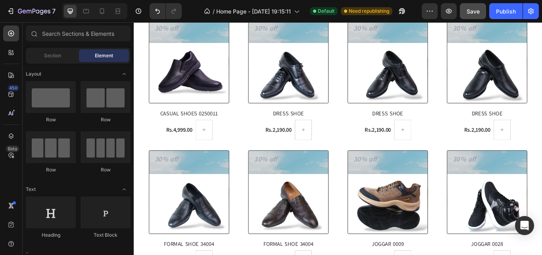
scroll to position [1509, 0]
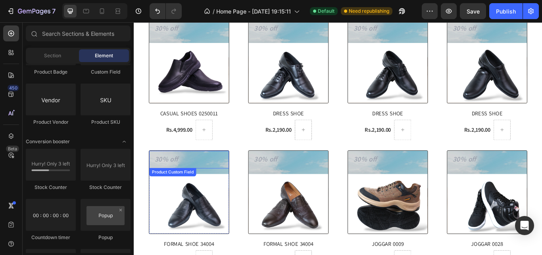
scroll to position [513, 0]
click at [194, 181] on input "text" at bounding box center [193, 182] width 83 height 21
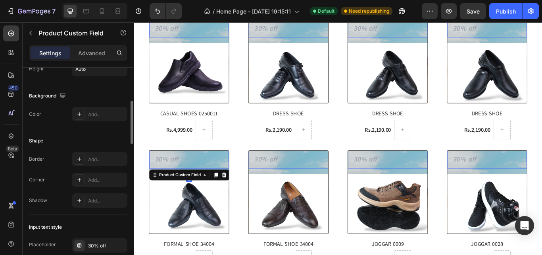
scroll to position [79, 0]
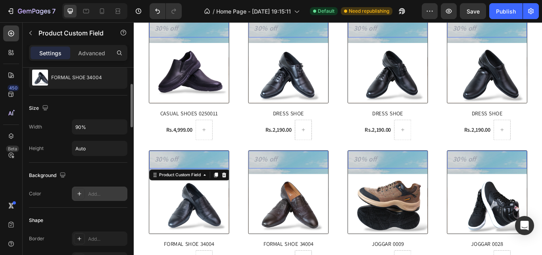
click at [92, 198] on div "Add..." at bounding box center [100, 193] width 56 height 14
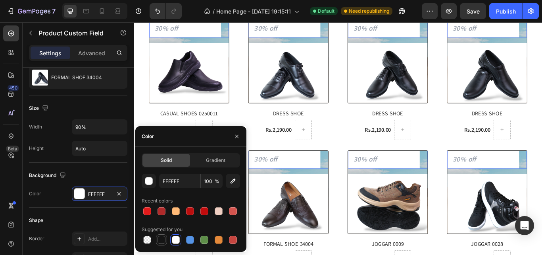
click at [157, 237] on div at bounding box center [162, 240] width 10 height 10
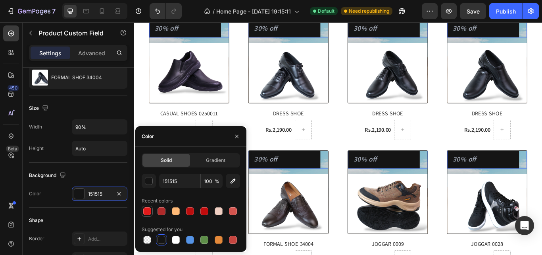
click at [152, 216] on div at bounding box center [147, 210] width 11 height 11
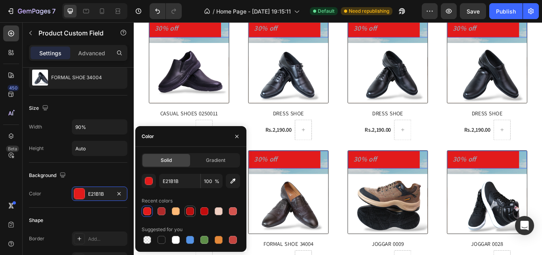
click at [186, 215] on div at bounding box center [190, 211] width 10 height 10
type input "BB0F0F"
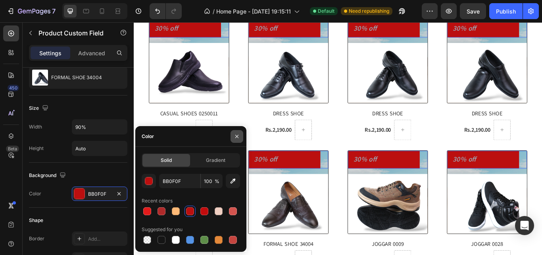
click at [239, 139] on icon "button" at bounding box center [237, 136] width 6 height 6
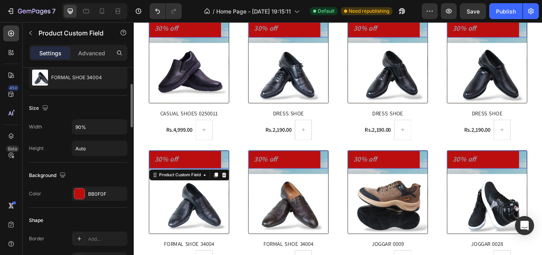
scroll to position [159, 0]
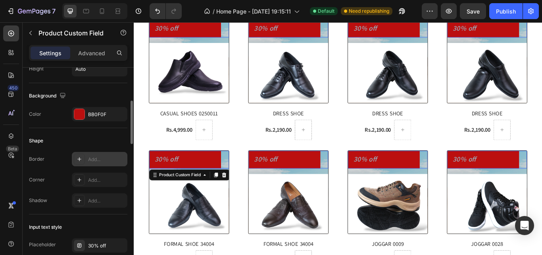
click at [93, 162] on div "Add..." at bounding box center [106, 159] width 37 height 7
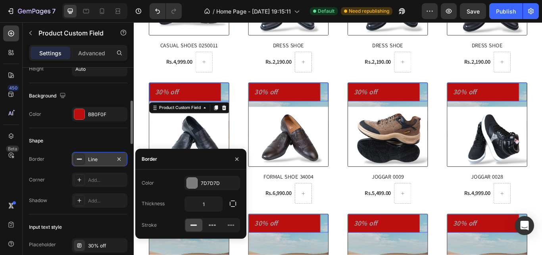
scroll to position [514, 0]
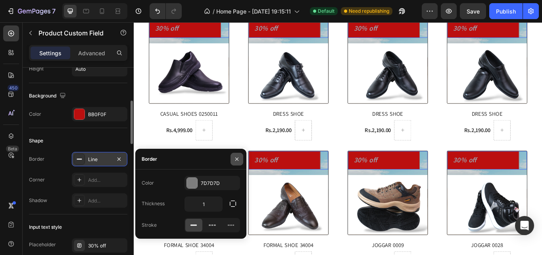
click at [235, 162] on button "button" at bounding box center [237, 158] width 13 height 13
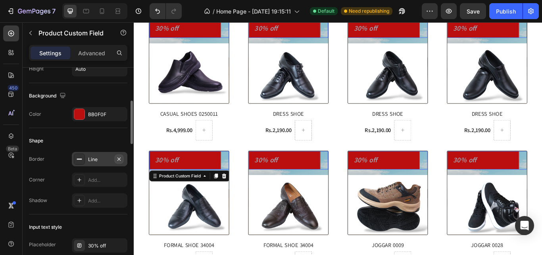
click at [116, 161] on button "button" at bounding box center [119, 159] width 10 height 10
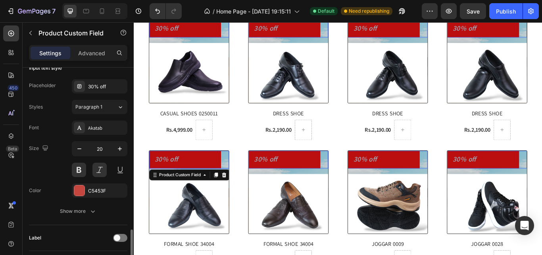
scroll to position [397, 0]
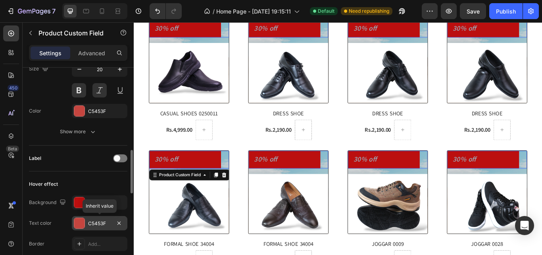
click at [80, 222] on div at bounding box center [79, 223] width 10 height 10
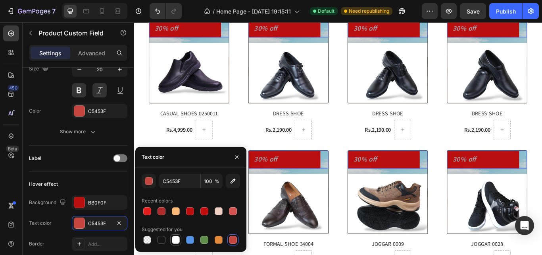
click at [172, 243] on div at bounding box center [176, 240] width 10 height 10
type input "FFFFFF"
click at [236, 158] on icon "button" at bounding box center [237, 157] width 6 height 6
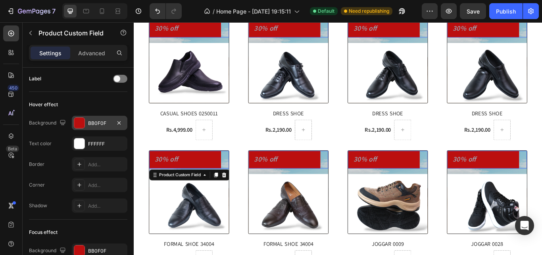
scroll to position [556, 0]
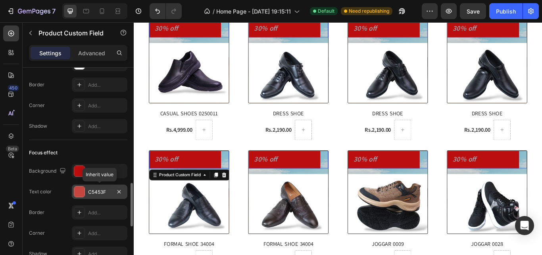
click at [75, 191] on div at bounding box center [79, 191] width 10 height 10
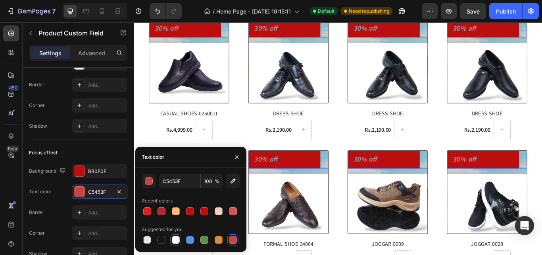
click at [173, 239] on div at bounding box center [176, 239] width 8 height 8
type input "FFFFFF"
click at [238, 154] on icon "button" at bounding box center [237, 157] width 6 height 6
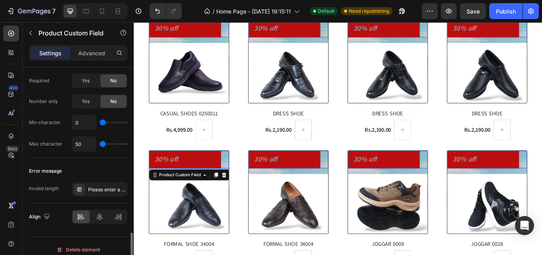
scroll to position [801, 0]
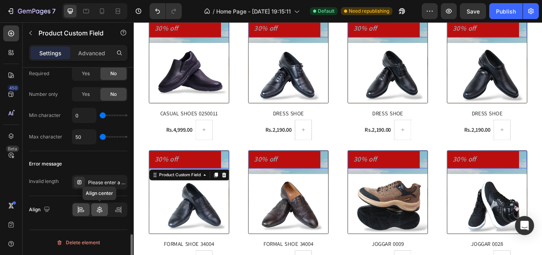
click at [102, 208] on icon at bounding box center [100, 209] width 8 height 8
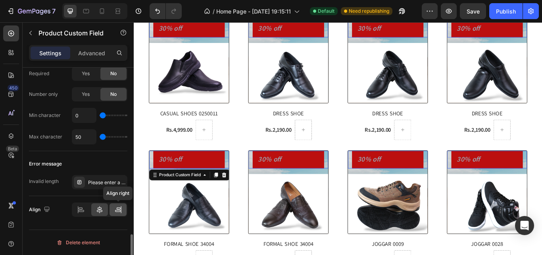
click at [122, 209] on div at bounding box center [118, 209] width 17 height 13
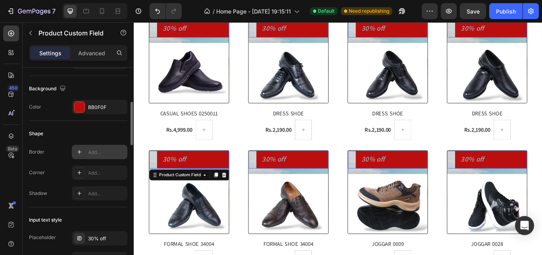
scroll to position [0, 0]
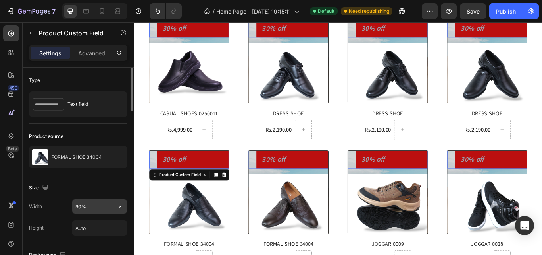
click at [79, 205] on input "90%" at bounding box center [99, 206] width 55 height 14
click at [80, 206] on input "90%" at bounding box center [99, 206] width 55 height 14
click at [79, 206] on input "90%" at bounding box center [99, 206] width 55 height 14
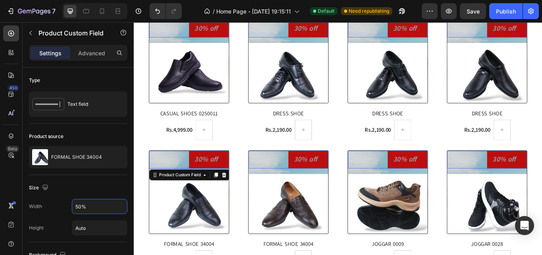
type input "50%"
click at [211, 185] on input "text" at bounding box center [221, 182] width 46 height 21
